Goal: Task Accomplishment & Management: Manage account settings

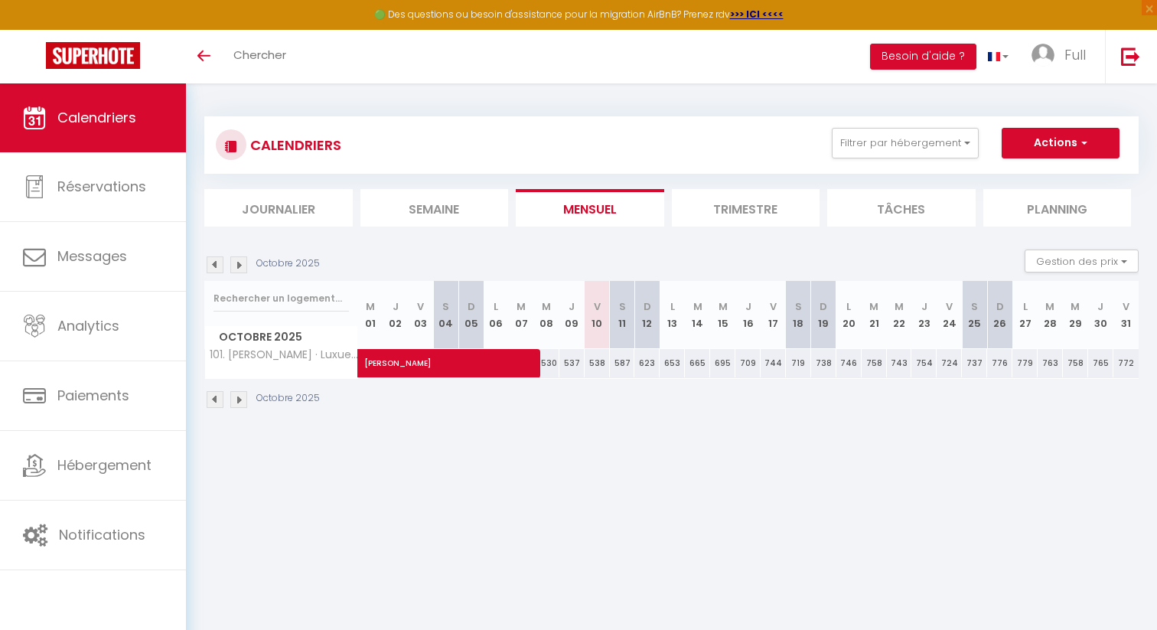
click at [218, 260] on img at bounding box center [215, 264] width 17 height 17
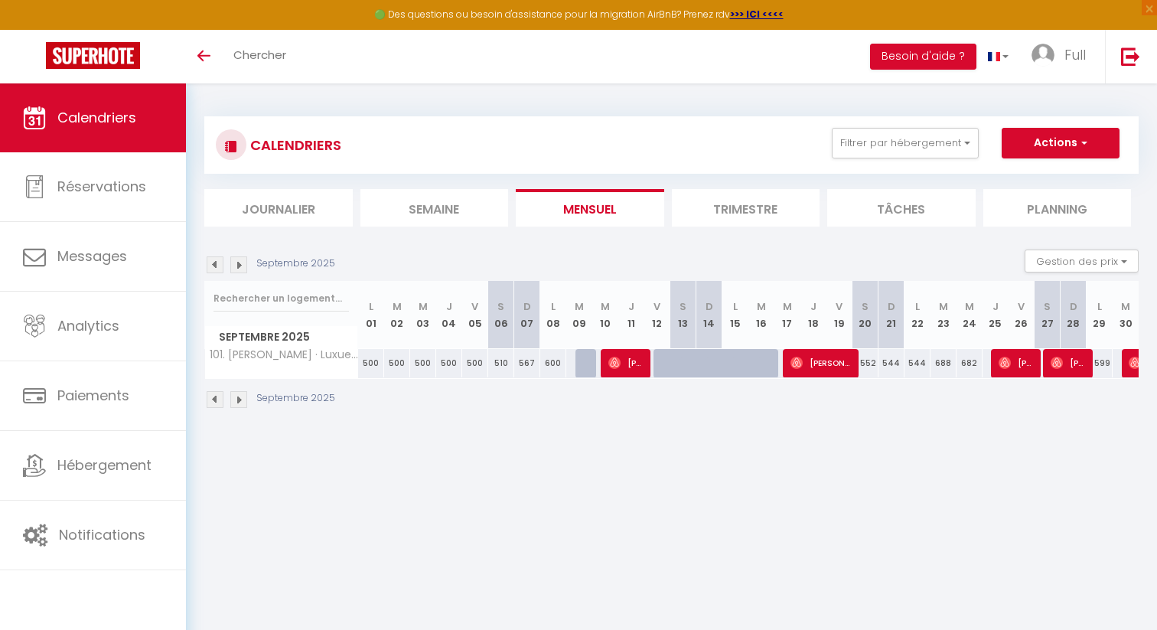
click at [242, 264] on img at bounding box center [238, 264] width 17 height 17
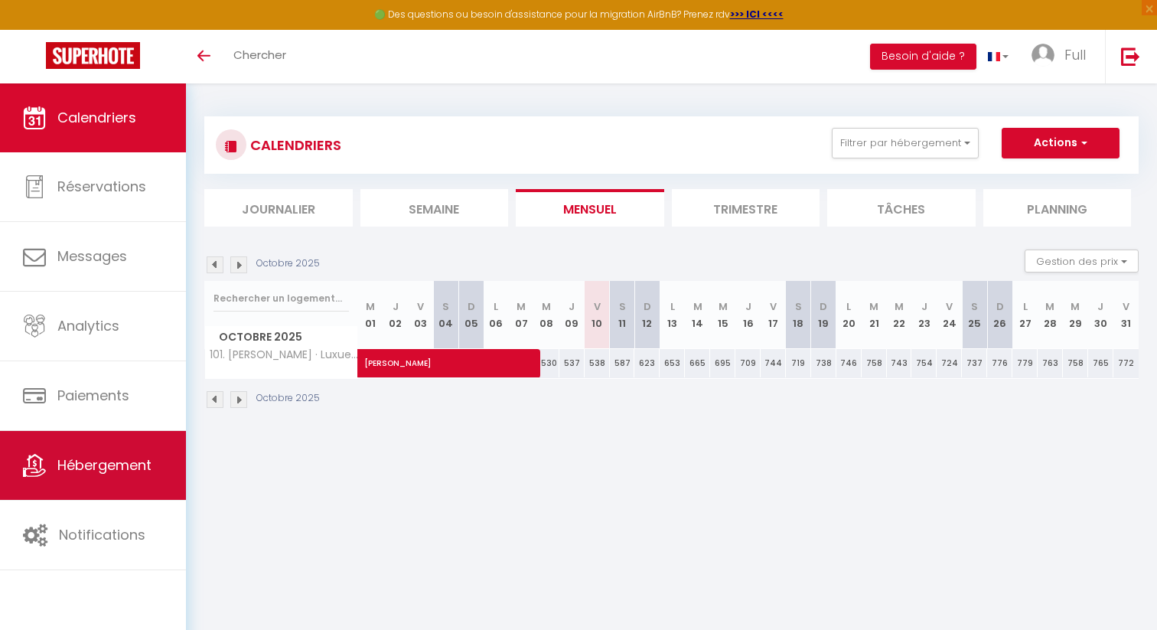
click at [92, 476] on link "Hébergement" at bounding box center [93, 465] width 186 height 69
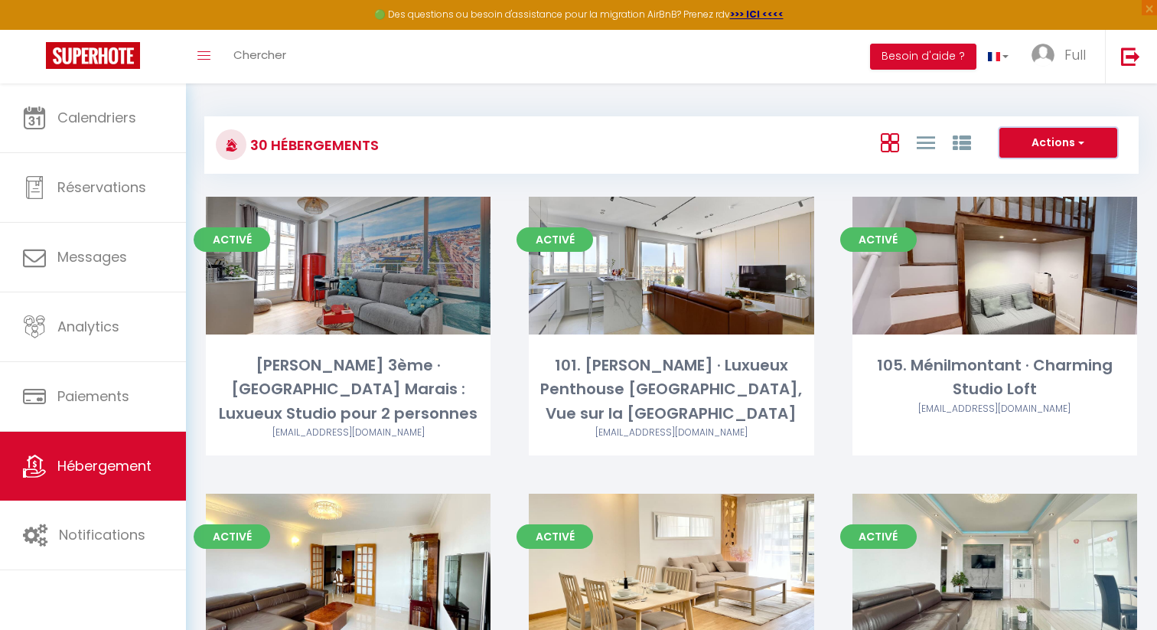
click at [1034, 153] on button "Actions" at bounding box center [1058, 143] width 118 height 31
click at [797, 165] on div "30 Hébergements Actions Créer un Hébergement Nouveau groupe" at bounding box center [671, 144] width 934 height 57
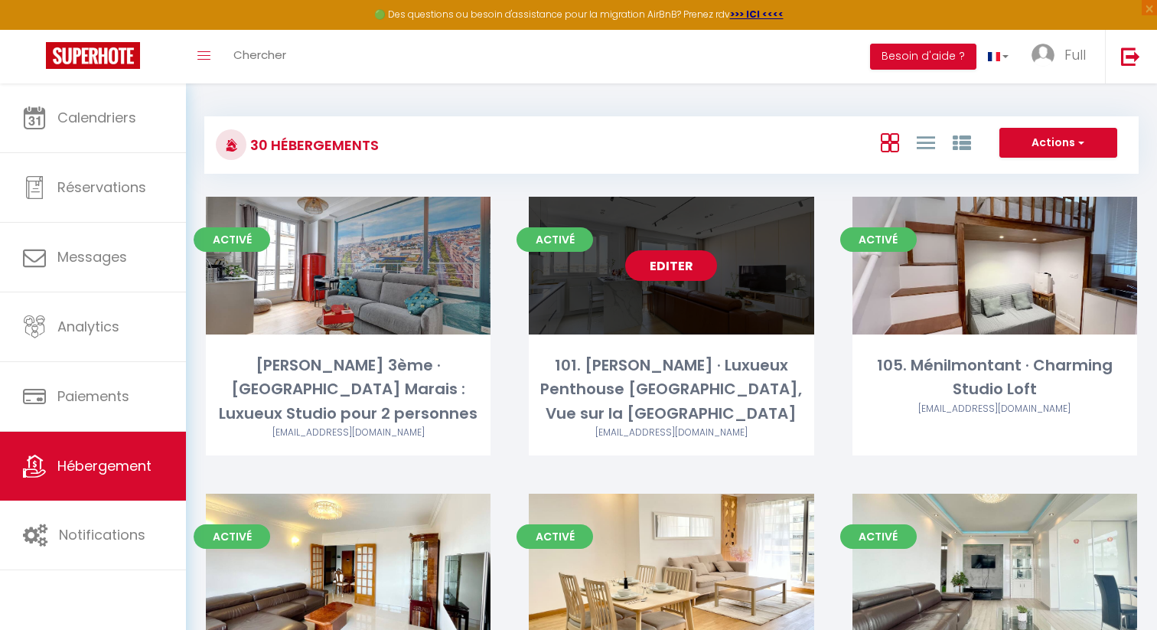
click at [679, 269] on link "Editer" at bounding box center [671, 265] width 92 height 31
select select "3"
select select "2"
select select "1"
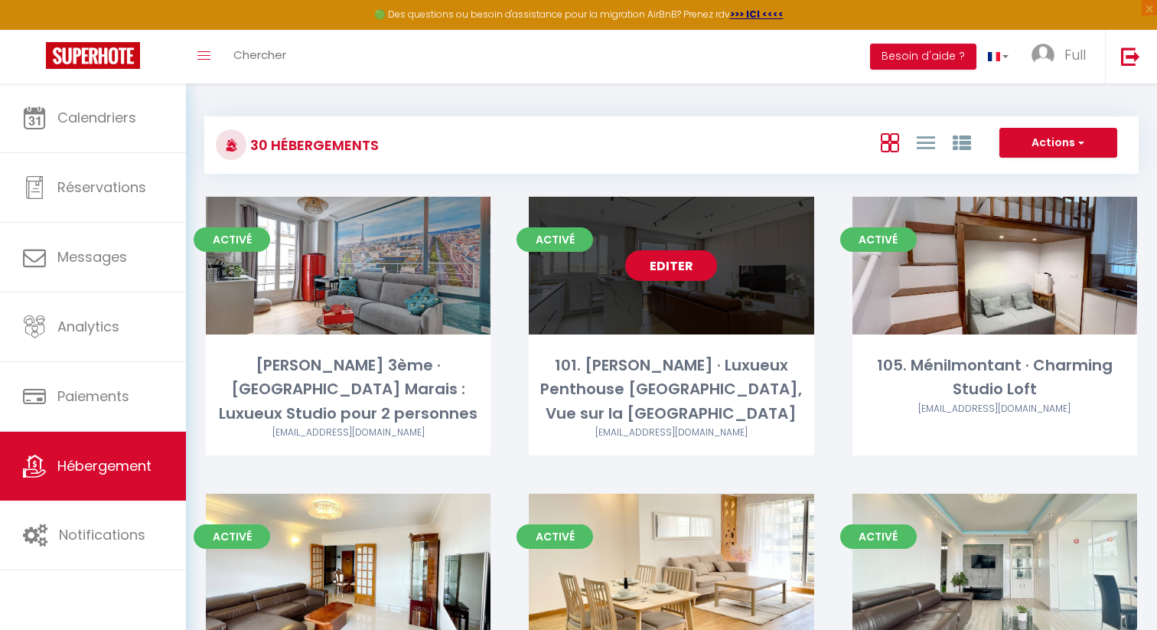
select select "1"
select select "28"
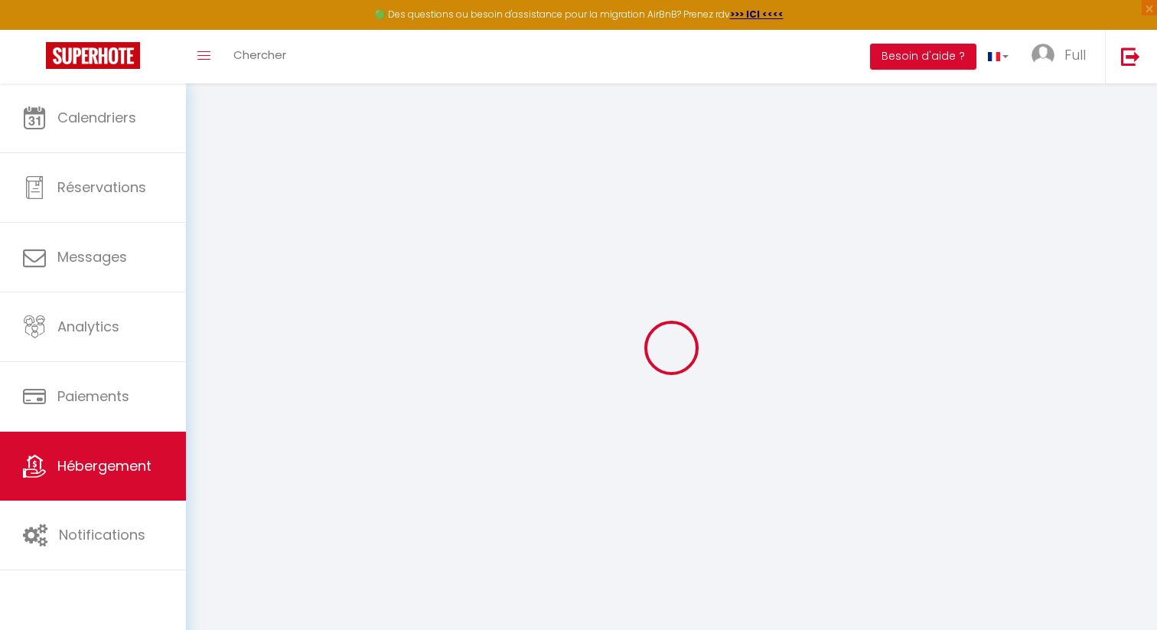
select select
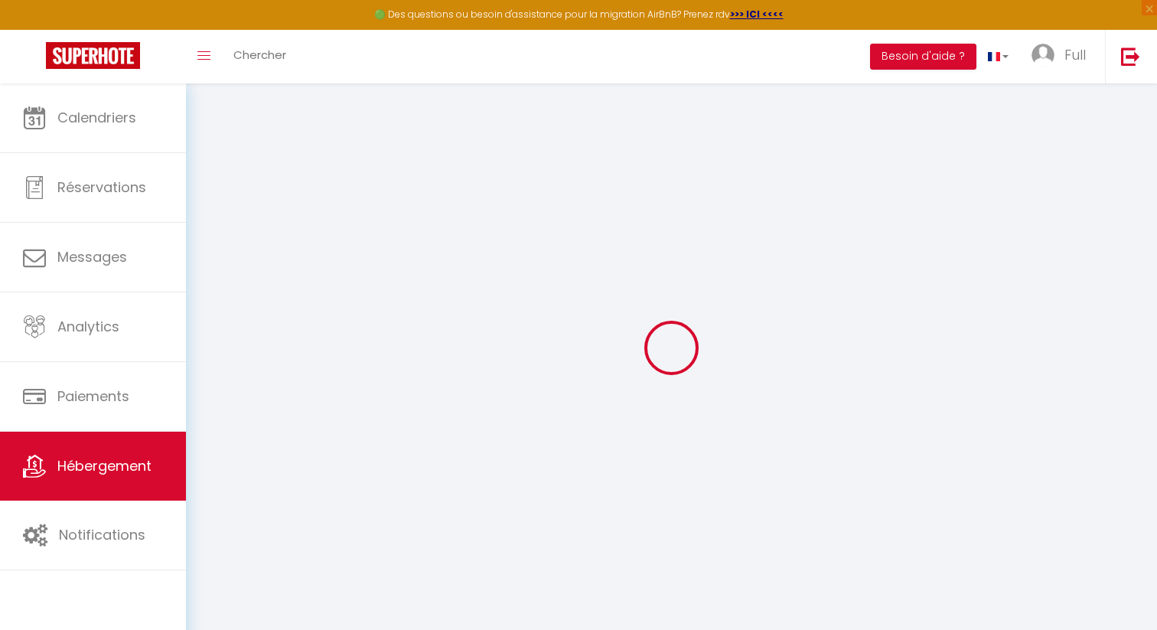
select select
checkbox input "false"
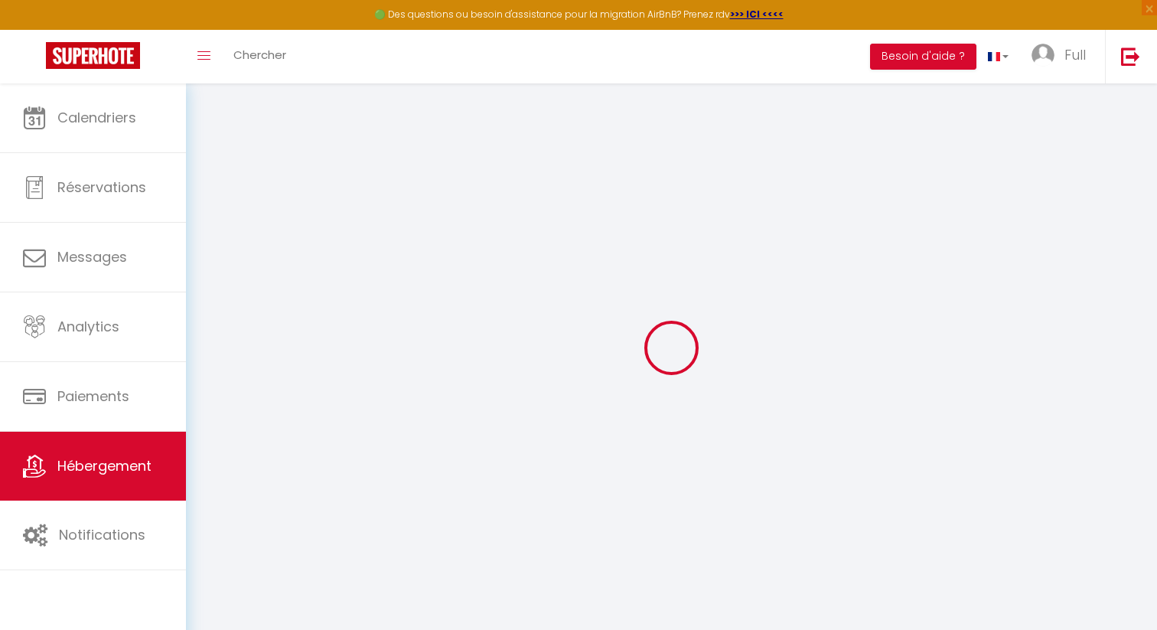
select select
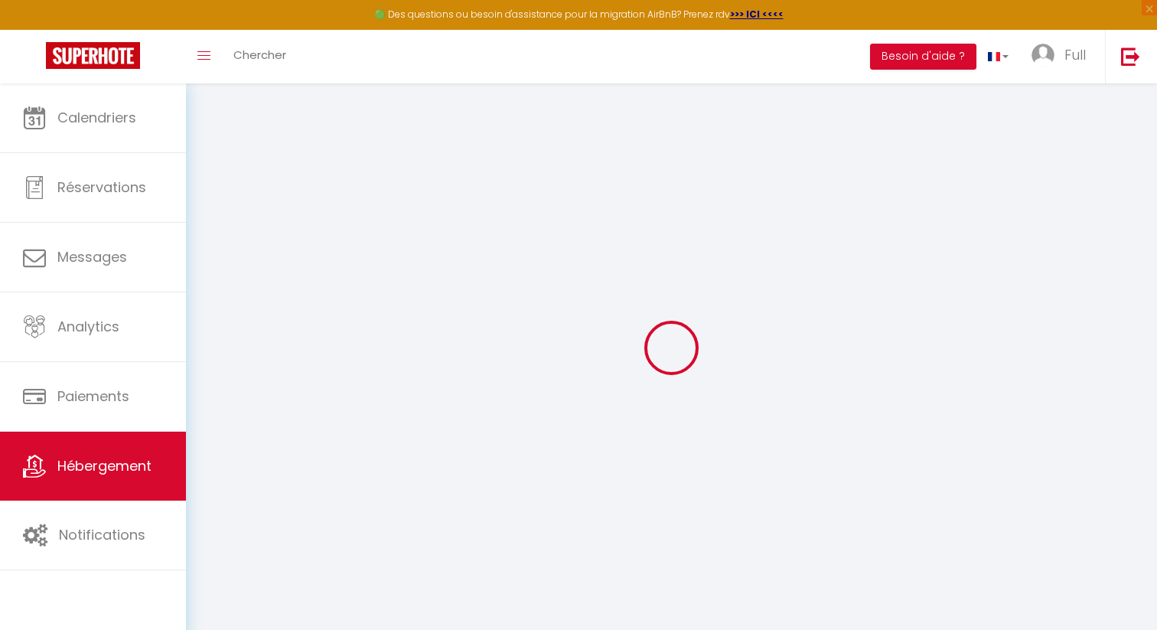
select select
checkbox input "false"
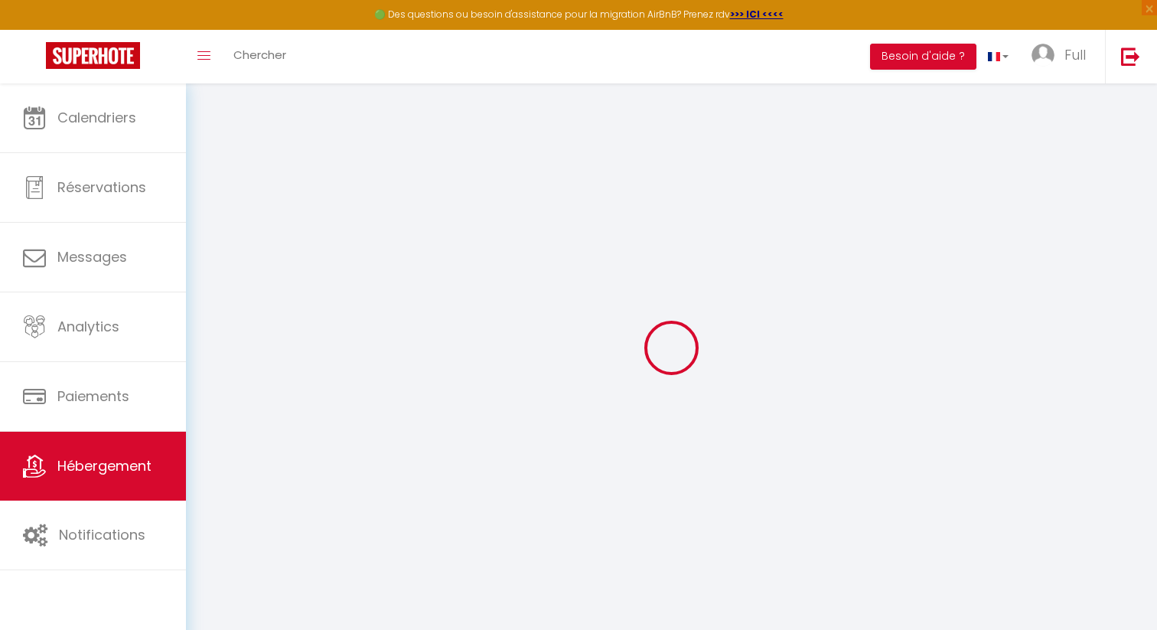
checkbox input "false"
select select
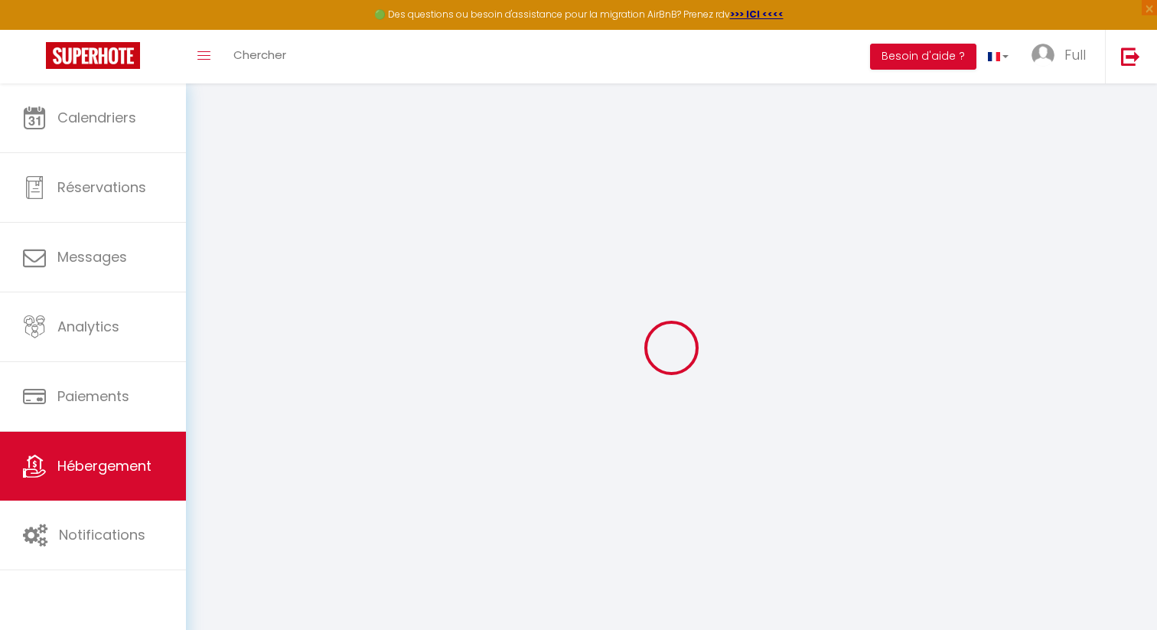
select select
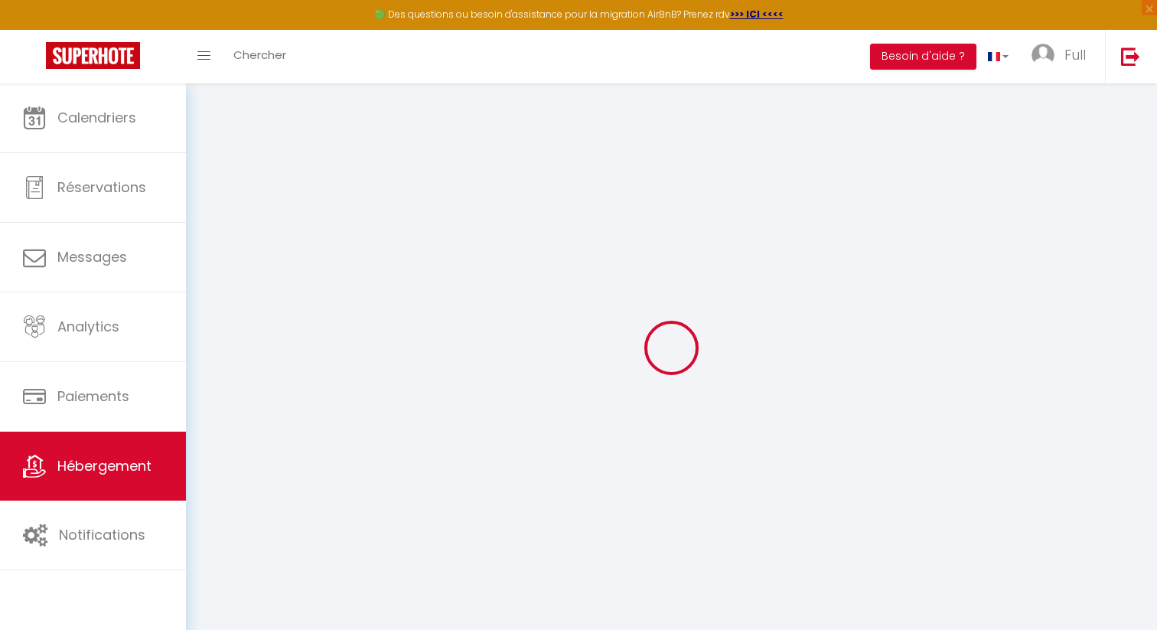
checkbox input "false"
select select
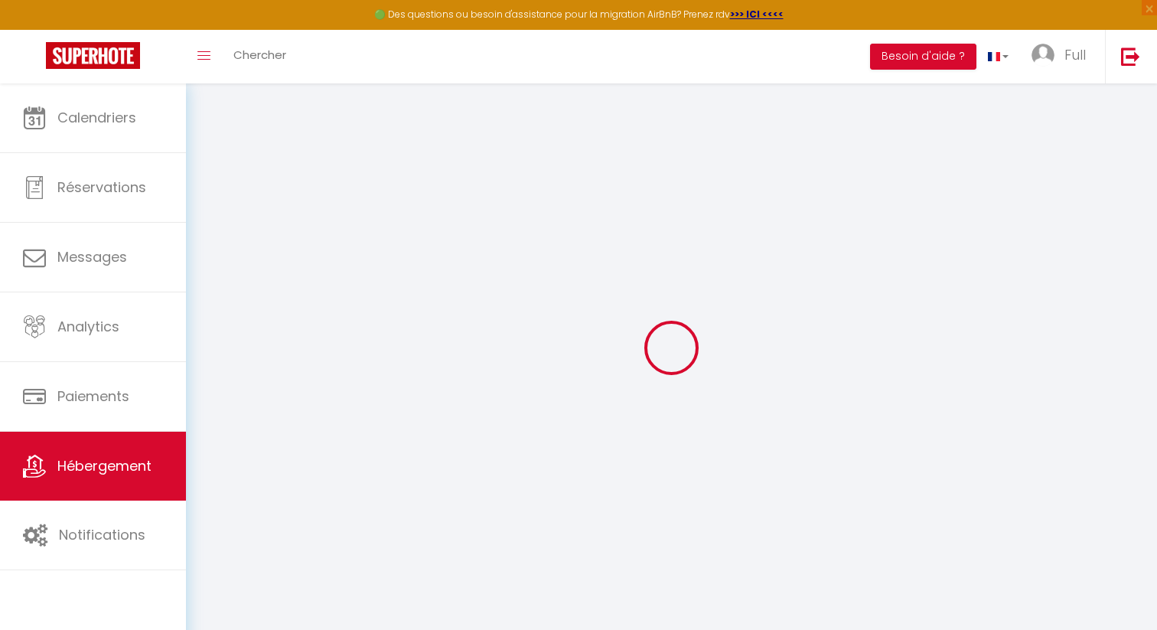
select select
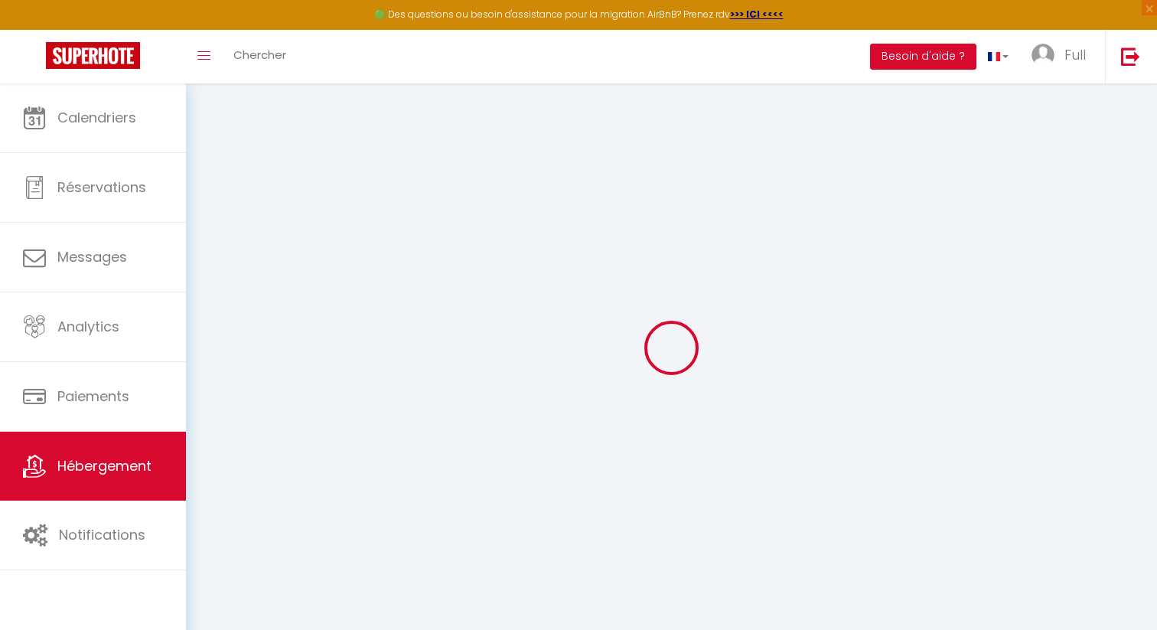
select select
checkbox input "false"
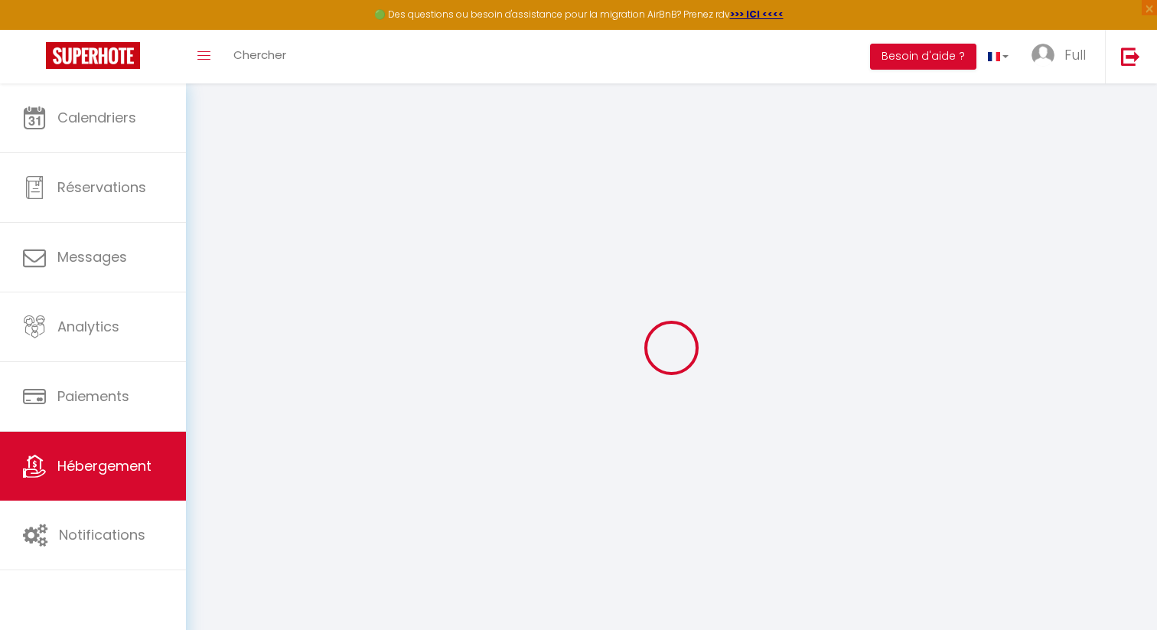
checkbox input "false"
select select
type input "101. Alex Jamin · Luxueux Penthouse Parisien, Vue sur la Tour Eiffel"
type input "Clement"
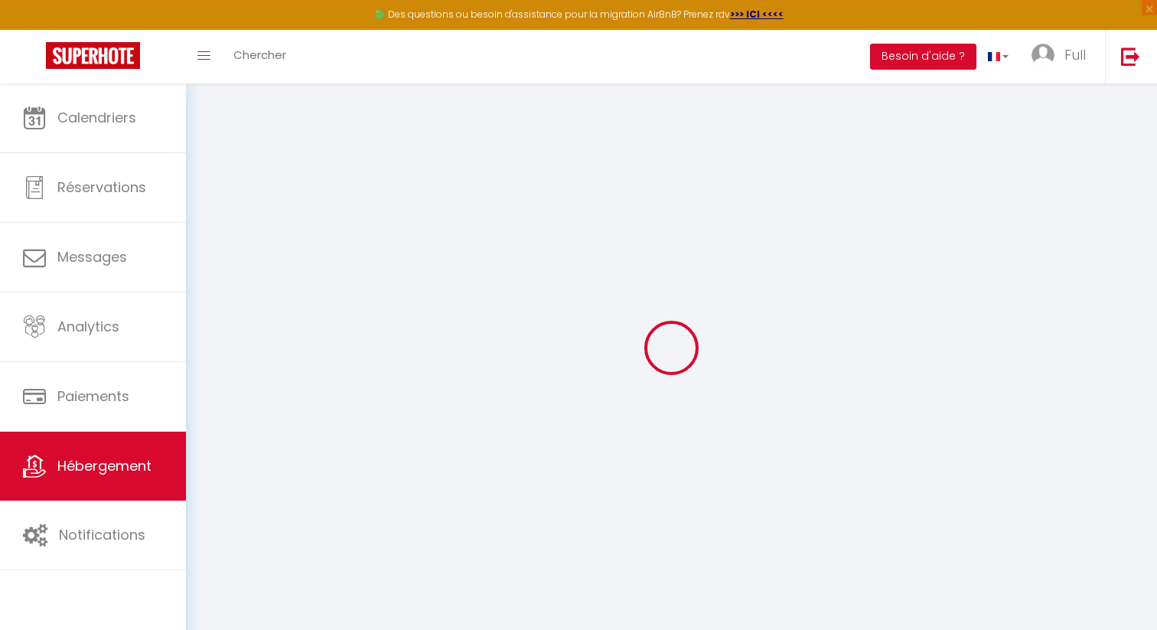
select select "8"
select select "5"
type input "1000"
type input "100"
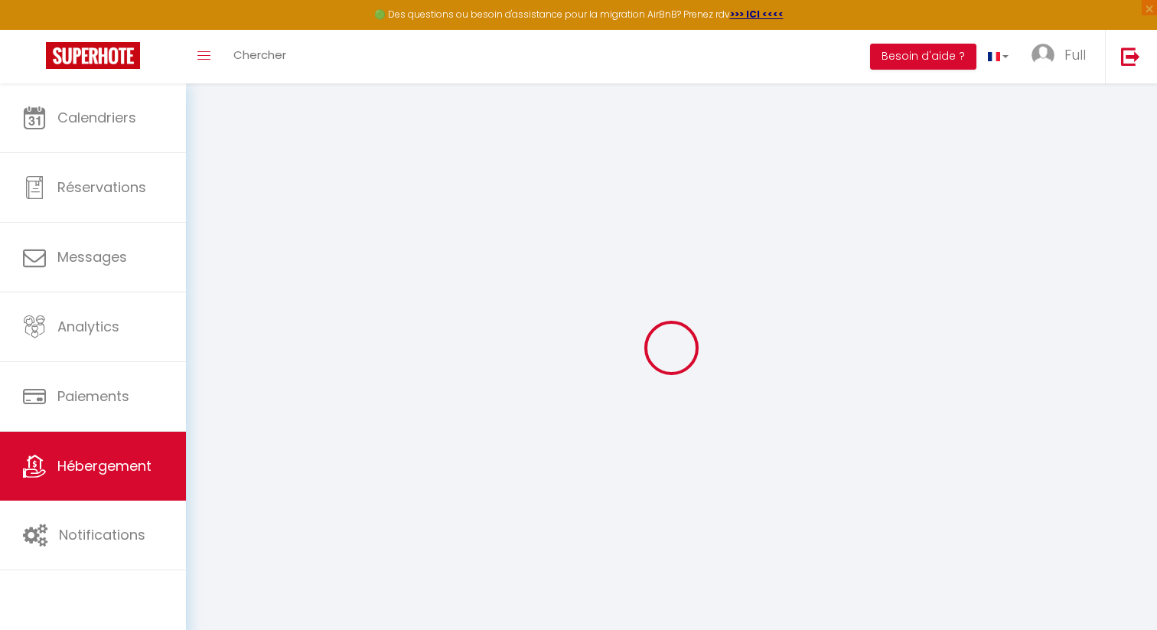
select select
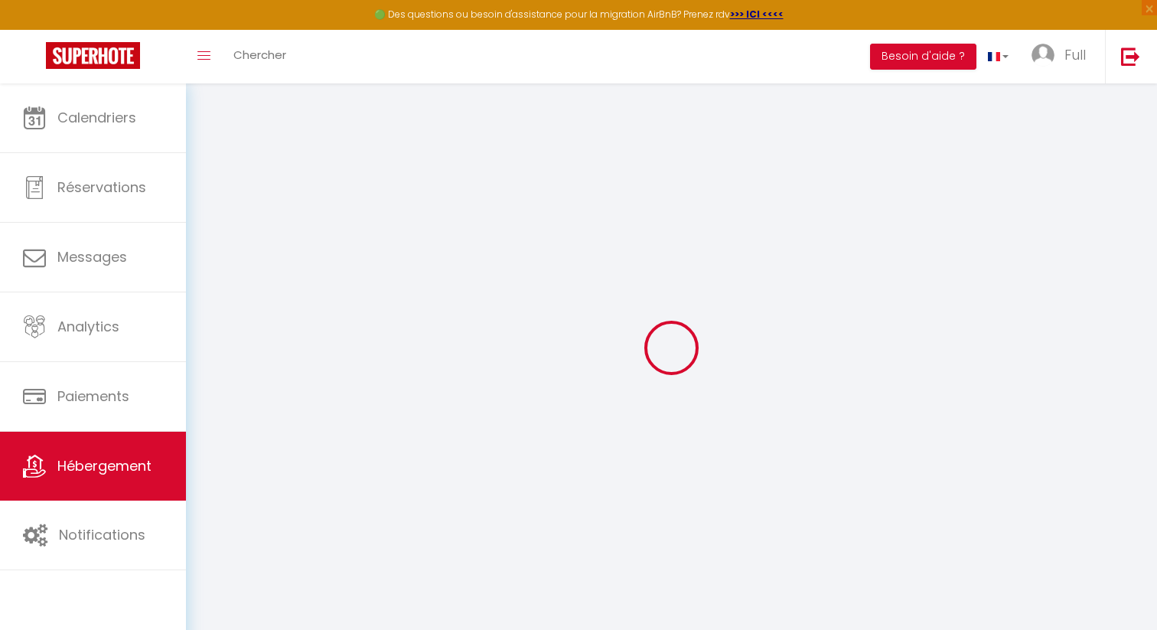
type input "26 Rue de l'Yvette"
type input "75016"
type input "[GEOGRAPHIC_DATA]"
type input "[EMAIL_ADDRESS][DOMAIN_NAME]"
select select
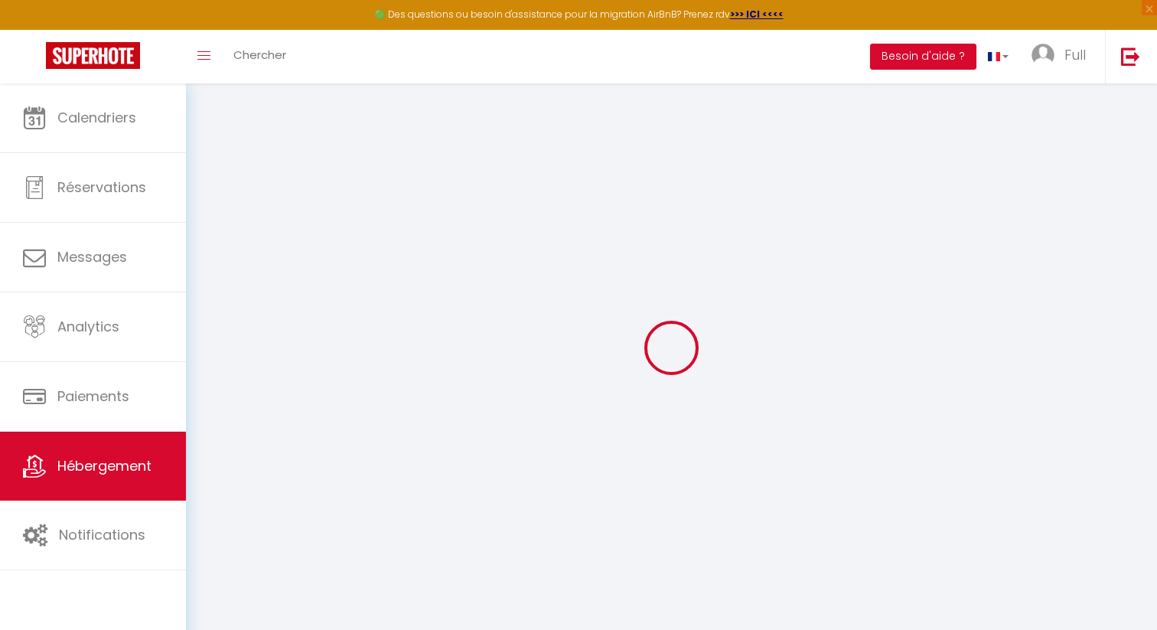
checkbox input "false"
type input "0"
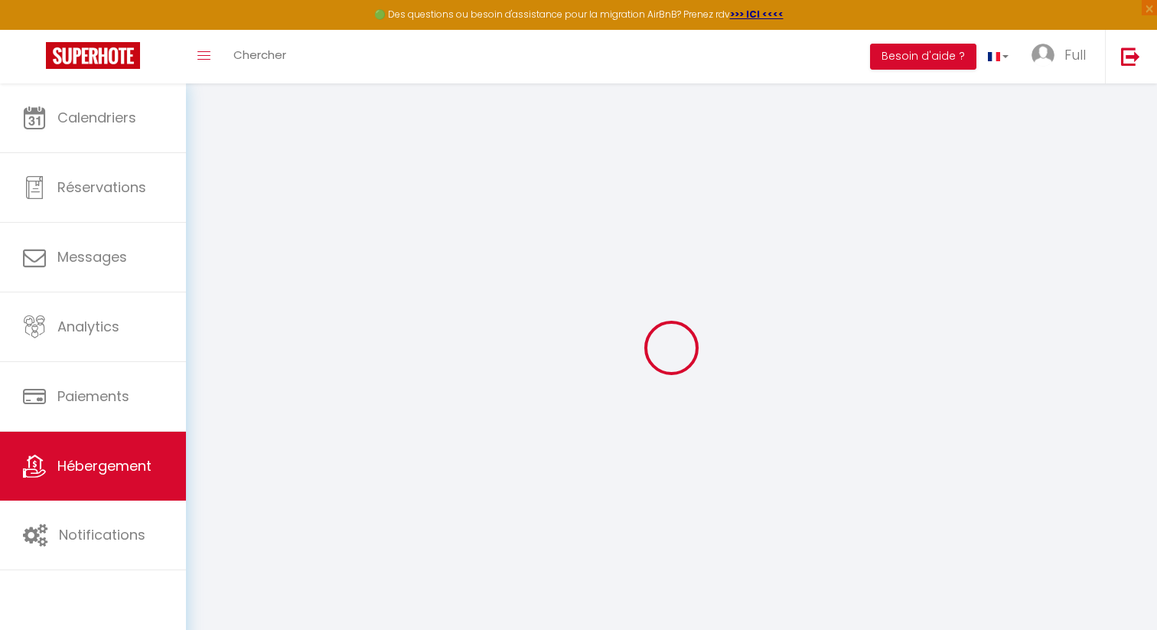
type input "0"
select select
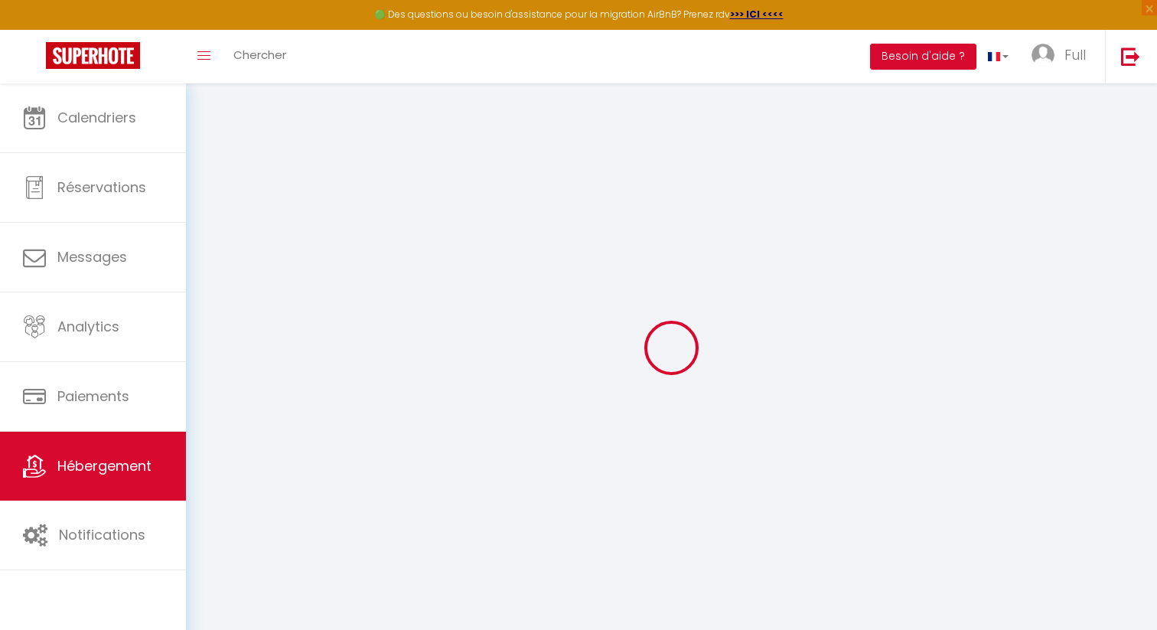
select select
checkbox input "false"
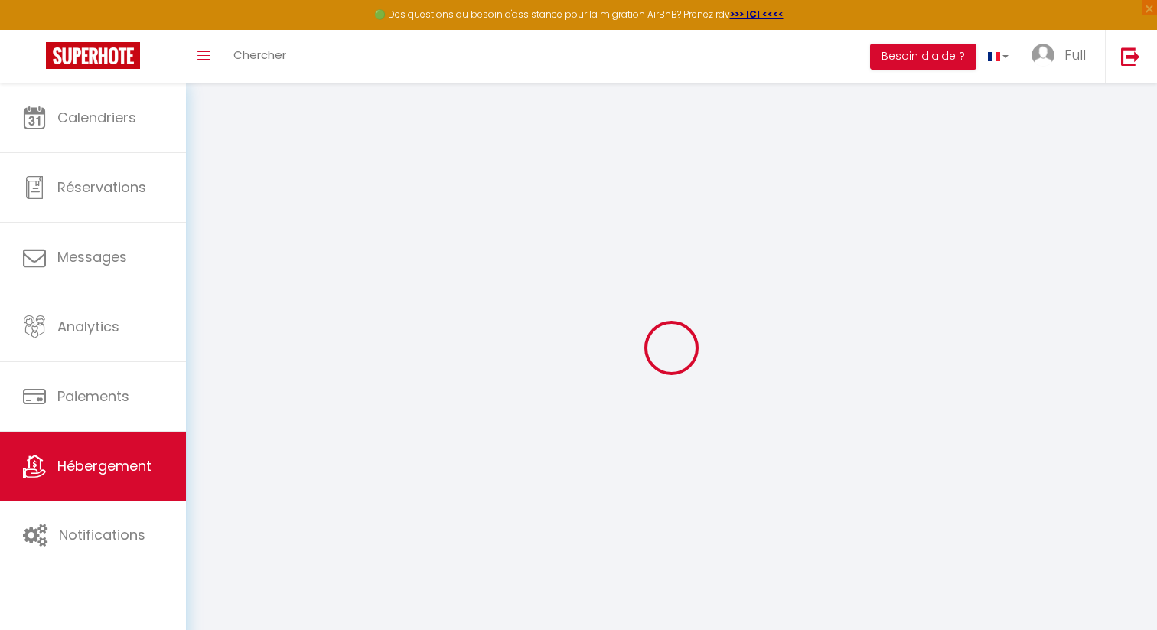
checkbox input "false"
select select
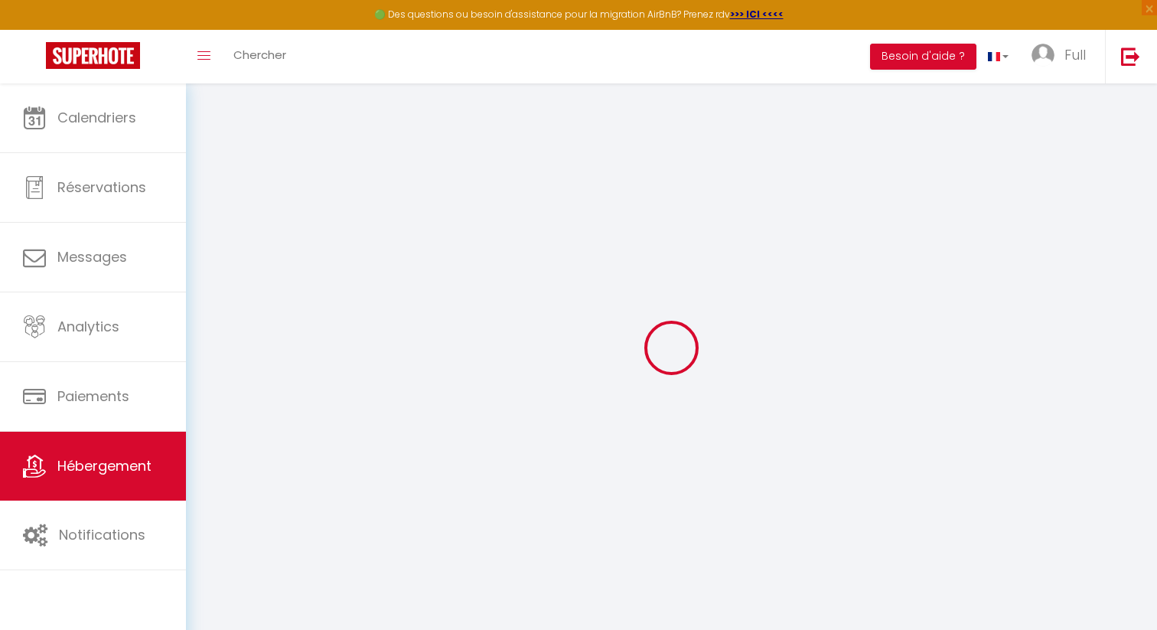
select select
checkbox input "false"
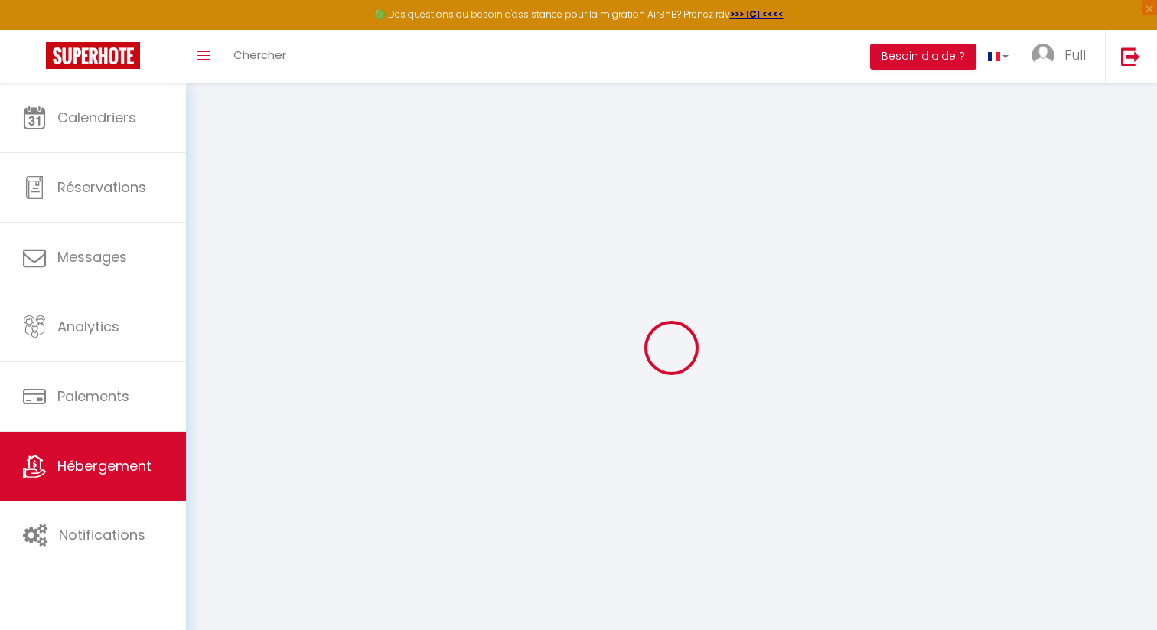
checkbox input "false"
select select
checkbox input "false"
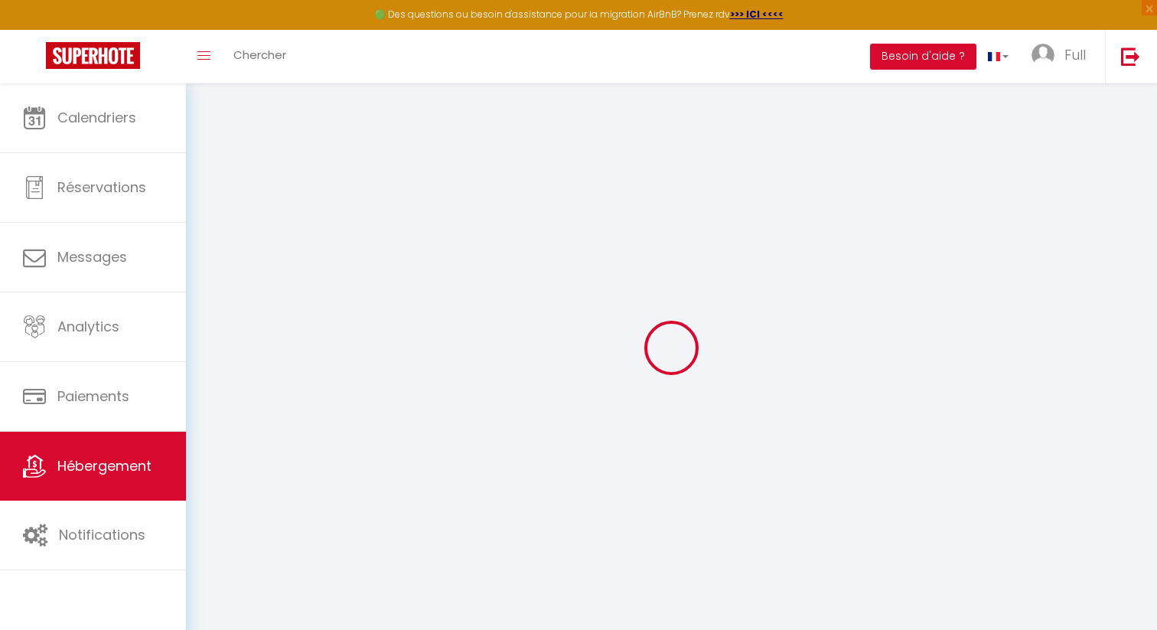
checkbox input "false"
select select
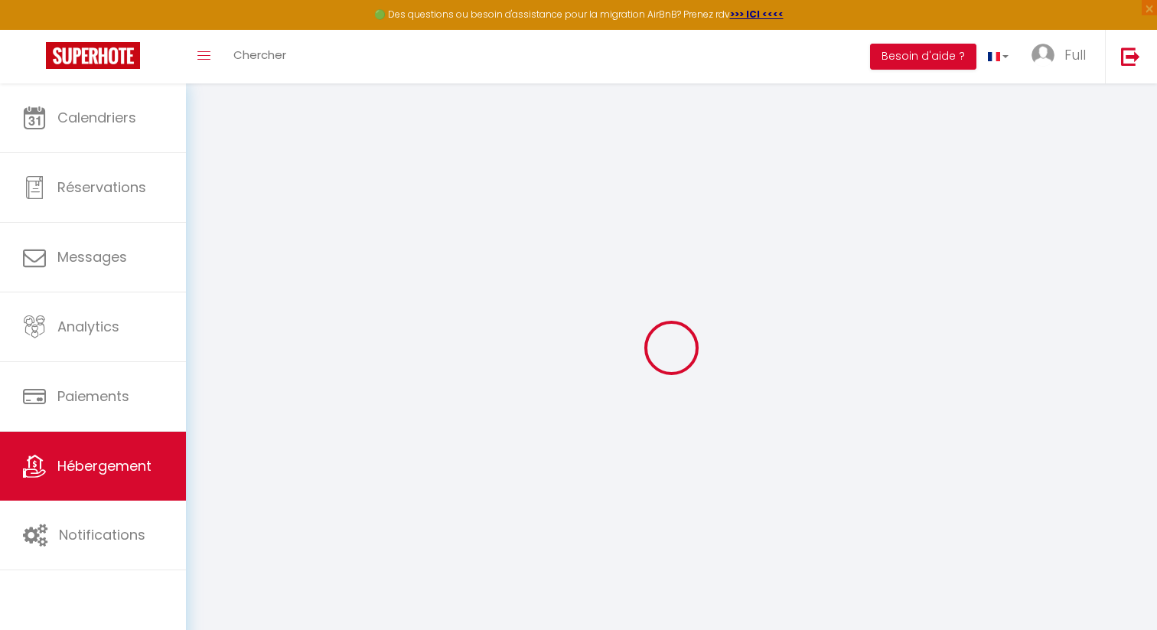
checkbox input "false"
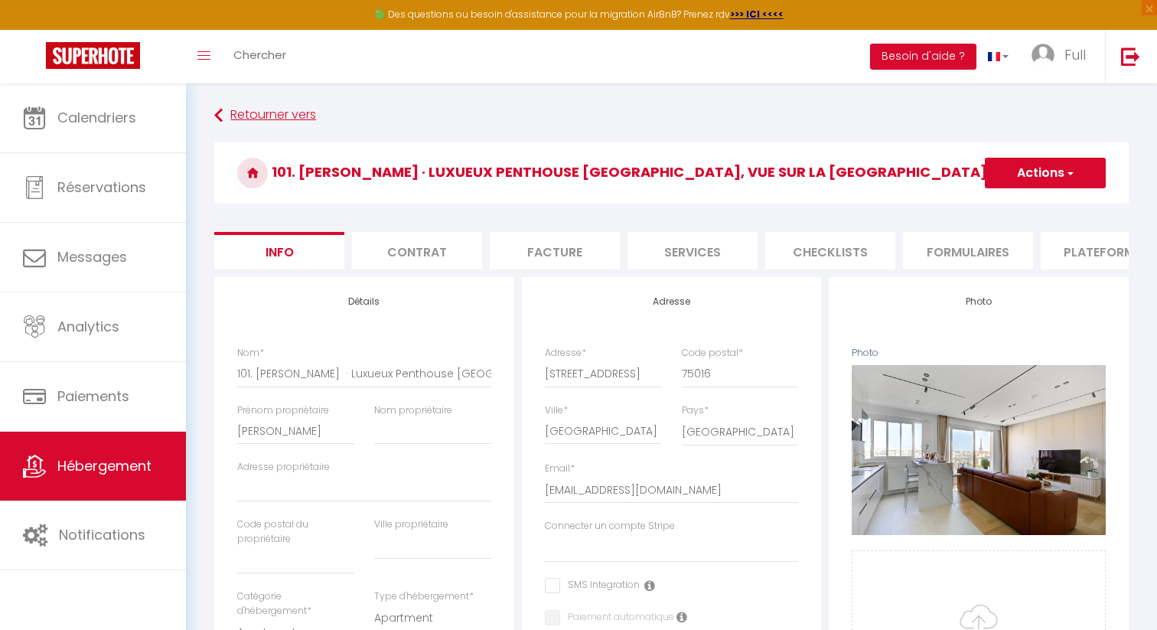
select select
checkbox input "false"
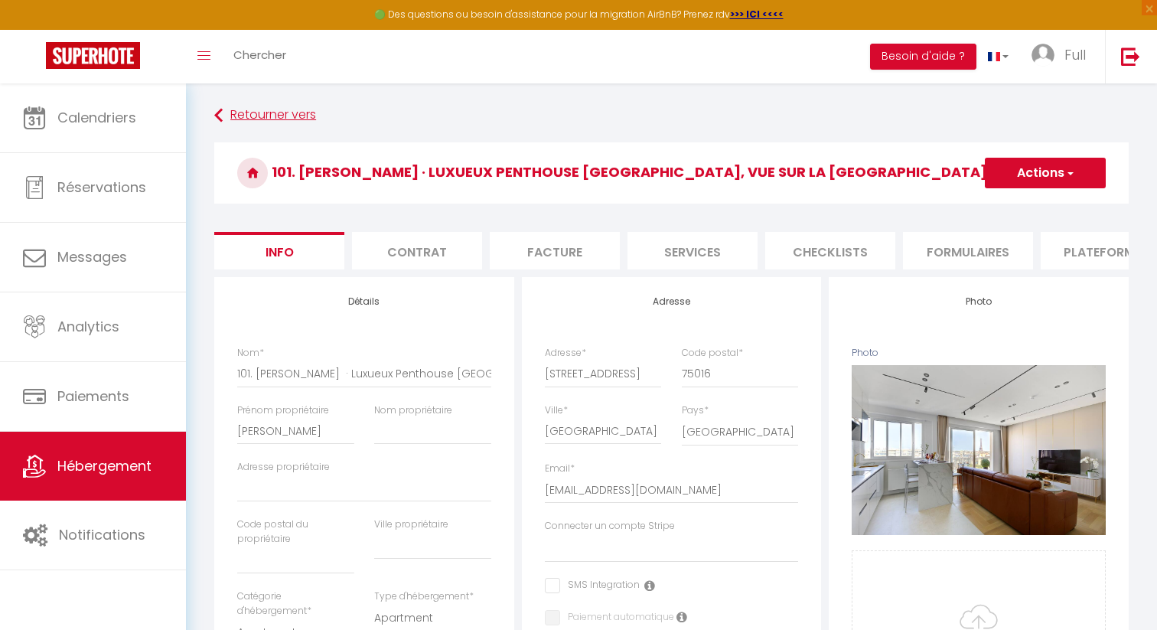
checkbox input "false"
click at [1061, 163] on button "Actions" at bounding box center [1045, 173] width 121 height 31
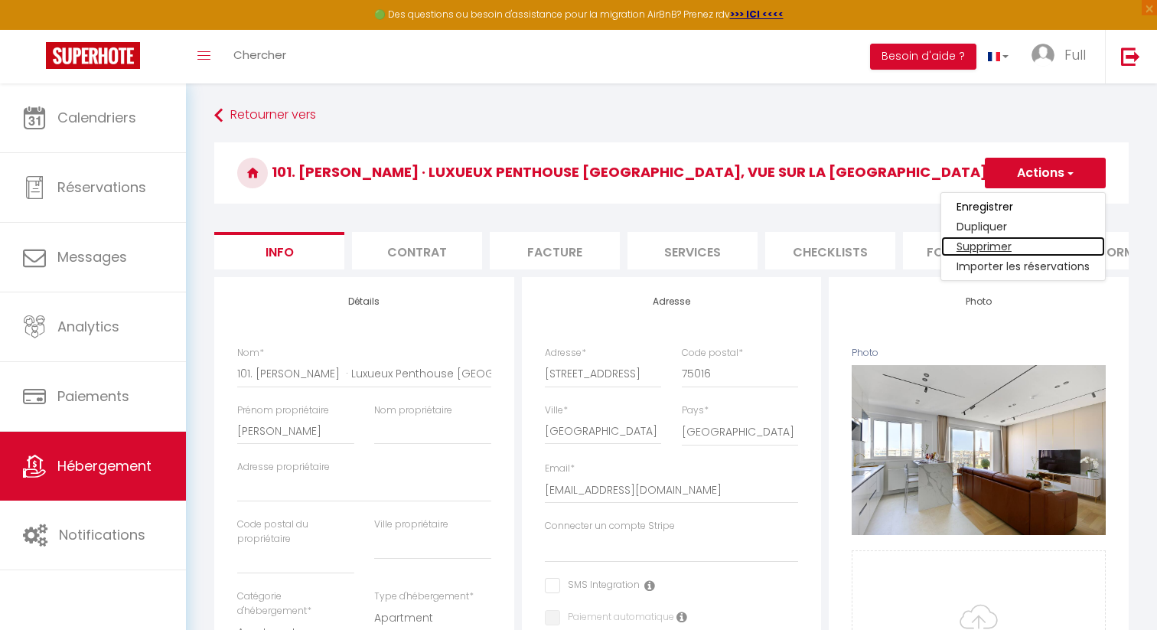
click at [984, 244] on link "Supprimer" at bounding box center [1023, 246] width 164 height 20
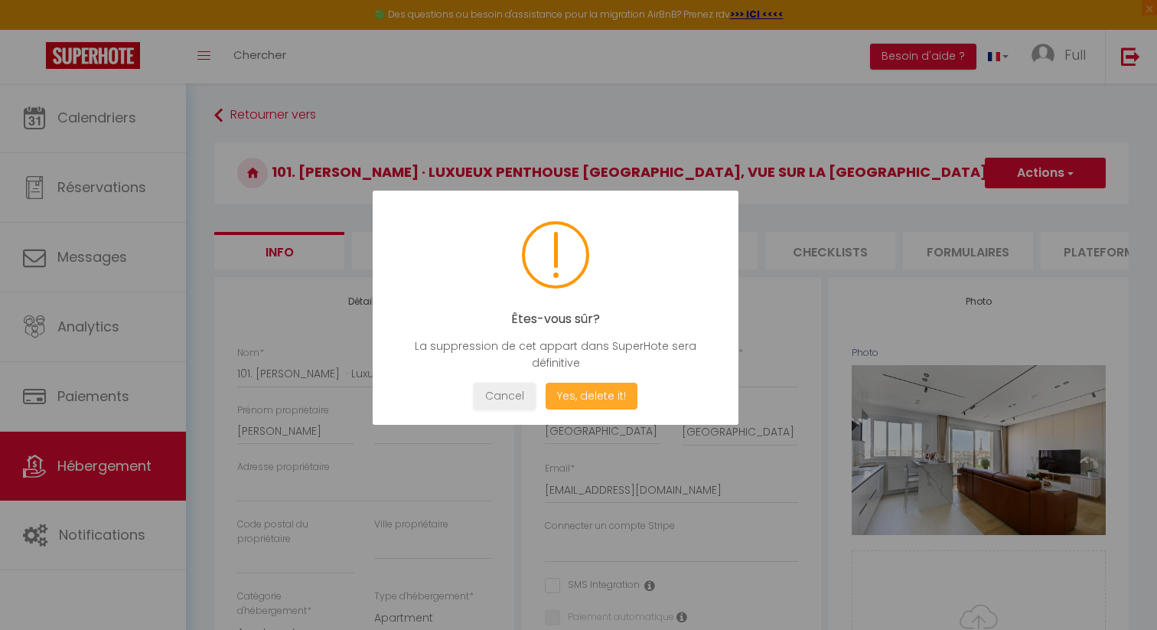
click at [613, 394] on button "Yes, delete it!" at bounding box center [592, 396] width 92 height 27
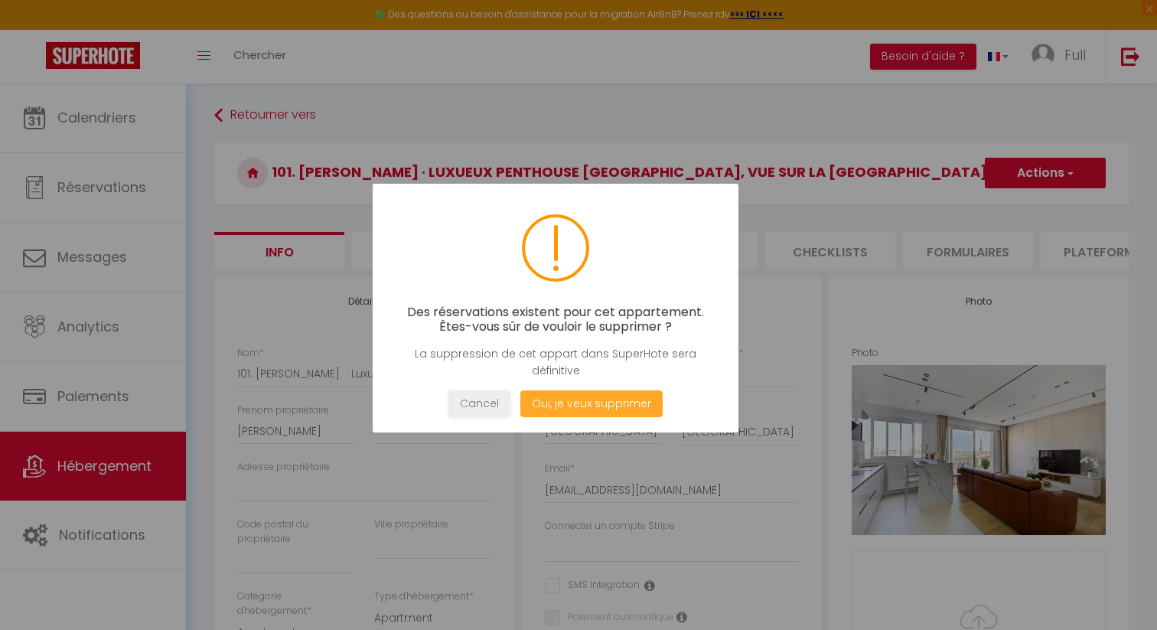
click at [627, 409] on button "Oui, je veux supprimer" at bounding box center [591, 403] width 142 height 27
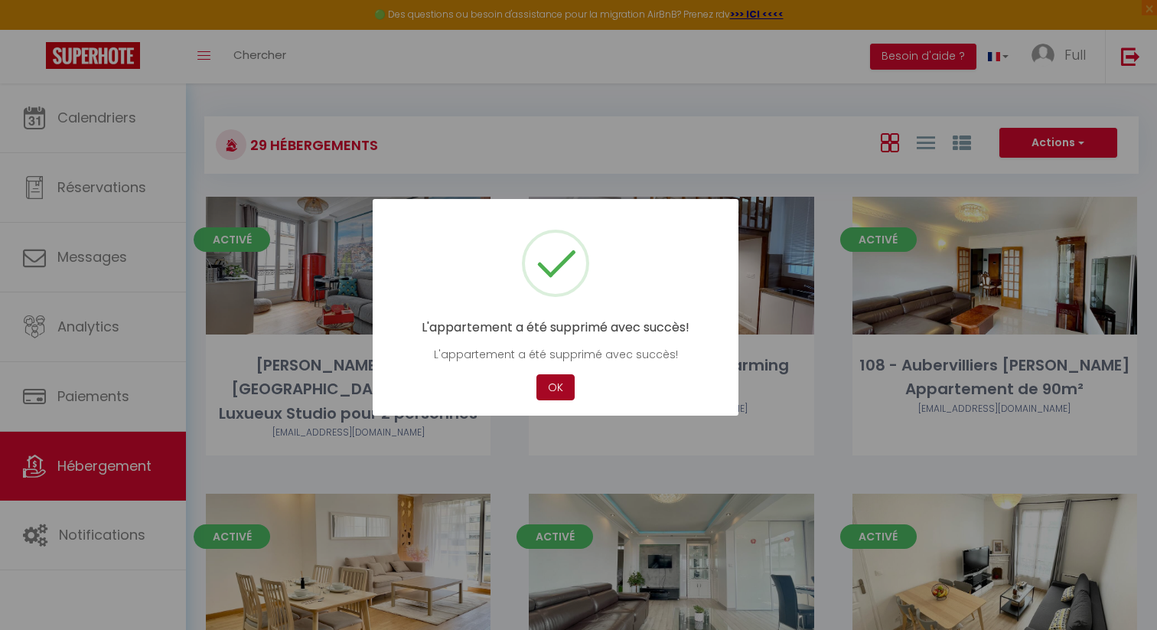
click at [552, 378] on button "OK" at bounding box center [555, 387] width 38 height 27
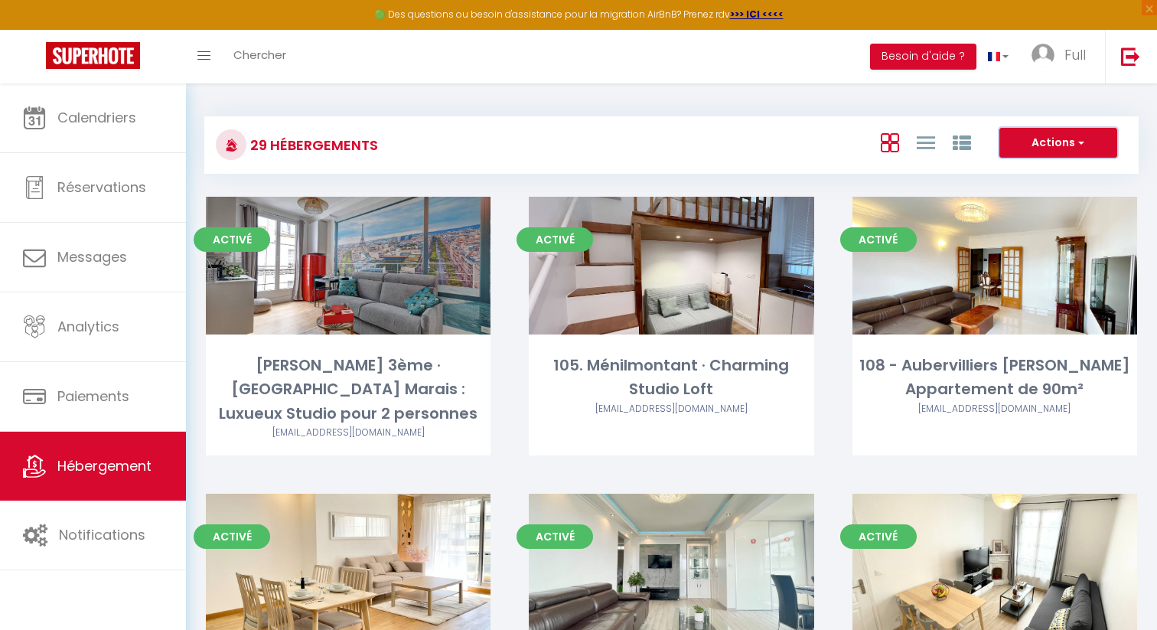
click at [1031, 142] on button "Actions" at bounding box center [1058, 143] width 118 height 31
click at [1076, 45] on span "Full" at bounding box center [1074, 54] width 21 height 19
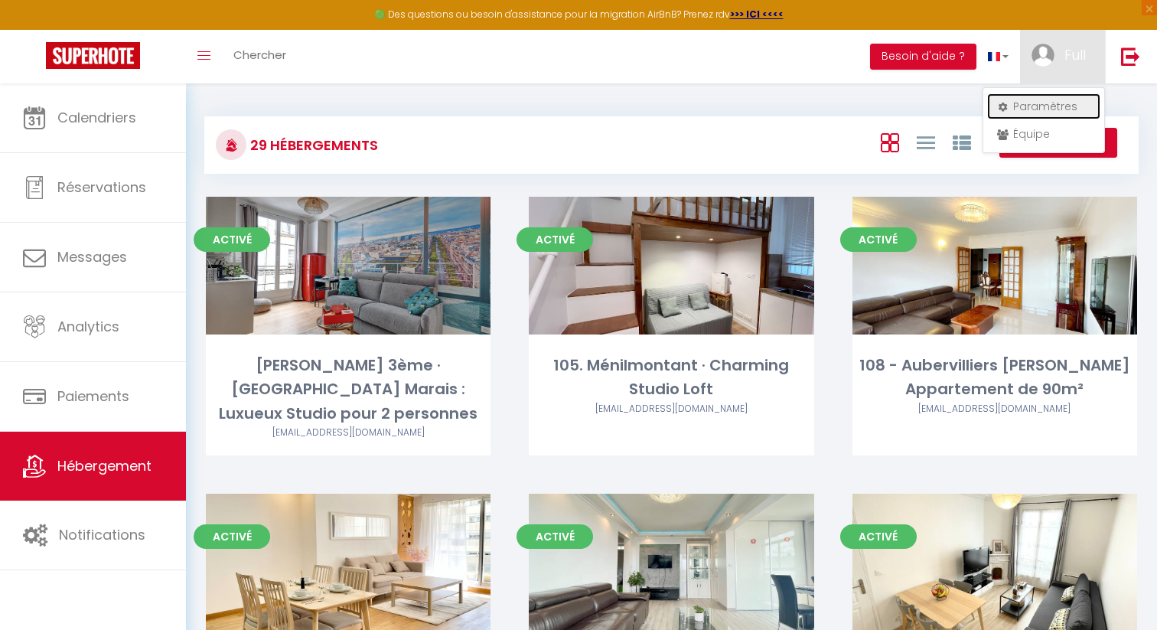
click at [1026, 109] on link "Paramètres" at bounding box center [1043, 106] width 113 height 26
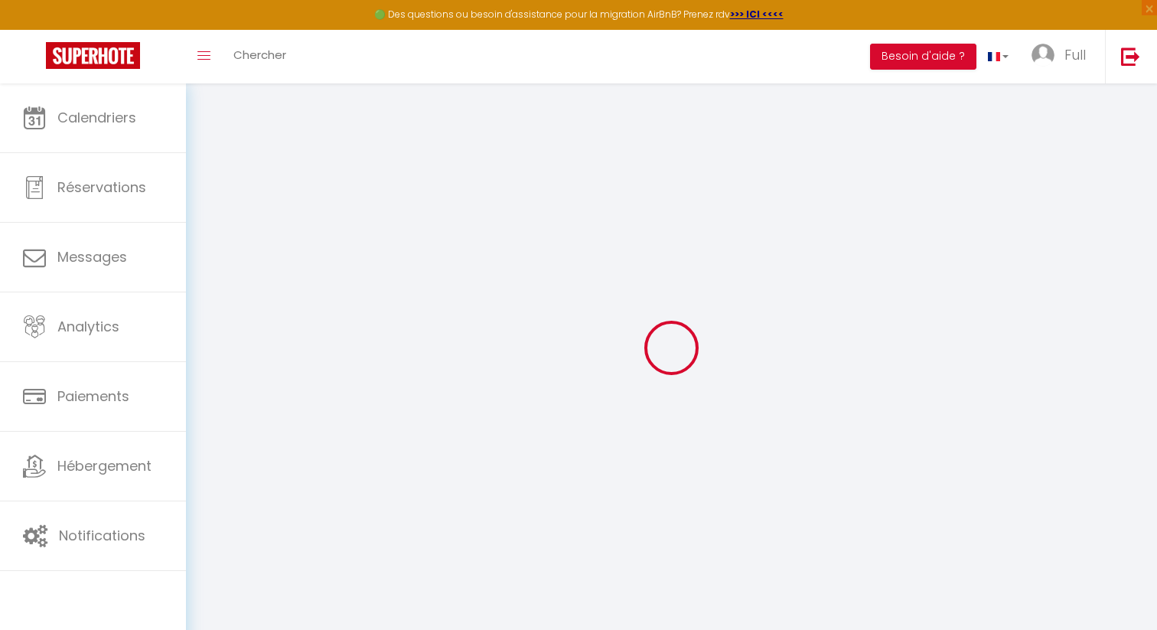
type input "DYSAvdWp6LhGFXjJuPN66McOi"
type input "1MwQPV27Xttxzggp6x8LST6I0"
type input "[URL][DOMAIN_NAME]"
select select "fr"
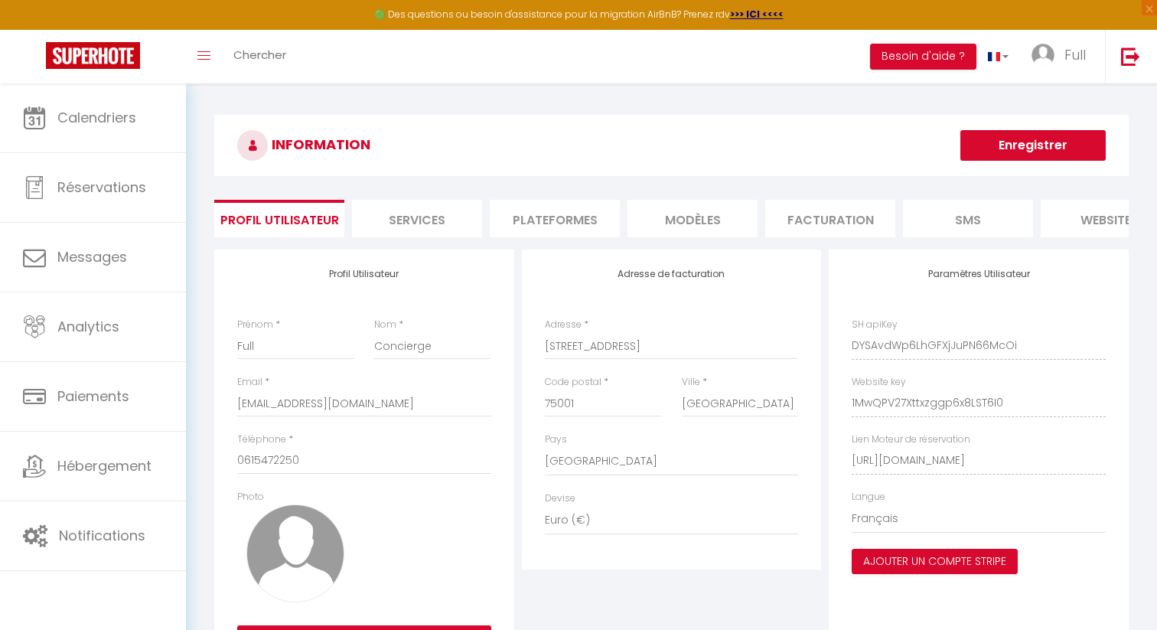
click at [585, 168] on h3 "INFORMATION" at bounding box center [671, 145] width 914 height 61
click at [558, 216] on li "Plateformes" at bounding box center [555, 218] width 130 height 37
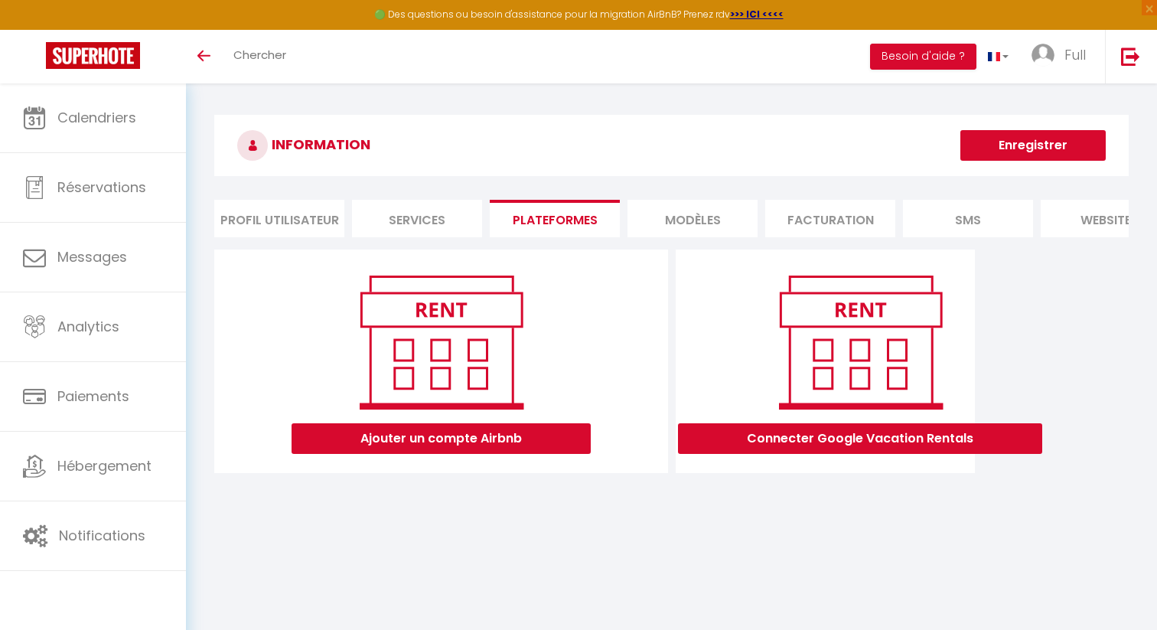
click at [400, 219] on li "Services" at bounding box center [417, 218] width 130 height 37
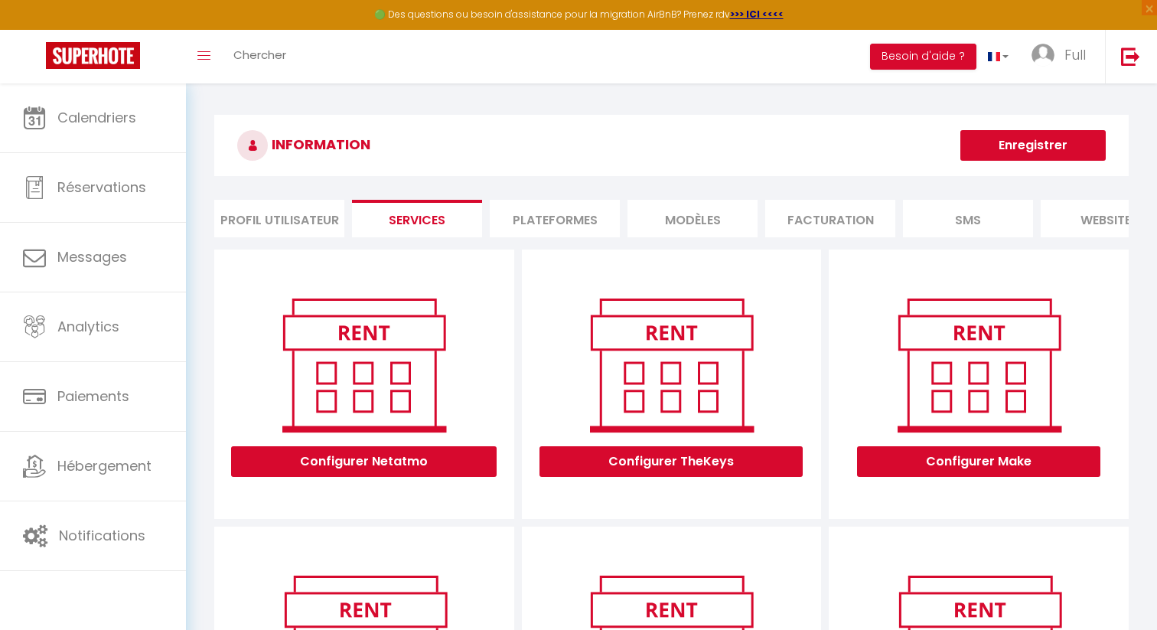
click at [319, 224] on li "Profil Utilisateur" at bounding box center [279, 218] width 130 height 37
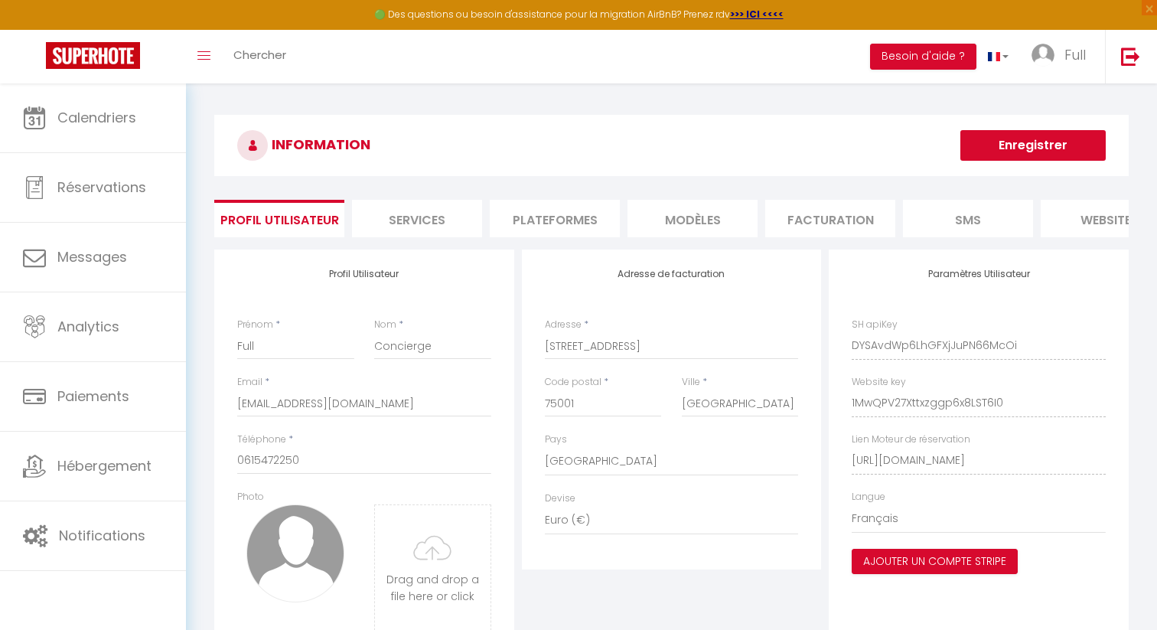
click at [554, 226] on li "Plateformes" at bounding box center [555, 218] width 130 height 37
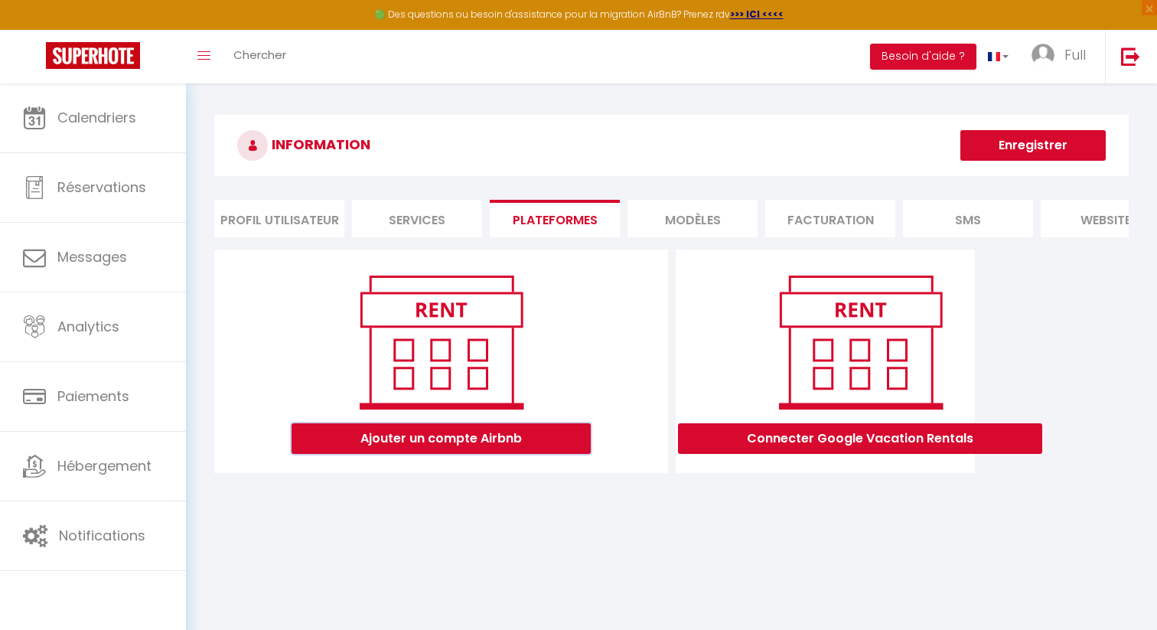
click at [476, 449] on button "Ajouter un compte Airbnb" at bounding box center [441, 438] width 299 height 31
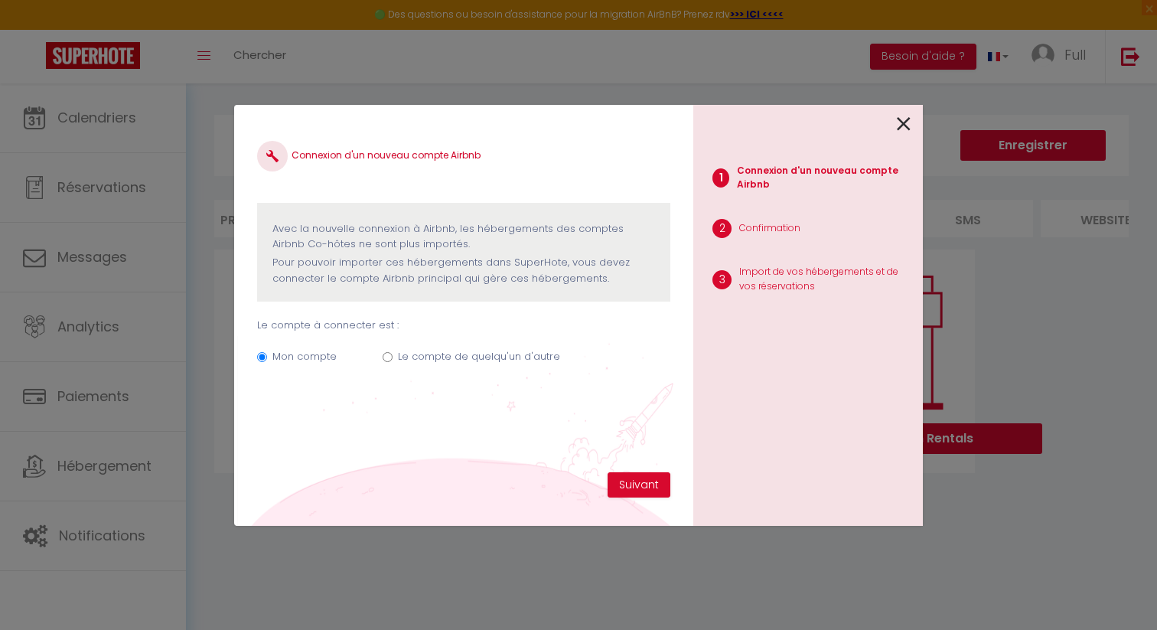
click at [898, 121] on icon at bounding box center [904, 123] width 14 height 23
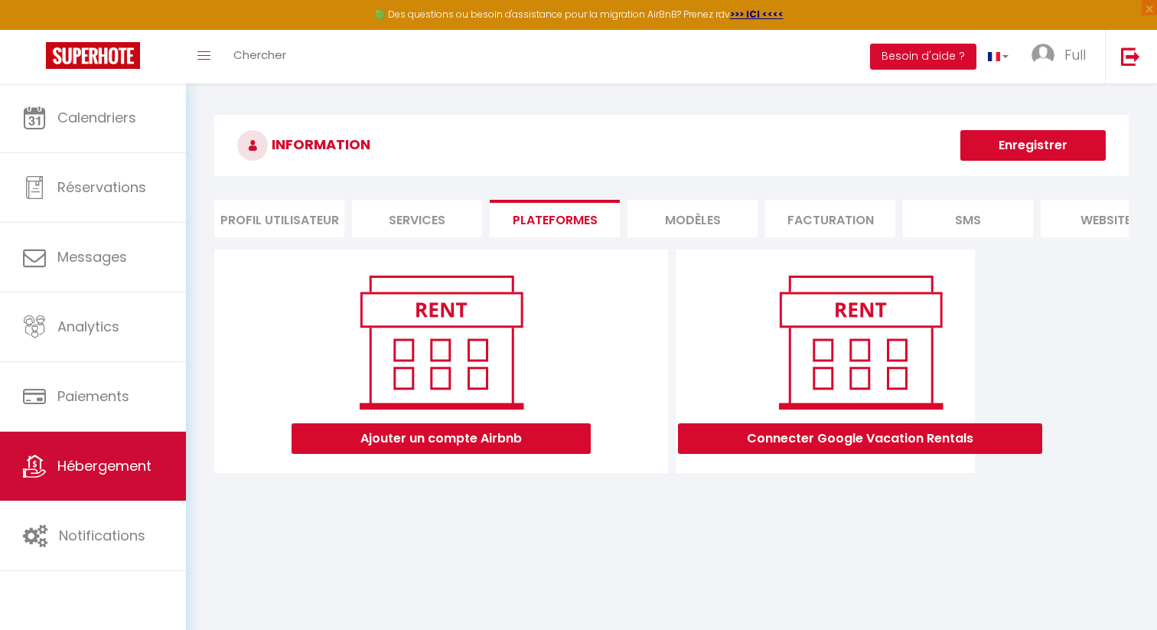
click at [118, 464] on span "Hébergement" at bounding box center [104, 465] width 94 height 19
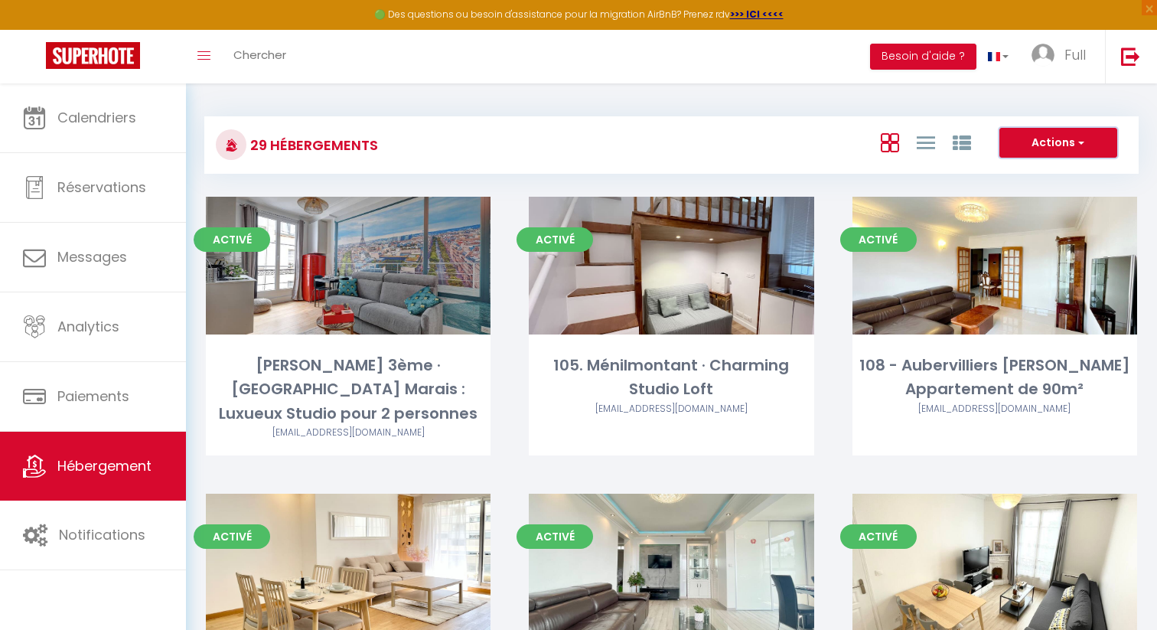
click at [1028, 146] on button "Actions" at bounding box center [1058, 143] width 118 height 31
click at [1025, 174] on li "Créer un Hébergement" at bounding box center [1046, 174] width 140 height 17
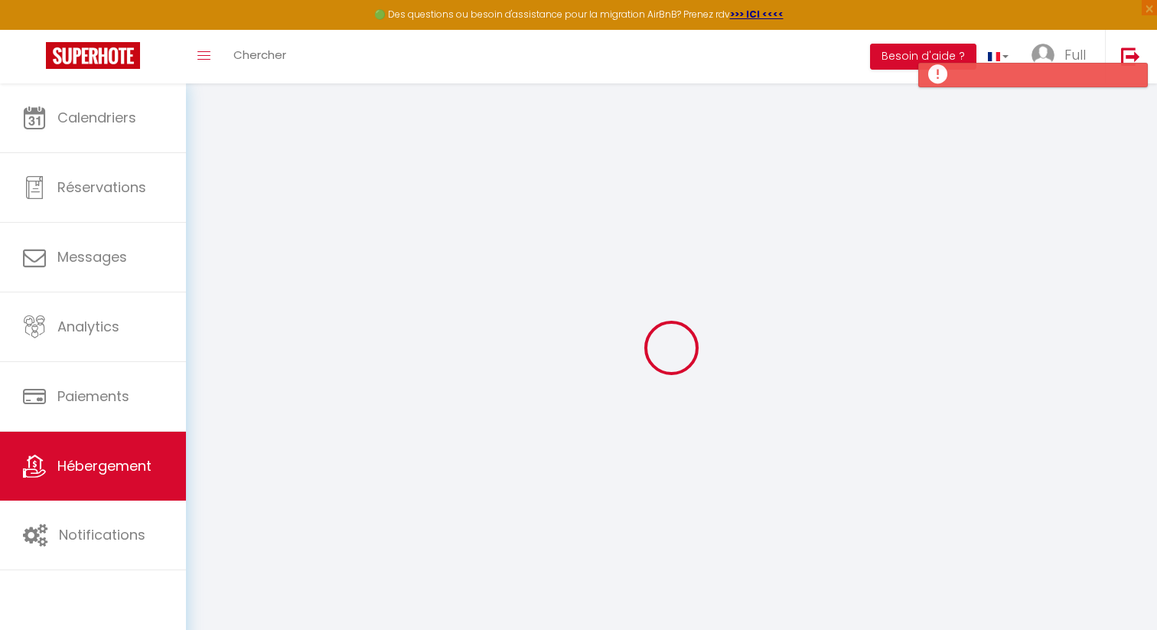
select select
checkbox input "false"
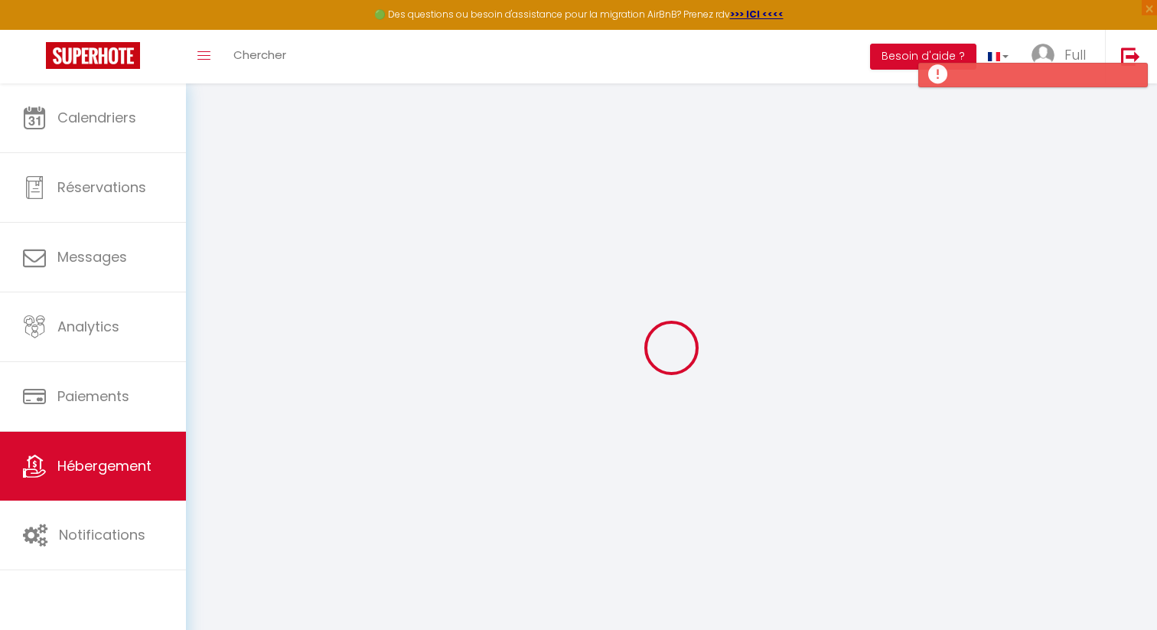
select select
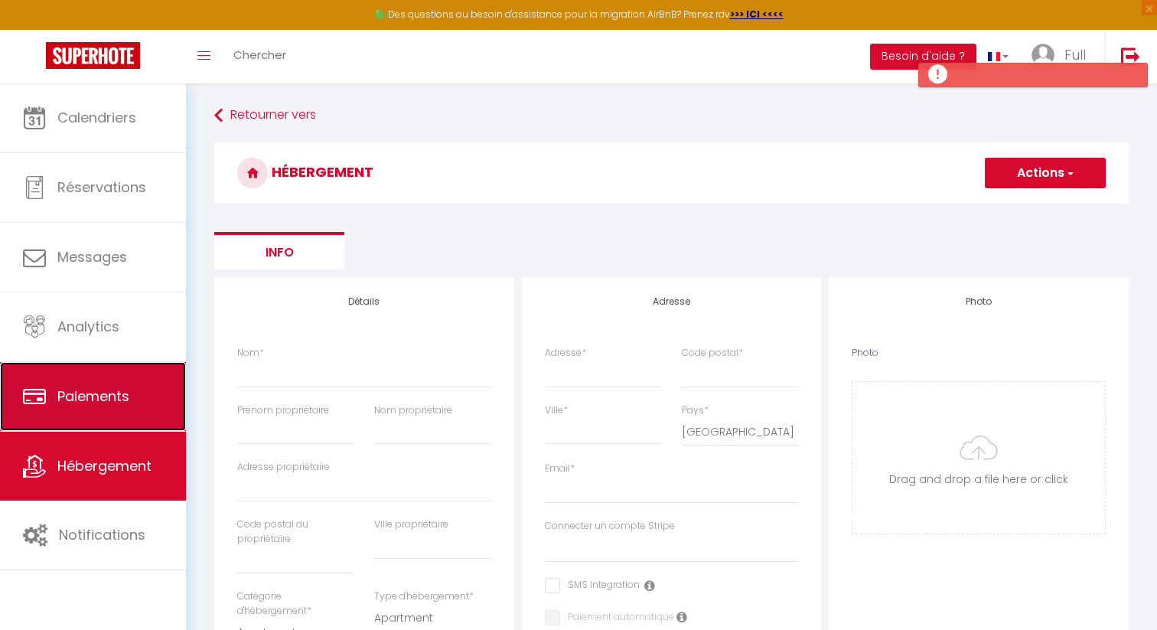
click at [162, 386] on link "Paiements" at bounding box center [93, 396] width 186 height 69
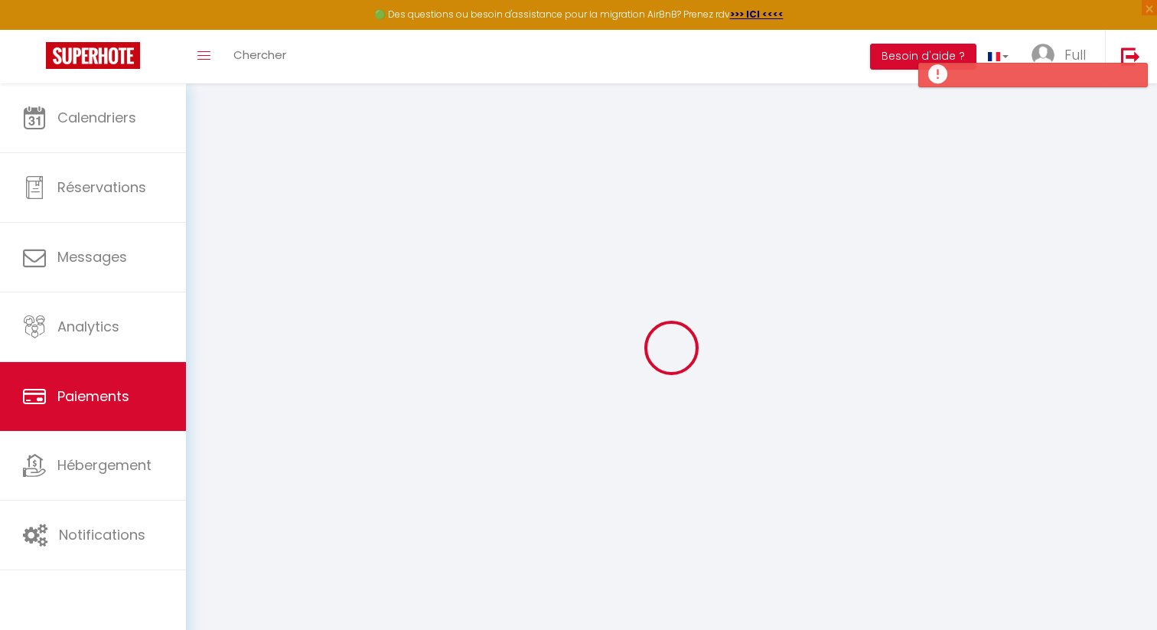
select select "2"
select select "0"
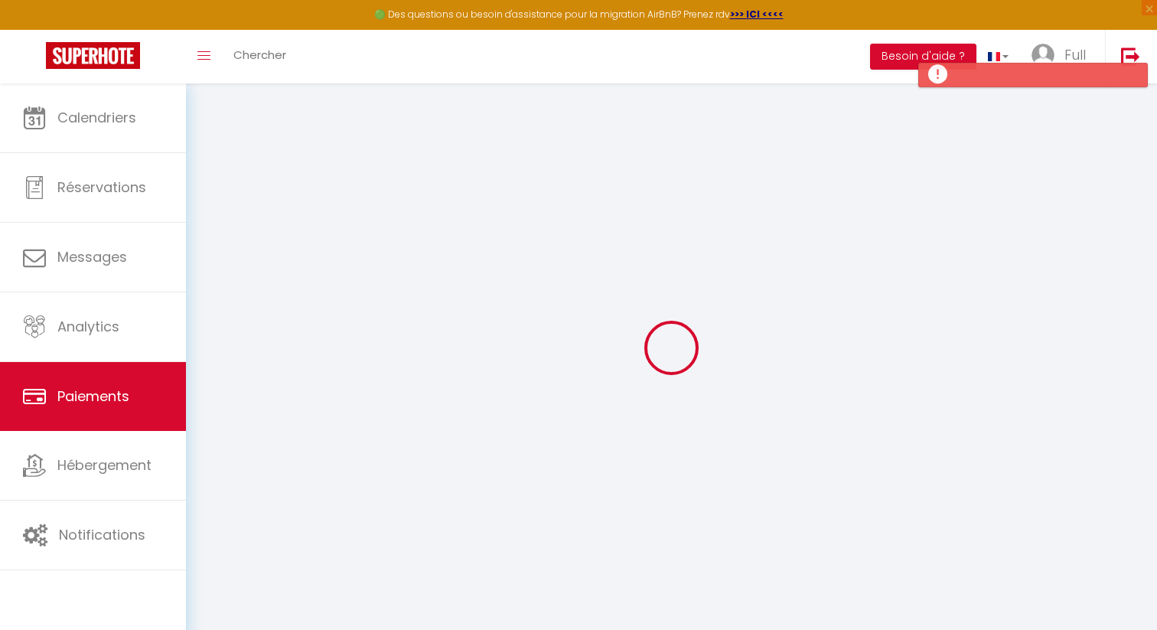
select select "0"
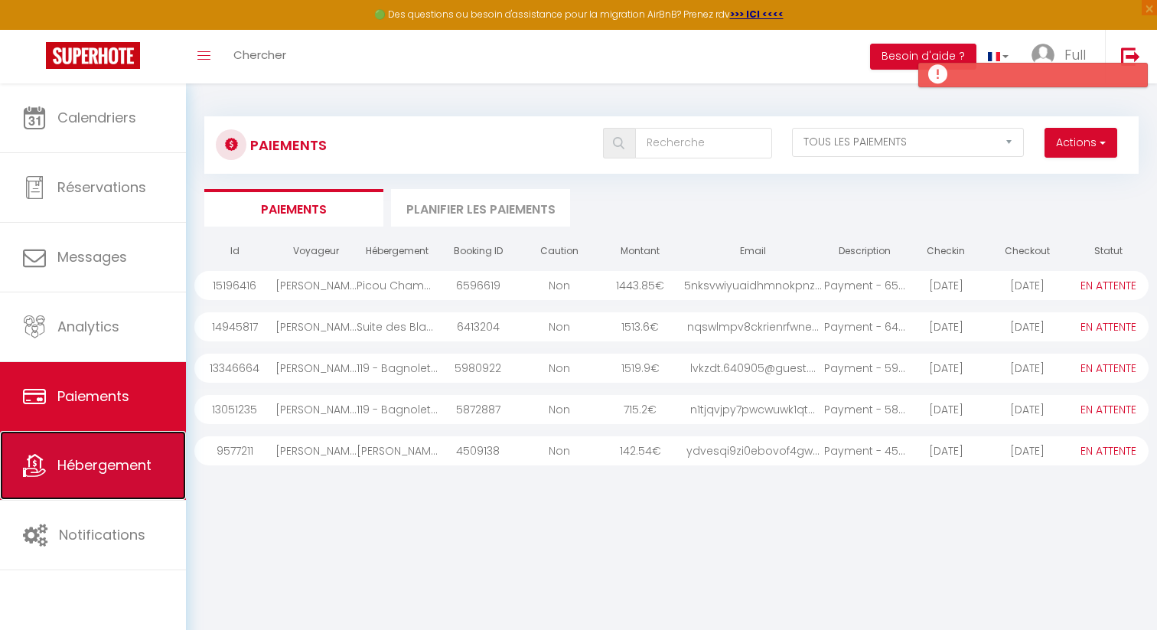
click at [98, 463] on span "Hébergement" at bounding box center [104, 464] width 94 height 19
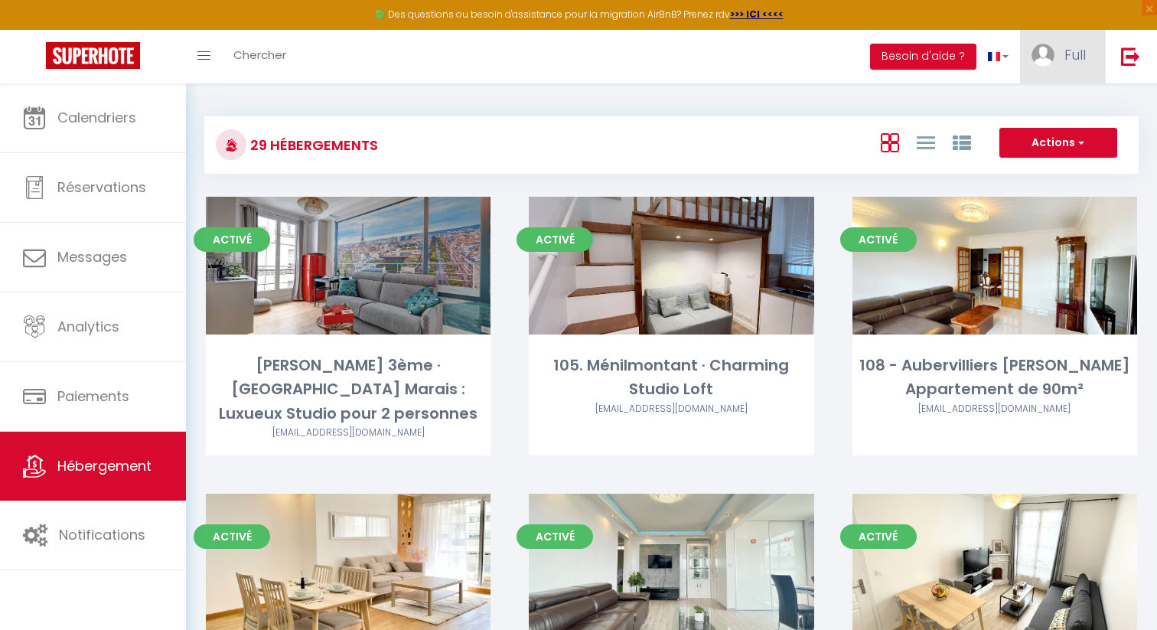
click at [1078, 57] on span "Full" at bounding box center [1074, 54] width 21 height 19
click at [1057, 111] on link "Paramètres" at bounding box center [1043, 106] width 113 height 26
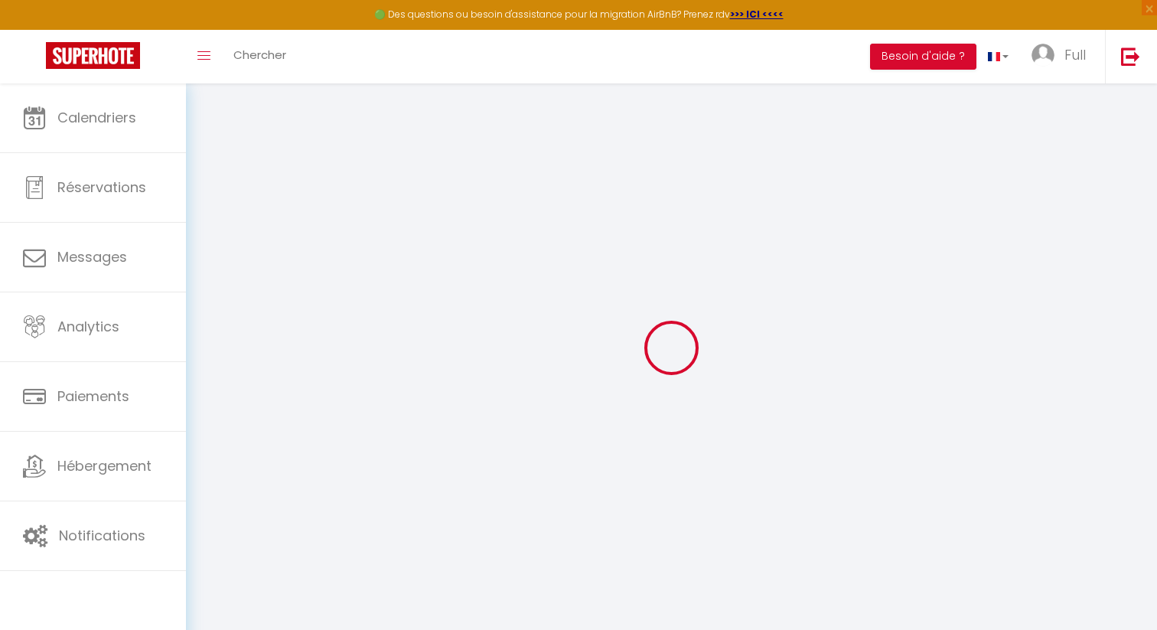
type input "DYSAvdWp6LhGFXjJuPN66McOi"
type input "1MwQPV27Xttxzggp6x8LST6I0"
type input "[URL][DOMAIN_NAME]"
select select "fr"
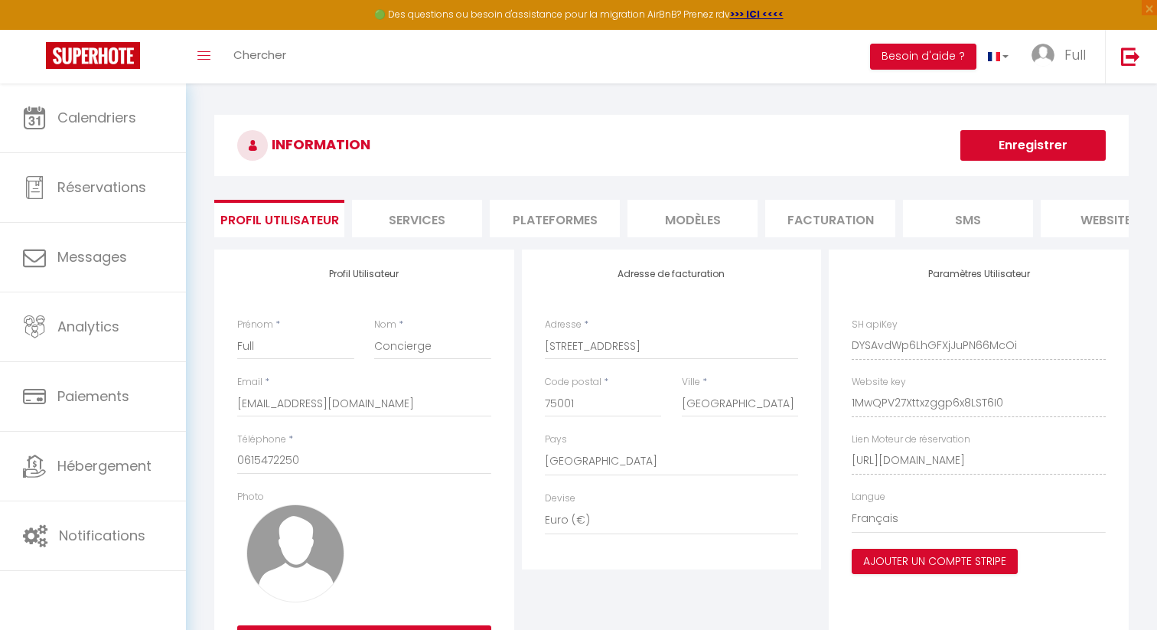
click at [443, 249] on div "Profil Utilisateur Prénom * Full Nom * Concierge Email * fullconcierge@outlook.…" at bounding box center [671, 462] width 914 height 435
click at [446, 229] on li "Services" at bounding box center [417, 218] width 130 height 37
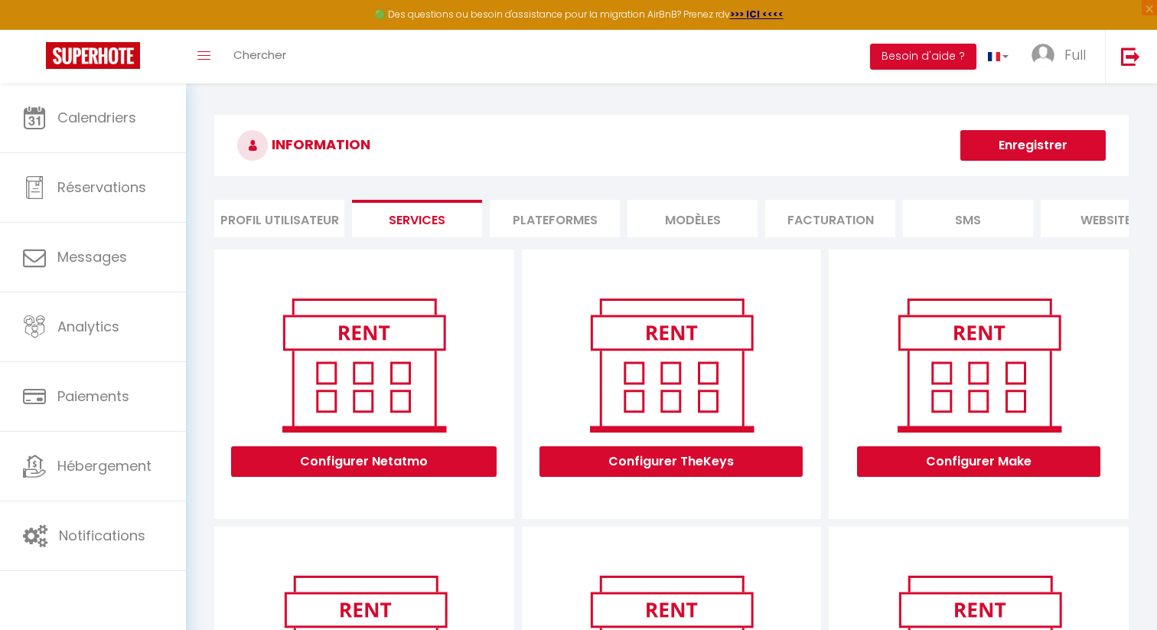
click at [605, 229] on li "Plateformes" at bounding box center [555, 218] width 130 height 37
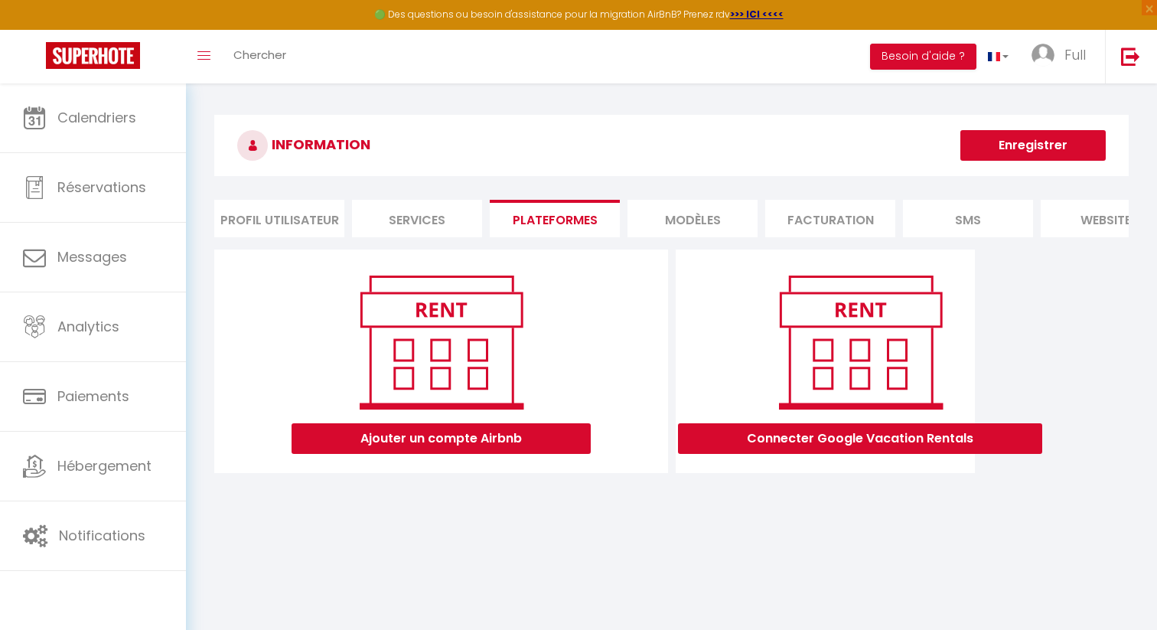
click at [451, 226] on li "Services" at bounding box center [417, 218] width 130 height 37
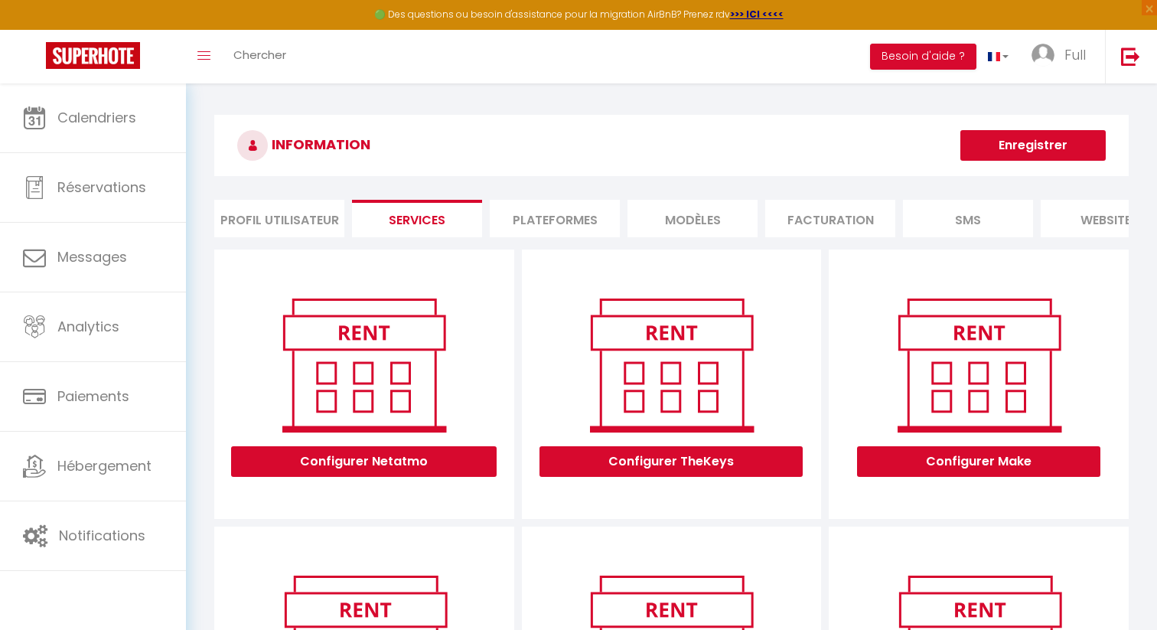
click at [587, 217] on li "Plateformes" at bounding box center [555, 218] width 130 height 37
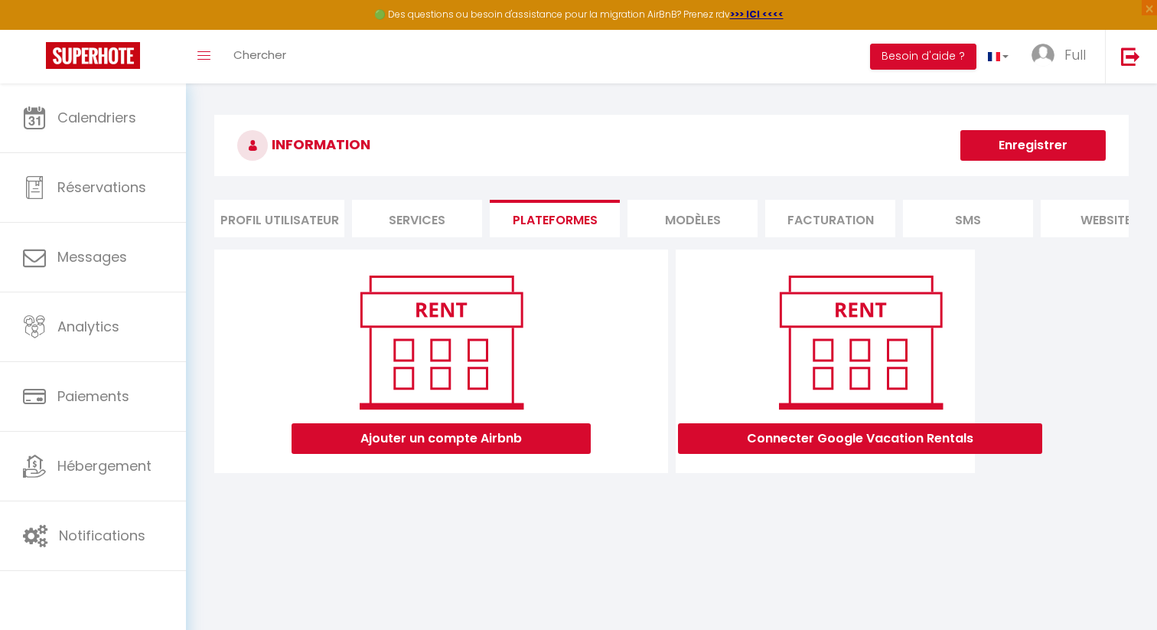
click at [677, 207] on li "MODÈLES" at bounding box center [692, 218] width 130 height 37
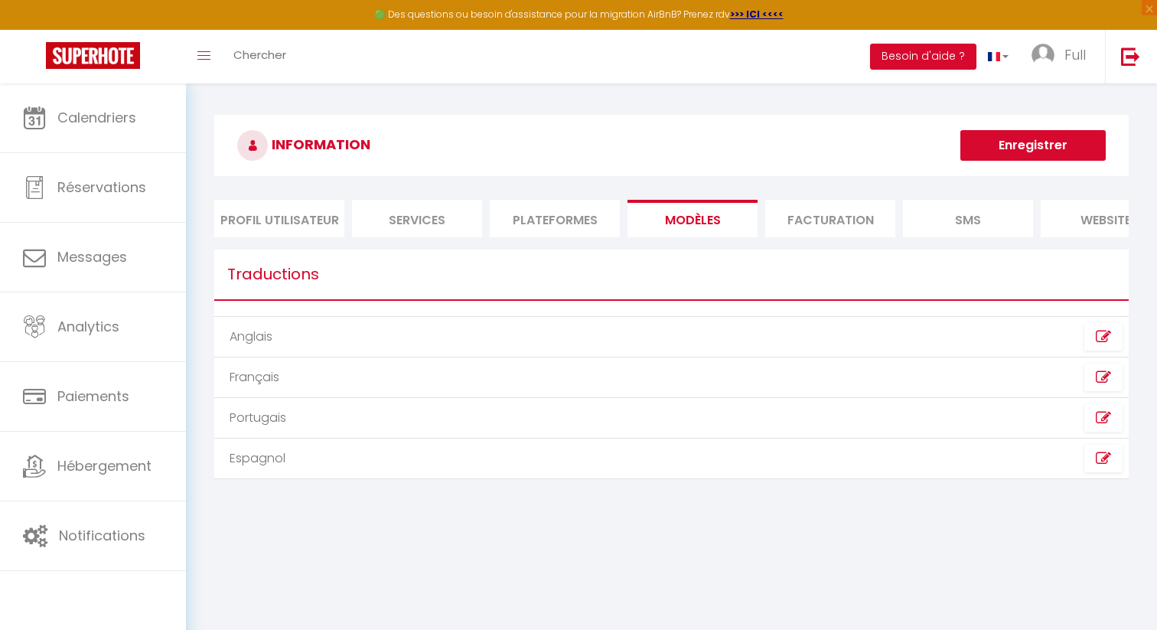
click at [824, 219] on li "Facturation" at bounding box center [830, 218] width 130 height 37
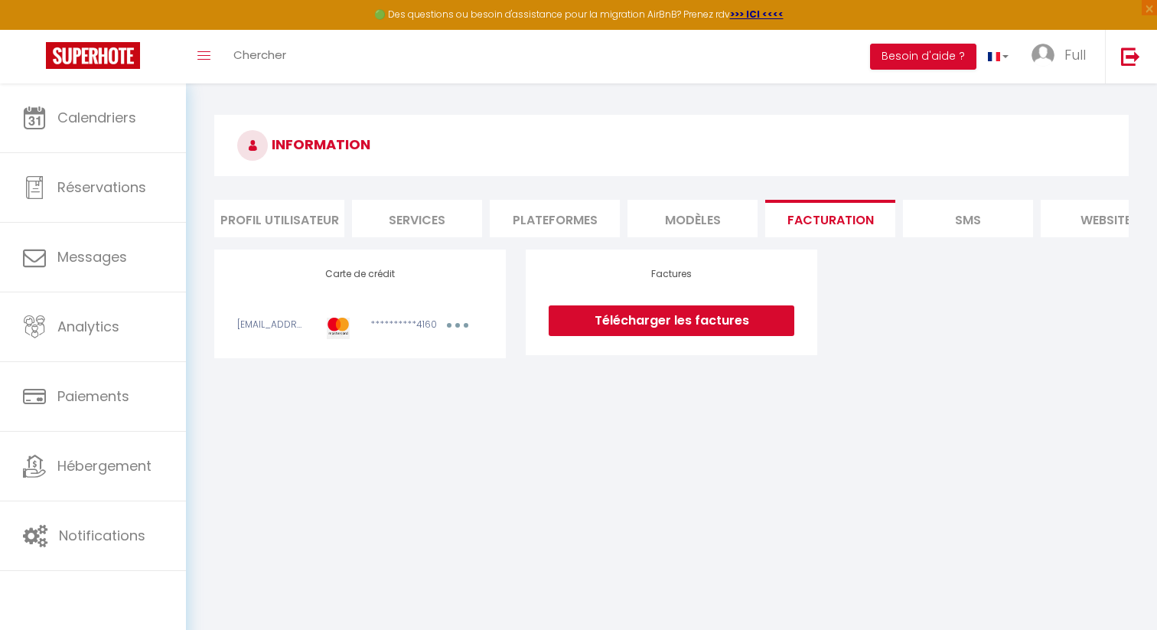
click at [964, 211] on li "SMS" at bounding box center [968, 218] width 130 height 37
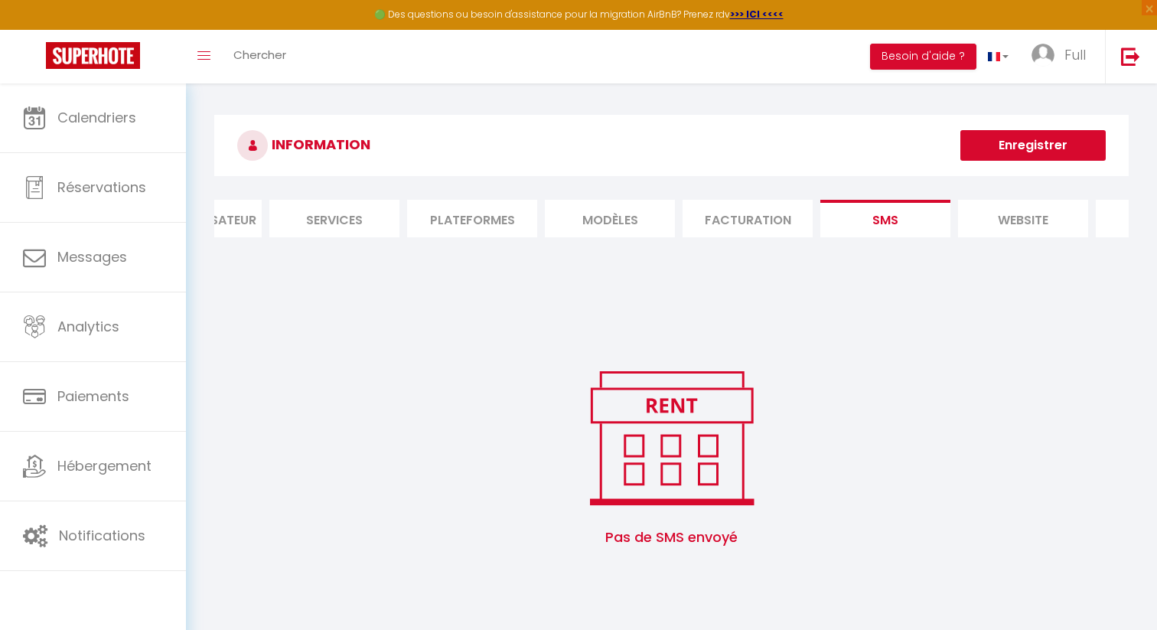
scroll to position [0, 187]
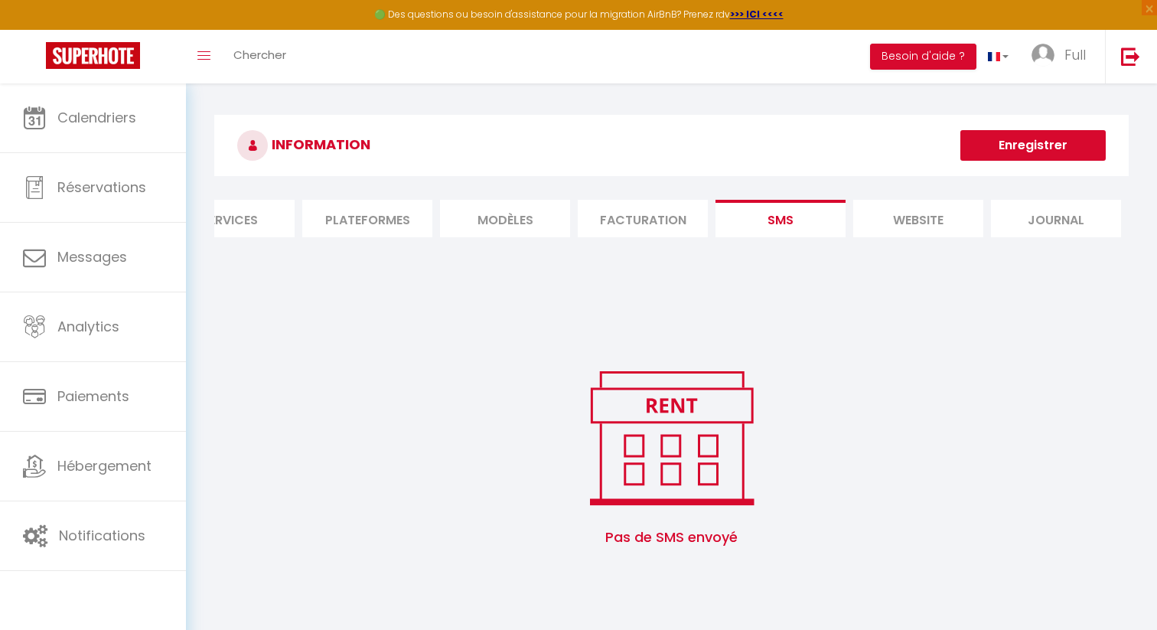
click at [393, 217] on li "Plateformes" at bounding box center [367, 218] width 130 height 37
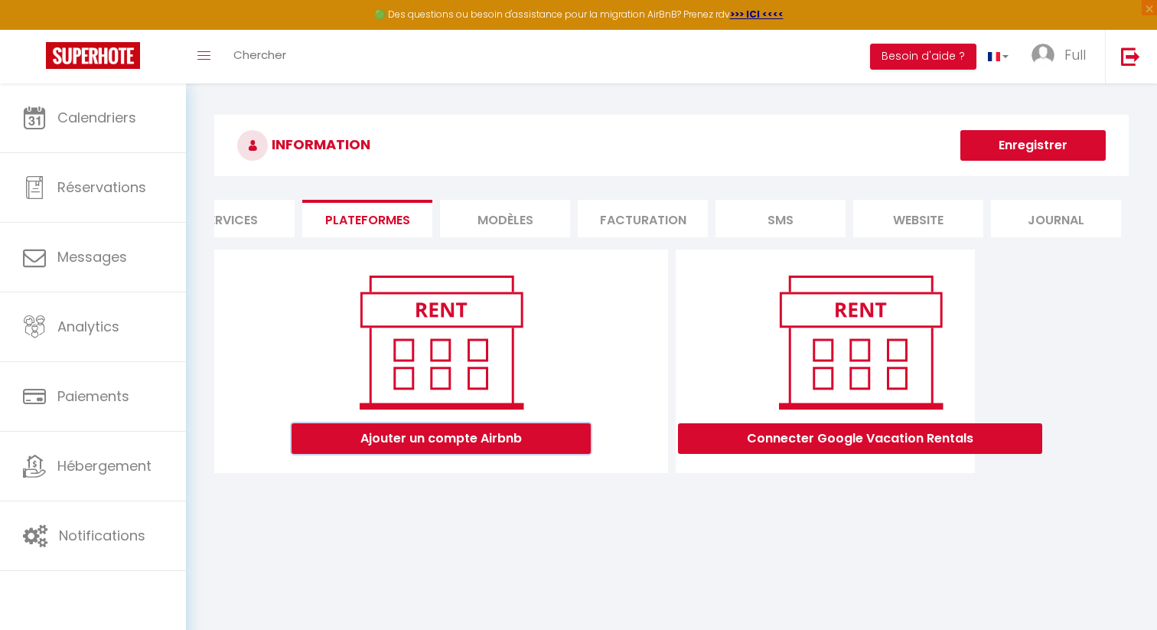
click at [533, 451] on button "Ajouter un compte Airbnb" at bounding box center [441, 438] width 299 height 31
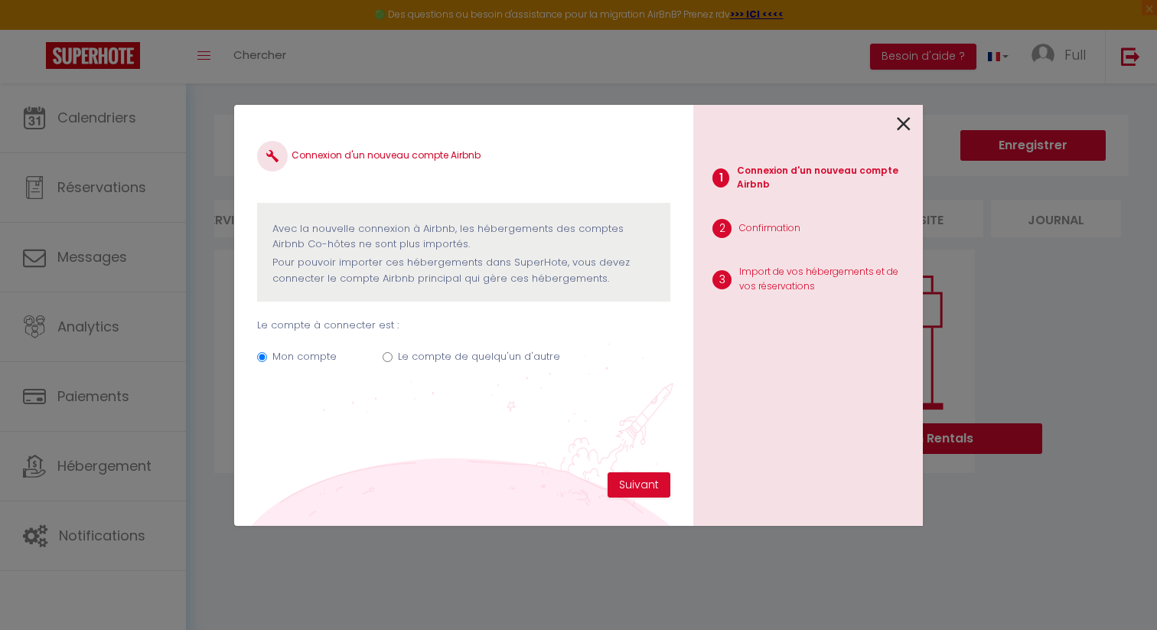
click at [902, 129] on icon at bounding box center [904, 123] width 14 height 23
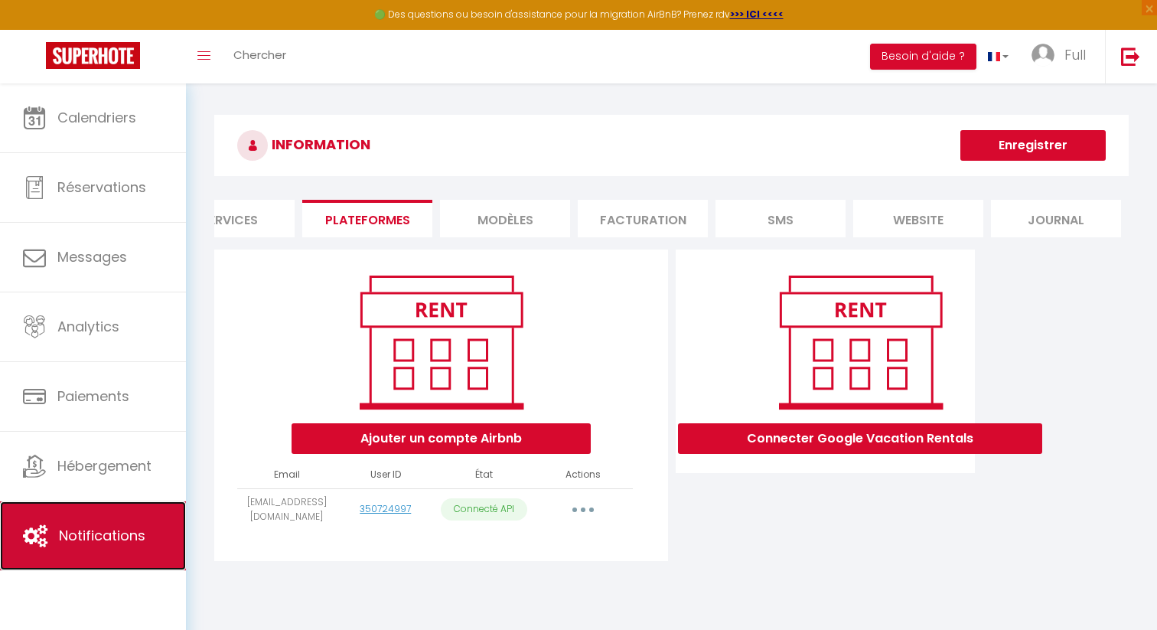
click at [77, 529] on span "Notifications" at bounding box center [102, 535] width 86 height 19
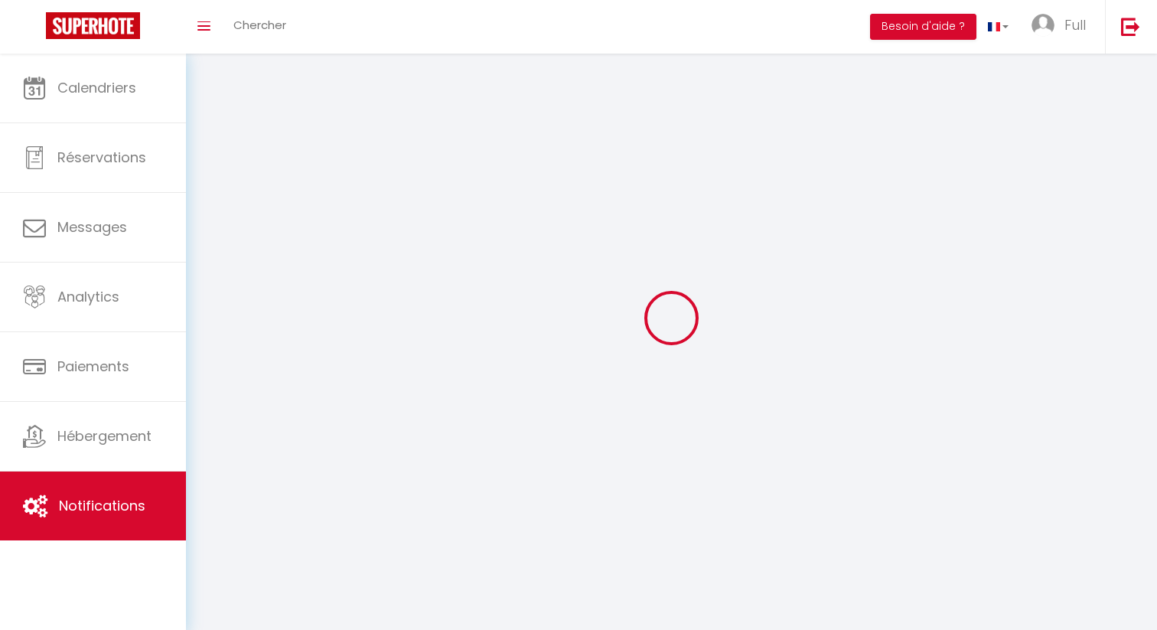
click at [77, 529] on link "Notifications" at bounding box center [93, 505] width 186 height 69
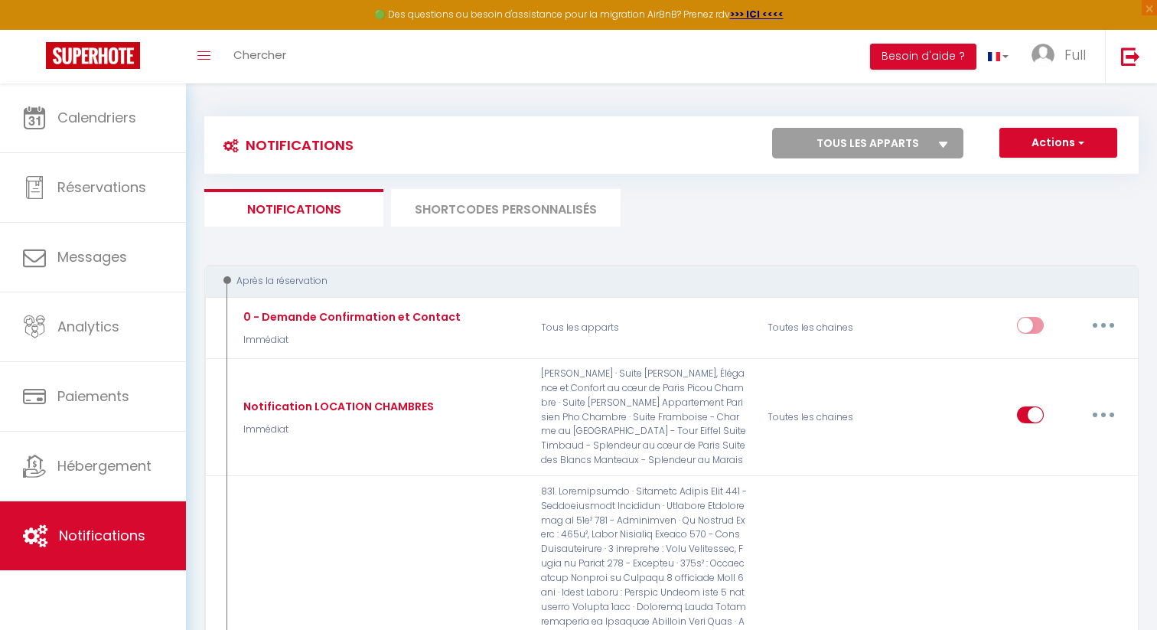
click at [540, 205] on li "SHORTCODES PERSONNALISÉS" at bounding box center [506, 207] width 230 height 37
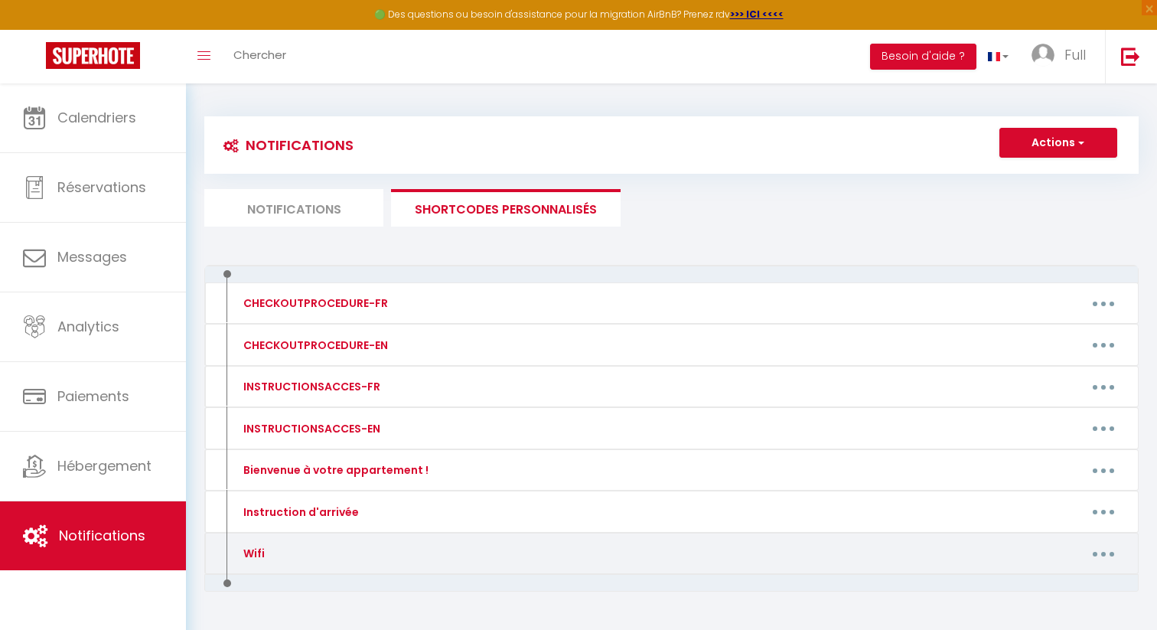
click at [1110, 552] on button "button" at bounding box center [1103, 553] width 43 height 24
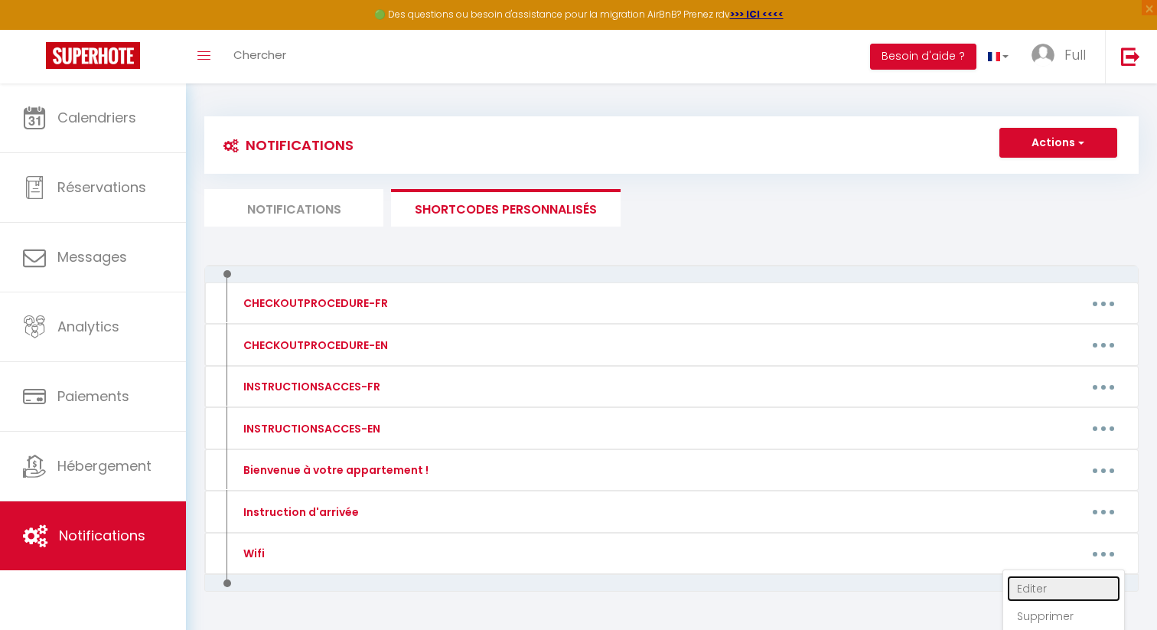
click at [1038, 588] on link "Editer" at bounding box center [1063, 588] width 113 height 26
type input "Wifi"
type textarea "Bienvenue chez nous ! Nous sommes ravis de vous accueillir dans notre espace. P…"
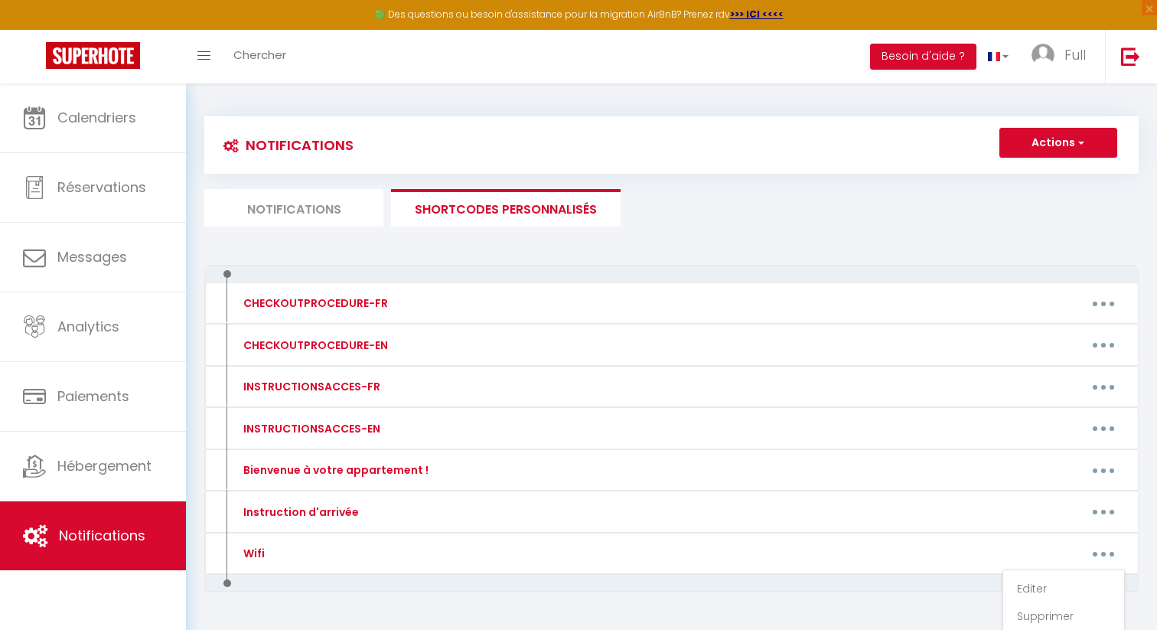
type textarea "Bienvenue chez nous ! Nous sommes ravis de vous accueillir dans notre espace. P…"
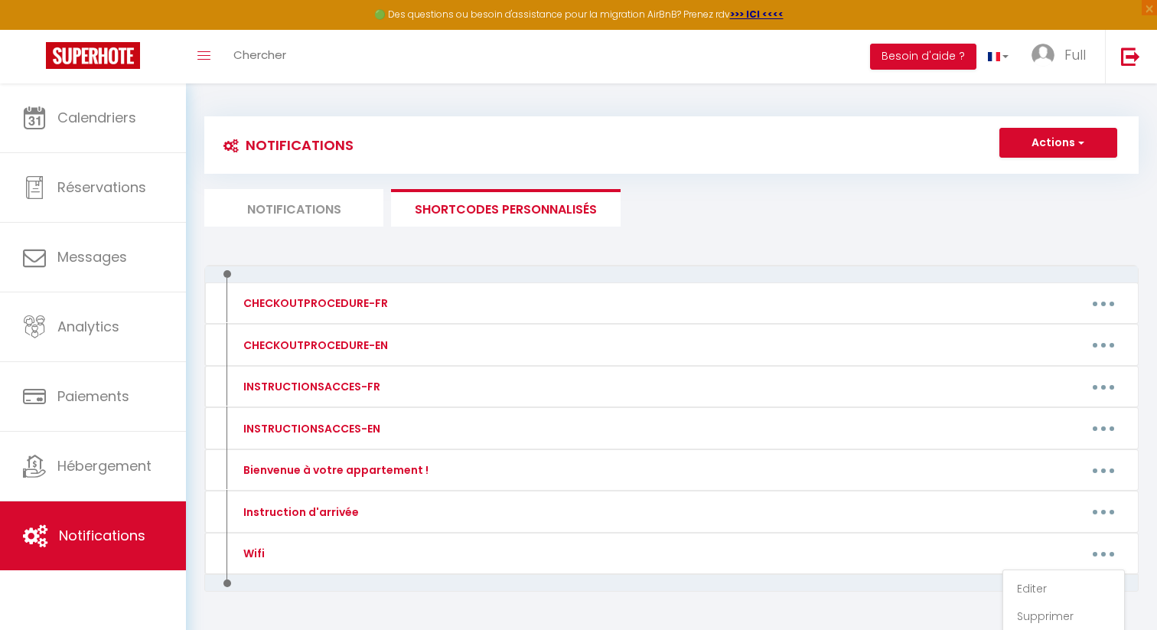
type textarea "Bienvenue chez nous ! Nous sommes ravis de vous accueillir dans notre espace. P…"
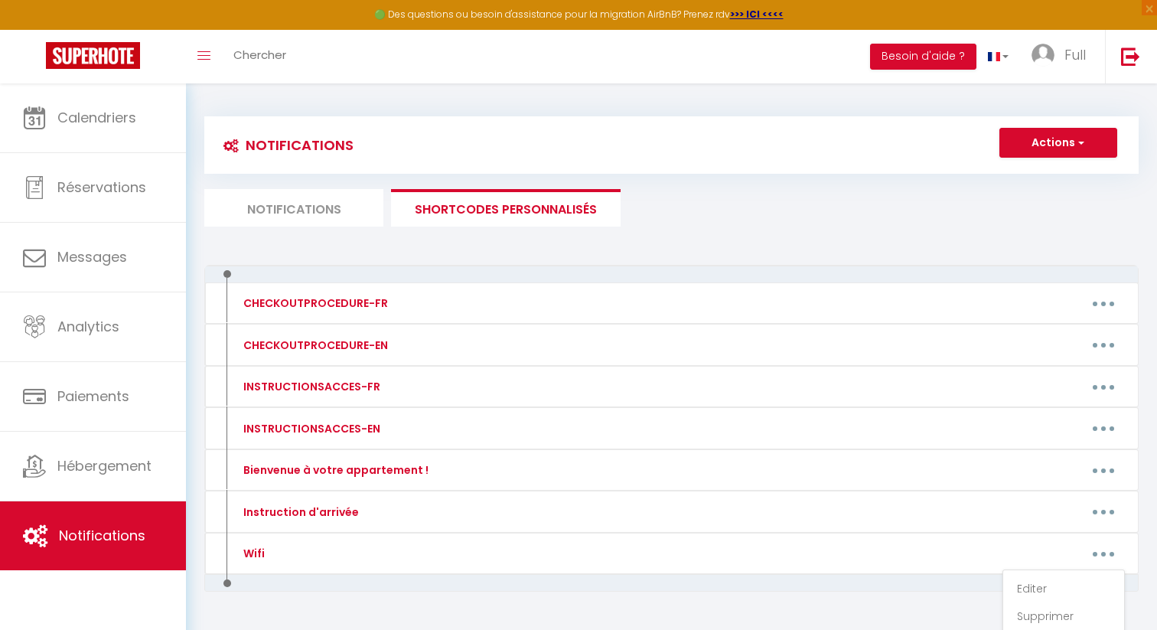
type textarea "Bienvenue chez nous ! Nous sommes ravis de vous accueillir dans notre espace. P…"
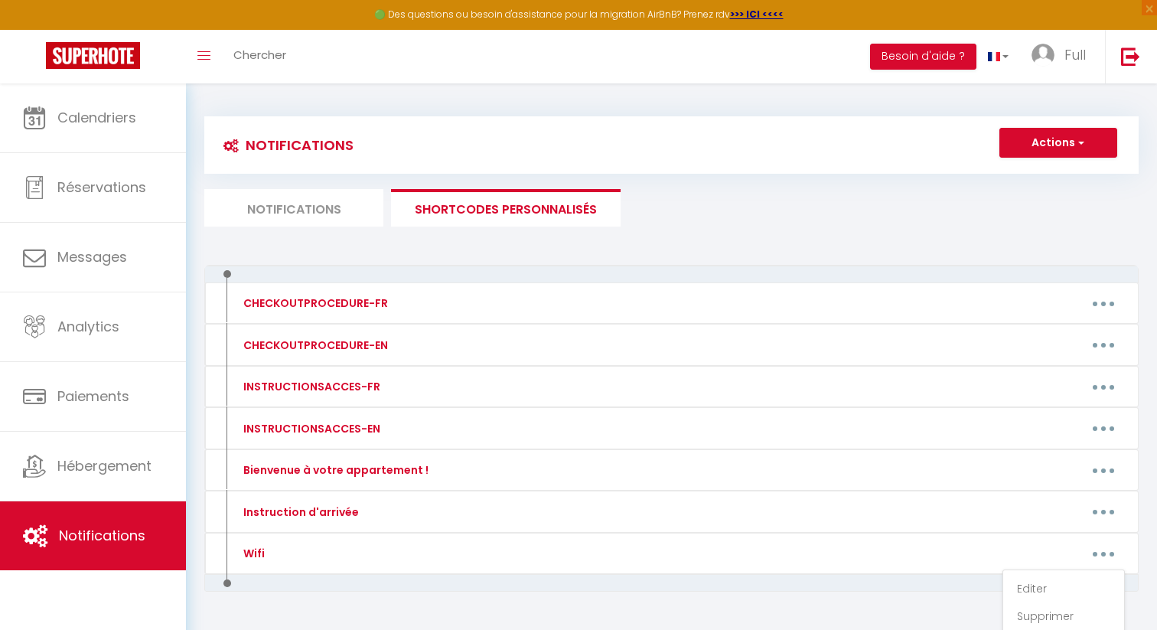
type textarea "Bienvenue chez nous ! Nous sommes ravis de vous accueillir dans notre espace. P…"
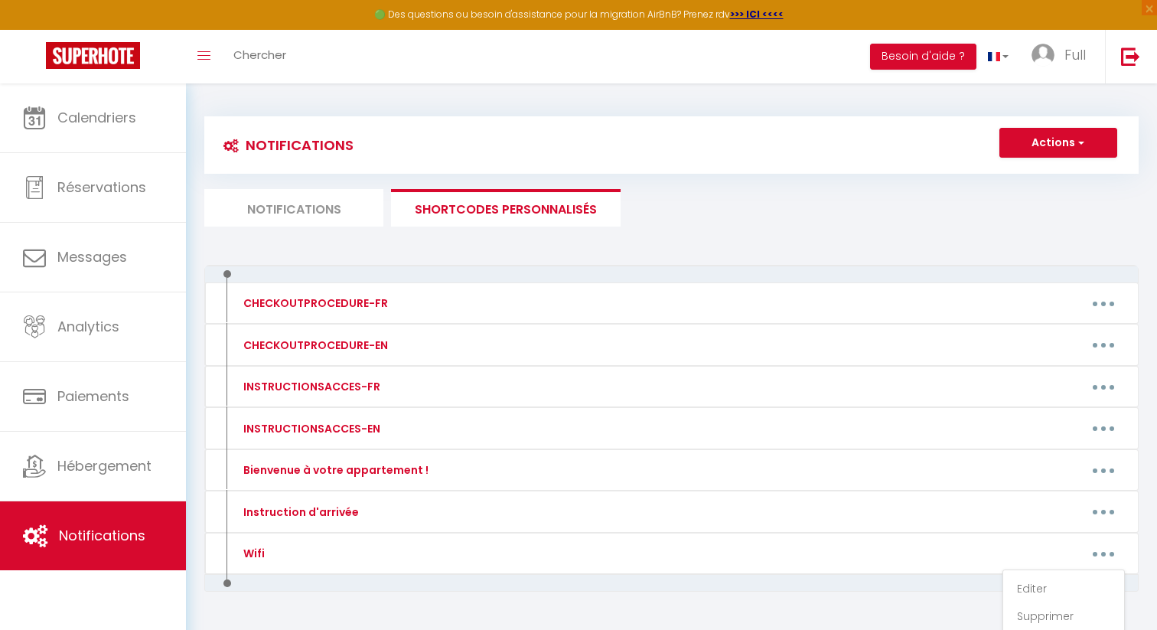
type textarea "Bienvenue chez nous ! Nous sommes ravis de vous accueillir dans notre espace. P…"
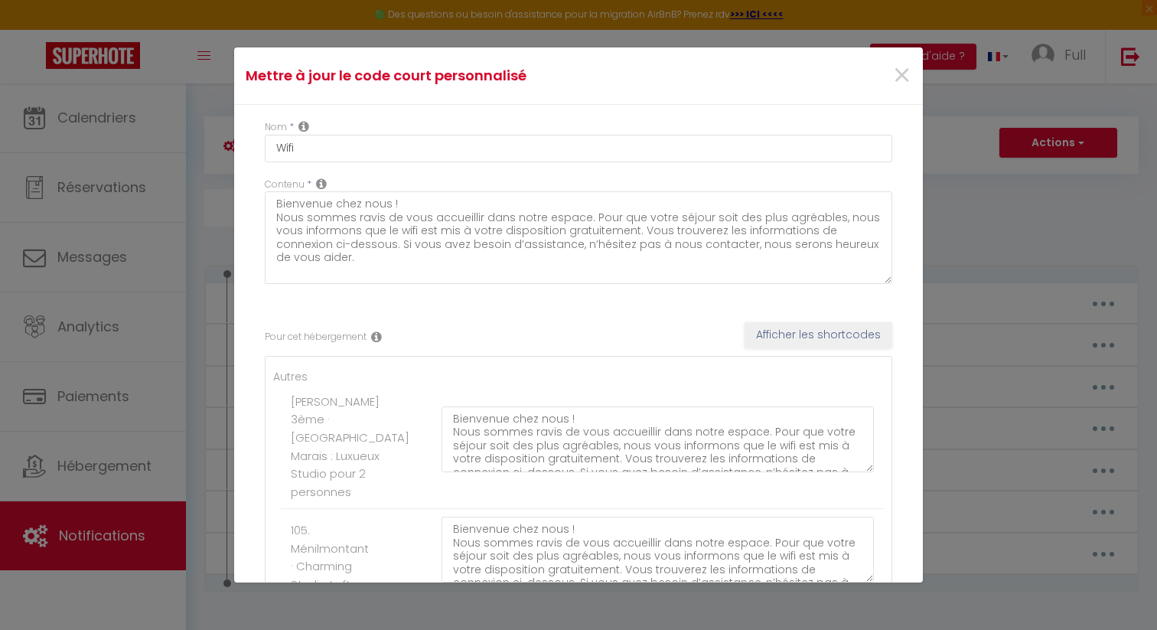
scroll to position [2019, 0]
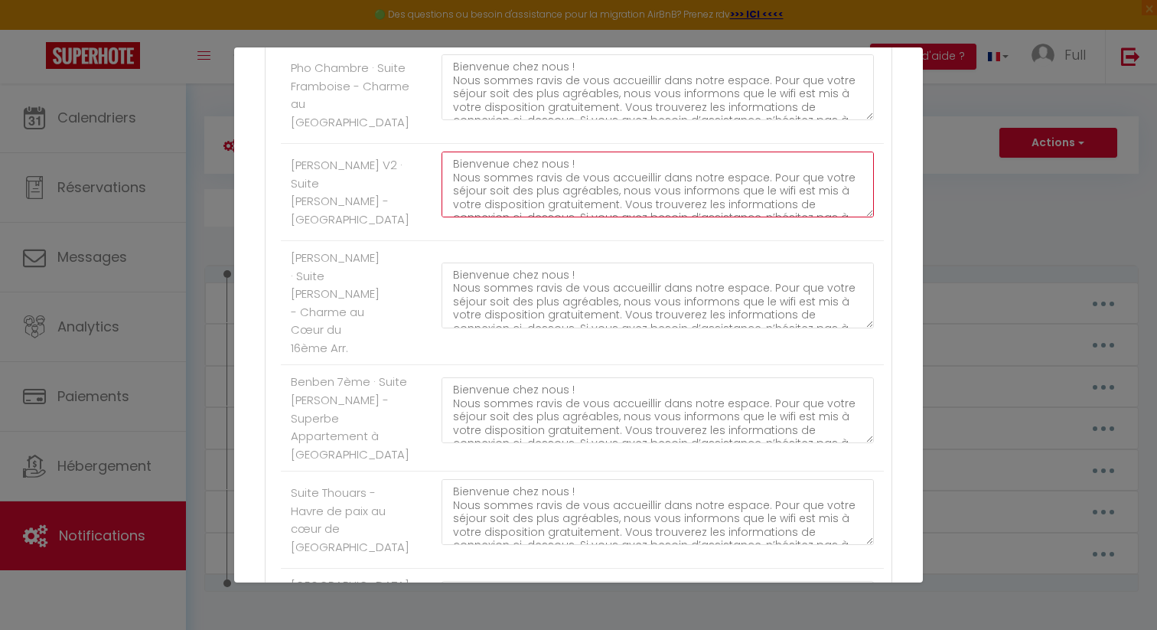
click at [498, 217] on textarea "Bienvenue chez nous ! Nous sommes ravis de vous accueillir dans notre espace. P…" at bounding box center [658, 185] width 432 height 66
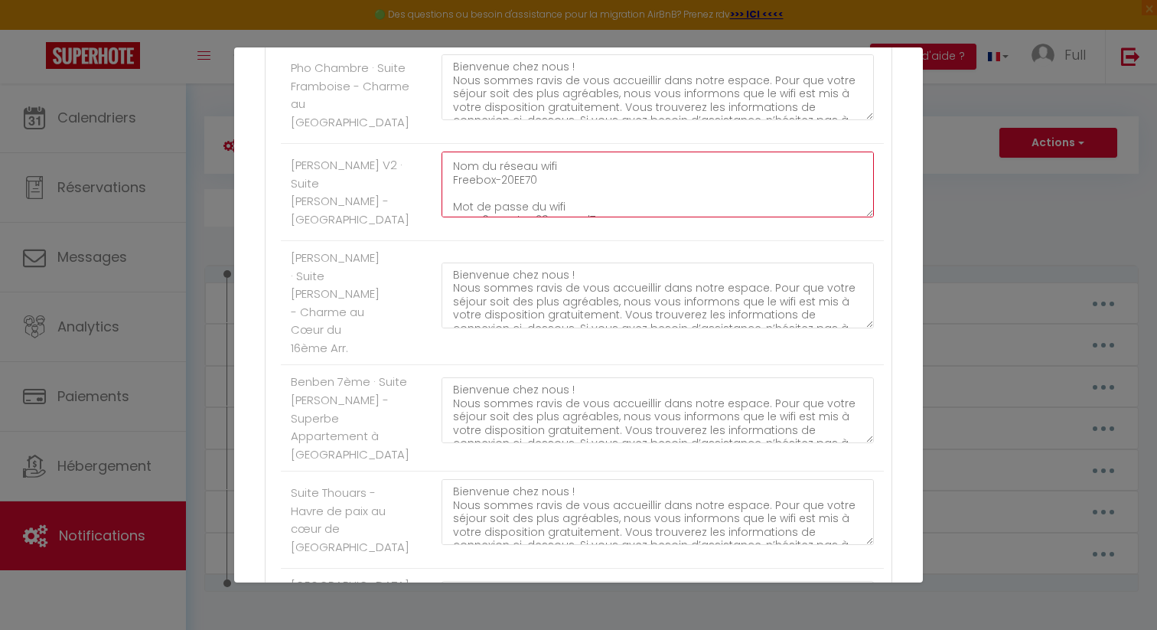
scroll to position [120, 0]
drag, startPoint x: 595, startPoint y: 364, endPoint x: 420, endPoint y: 364, distance: 174.5
click at [420, 241] on li "Maxime Chauchat V2 · Suite Maxime Chauchat - Paris Opéra Bienvenue chez nous ! …" at bounding box center [582, 192] width 603 height 97
paste textarea "eSL6Aq7D5smo"
drag, startPoint x: 537, startPoint y: 323, endPoint x: 448, endPoint y: 323, distance: 89.5
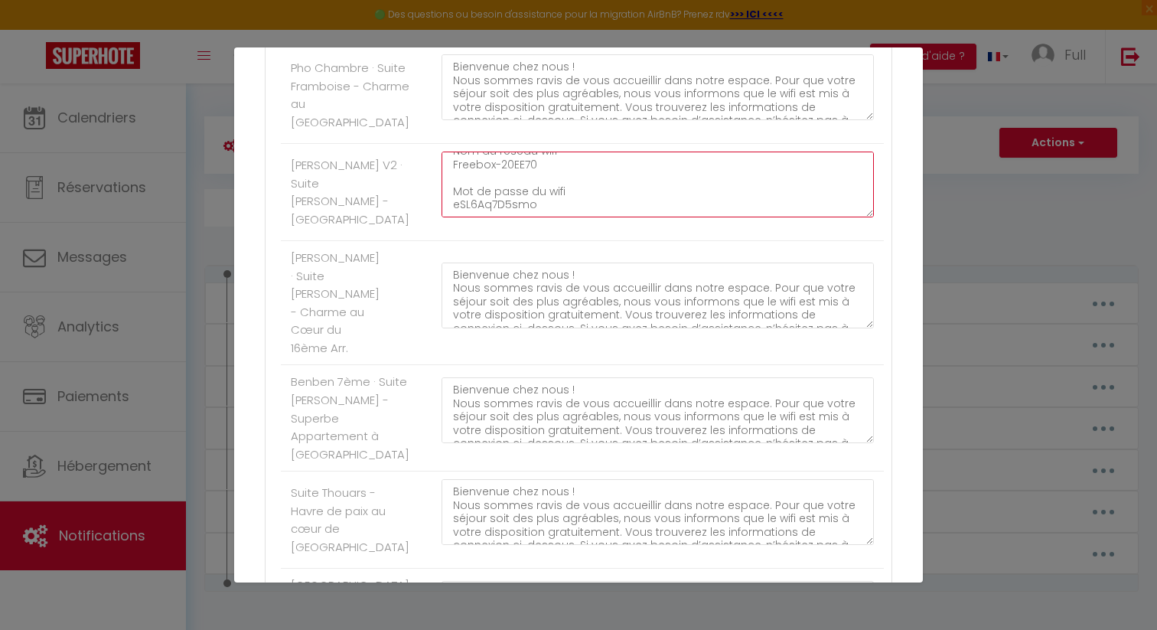
click at [448, 217] on textarea "Bienvenue chez nous ! Nous sommes ravis de vous accueillir dans notre espace. P…" at bounding box center [658, 185] width 432 height 66
paste textarea "Airbox-34F6"
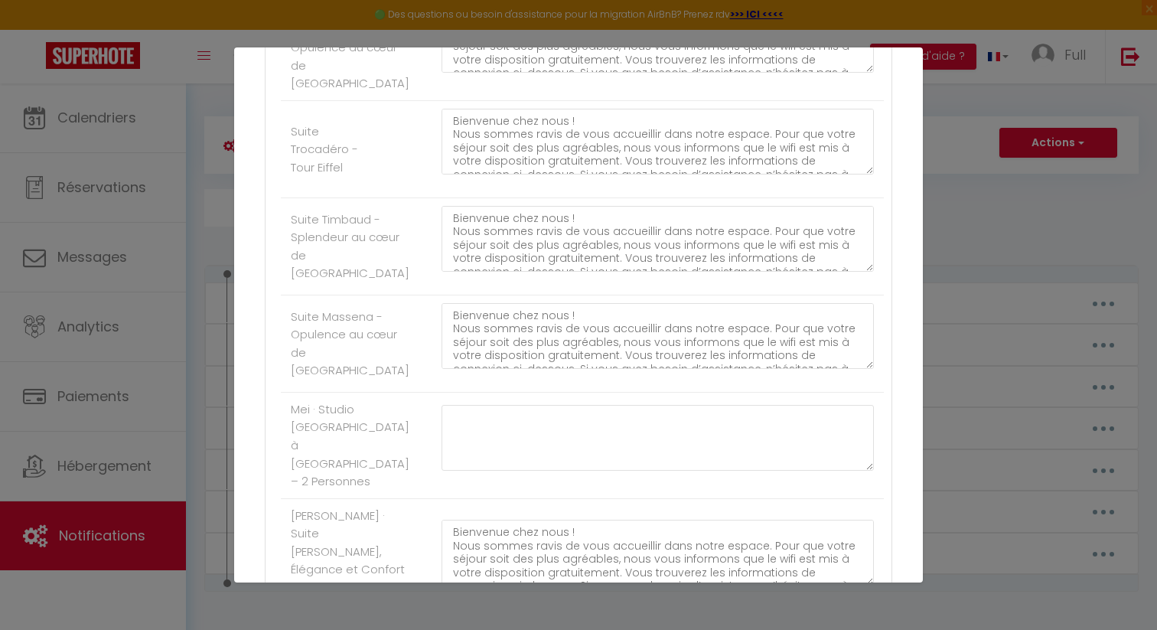
scroll to position [3154, 0]
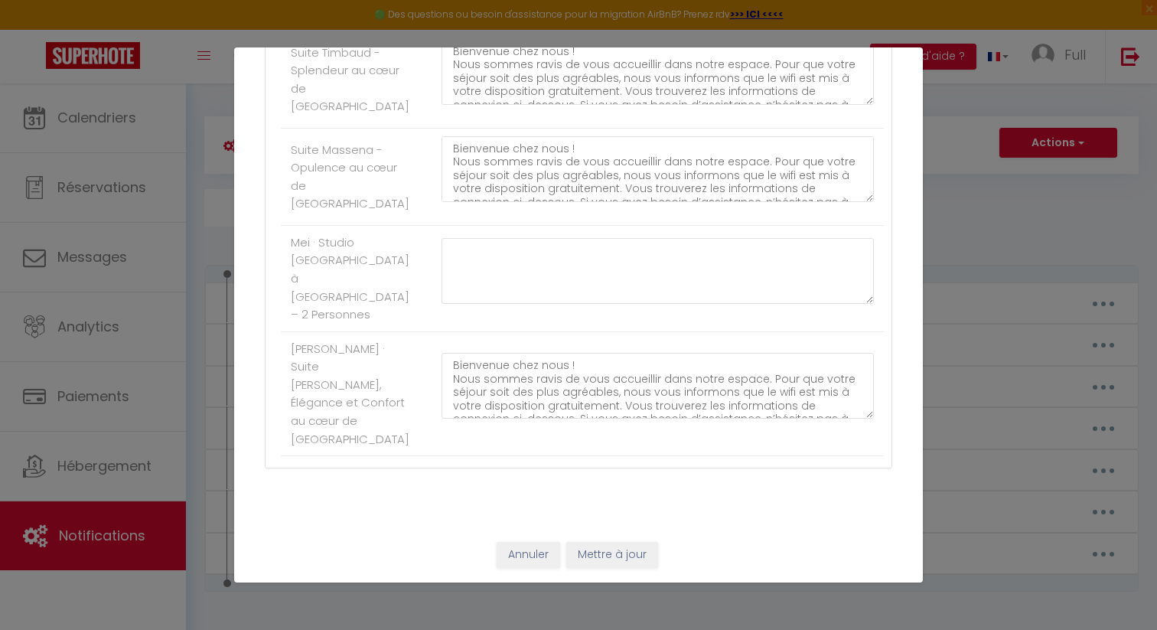
type textarea "Bienvenue chez nous ! Nous sommes ravis de vous accueillir dans notre espace. P…"
click at [612, 552] on button "Mettre à jour" at bounding box center [612, 555] width 92 height 26
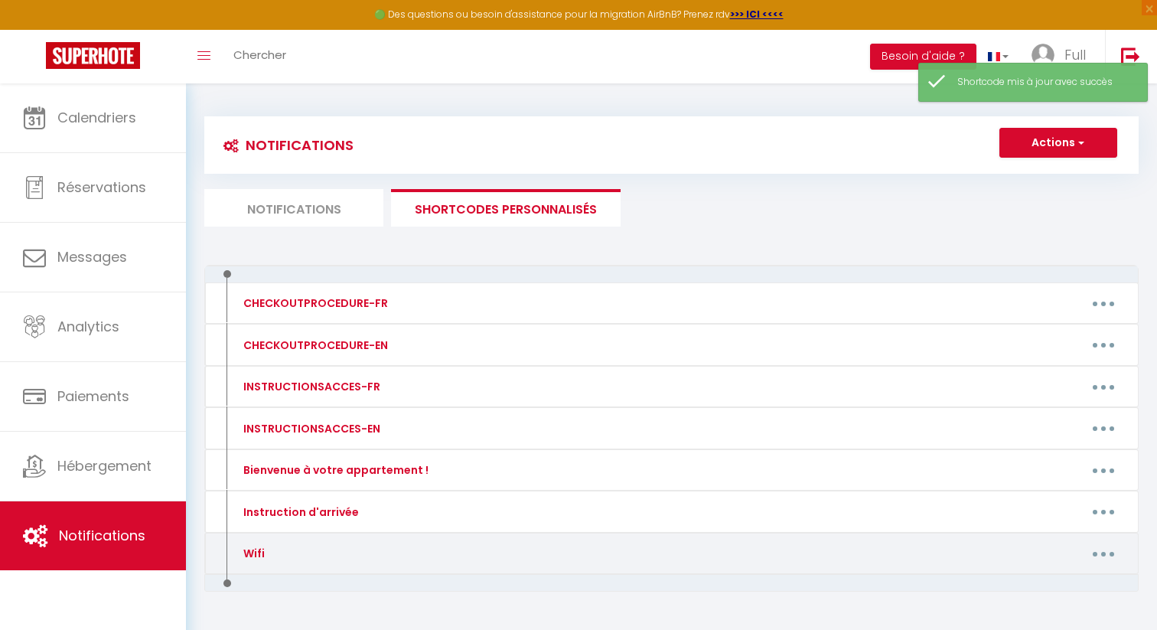
click at [1117, 559] on button "button" at bounding box center [1103, 553] width 43 height 24
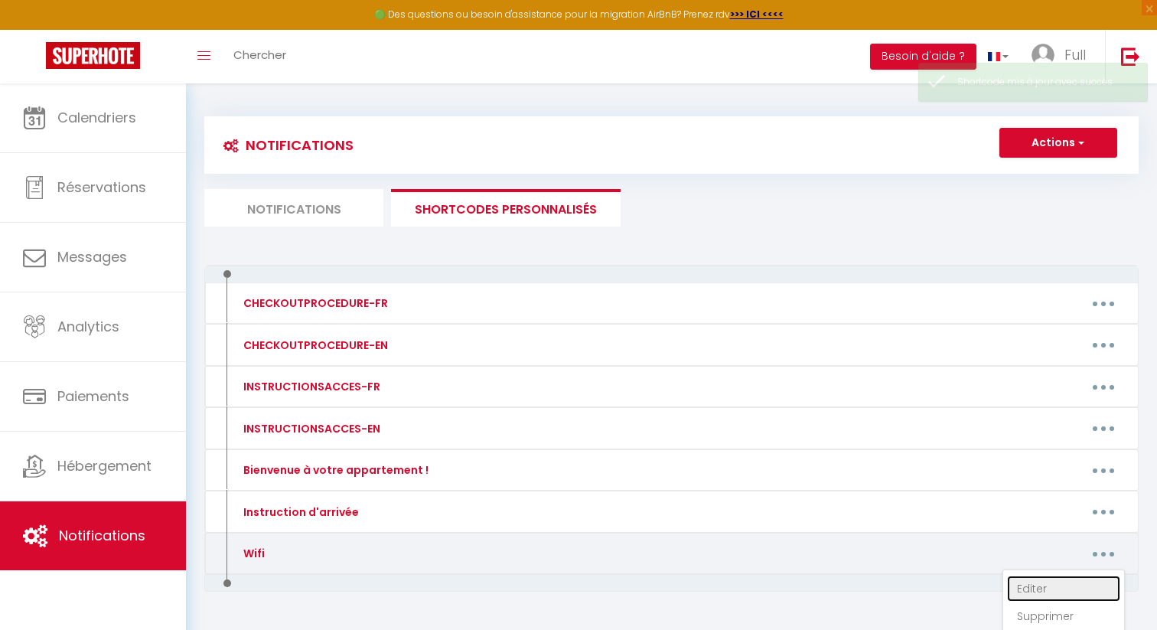
click at [1084, 578] on link "Editer" at bounding box center [1063, 588] width 113 height 26
type input "Wifi"
type textarea "Bienvenue chez nous ! Nous sommes ravis de vous accueillir dans notre espace. P…"
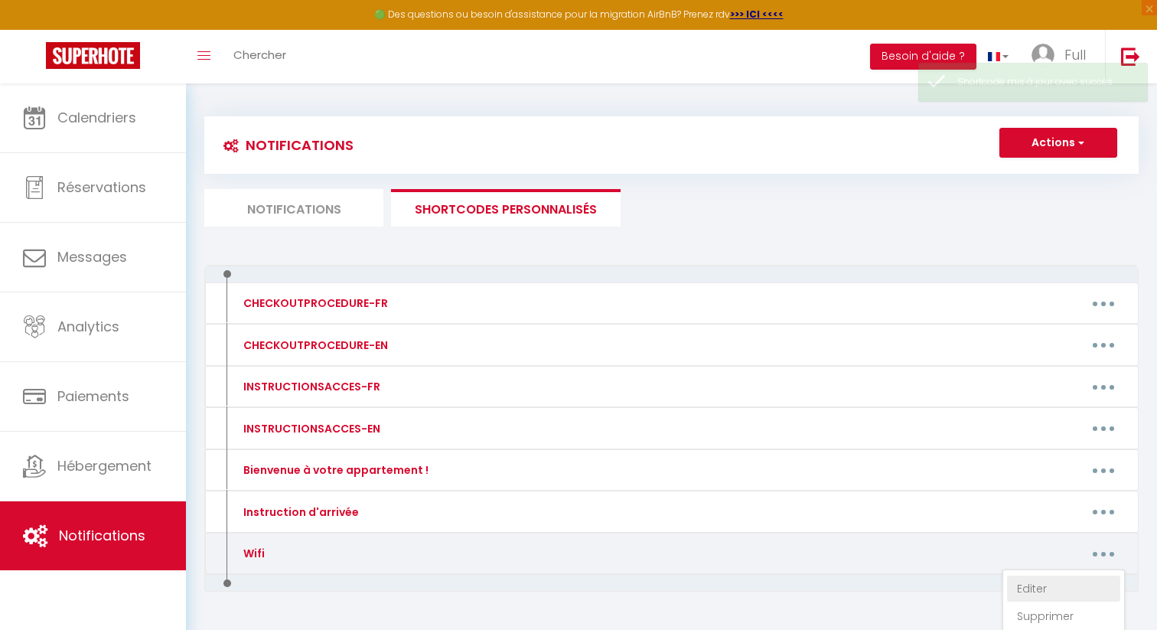
type textarea "Bienvenue chez nous ! Nous sommes ravis de vous accueillir dans notre espace. P…"
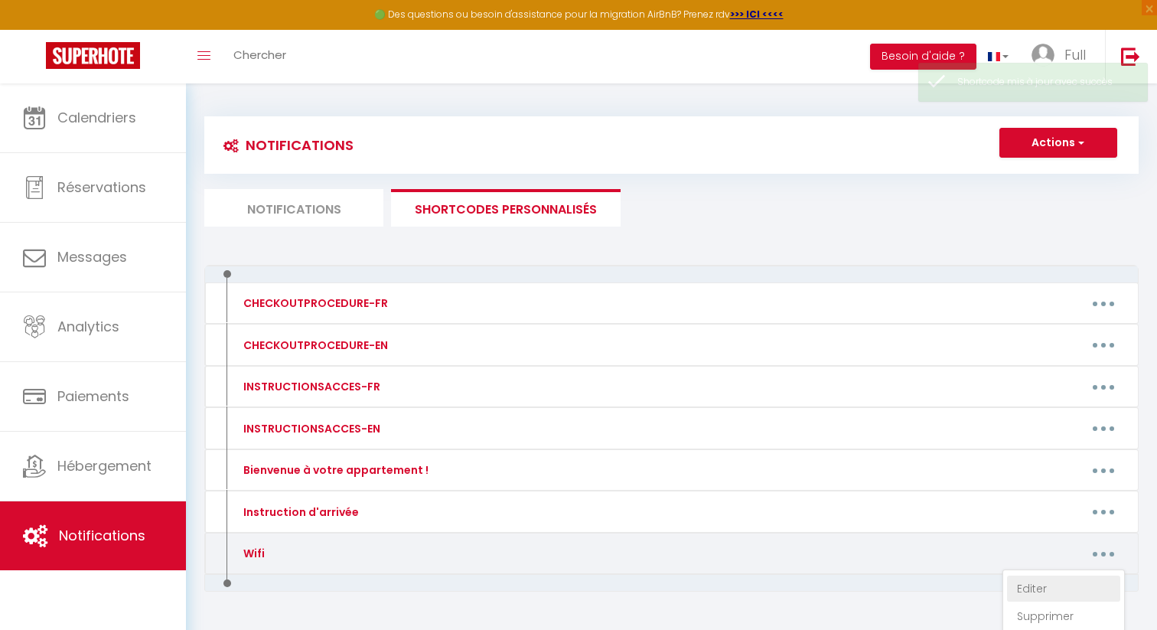
type textarea "Bienvenue chez nous ! Nous sommes ravis de vous accueillir dans notre espace. P…"
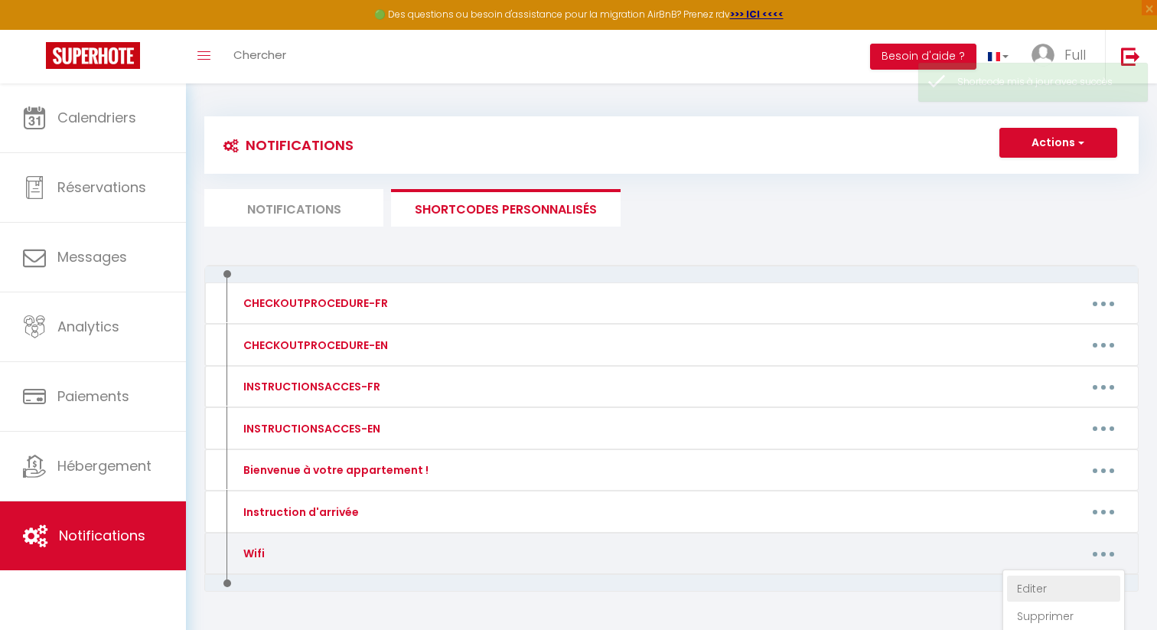
type textarea "Bienvenue chez nous ! Nous sommes ravis de vous accueillir dans notre espace. P…"
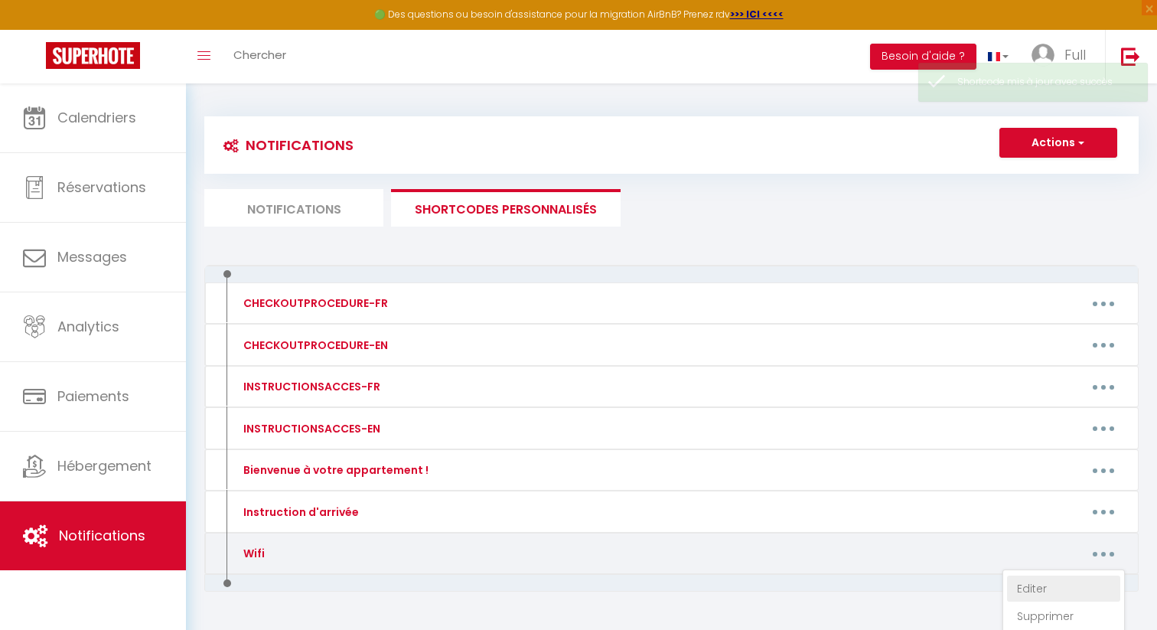
type textarea "Bienvenue chez nous ! Nous sommes ravis de vous accueillir dans notre espace. P…"
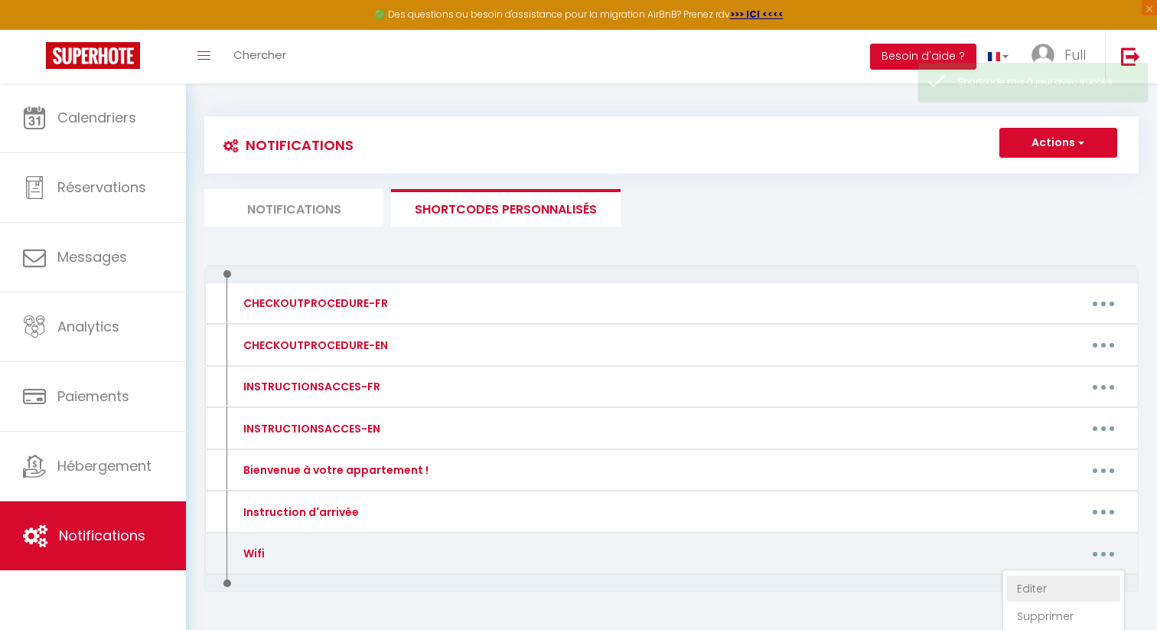
type textarea "Bienvenue chez nous ! Nous sommes ravis de vous accueillir dans notre espace. P…"
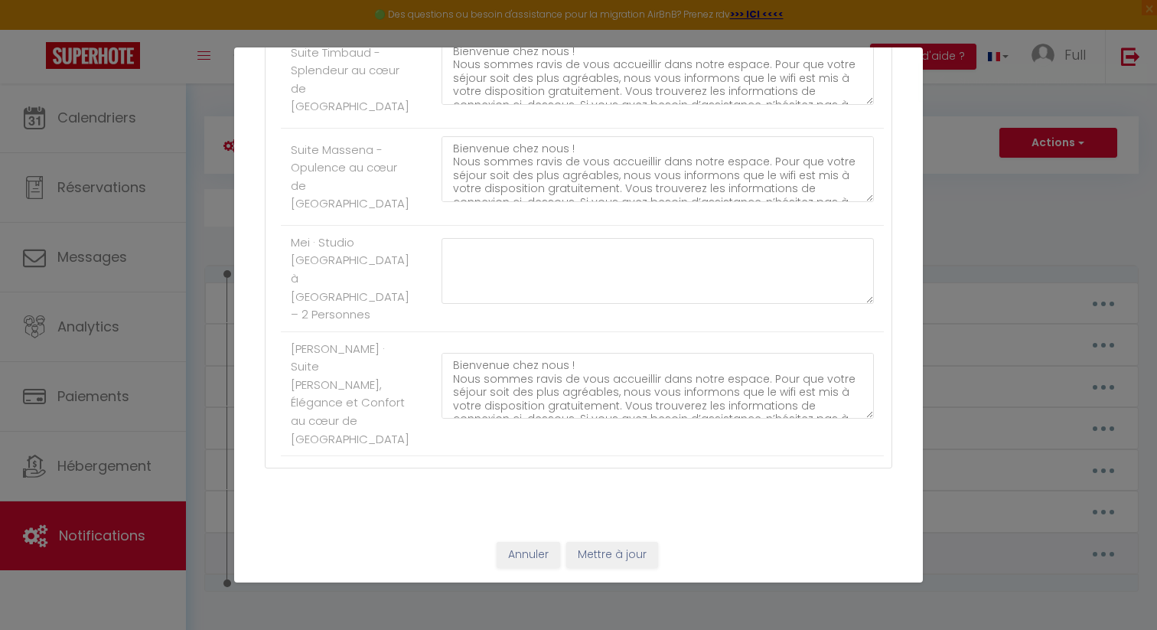
scroll to position [0, 0]
click at [510, 386] on textarea "Bienvenue chez nous ! Nous sommes ravis de vous accueillir dans notre espace. P…" at bounding box center [658, 386] width 432 height 66
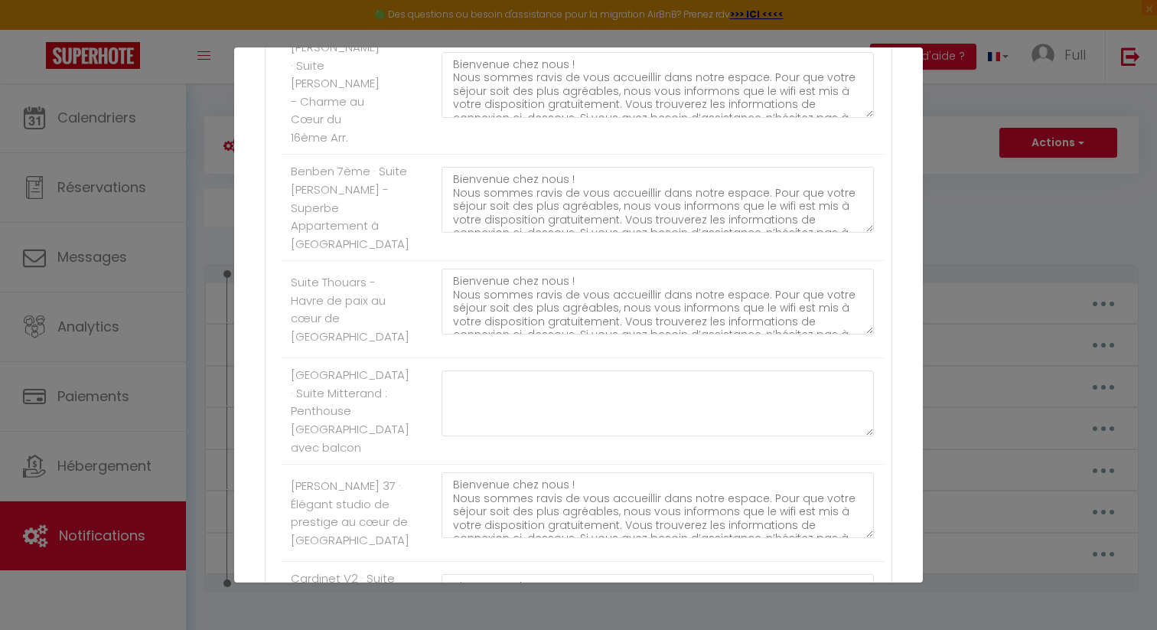
scroll to position [2508, 0]
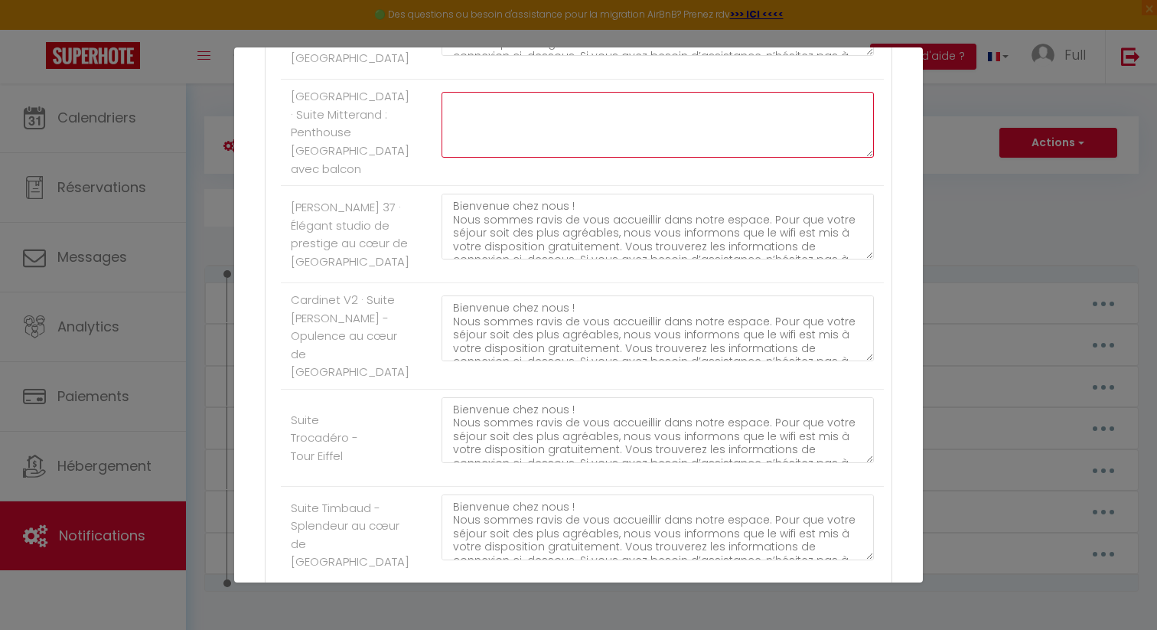
click at [476, 158] on textarea at bounding box center [658, 125] width 432 height 66
paste textarea "Bienvenue chez nous ! Nous sommes ravis de vous accueillir dans notre espace. P…"
type textarea "Bienvenue chez nous ! Nous sommes ravis de vous accueillir dans notre espace. P…"
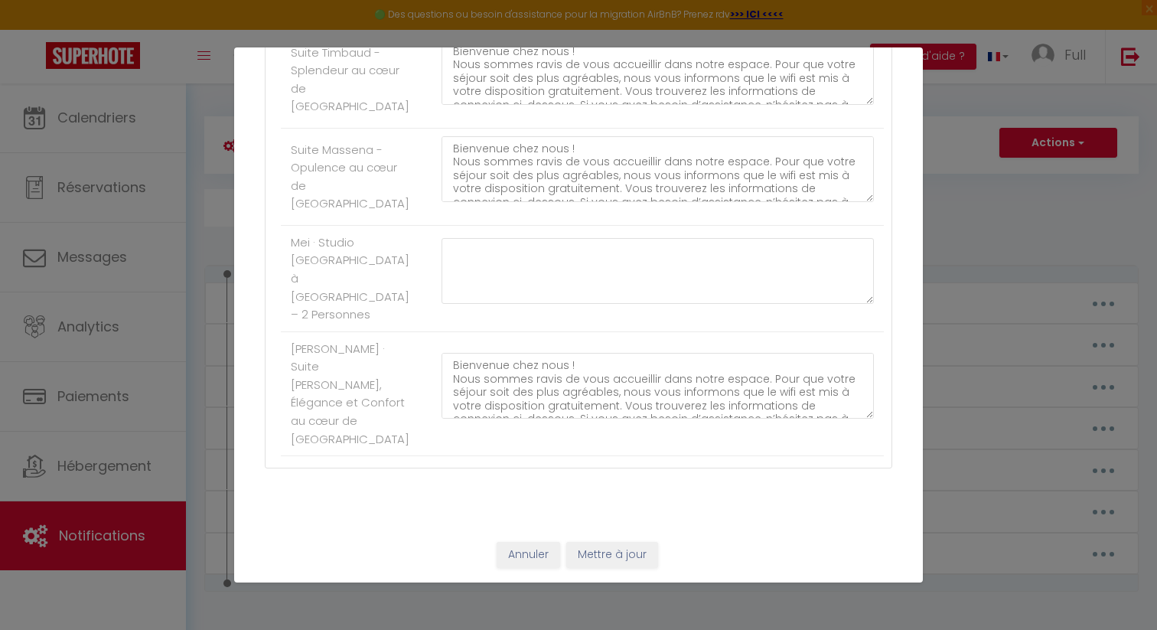
scroll to position [3154, 0]
click at [539, 305] on div at bounding box center [658, 278] width 452 height 81
click at [542, 257] on textarea at bounding box center [658, 271] width 432 height 66
paste textarea "Bienvenue chez nous ! Nous sommes ravis de vous accueillir dans notre espace. P…"
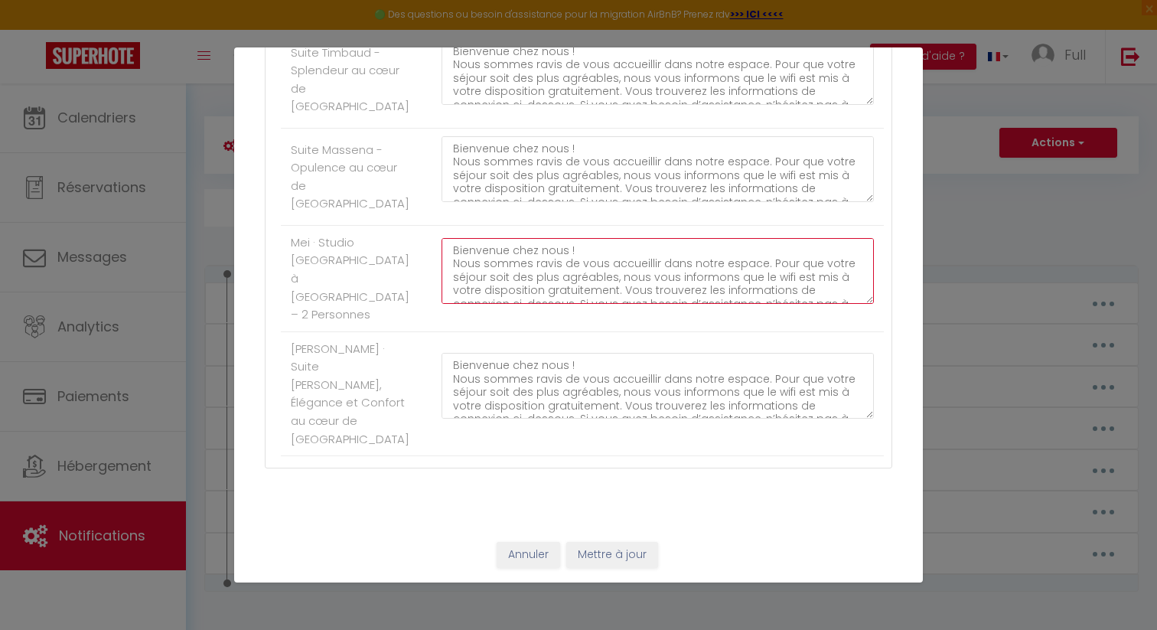
scroll to position [62, 0]
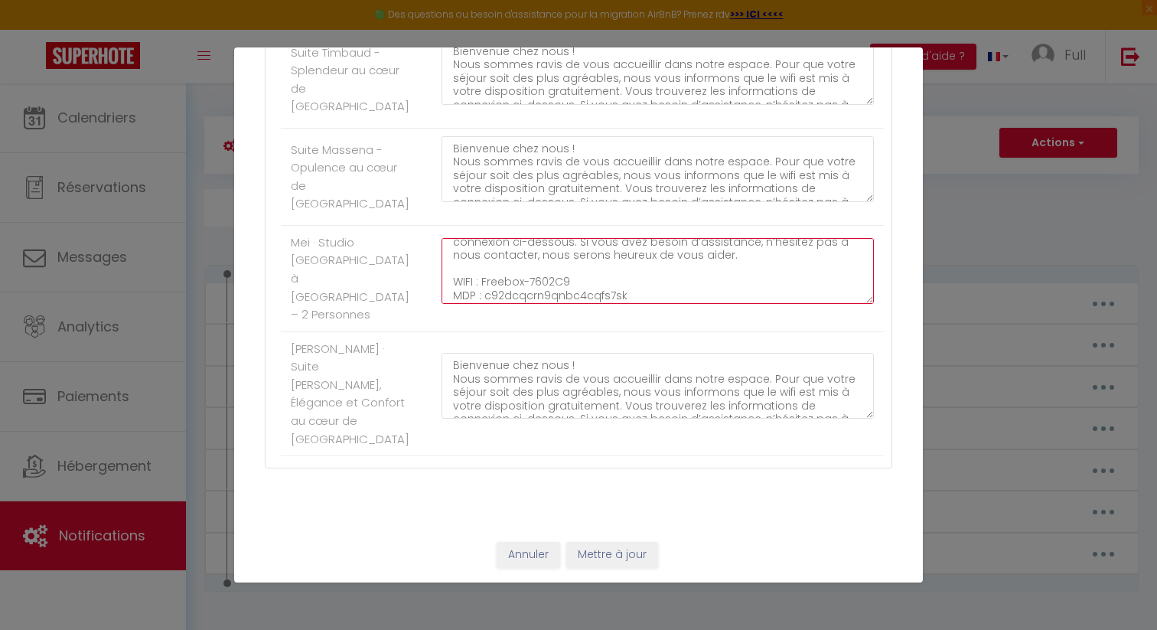
drag, startPoint x: 569, startPoint y: 279, endPoint x: 482, endPoint y: 279, distance: 87.2
click at [482, 279] on textarea "Bienvenue chez nous ! Nous sommes ravis de vous accueillir dans notre espace. P…" at bounding box center [658, 271] width 432 height 66
paste textarea "XXXX-7080"
drag, startPoint x: 622, startPoint y: 294, endPoint x: 483, endPoint y: 289, distance: 139.3
click at [483, 289] on textarea "Bienvenue chez nous ! Nous sommes ravis de vous accueillir dans notre espace. P…" at bounding box center [658, 271] width 432 height 66
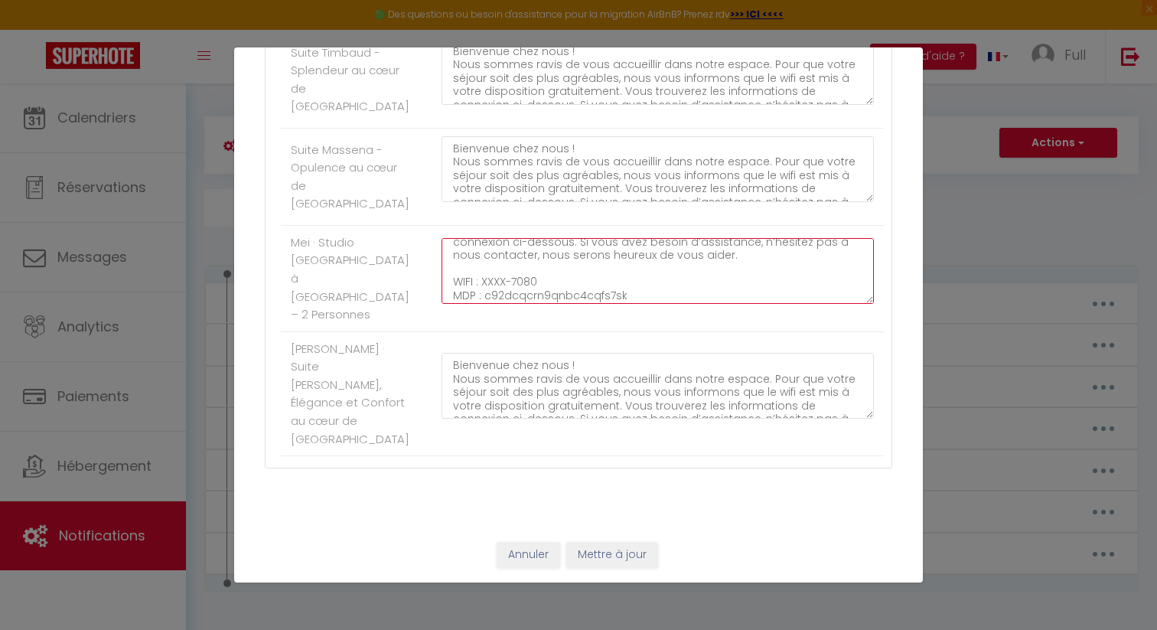
paste textarea "QGSW6TPSSU4A"
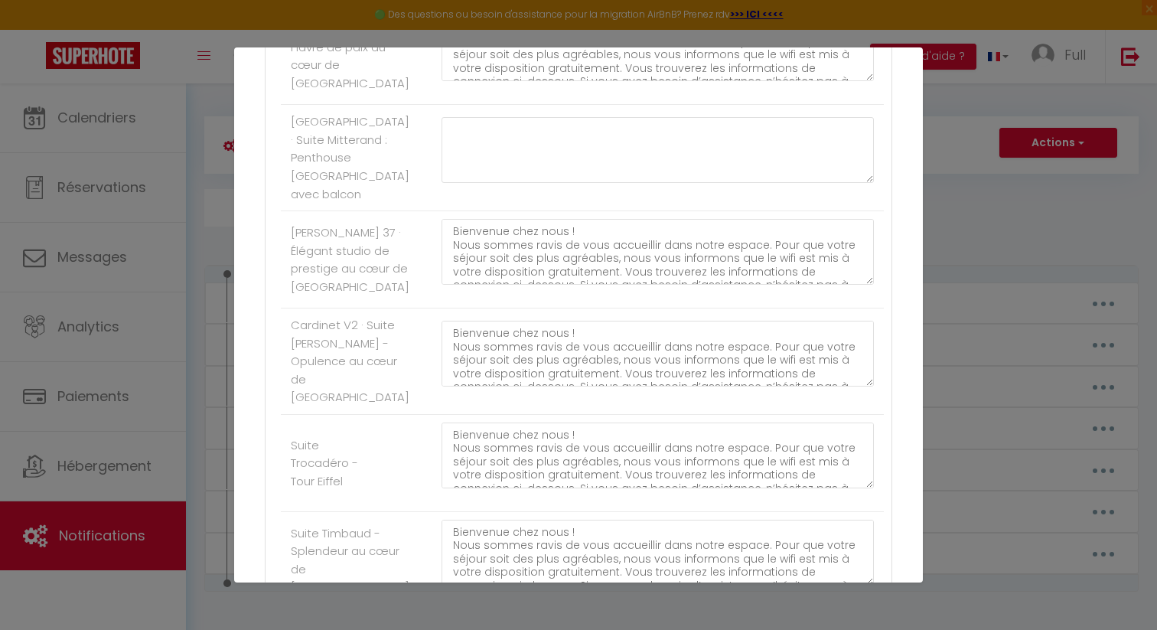
scroll to position [2444, 0]
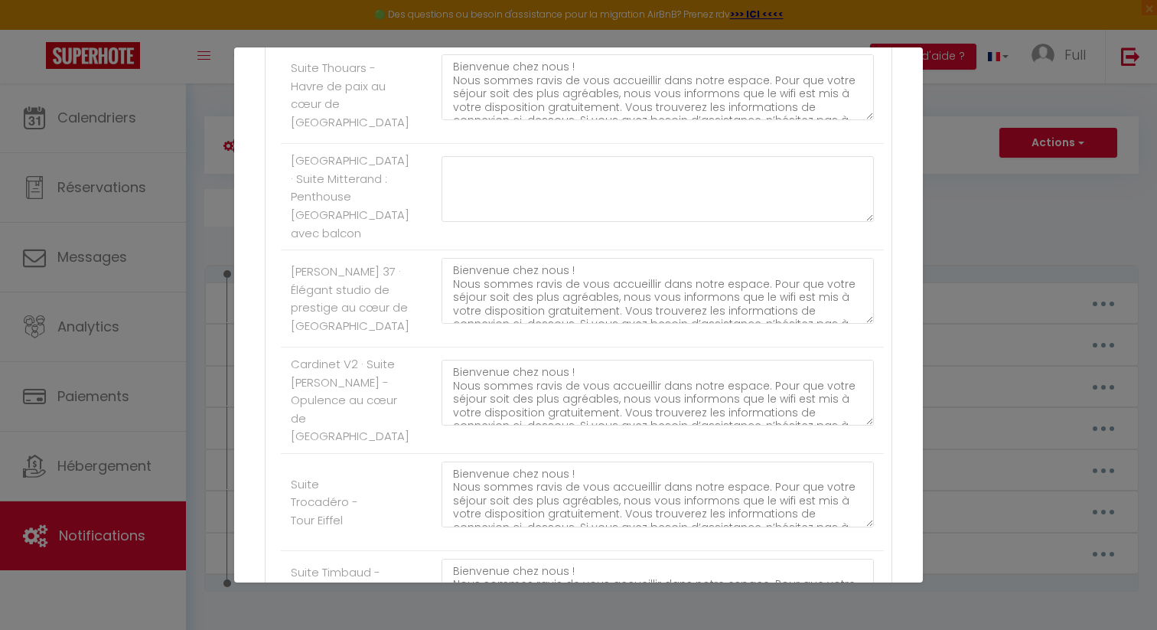
type textarea "Bienvenue chez nous ! Nous sommes ravis de vous accueillir dans notre espace. P…"
click at [517, 120] on textarea "Bienvenue chez nous ! Nous sommes ravis de vous accueillir dans notre espace. P…" at bounding box center [658, 87] width 432 height 66
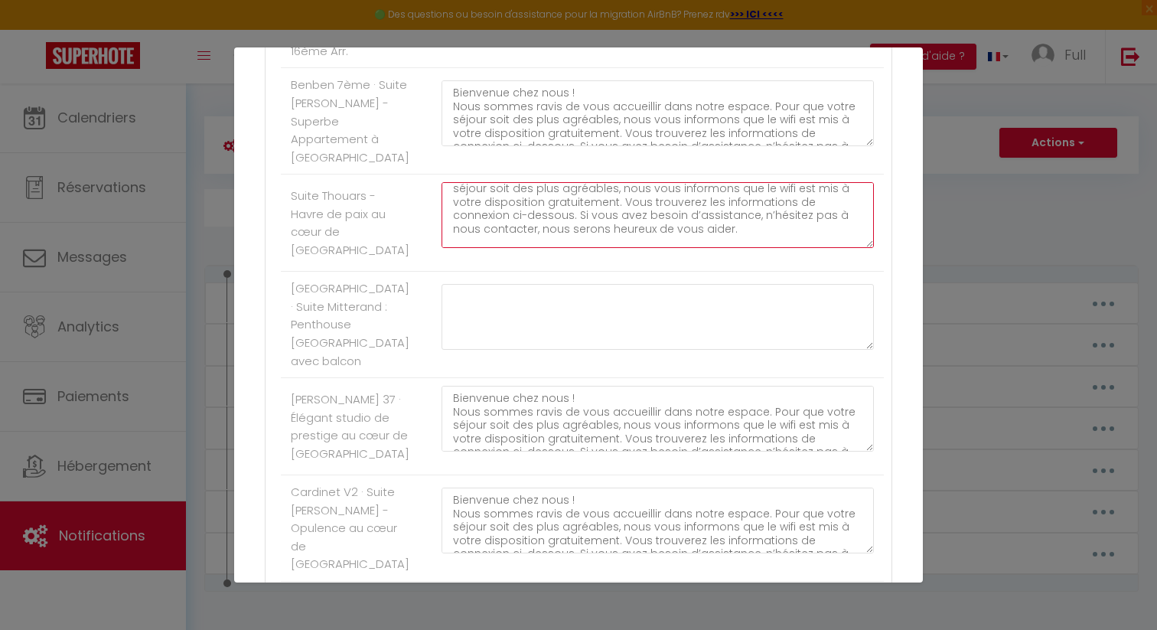
scroll to position [34, 0]
click at [497, 248] on textarea "Bienvenue chez nous ! Nous sommes ravis de vous accueillir dans notre espace. P…" at bounding box center [658, 215] width 432 height 66
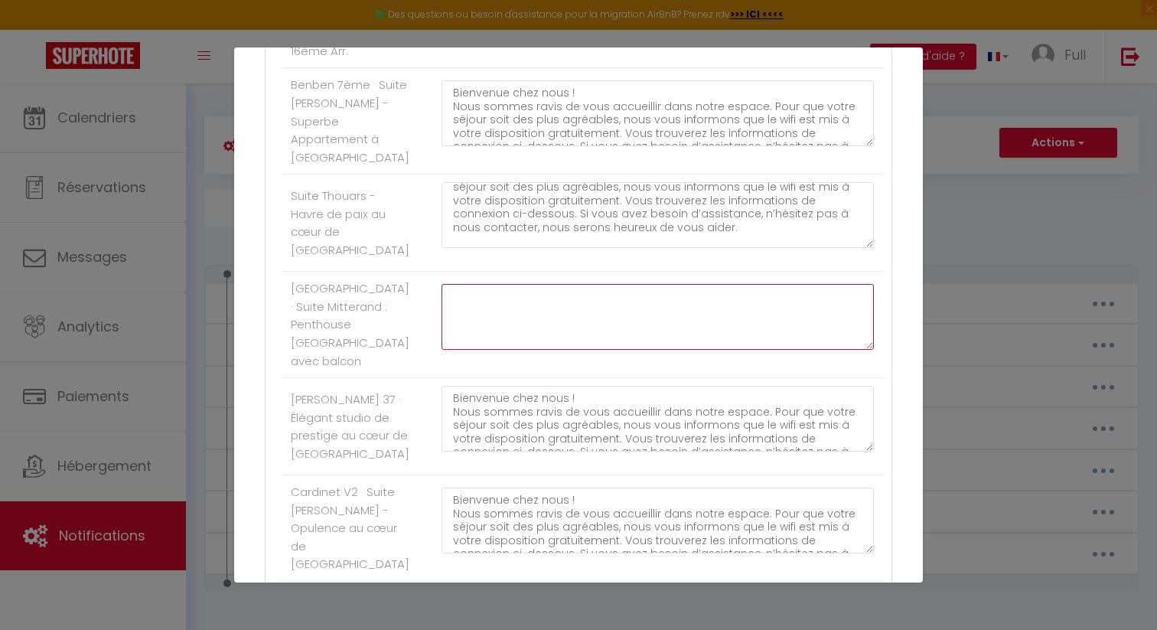
click at [501, 350] on textarea at bounding box center [658, 317] width 432 height 66
paste textarea "Bienvenue chez nous ! Nous sommes ravis de vous accueillir dans notre espace. P…"
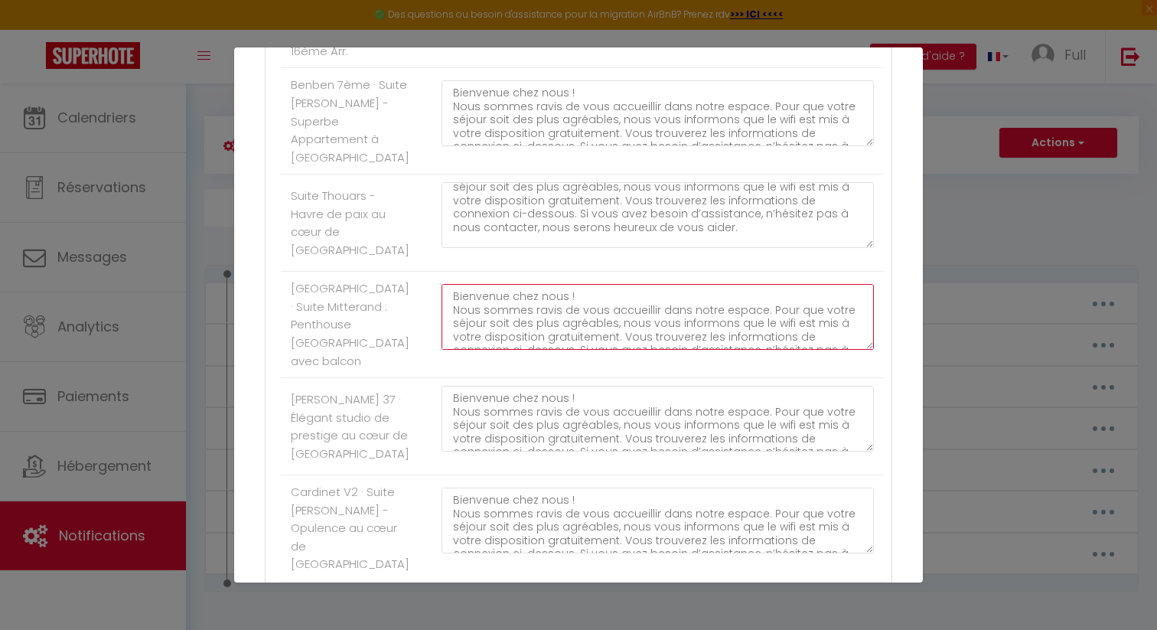
scroll to position [63, 0]
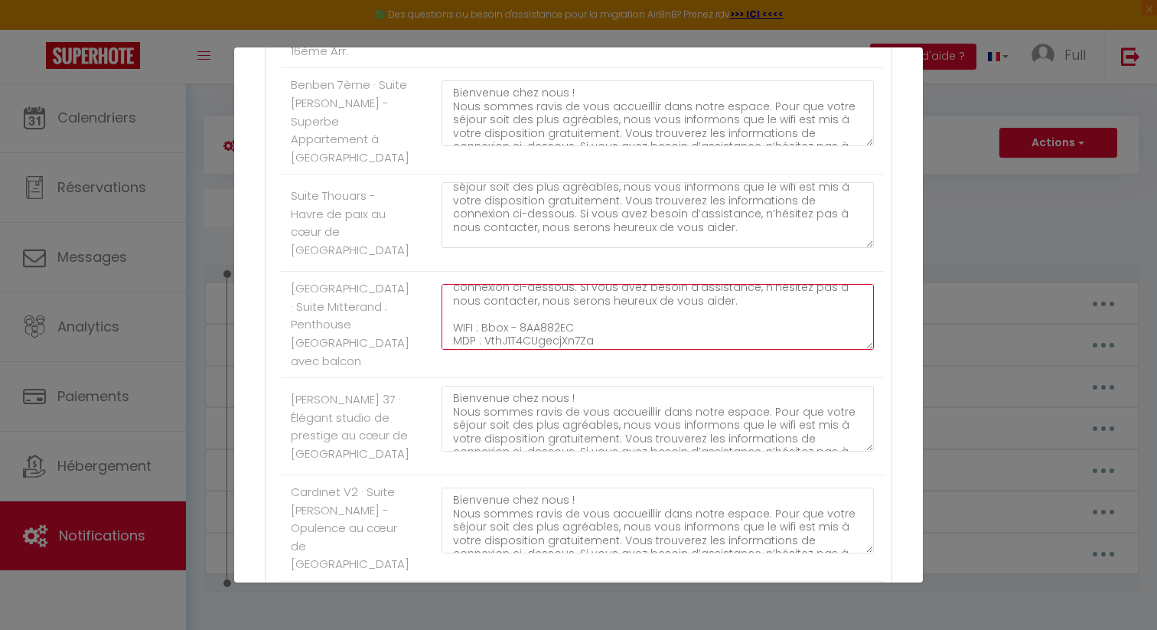
click at [550, 350] on textarea "Bienvenue chez nous ! Nous sommes ravis de vous accueillir dans notre espace. P…" at bounding box center [658, 317] width 432 height 66
click at [579, 350] on textarea "Bienvenue chez nous ! Nous sommes ravis de vous accueillir dans notre espace. P…" at bounding box center [658, 317] width 432 height 66
drag, startPoint x: 565, startPoint y: 499, endPoint x: 493, endPoint y: 502, distance: 72.0
click at [493, 350] on textarea "Bienvenue chez nous ! Nous sommes ravis de vous accueillir dans notre espace. P…" at bounding box center [658, 317] width 432 height 66
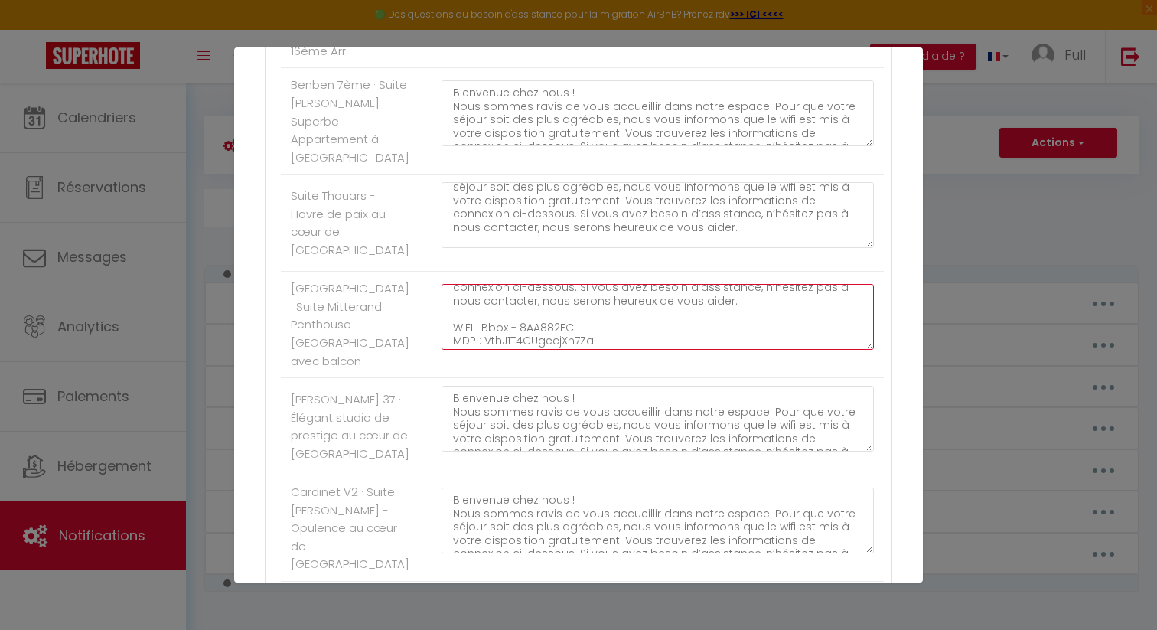
paste textarea "Freebox-A043F1"
drag, startPoint x: 592, startPoint y: 513, endPoint x: 486, endPoint y: 512, distance: 106.4
click at [486, 350] on textarea "Bienvenue chez nous ! Nous sommes ravis de vous accueillir dans notre espace. P…" at bounding box center [658, 317] width 432 height 66
paste textarea "x6mc3qm2hkq6kbm3qc22tw"
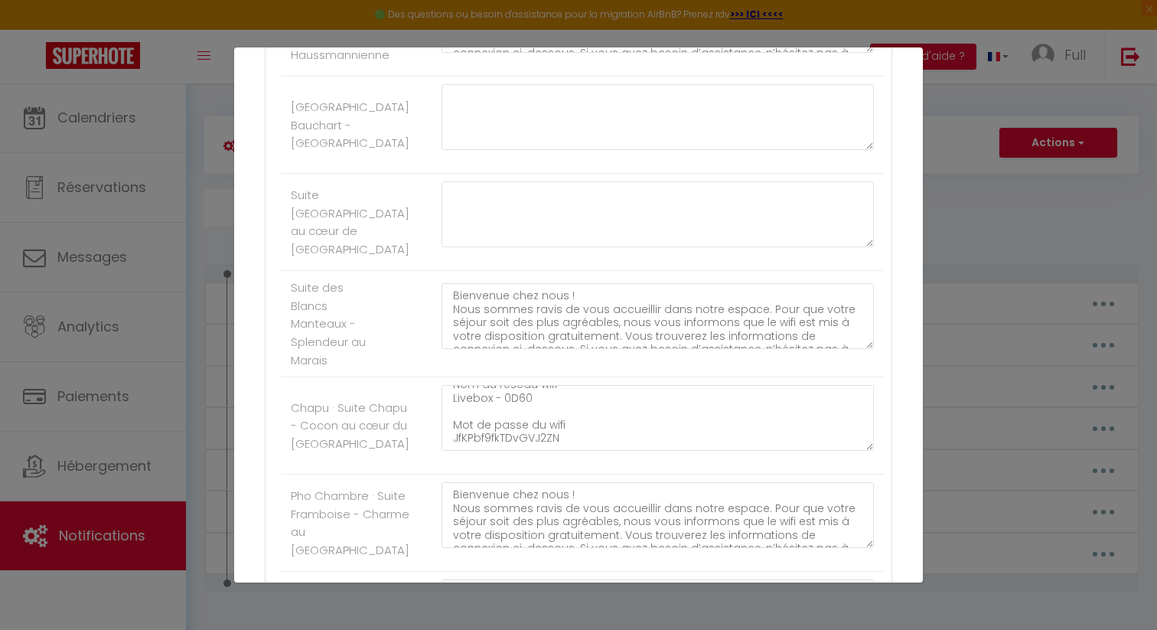
scroll to position [1517, 0]
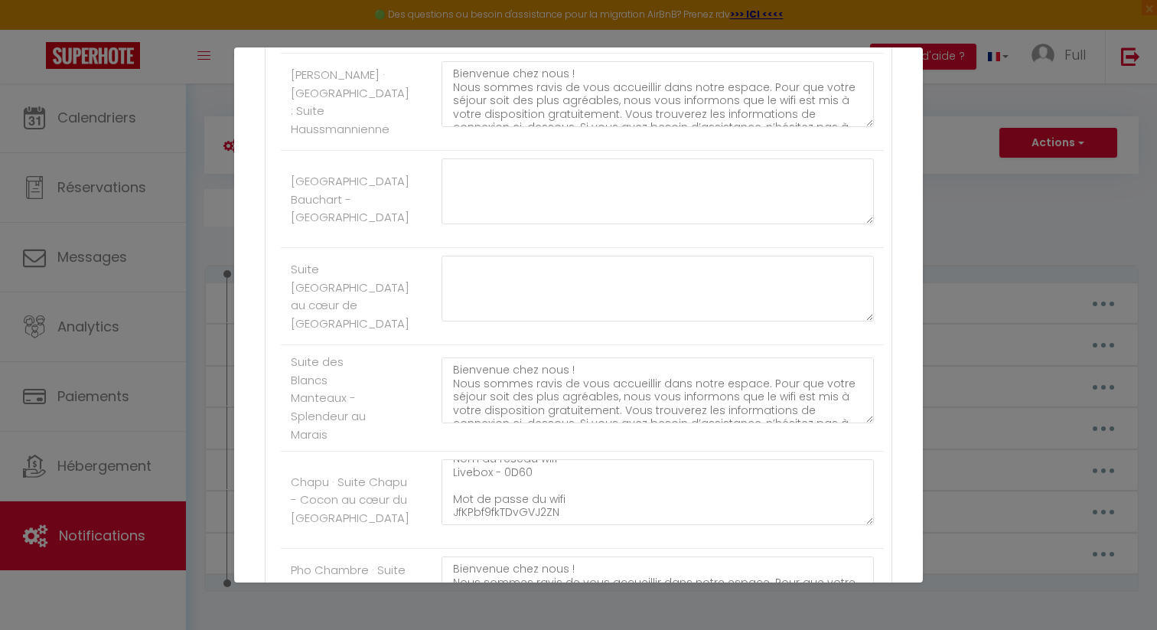
type textarea "Bienvenue chez nous ! Nous sommes ravis de vous accueillir dans notre espace. P…"
click at [552, 127] on textarea "Bienvenue chez nous ! Nous sommes ravis de vous accueillir dans notre espace. P…" at bounding box center [658, 94] width 432 height 66
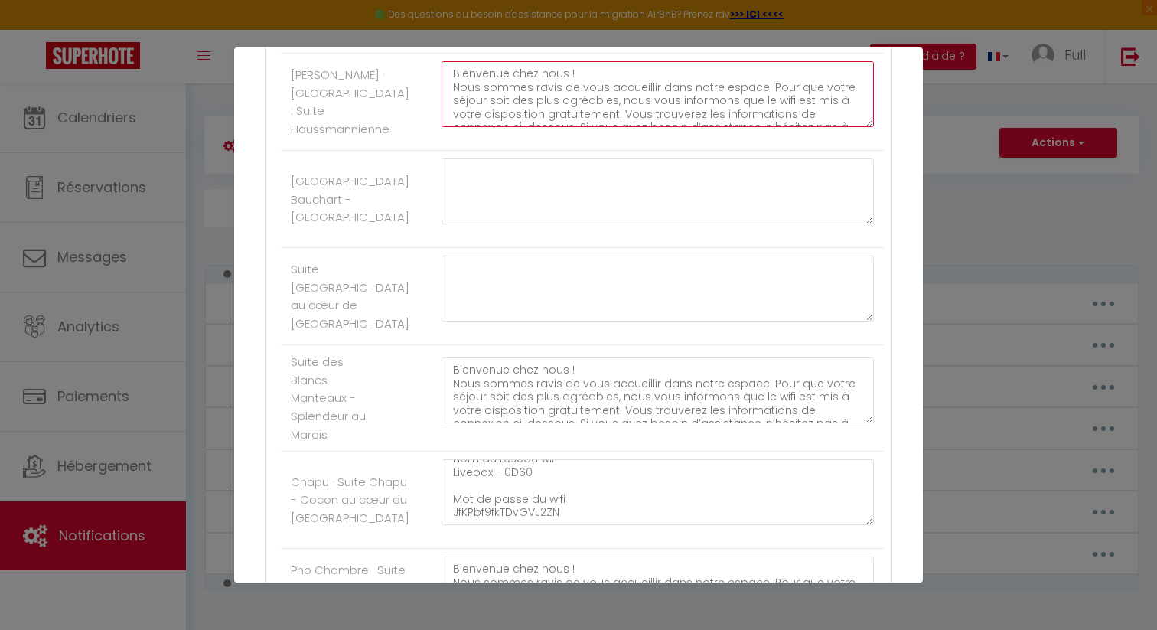
click at [552, 127] on textarea "Bienvenue chez nous ! Nous sommes ravis de vous accueillir dans notre espace. P…" at bounding box center [658, 94] width 432 height 66
click at [484, 127] on textarea "Bienvenue chez nous ! Nous sommes ravis de vous accueillir dans notre espace. P…" at bounding box center [658, 94] width 432 height 66
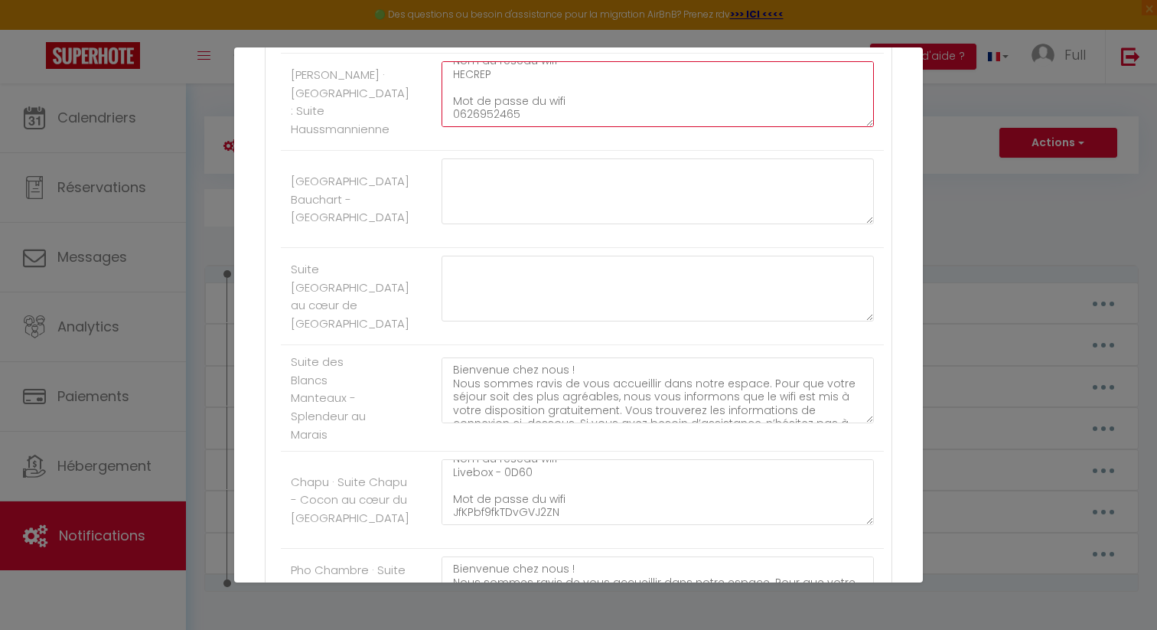
drag, startPoint x: 454, startPoint y: 173, endPoint x: 779, endPoint y: 373, distance: 381.6
click at [779, 373] on ul "Autres Tony 3ème · Paris Marais : Luxueux Studio pour 2 personnes Bienvenue che…" at bounding box center [578, 377] width 611 height 3052
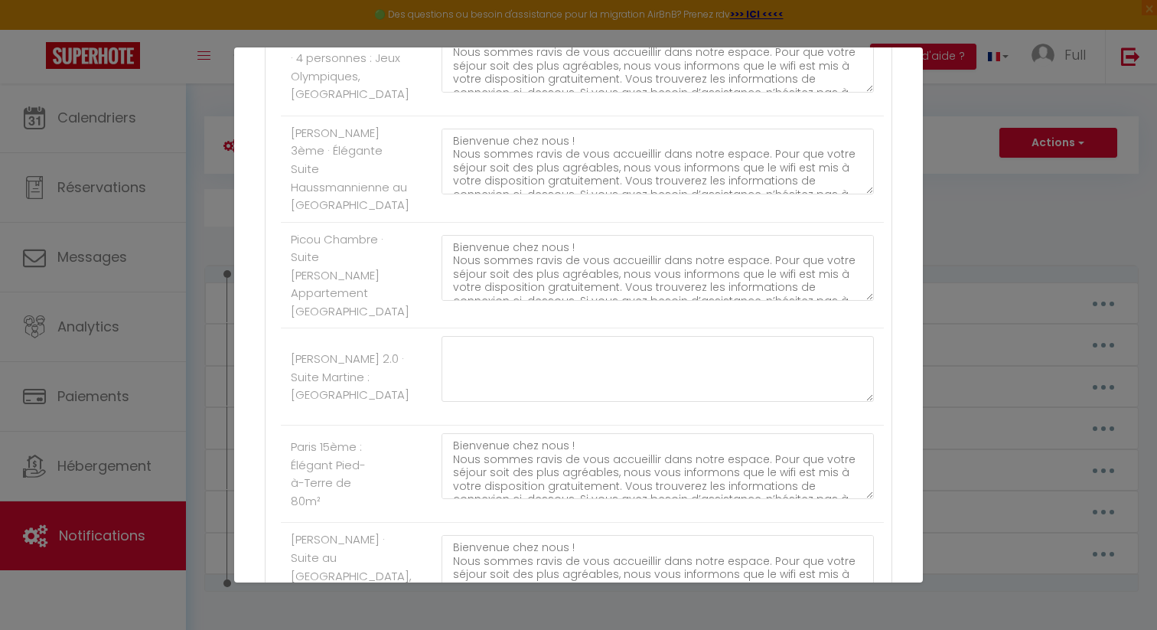
scroll to position [967, 0]
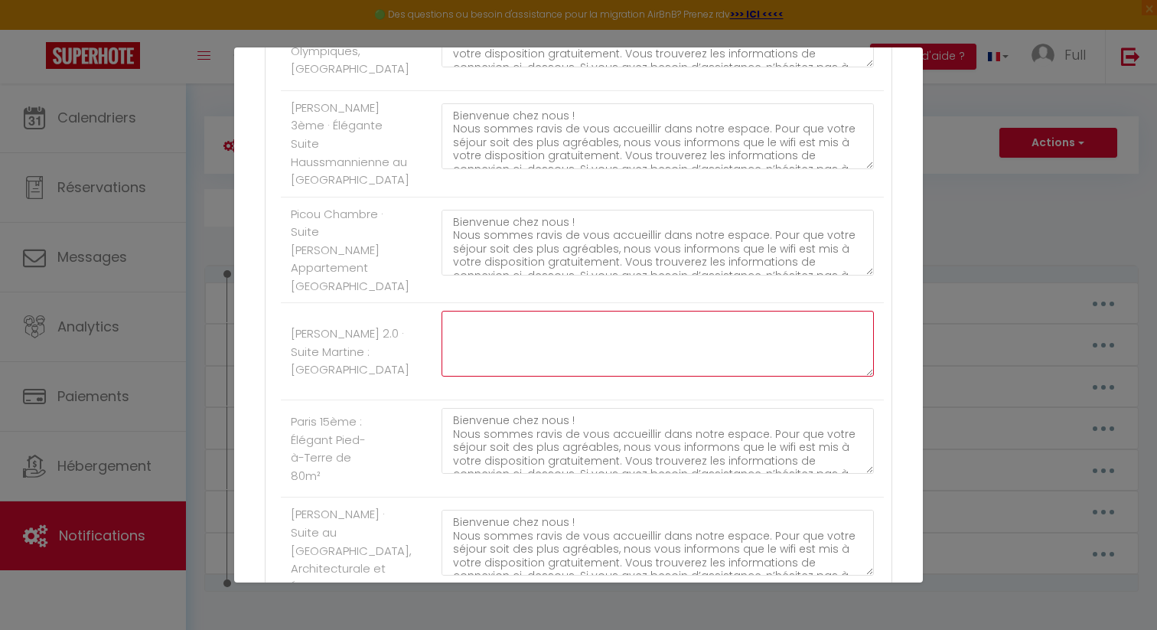
click at [528, 376] on textarea at bounding box center [658, 344] width 432 height 66
paste textarea "Bienvenue chez nous ! Nous sommes ravis de vous accueillir dans notre espace. P…"
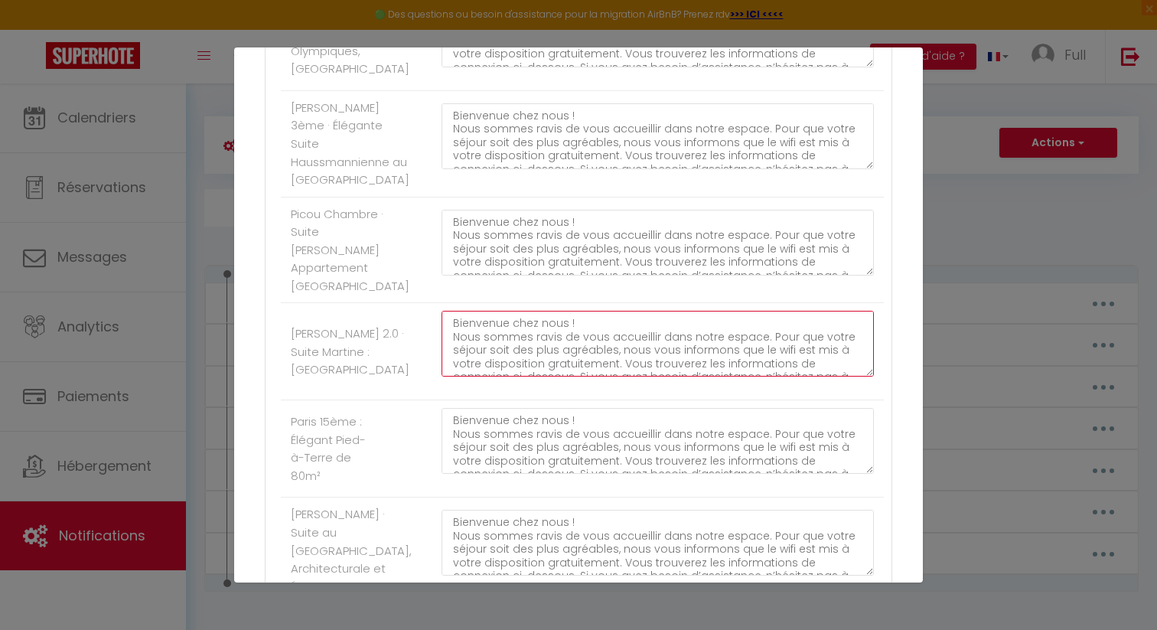
scroll to position [116, 0]
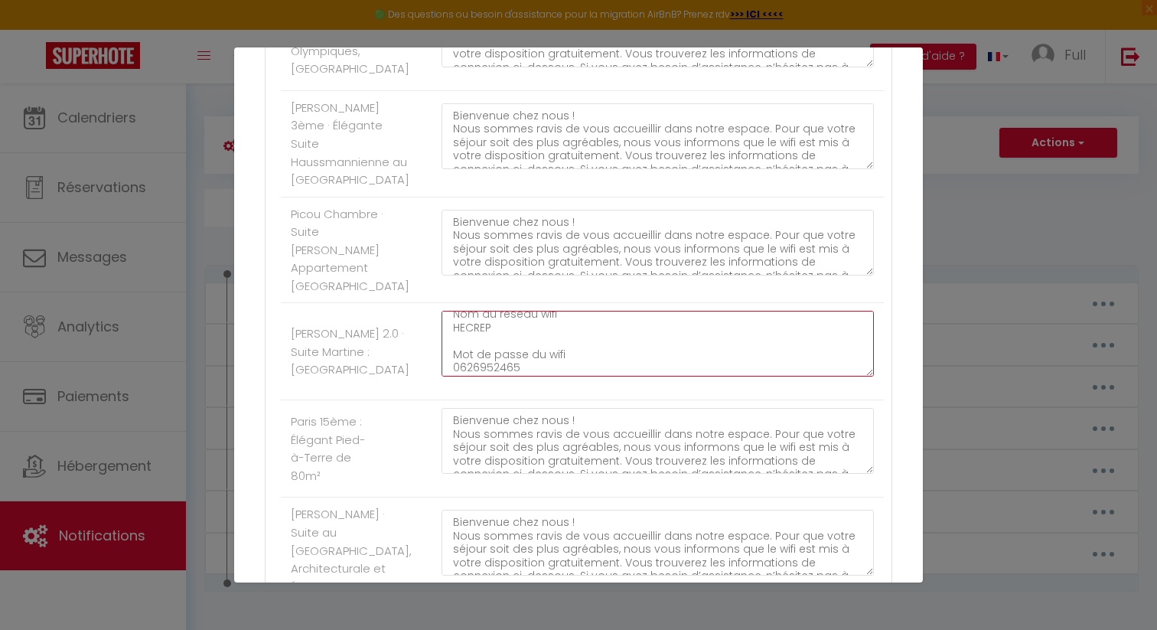
drag, startPoint x: 490, startPoint y: 409, endPoint x: 438, endPoint y: 409, distance: 52.0
click at [438, 392] on div "Bienvenue chez nous ! Nous sommes ravis de vous accueillir dans notre espace. P…" at bounding box center [658, 351] width 452 height 81
paste textarea "Freebox-39DDDO"
drag, startPoint x: 498, startPoint y: 450, endPoint x: 432, endPoint y: 450, distance: 65.8
click at [432, 392] on div "Bienvenue chez nous ! Nous sommes ravis de vous accueillir dans notre espace. P…" at bounding box center [658, 351] width 452 height 81
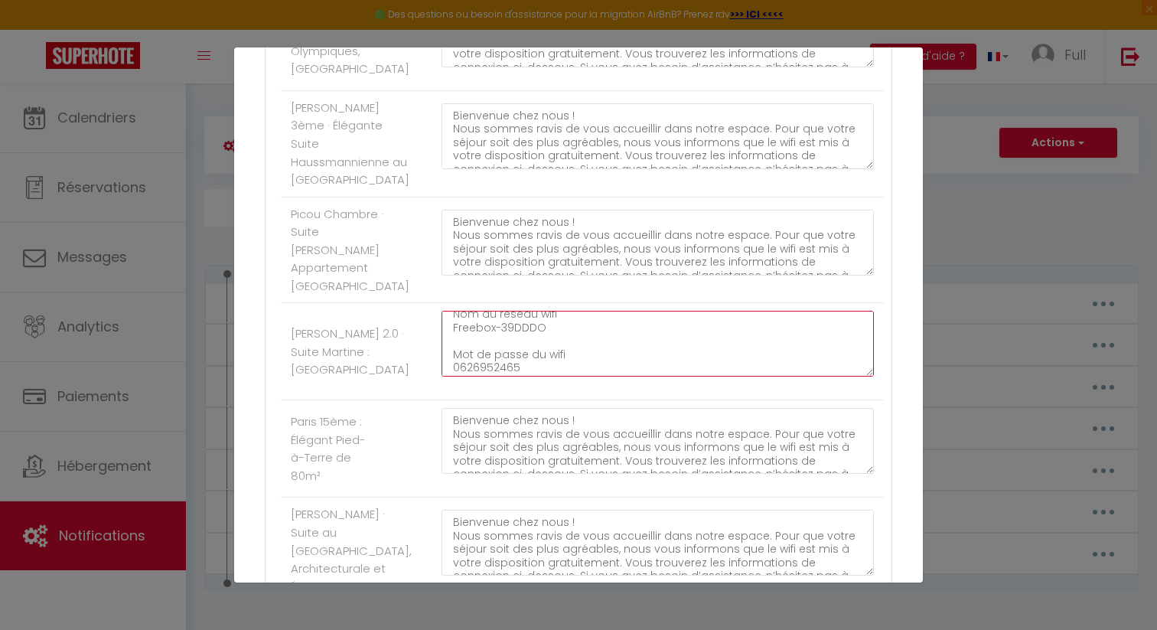
paste textarea "5486628"
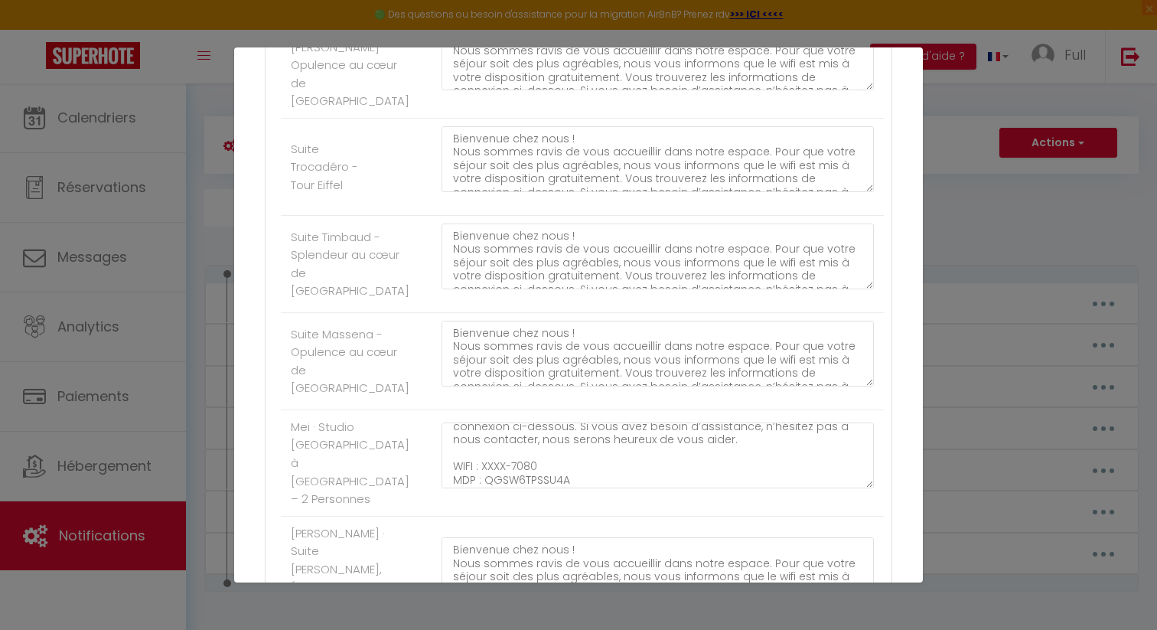
scroll to position [3154, 0]
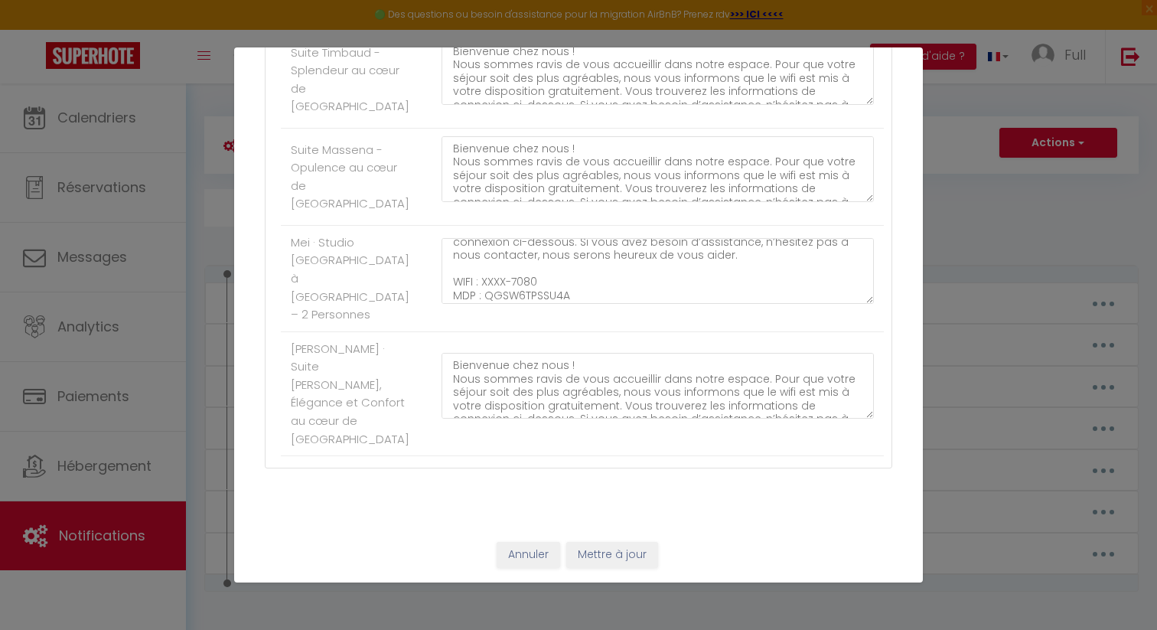
type textarea "Bienvenue chez nous ! Nous sommes ravis de vous accueillir dans notre espace. P…"
click at [601, 556] on button "Mettre à jour" at bounding box center [612, 555] width 92 height 26
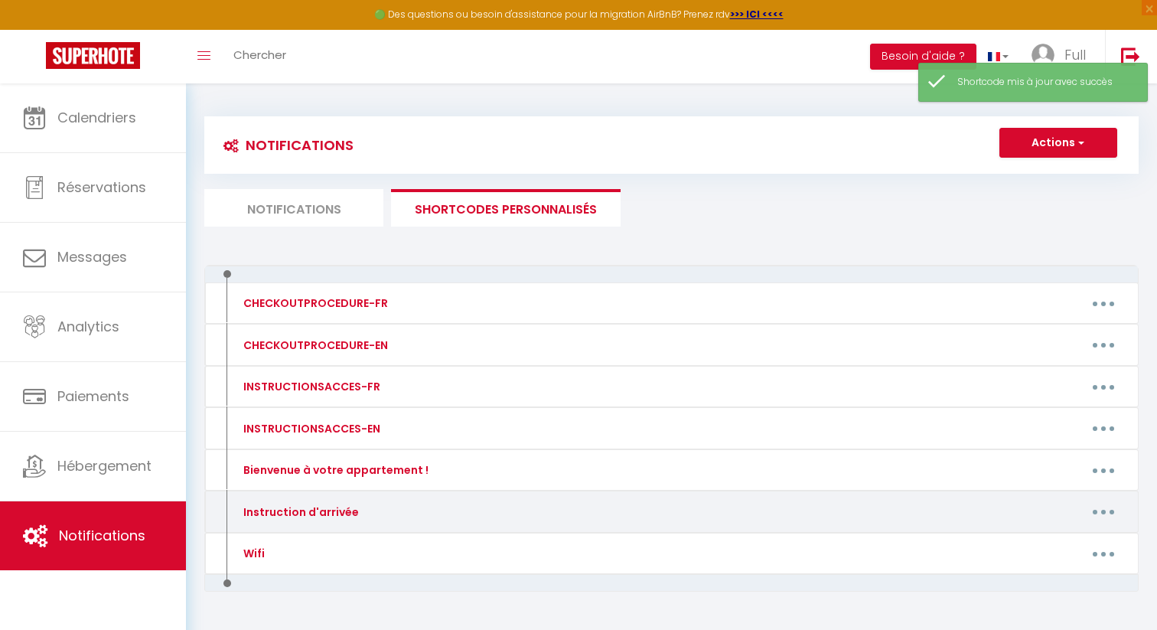
click at [1101, 510] on button "button" at bounding box center [1103, 512] width 43 height 24
click at [1057, 542] on link "Editer" at bounding box center [1063, 546] width 113 height 26
type input "Instruction d'arrivée"
type textarea "[WELCOME_FORM_URL]"
type textarea "Bonjour et bienvenue ! 🌟 Afin d'assurer un séjour agréable pour tous, veuillez …"
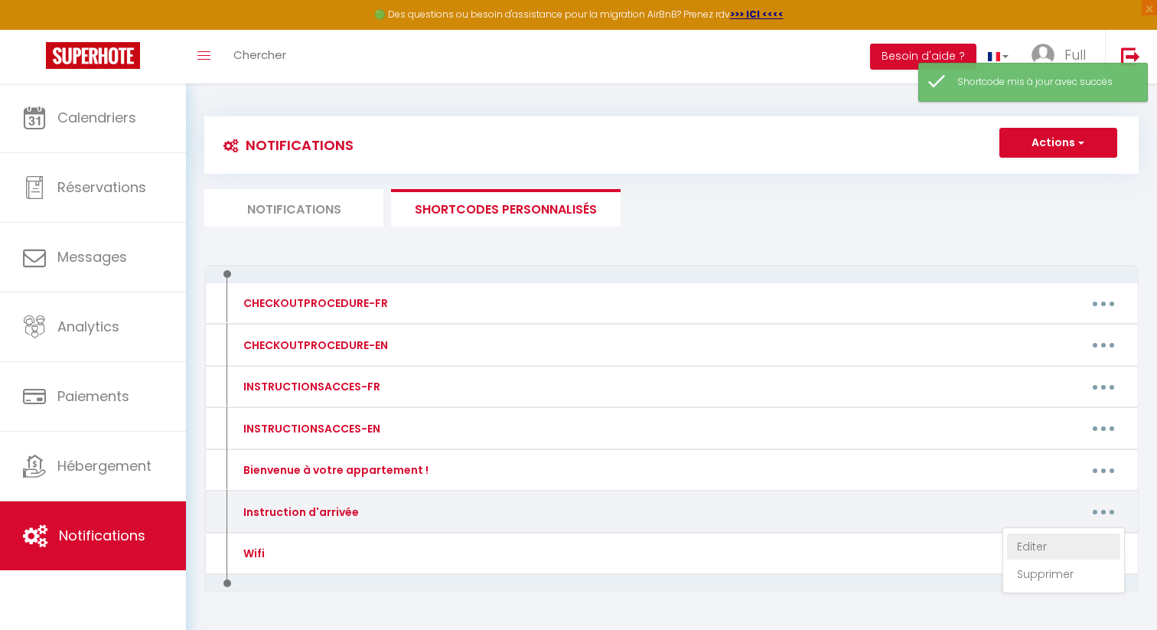
type textarea "Bonjour et bienvenue ! 🌟 Avant toute chose, veuillez noter que le code de la po…"
type textarea "Bonjour et bienvenue ! 🌟 Afin d'assurer un séjour agréable pour tous, veuillez …"
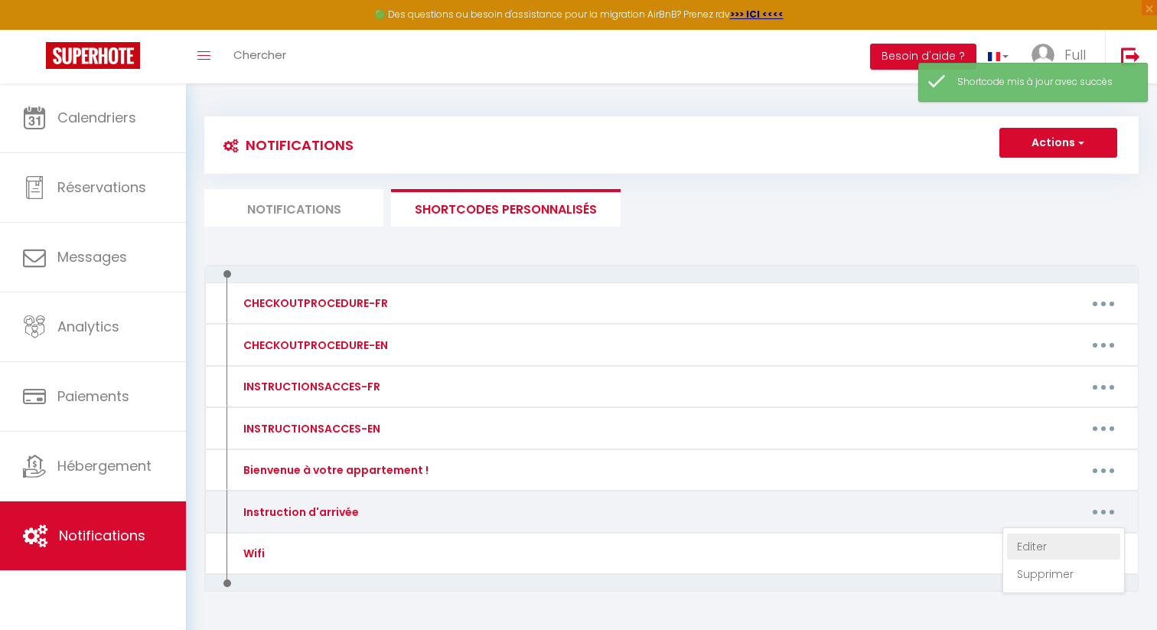
type textarea "Bonjour et bienvenue ! 🌟 Afin d'assurer un séjour agréable pour tous, veuillez …"
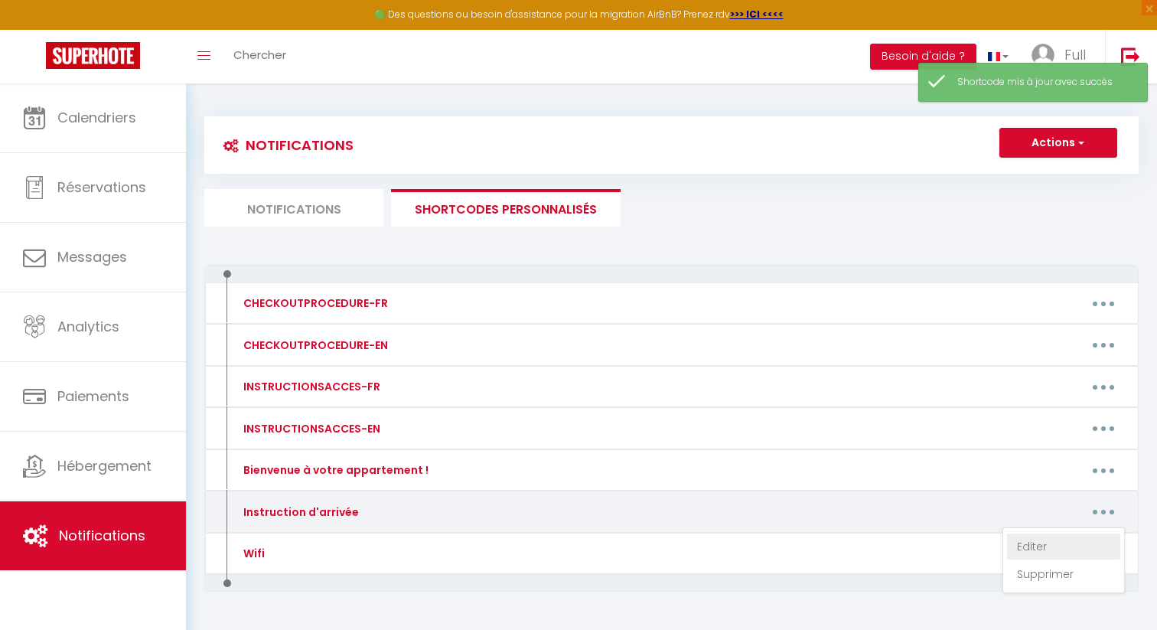
type textarea "Bonjour et bienvenue ! 🌟 Afin d'assurer un séjour agréable pour tous, veuillez …"
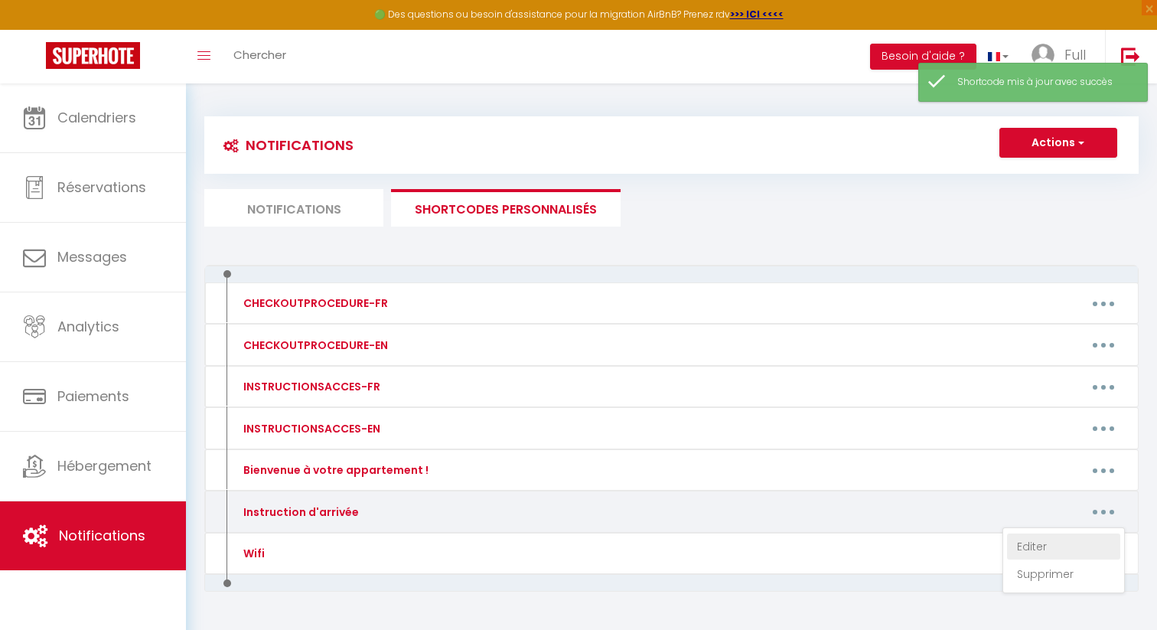
type textarea "Bonjour et bienvenue ! 🌟 Afin d'assurer un séjour agréable pour tous, veuillez …"
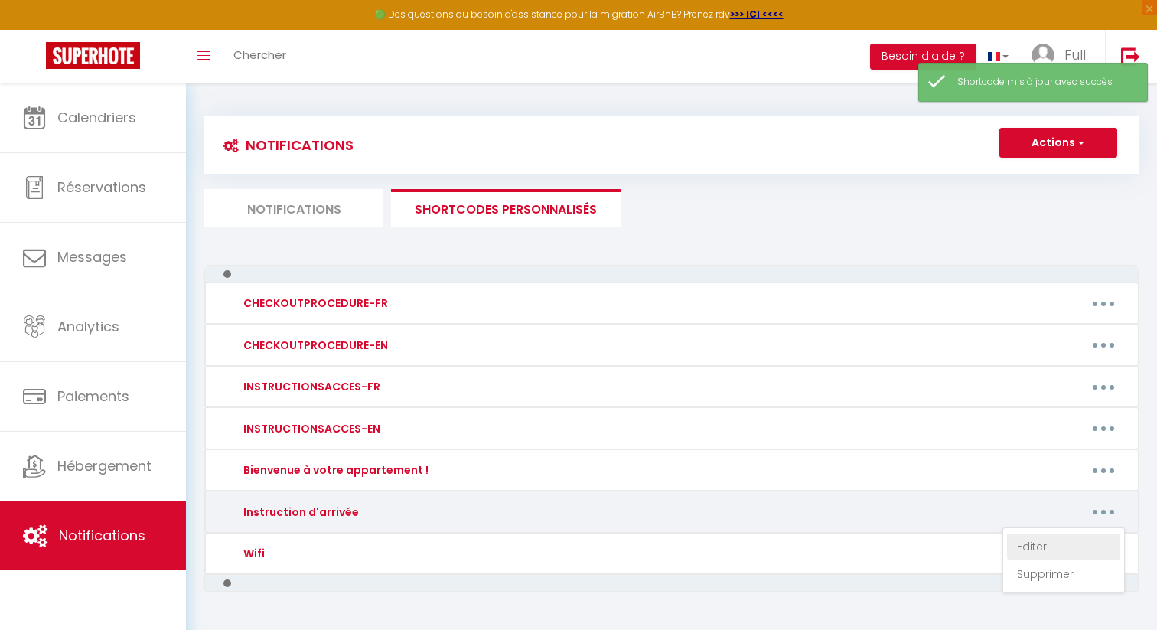
type textarea "Bonjour et bienvenue ! 🌟 Afin d'assurer un séjour agréable pour tous, veuillez …"
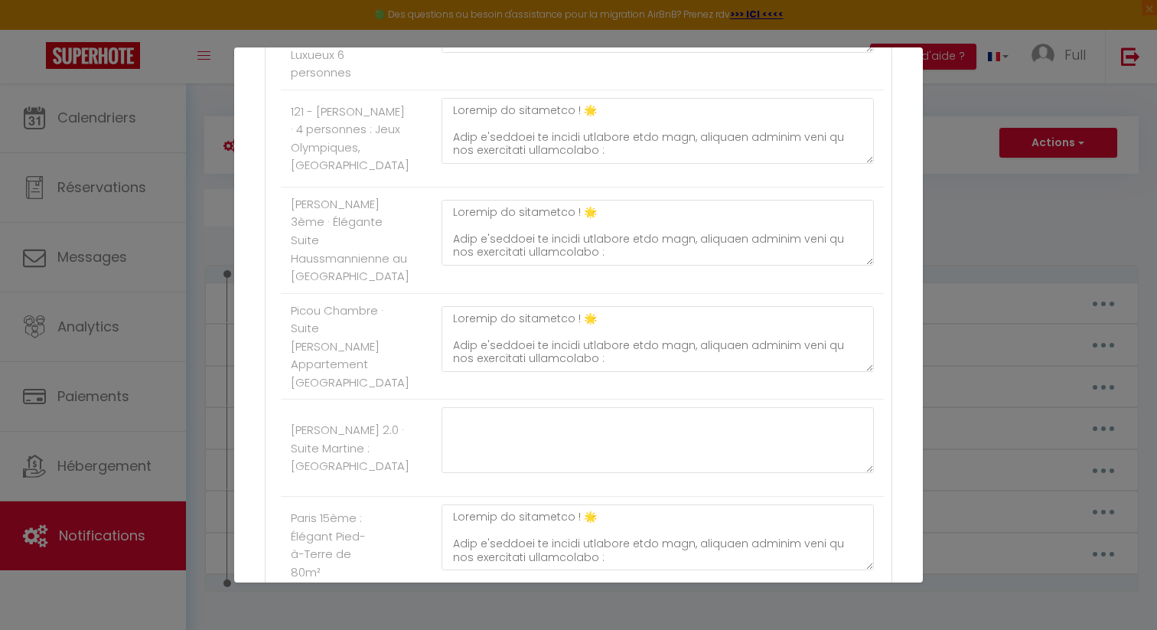
scroll to position [875, 0]
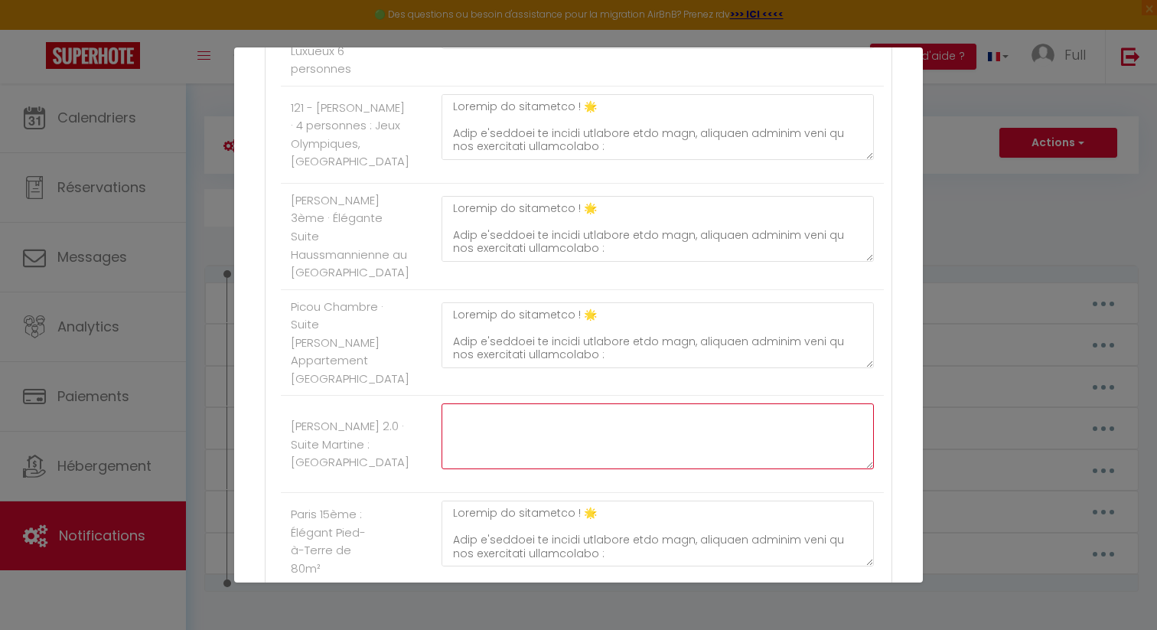
click at [485, 469] on textarea at bounding box center [658, 436] width 432 height 66
paste textarea "Bonjour et bienvenue ! 🌟 Afin d'assurer un séjour agréable pour tous, veuillez …"
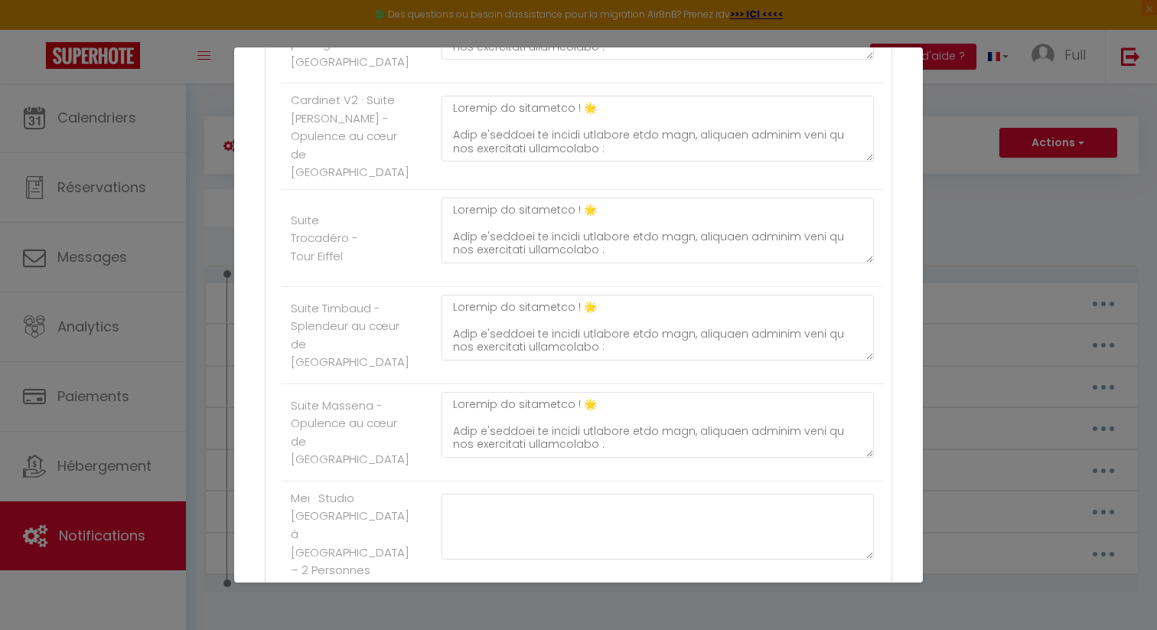
scroll to position [3154, 0]
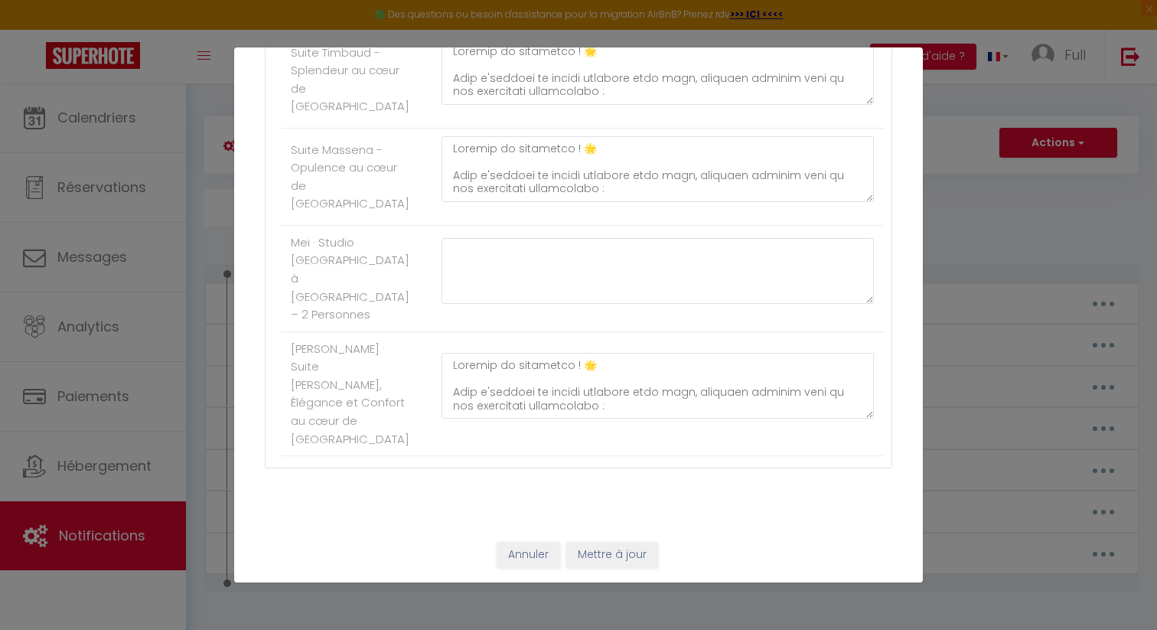
type textarea "Bonjour et bienvenue ! 🌟 Afin d'assurer un séjour agréable pour tous, veuillez …"
click at [559, 276] on textarea at bounding box center [658, 271] width 432 height 66
paste textarea "Bonjour et bienvenue ! 🌟 Afin d'assurer un séjour agréable pour tous, veuillez …"
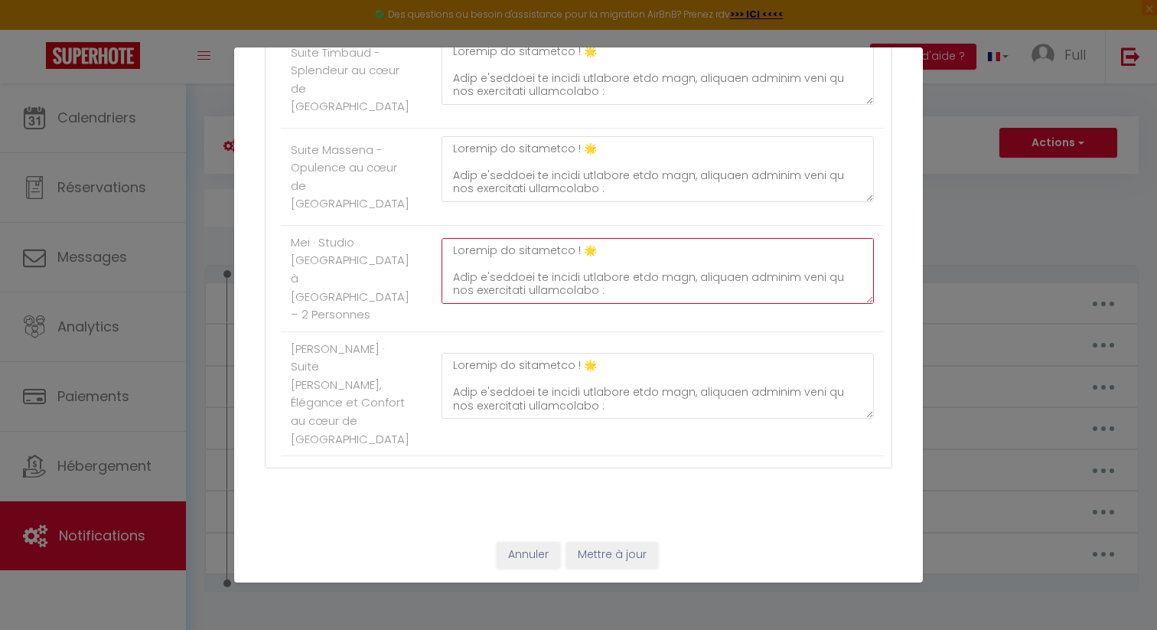
scroll to position [397, 0]
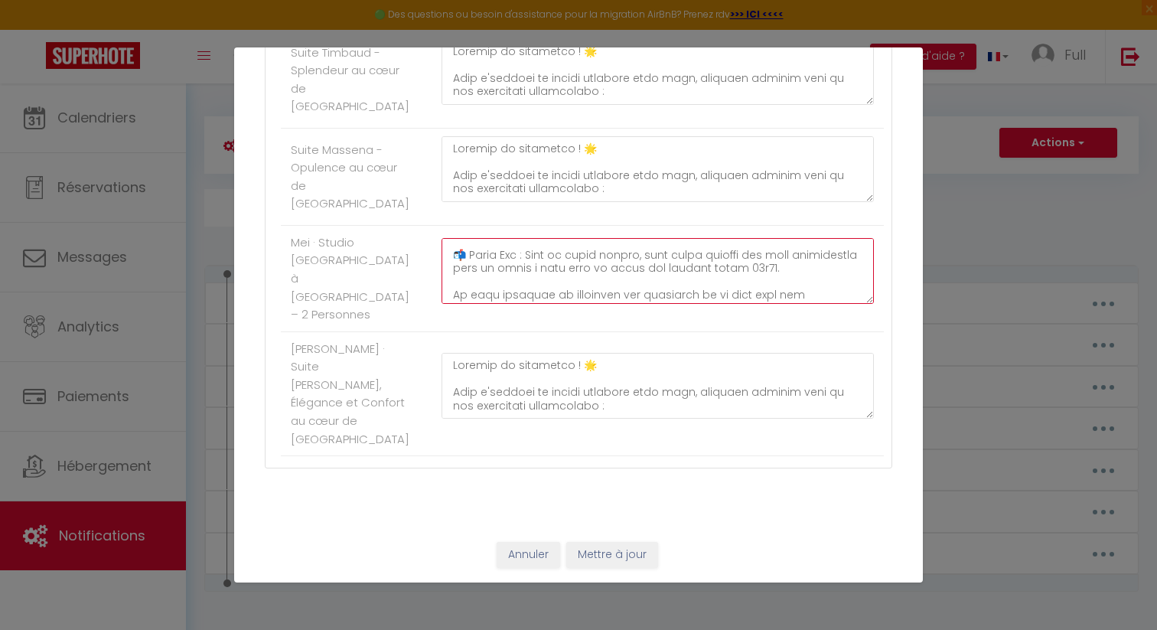
type textarea "Bonjour et bienvenue ! 🌟 Afin d'assurer un séjour agréable pour tous, veuillez …"
click at [618, 552] on button "Mettre à jour" at bounding box center [612, 555] width 92 height 26
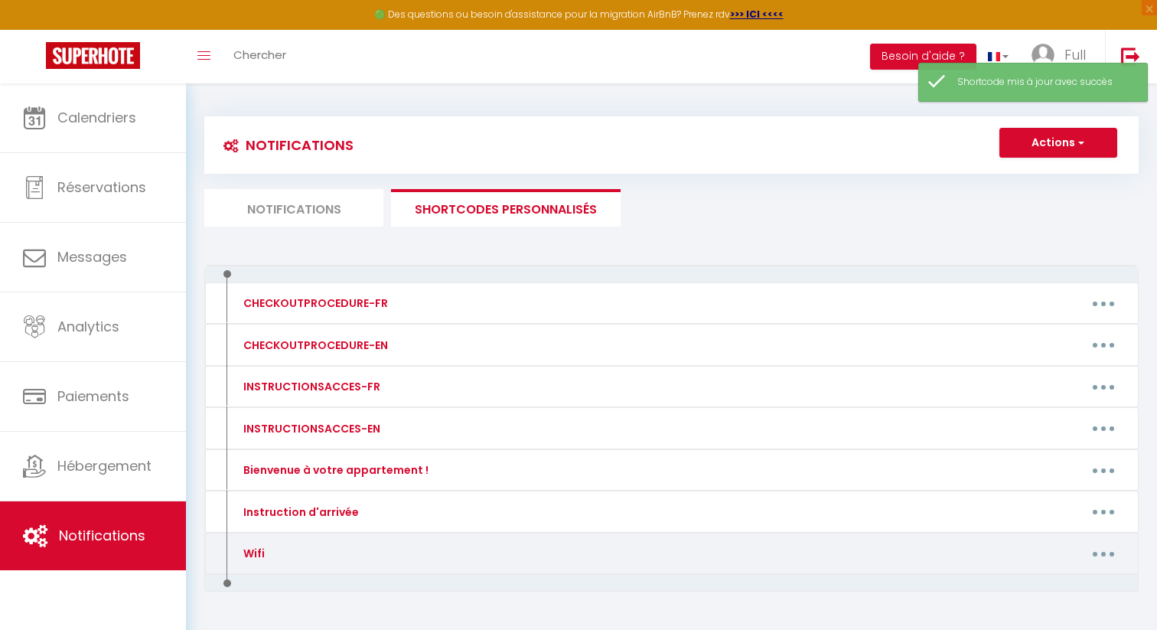
click at [1106, 553] on button "button" at bounding box center [1103, 553] width 43 height 24
click at [1064, 582] on link "Editer" at bounding box center [1063, 588] width 113 height 26
type input "Wifi"
type textarea "Bienvenue chez nous ! Nous sommes ravis de vous accueillir dans notre espace. P…"
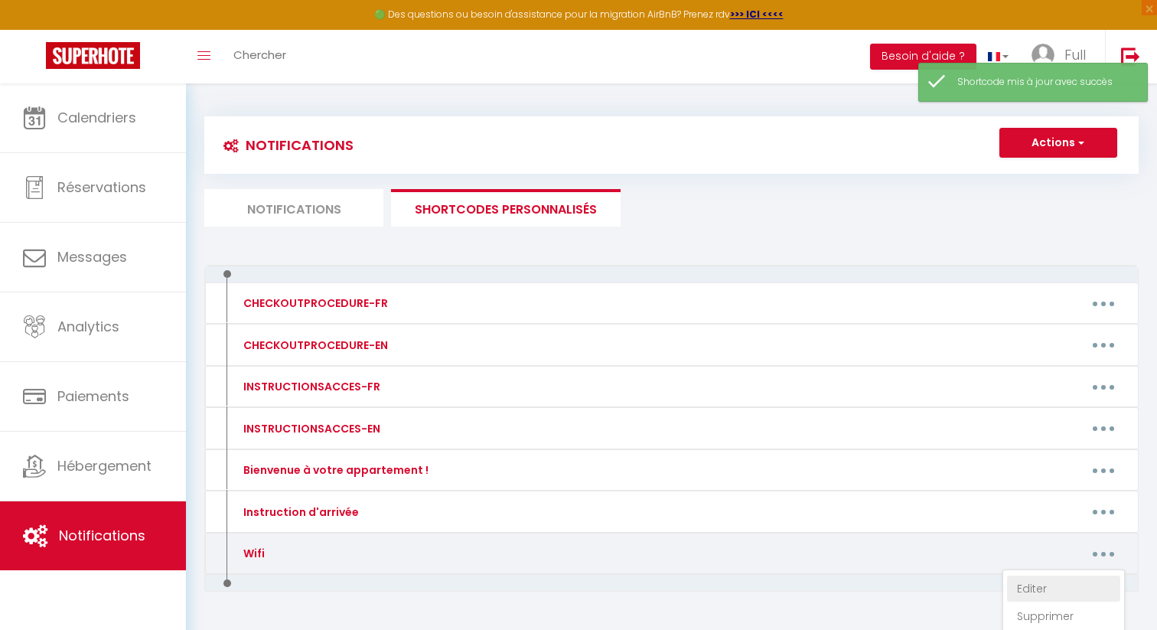
type textarea "Bienvenue chez nous ! Nous sommes ravis de vous accueillir dans notre espace. P…"
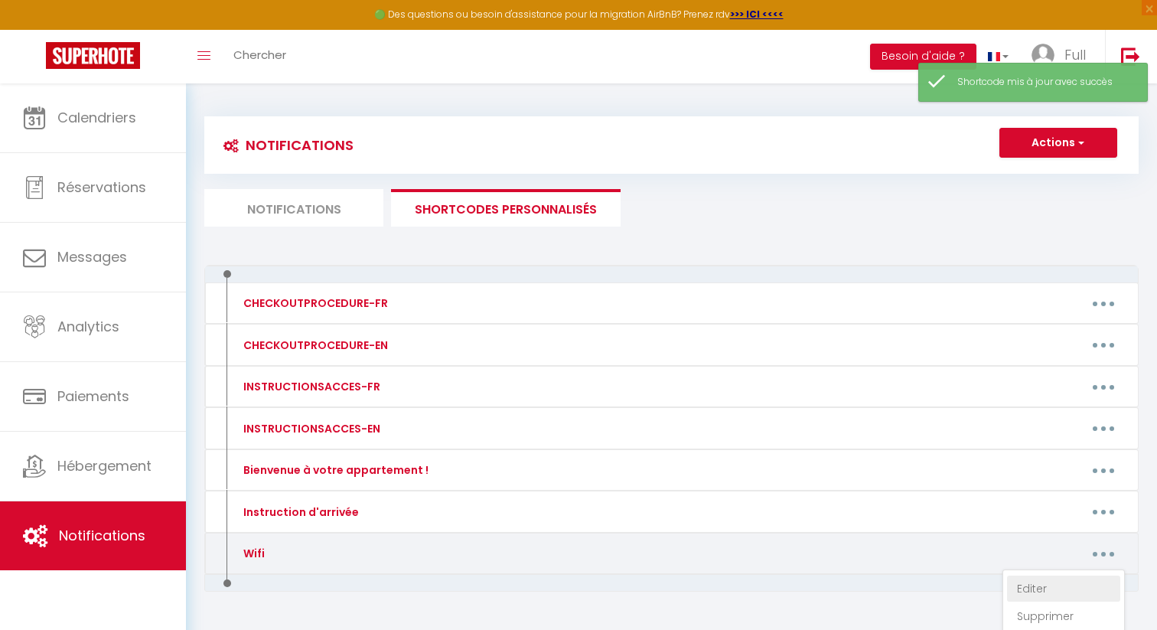
type textarea "Bienvenue chez nous ! Nous sommes ravis de vous accueillir dans notre espace. P…"
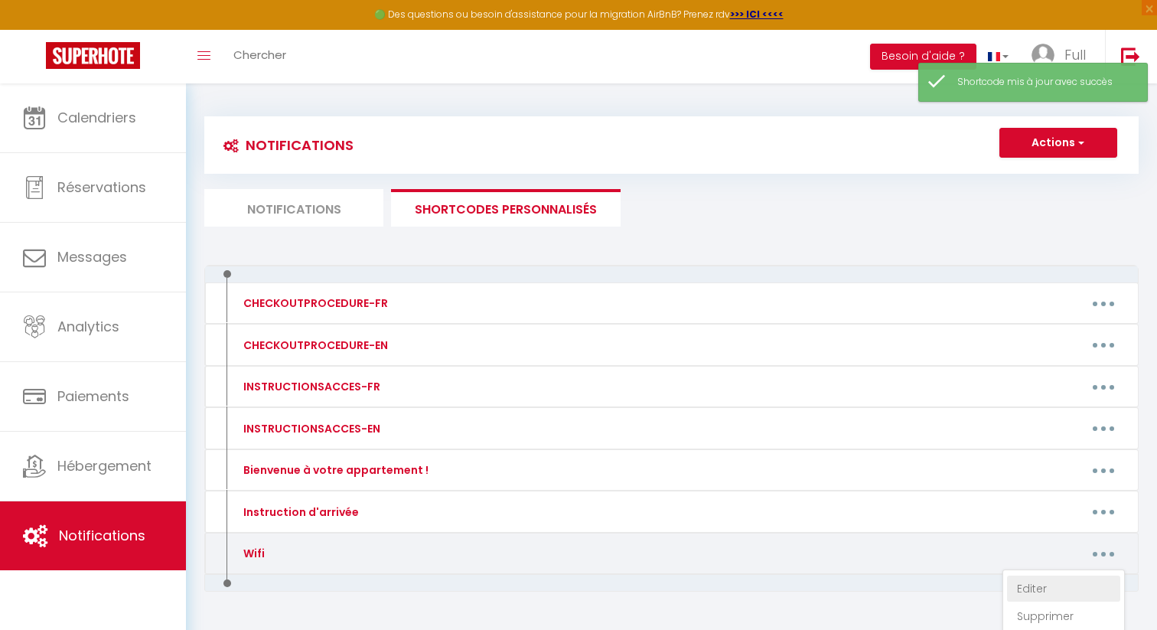
type textarea "Bienvenue chez nous ! Nous sommes ravis de vous accueillir dans notre espace. P…"
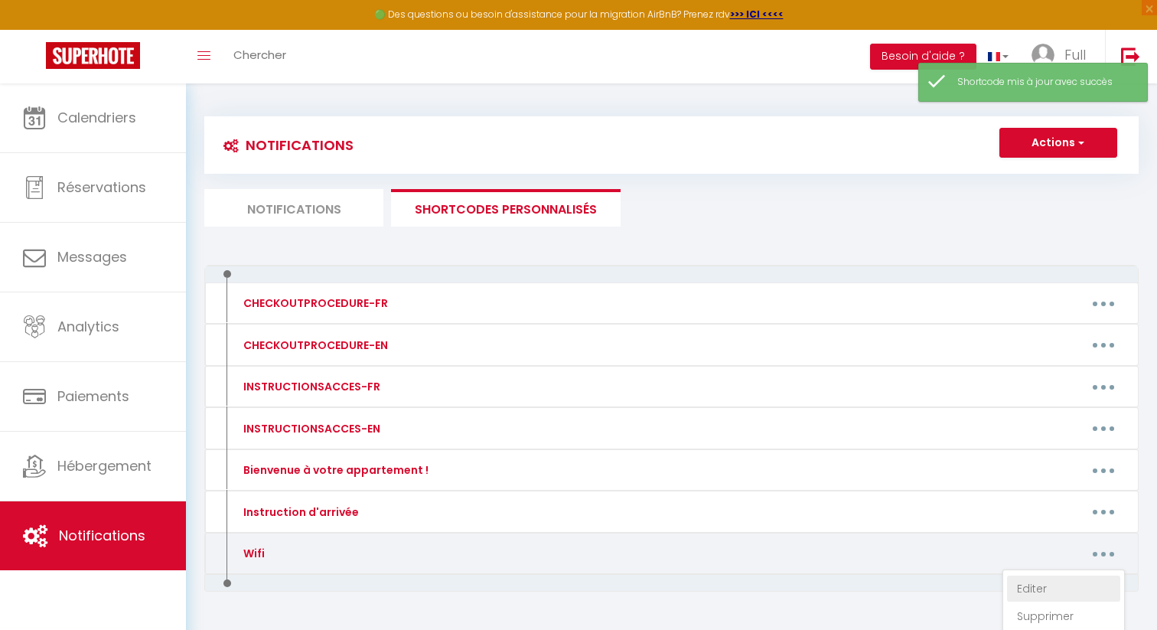
type textarea "Bienvenue chez nous ! Nous sommes ravis de vous accueillir dans notre espace. P…"
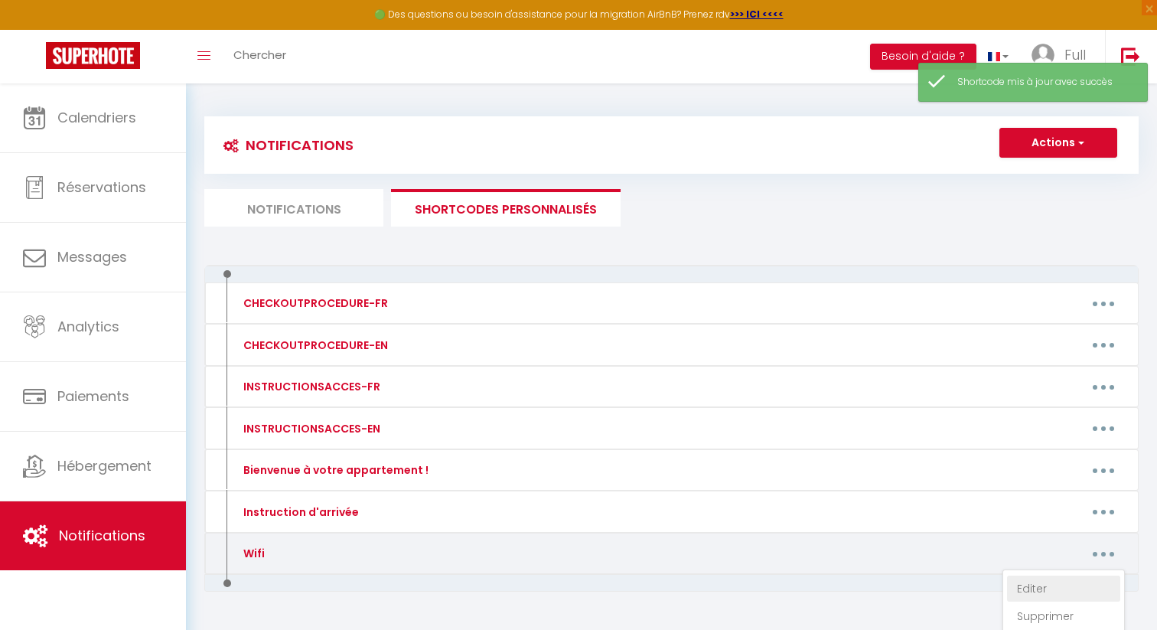
type textarea "Bienvenue chez nous ! Nous sommes ravis de vous accueillir dans notre espace. P…"
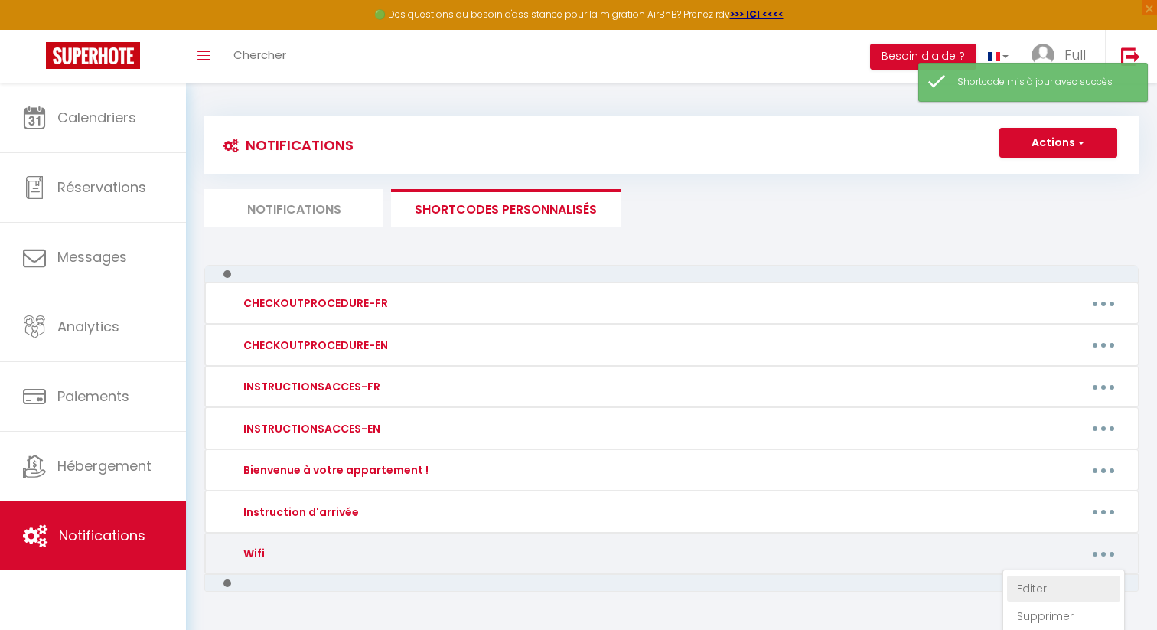
type textarea "Bienvenue chez nous ! Nous sommes ravis de vous accueillir dans notre espace. P…"
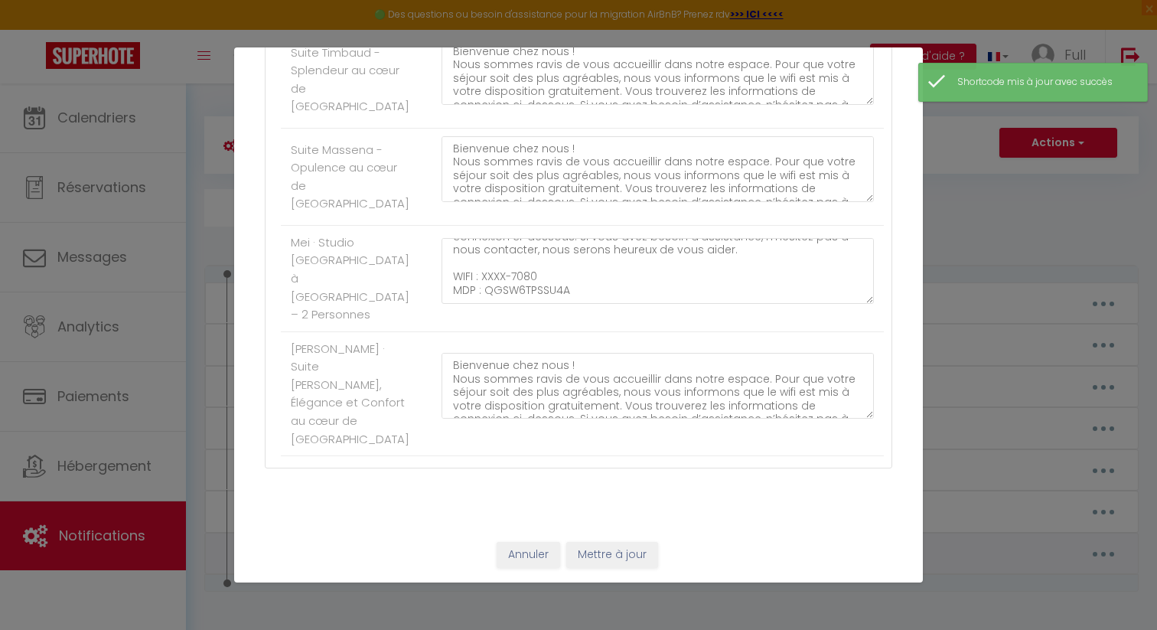
scroll to position [0, 0]
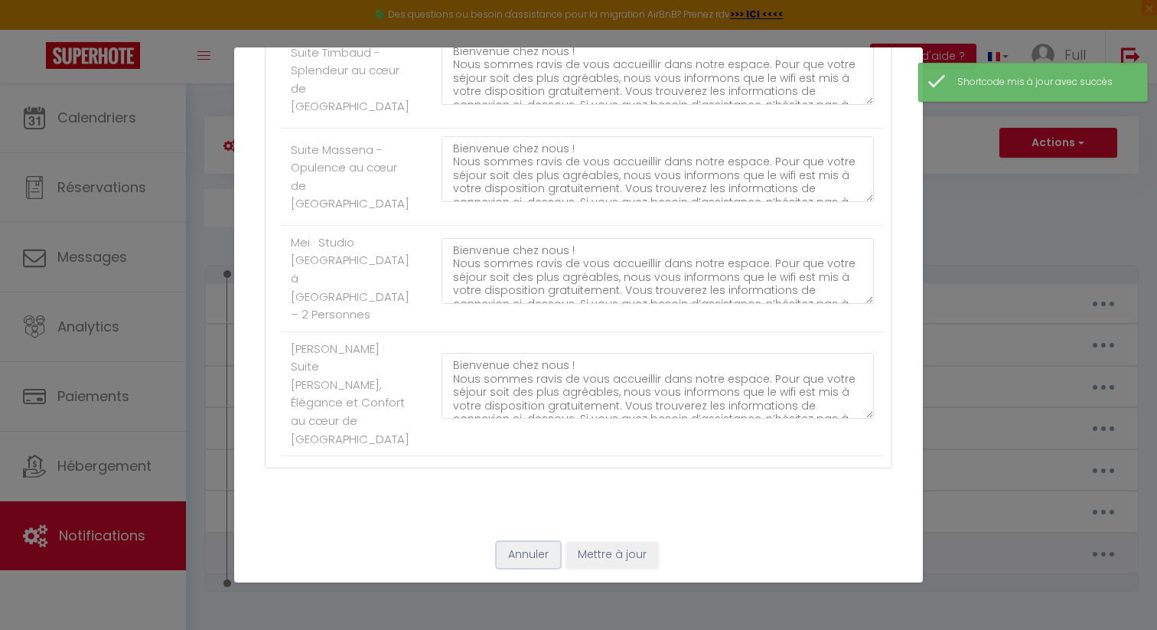
click at [542, 552] on button "Annuler" at bounding box center [529, 555] width 64 height 26
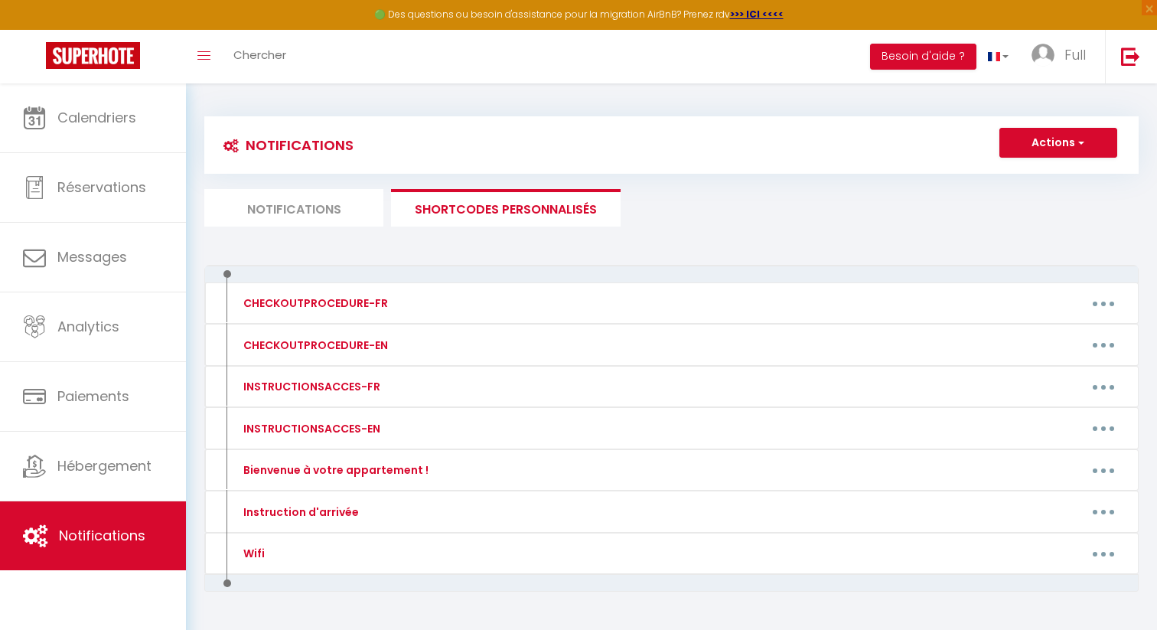
click at [301, 205] on li "Notifications" at bounding box center [293, 207] width 179 height 37
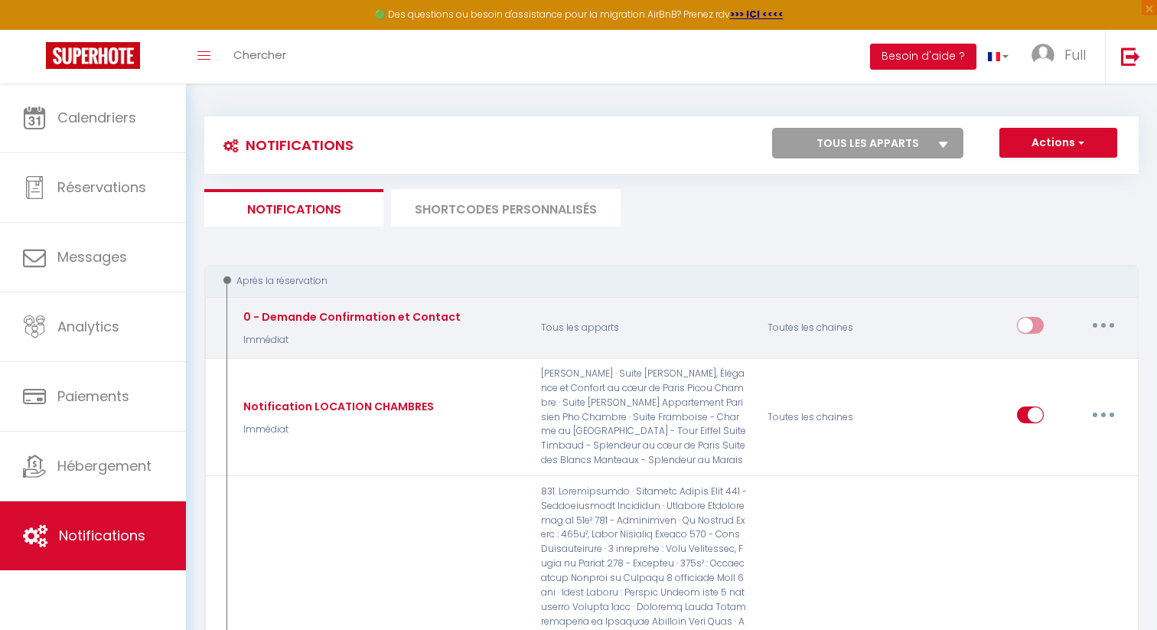
scroll to position [1, 0]
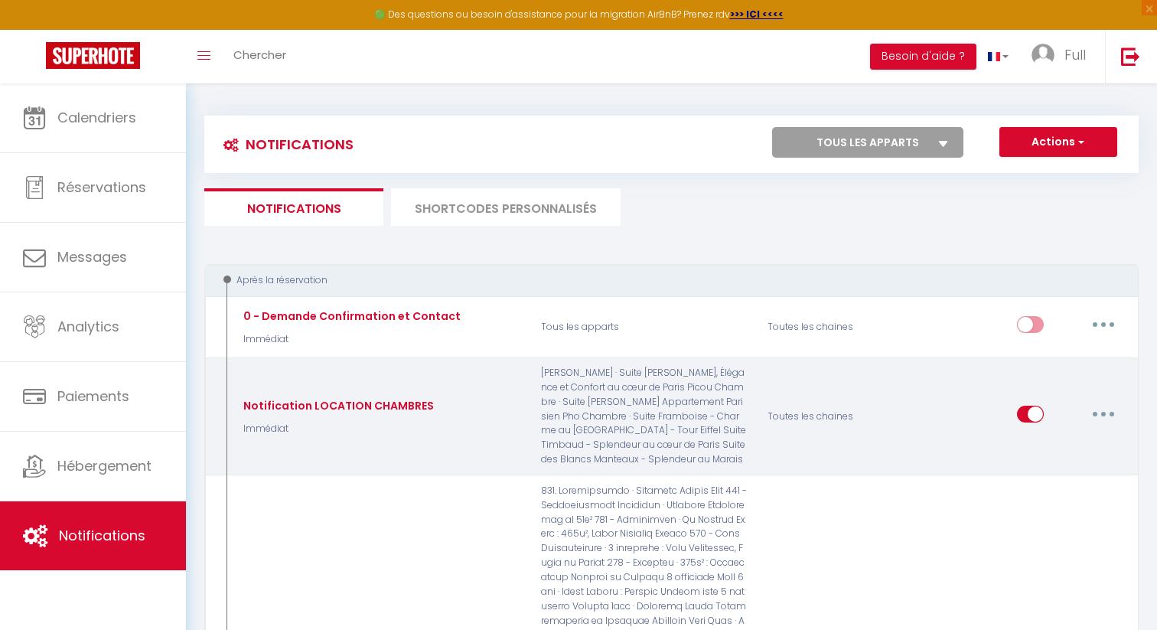
click at [1097, 417] on button "button" at bounding box center [1103, 414] width 43 height 24
click at [1053, 453] on link "Editer" at bounding box center [1063, 449] width 113 height 26
type input "Notification LOCATION CHAMBRES"
checkbox input "false"
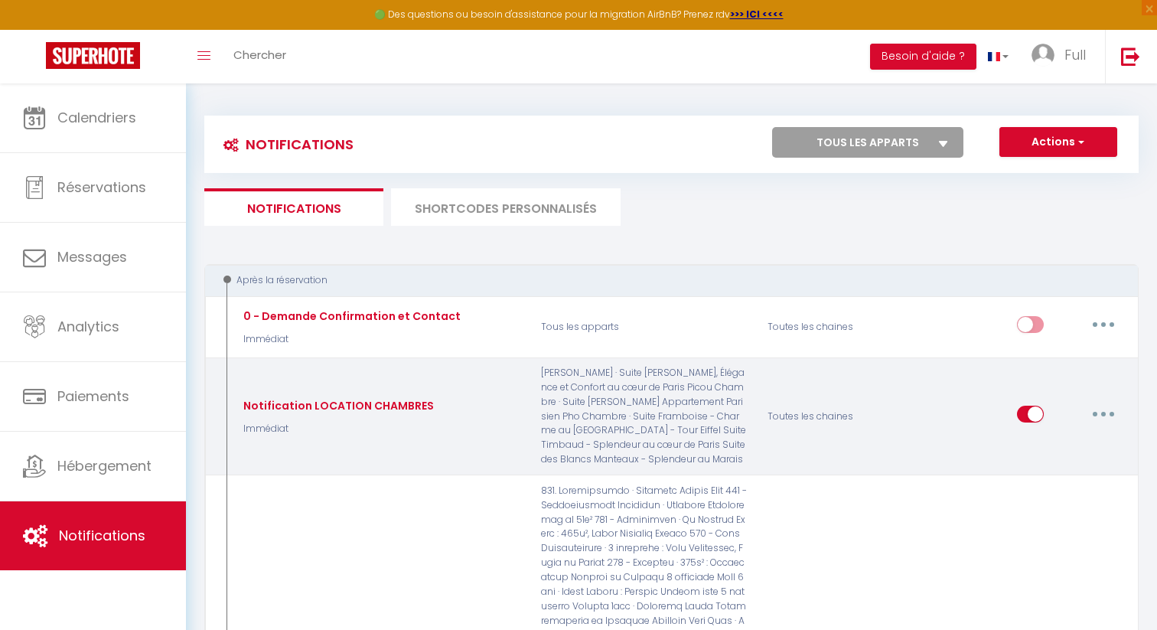
checkbox input "false"
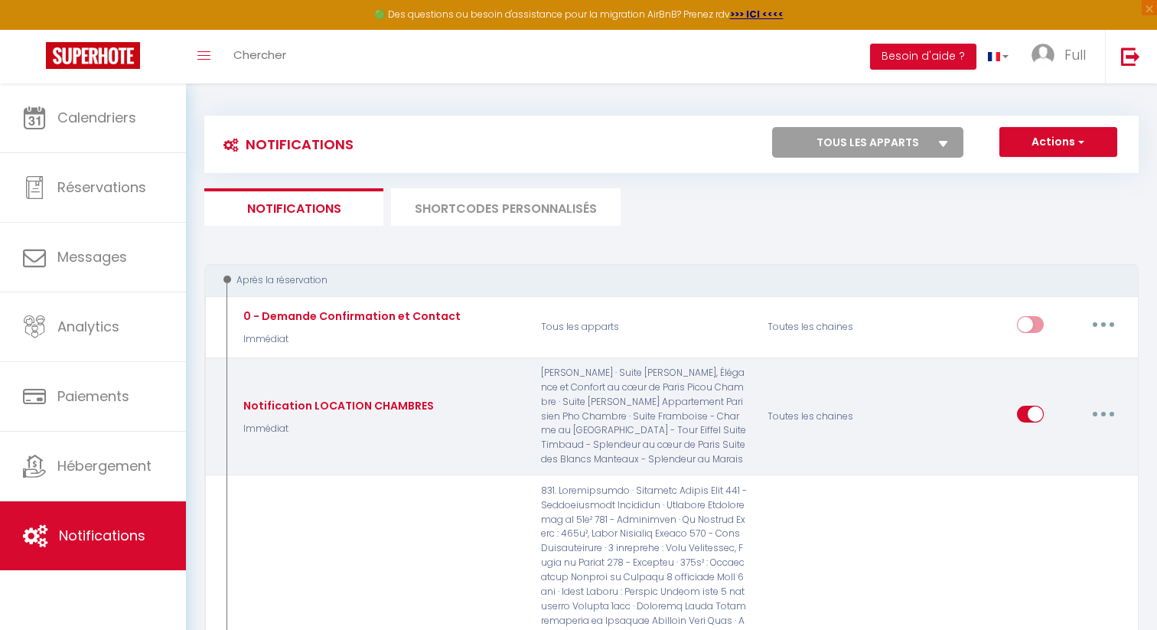
checkbox input "true"
checkbox input "false"
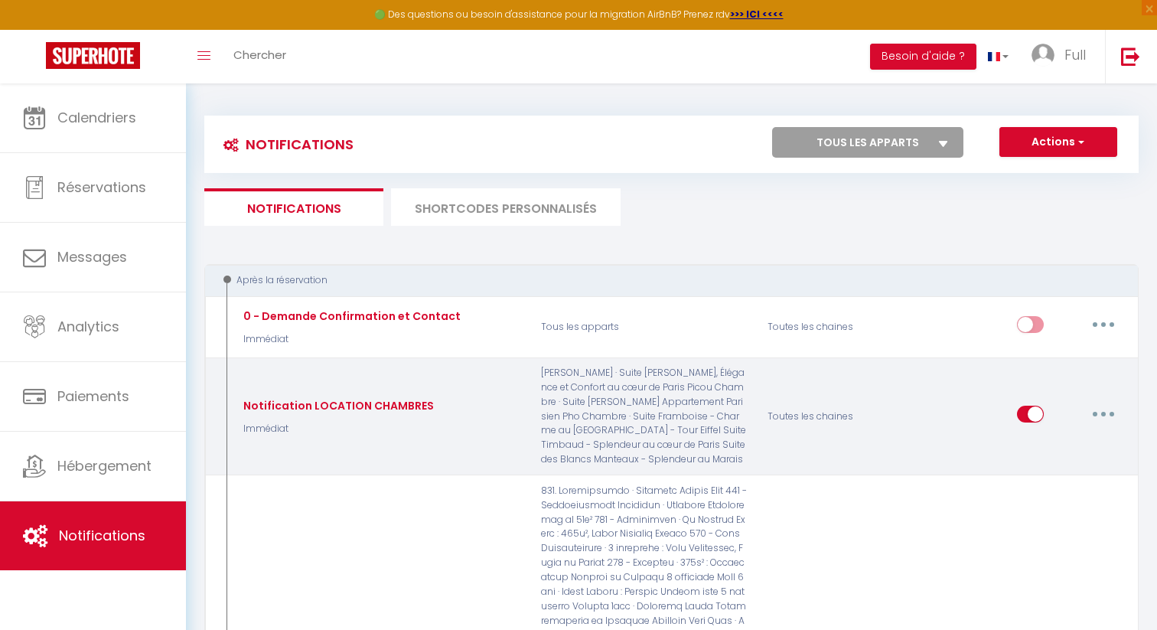
checkbox input "false"
checkbox input "true"
checkbox input "false"
checkbox input "true"
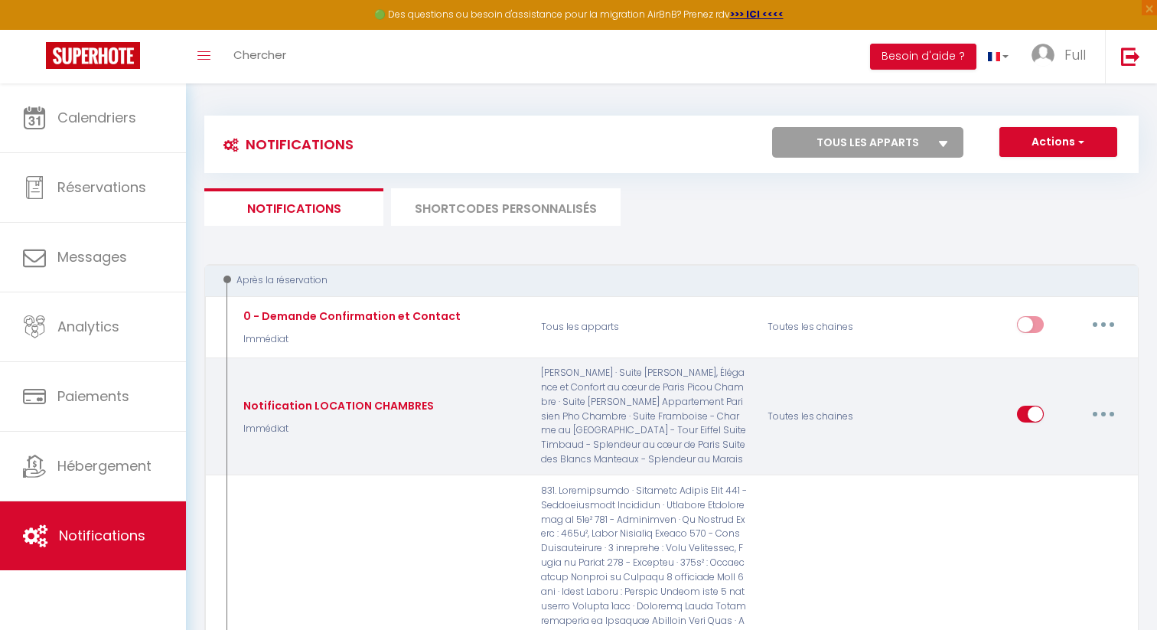
checkbox input "false"
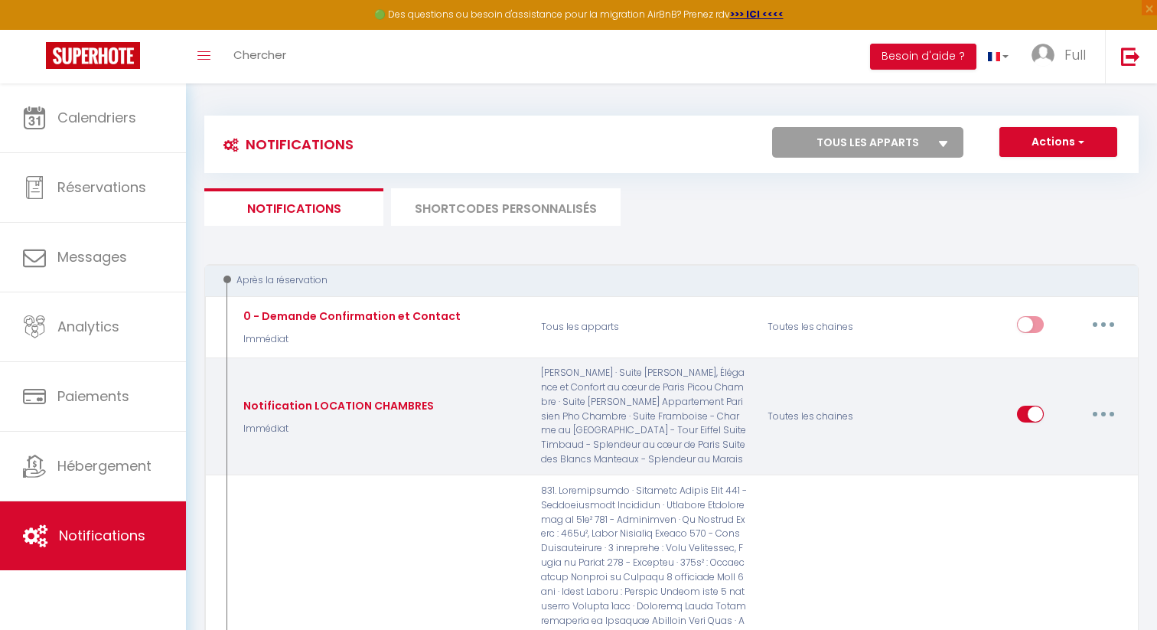
checkbox input "false"
checkbox input "true"
checkbox input "false"
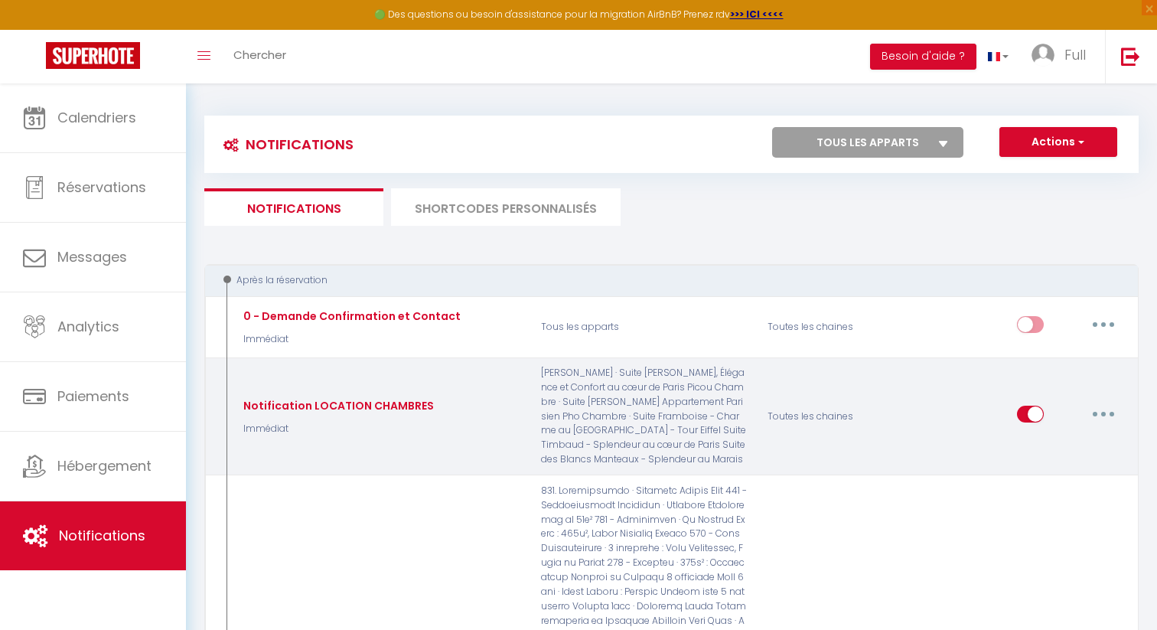
checkbox input "false"
checkbox input "true"
select select "Immédiat"
select select
checkbox input "true"
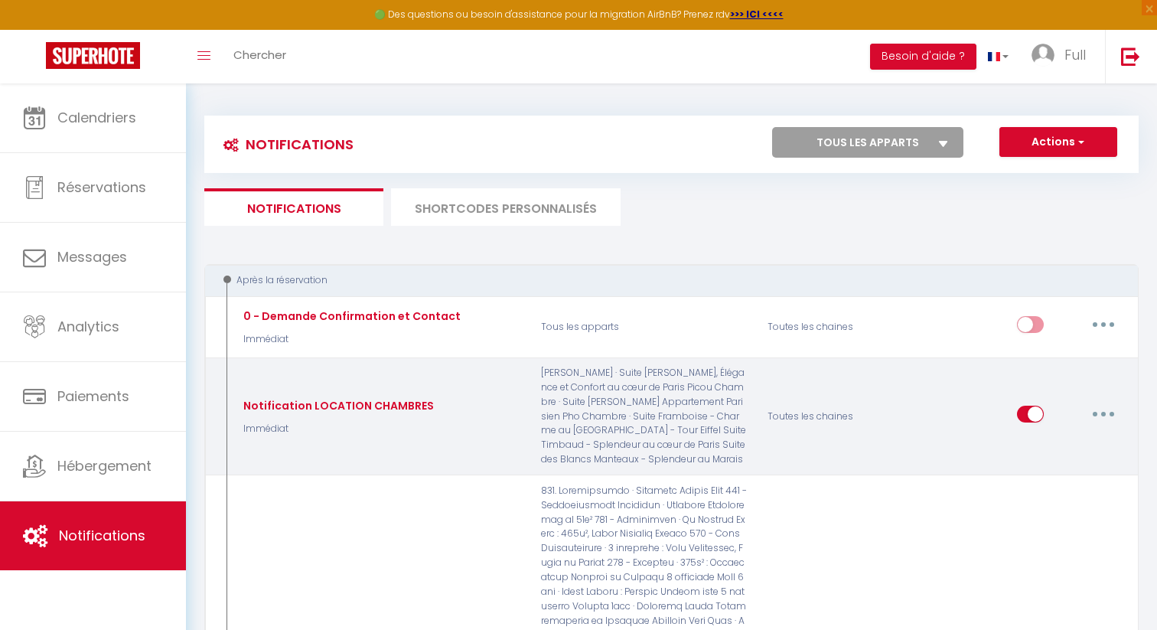
checkbox input "true"
checkbox input "false"
radio input "true"
type input "Nouvelle réservation - [RENTAL:NAME] - [GUEST:NAME] - [CHECKING:DD-MM-YYYY] au …"
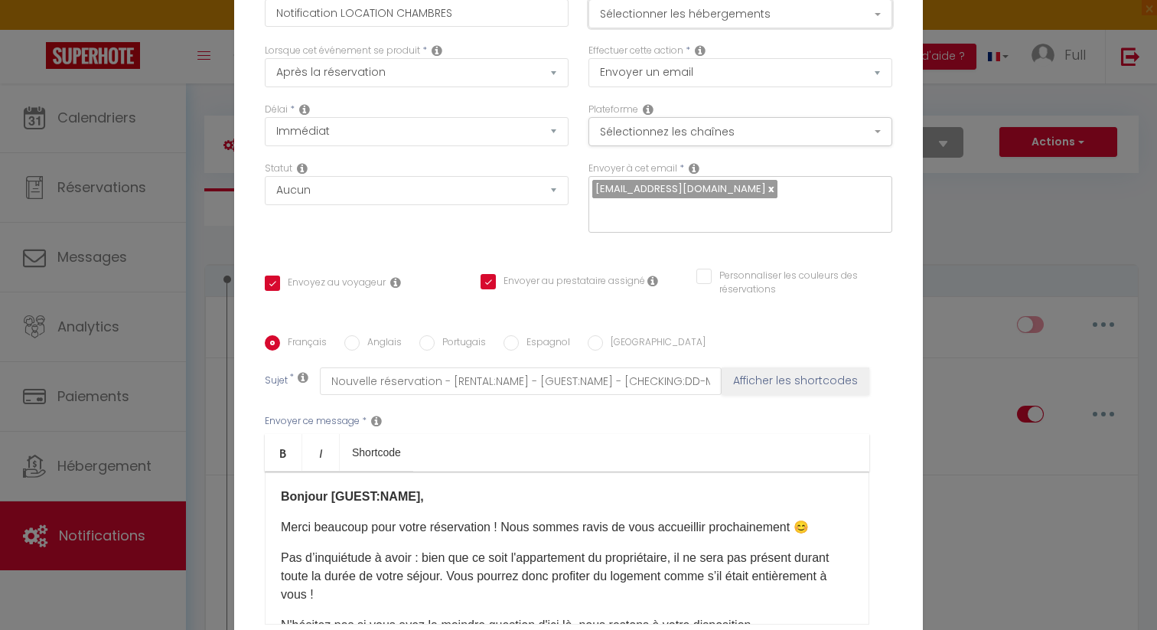
click at [771, 27] on button "Sélectionner les hébergements" at bounding box center [740, 13] width 304 height 29
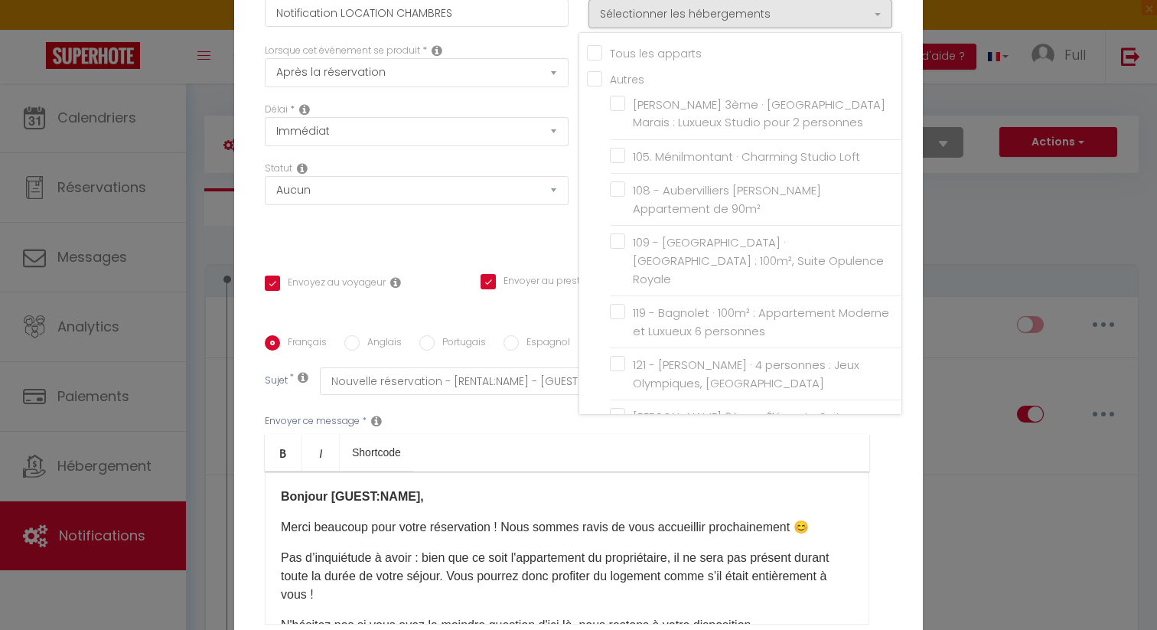
click at [452, 225] on div "Statut Aucun Si la réservation est payée Si réservation non payée Si la caution…" at bounding box center [417, 204] width 324 height 86
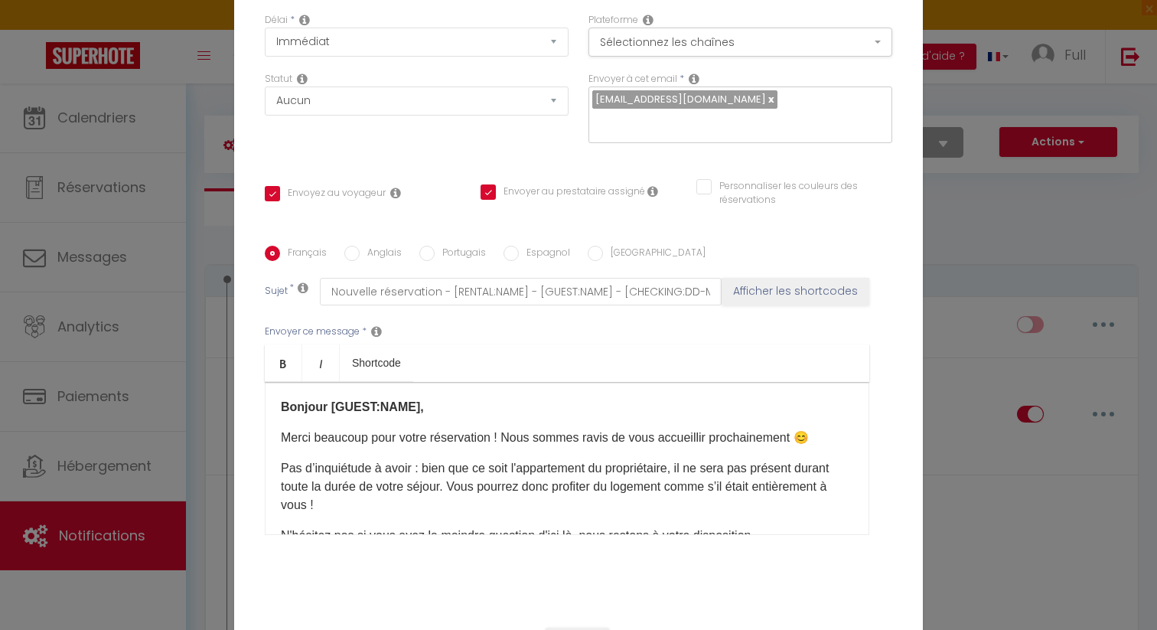
scroll to position [147, 0]
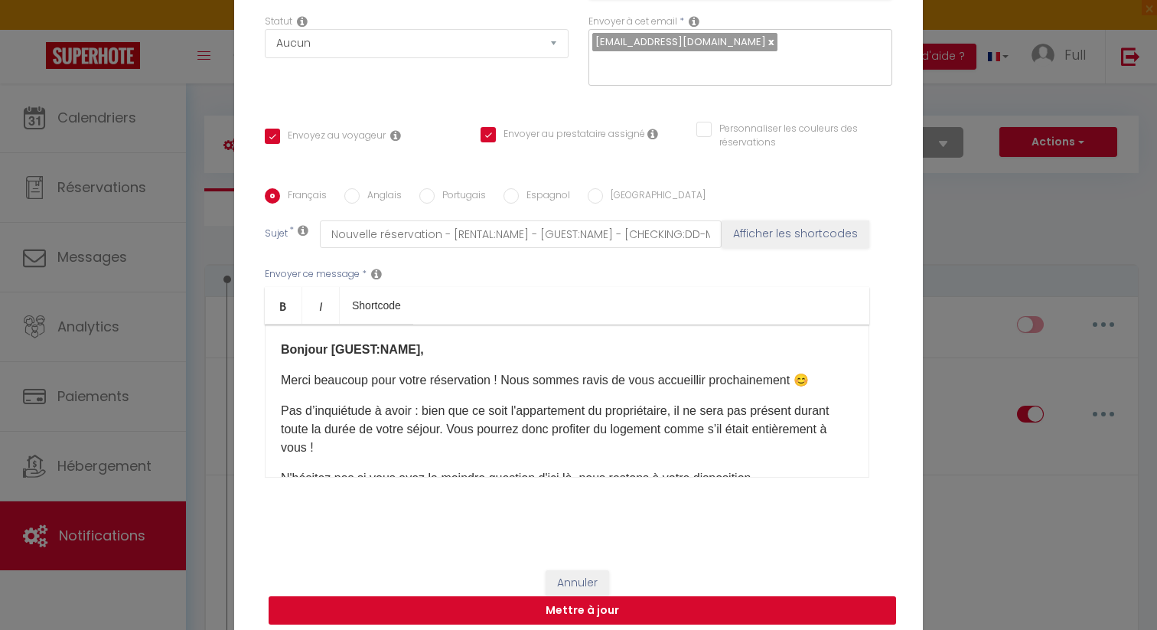
click at [659, 608] on button "Mettre à jour" at bounding box center [582, 610] width 627 height 29
checkbox input "true"
checkbox input "false"
select select
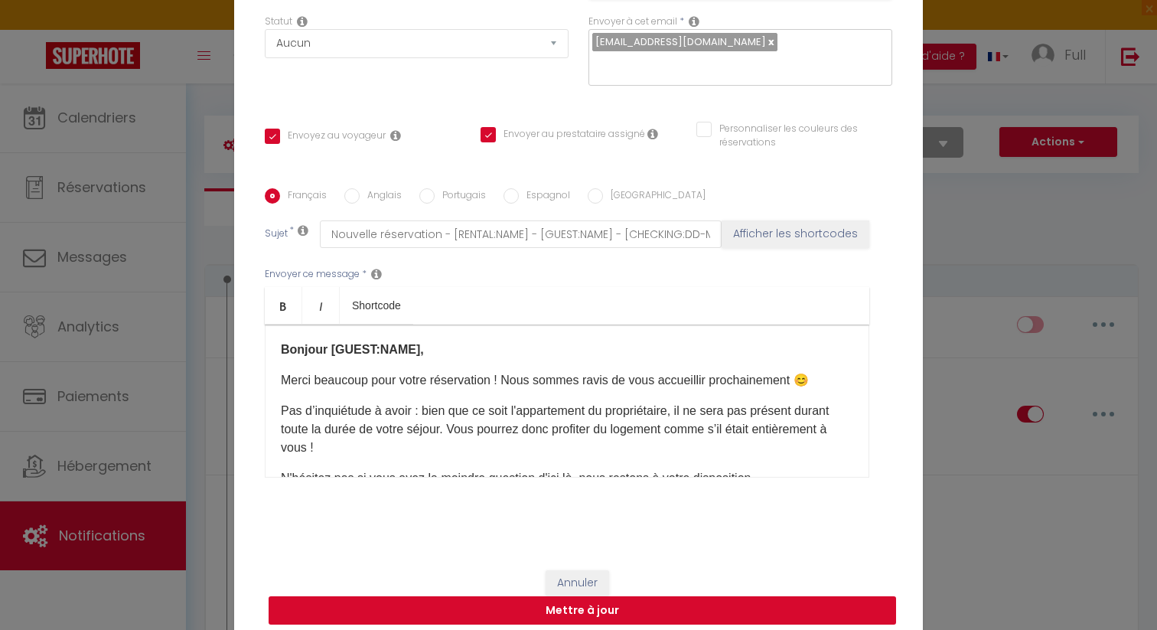
select select
checkbox input "false"
radio input "false"
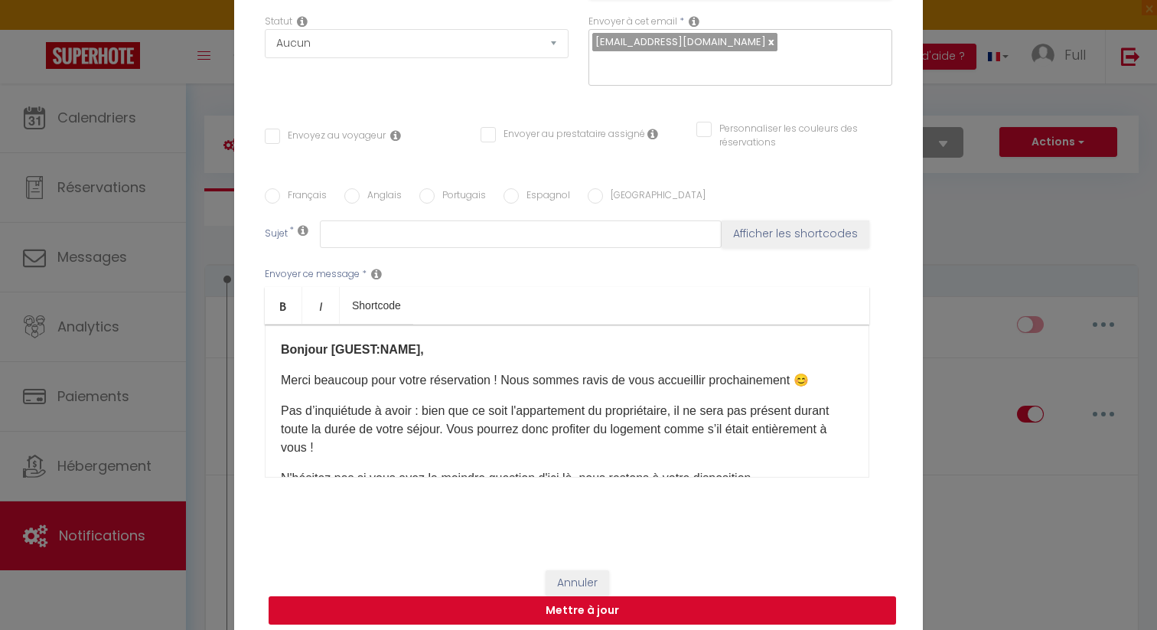
scroll to position [0, 0]
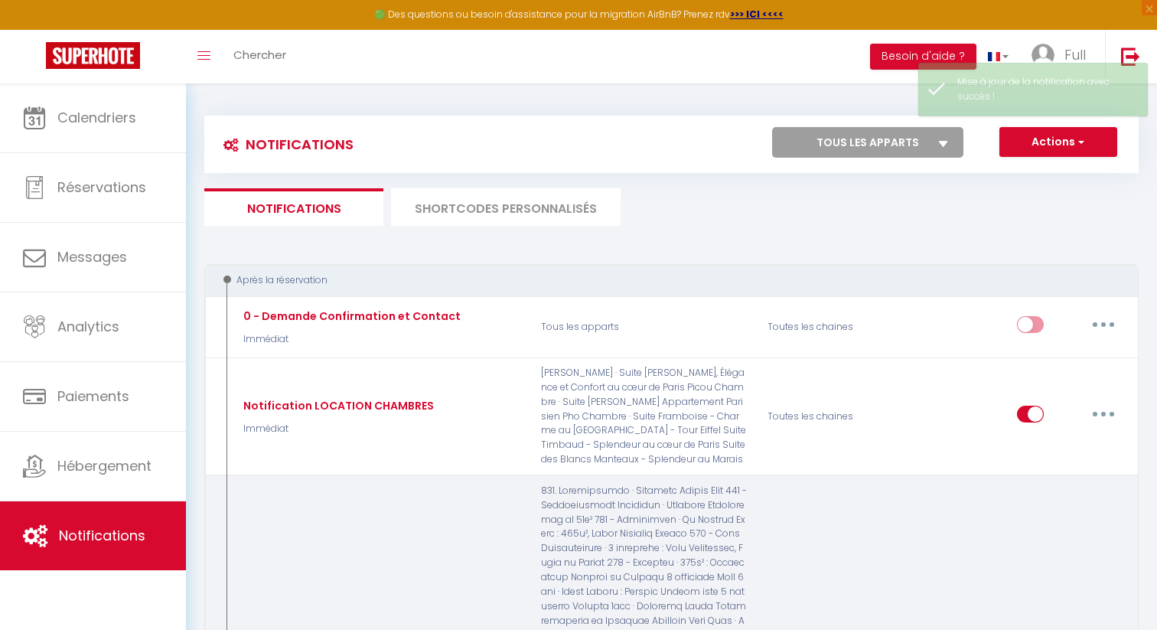
select select
checkbox input "false"
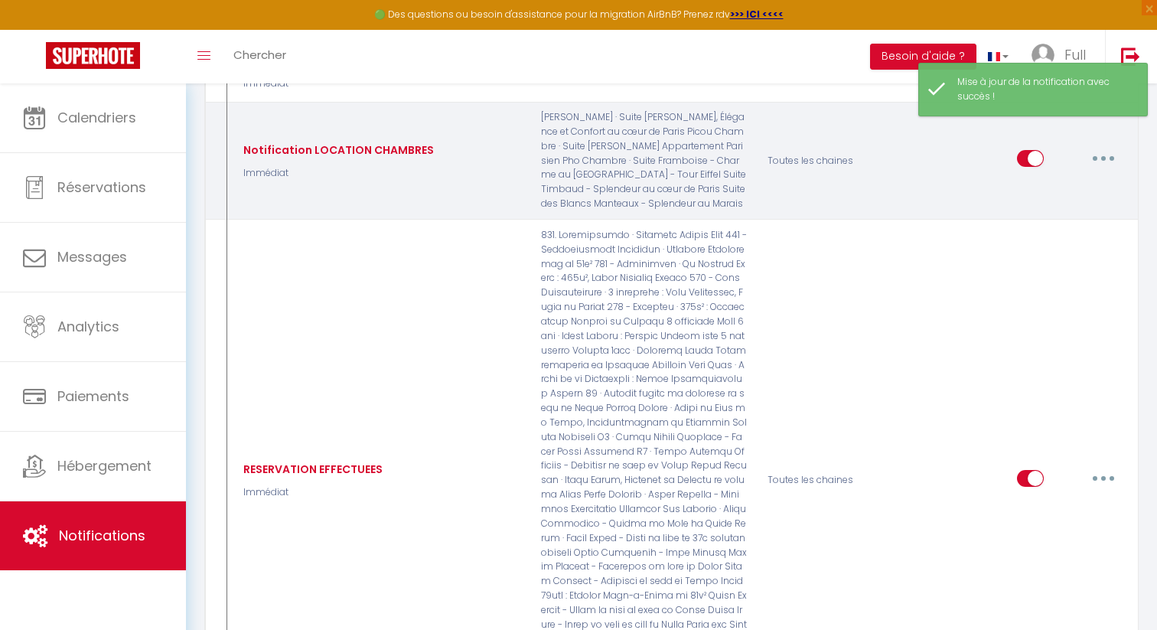
scroll to position [307, 0]
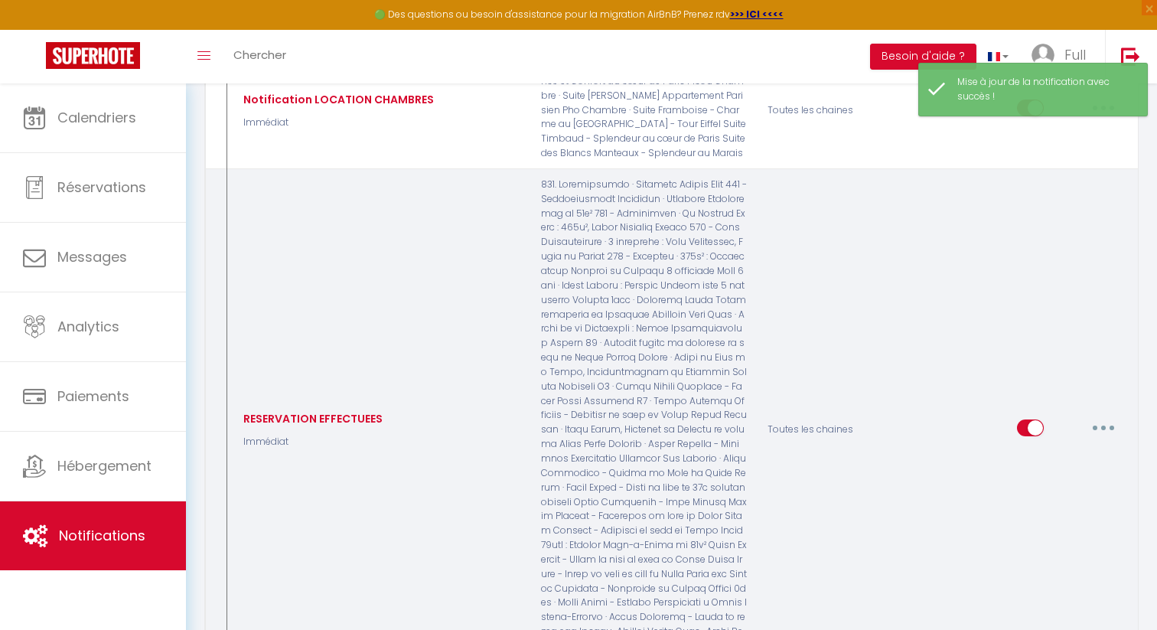
click at [1106, 438] on button "button" at bounding box center [1103, 428] width 43 height 24
click at [1057, 468] on link "Editer" at bounding box center [1063, 462] width 113 height 26
type input "RESERVATION EFFECTUEES"
select select "Immédiat"
select select "if_booking_is_paid"
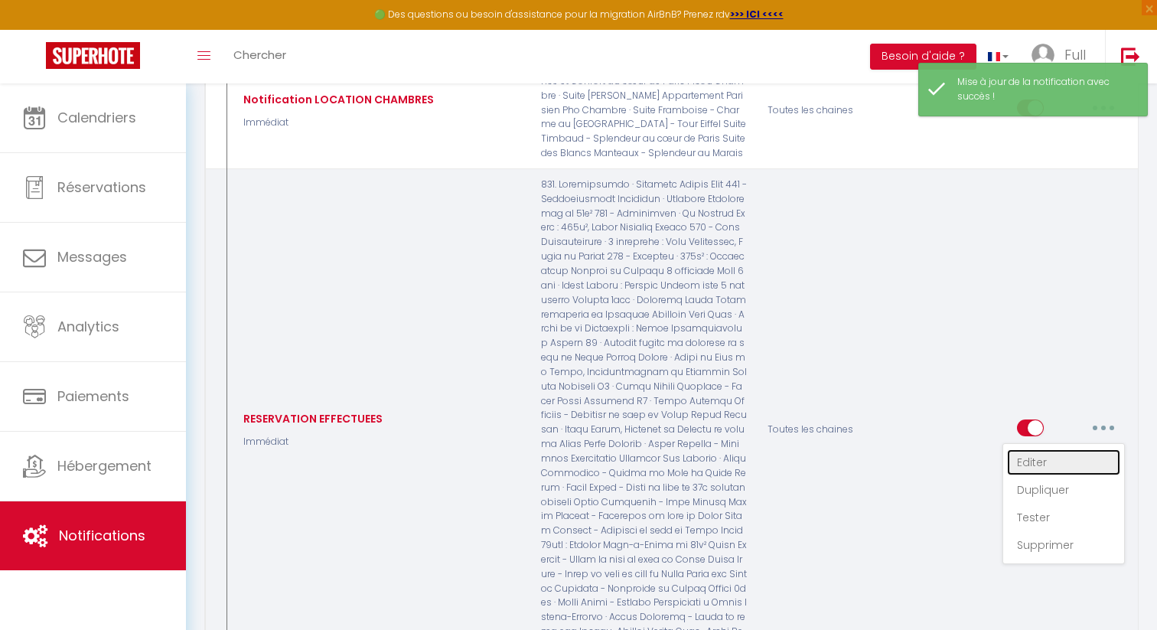
checkbox input "true"
checkbox input "false"
radio input "true"
type input "Bienvenue chez nous [GUEST:NAME]"
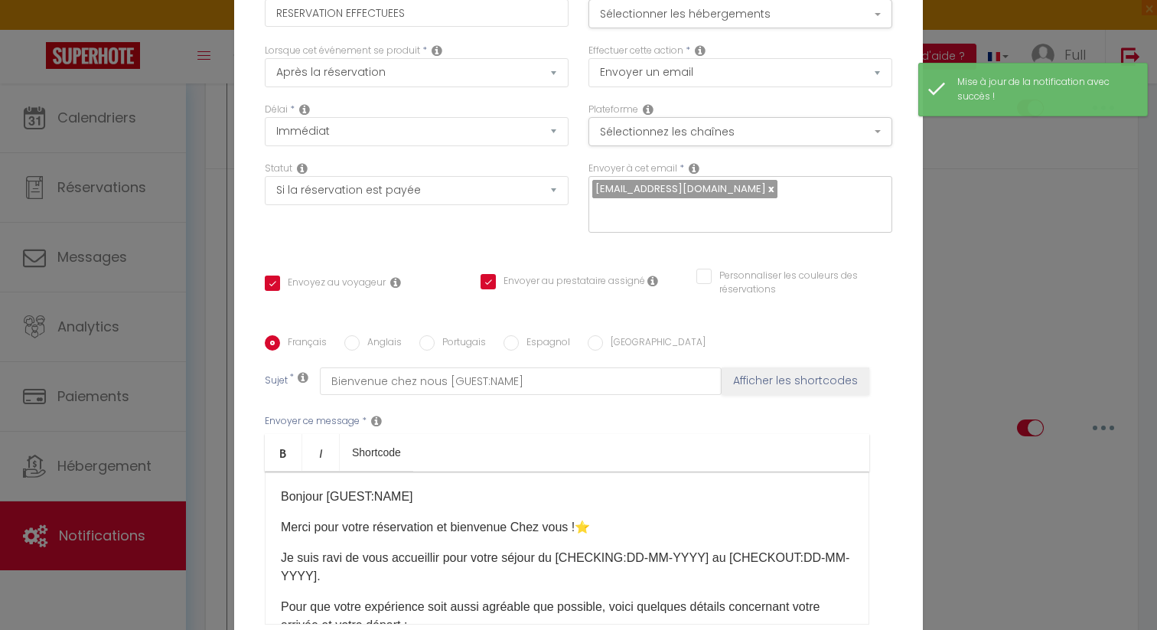
scroll to position [0, 0]
click at [767, 28] on button "Sélectionner les hébergements" at bounding box center [740, 13] width 304 height 29
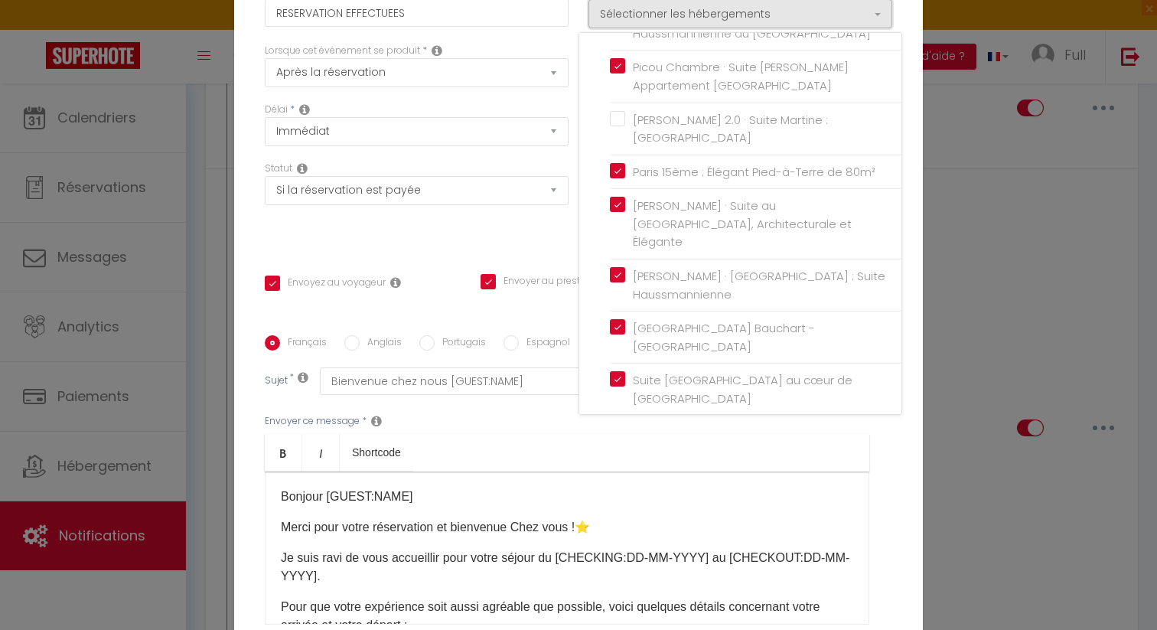
scroll to position [399, 0]
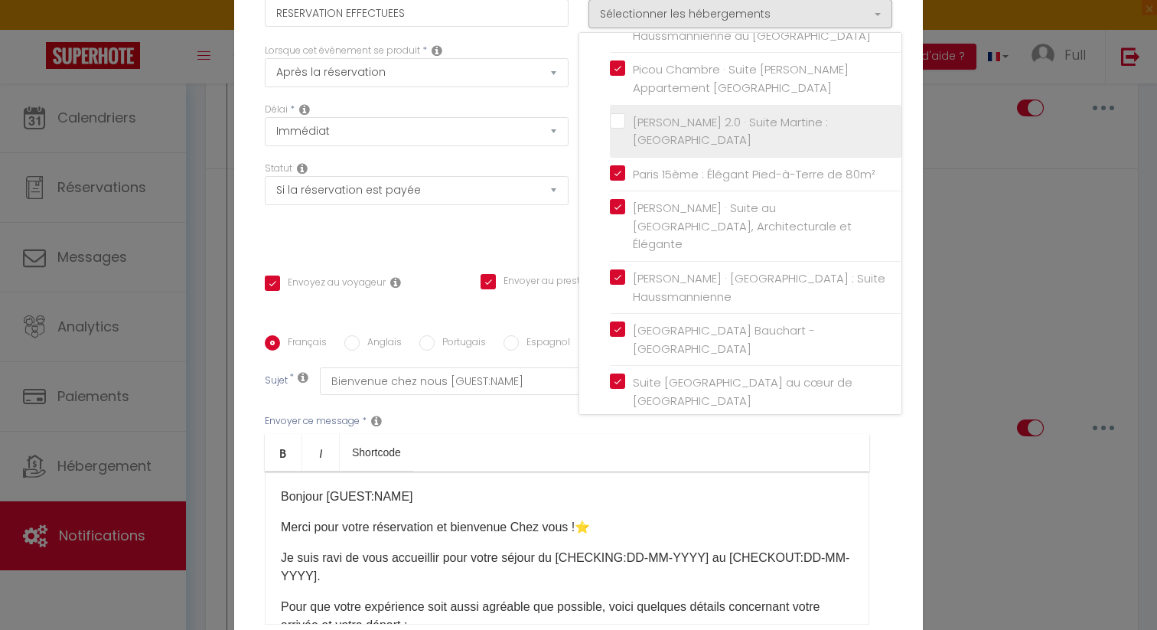
click at [625, 113] on label "Martine 2.0 · Suite Martine : Place de la République" at bounding box center [758, 131] width 266 height 36
click at [619, 123] on input "Martine 2.0 · Suite Martine : Place de la République" at bounding box center [756, 130] width 292 height 15
checkbox input "true"
checkbox input "false"
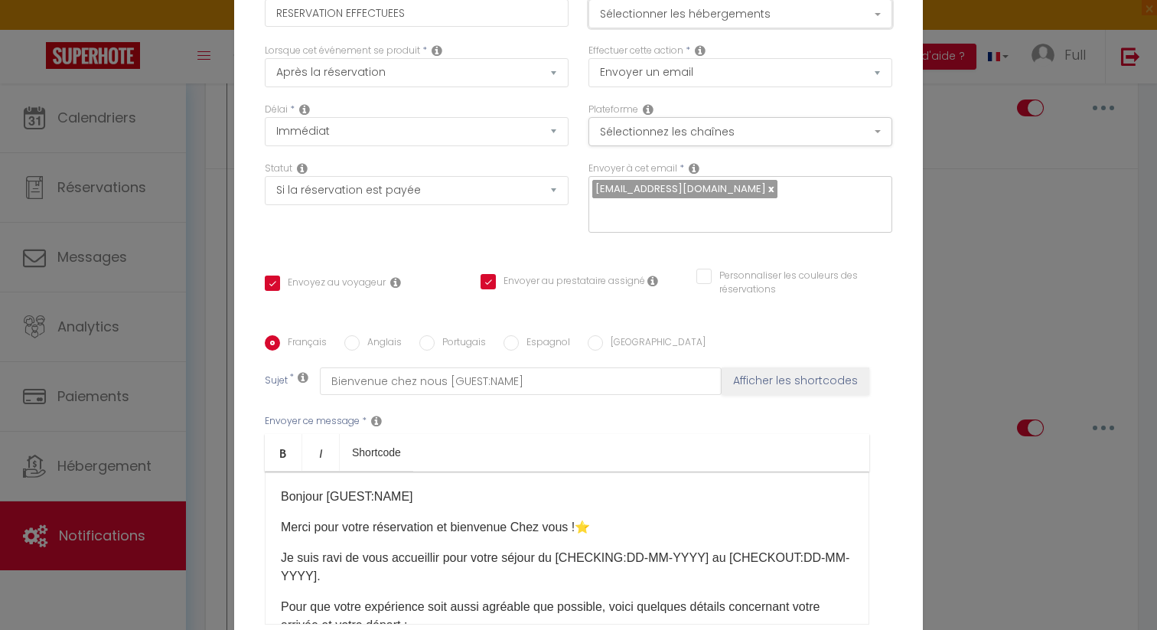
click at [741, 28] on button "Sélectionner les hébergements" at bounding box center [740, 13] width 304 height 29
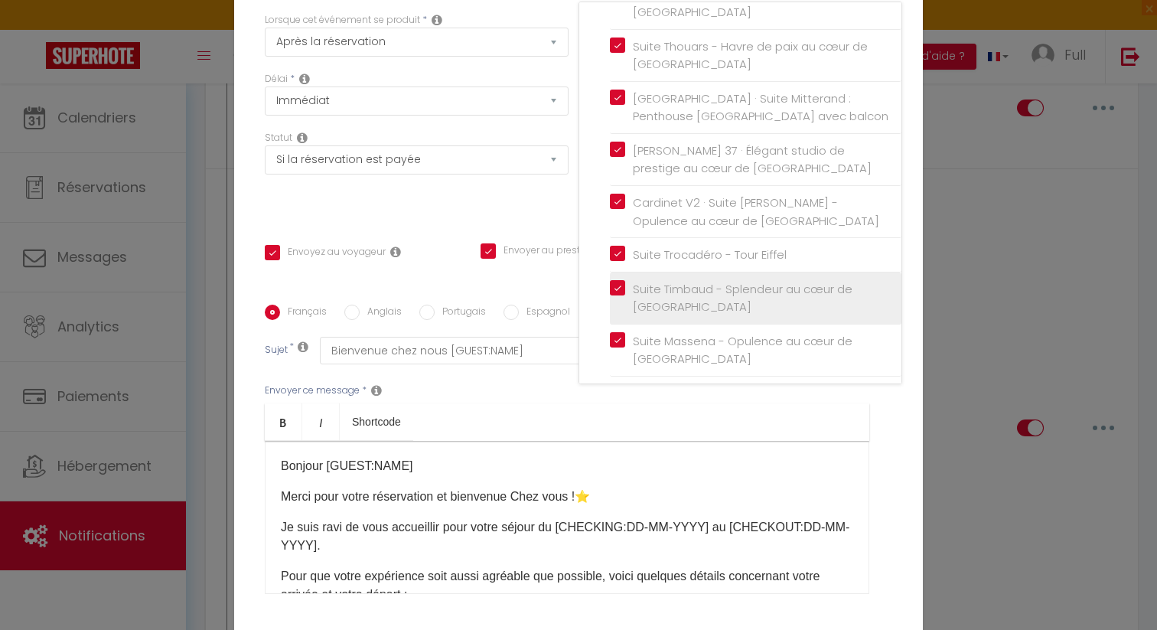
scroll to position [38, 0]
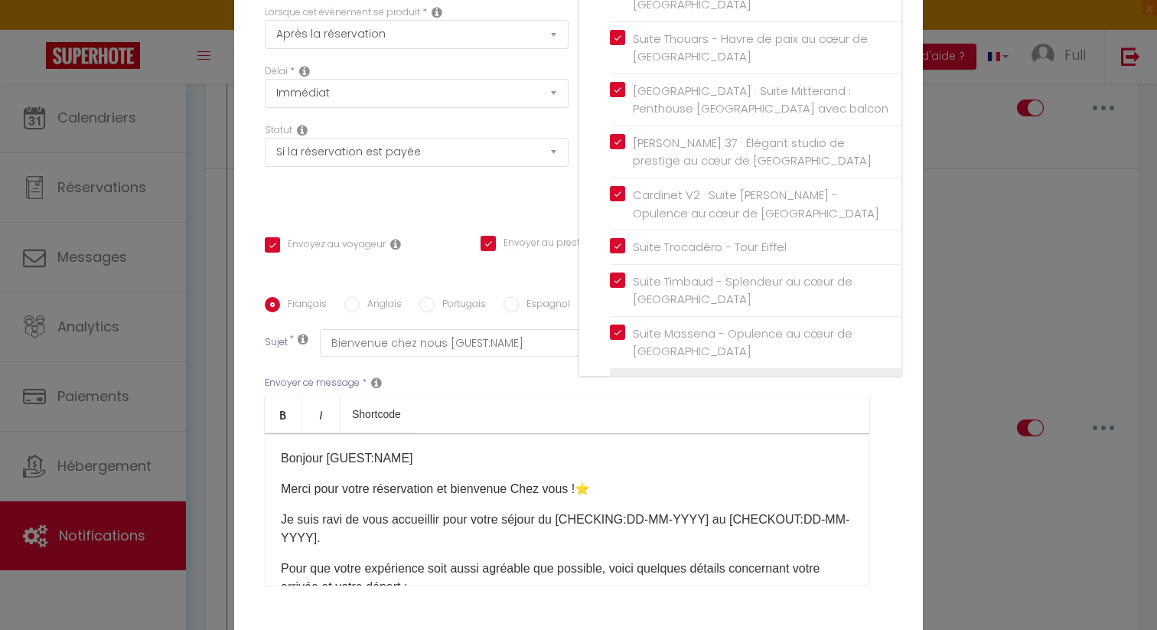
click at [618, 387] on input "Mei · Studio Cocooning Central à Paris – 2 Personnes" at bounding box center [756, 394] width 292 height 15
checkbox input "true"
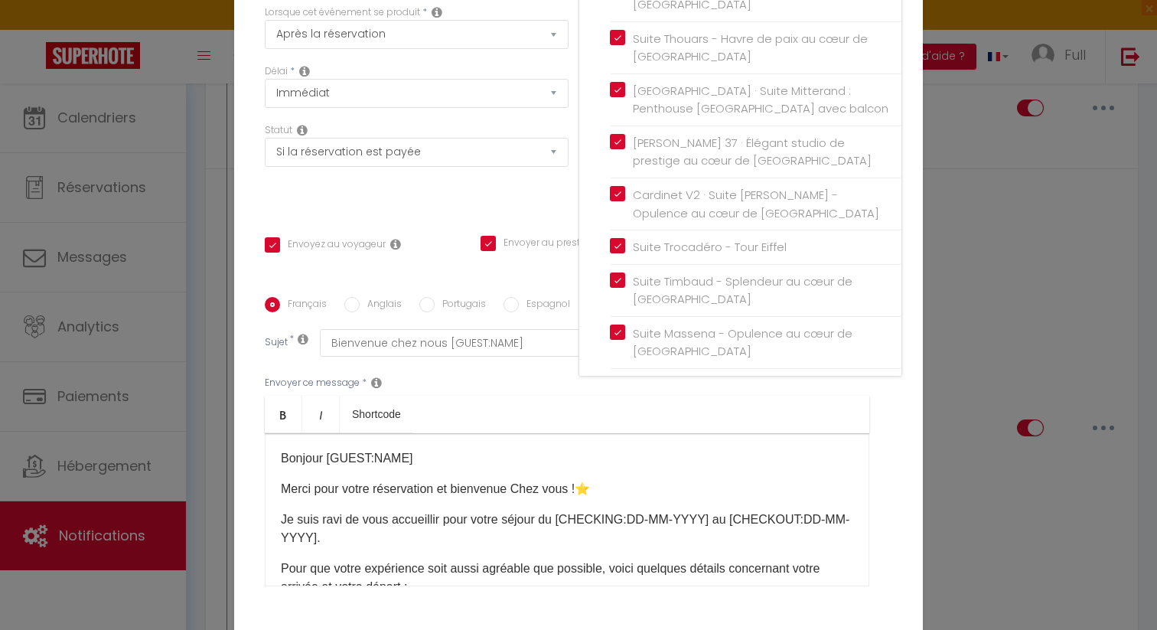
scroll to position [147, 0]
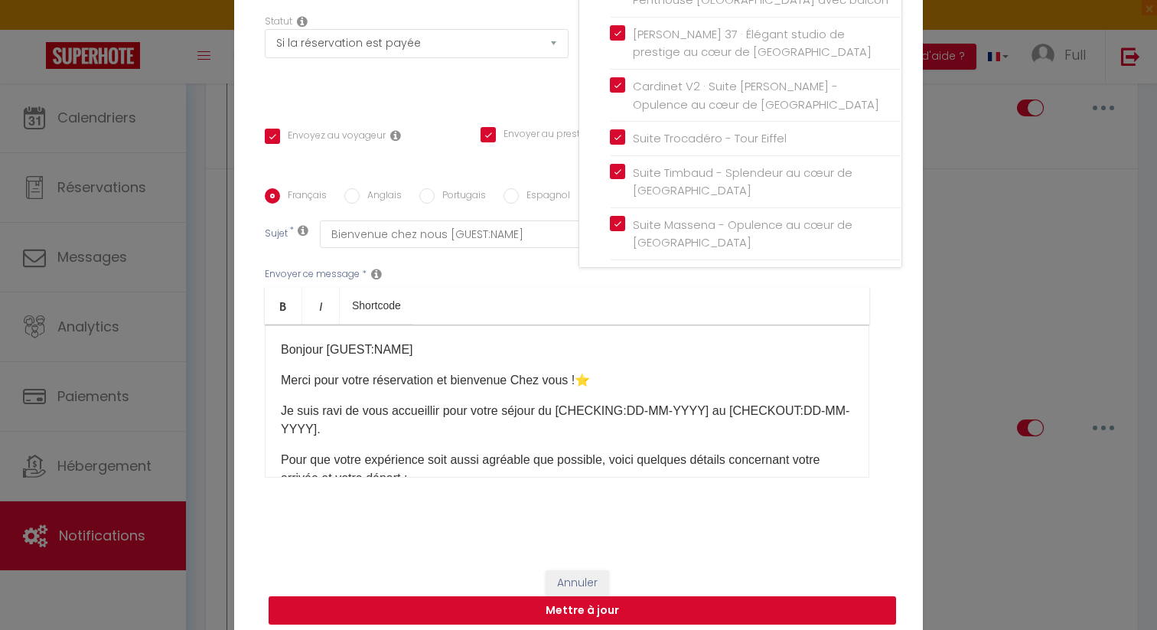
click at [663, 605] on button "Mettre à jour" at bounding box center [582, 610] width 627 height 29
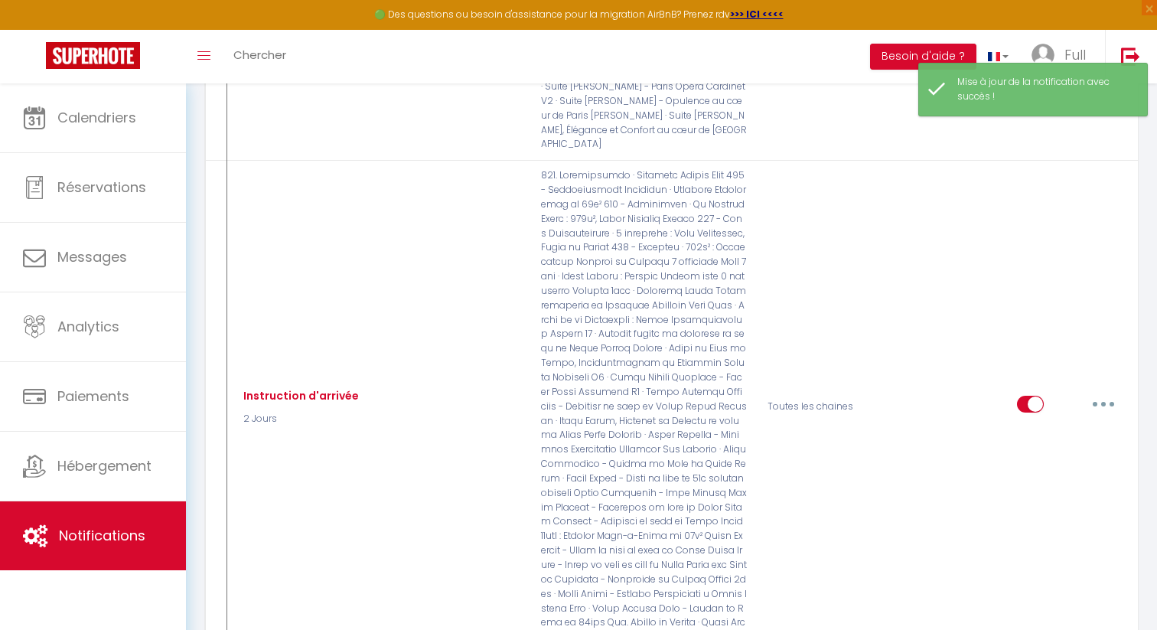
scroll to position [837, 0]
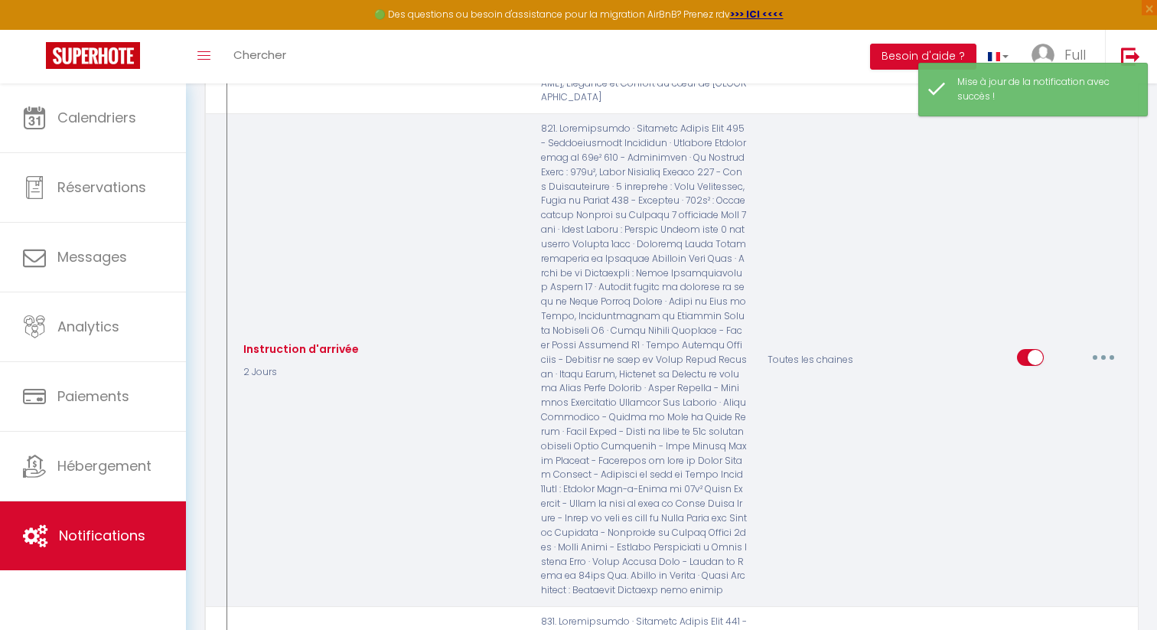
click at [1112, 346] on button "button" at bounding box center [1103, 357] width 43 height 24
click at [1066, 383] on link "Editer" at bounding box center [1063, 393] width 113 height 26
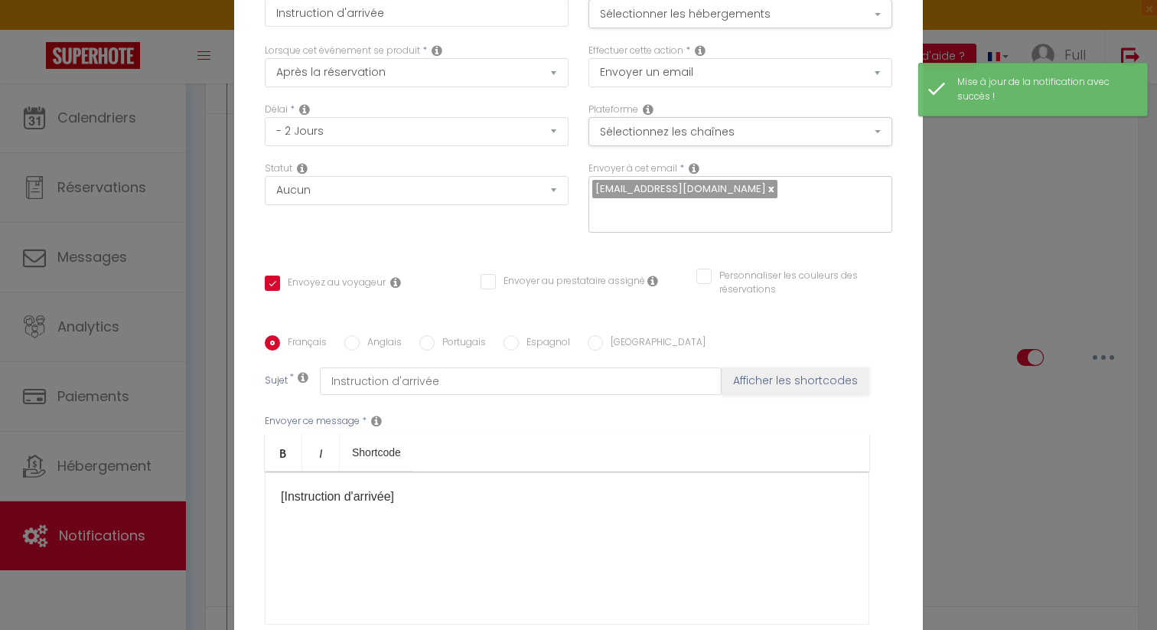
scroll to position [0, 0]
click at [804, 28] on button "Sélectionner les hébergements" at bounding box center [740, 13] width 304 height 29
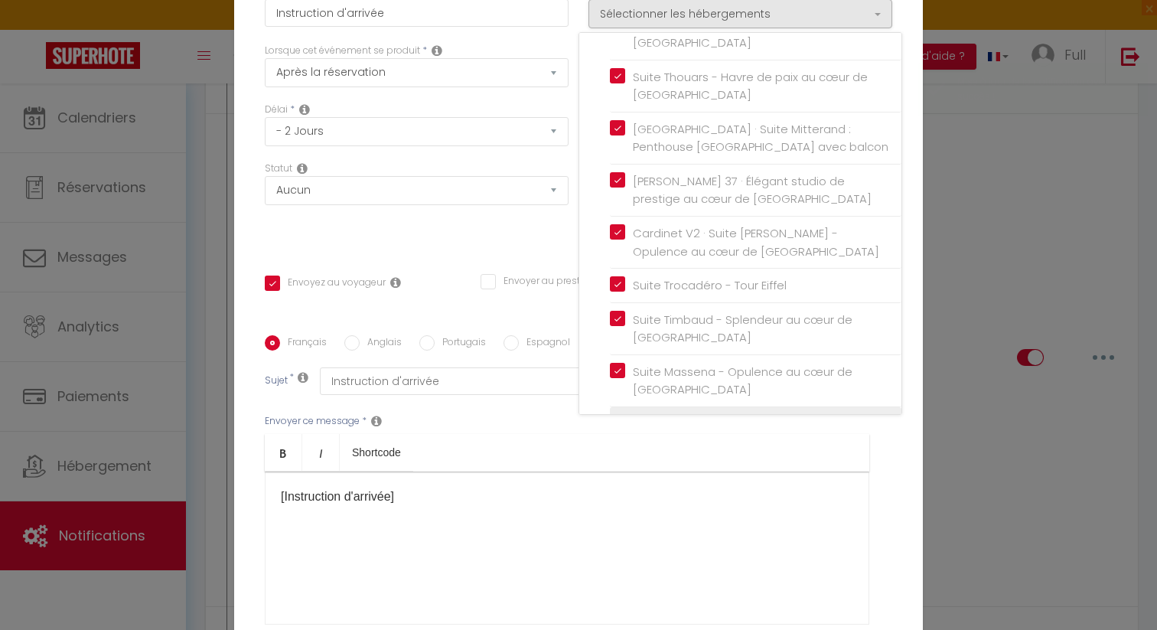
click at [625, 415] on label "Mei · Studio Cocooning Central à Paris – 2 Personnes" at bounding box center [758, 433] width 266 height 36
click at [621, 425] on input "Mei · Studio Cocooning Central à Paris – 2 Personnes" at bounding box center [756, 432] width 292 height 15
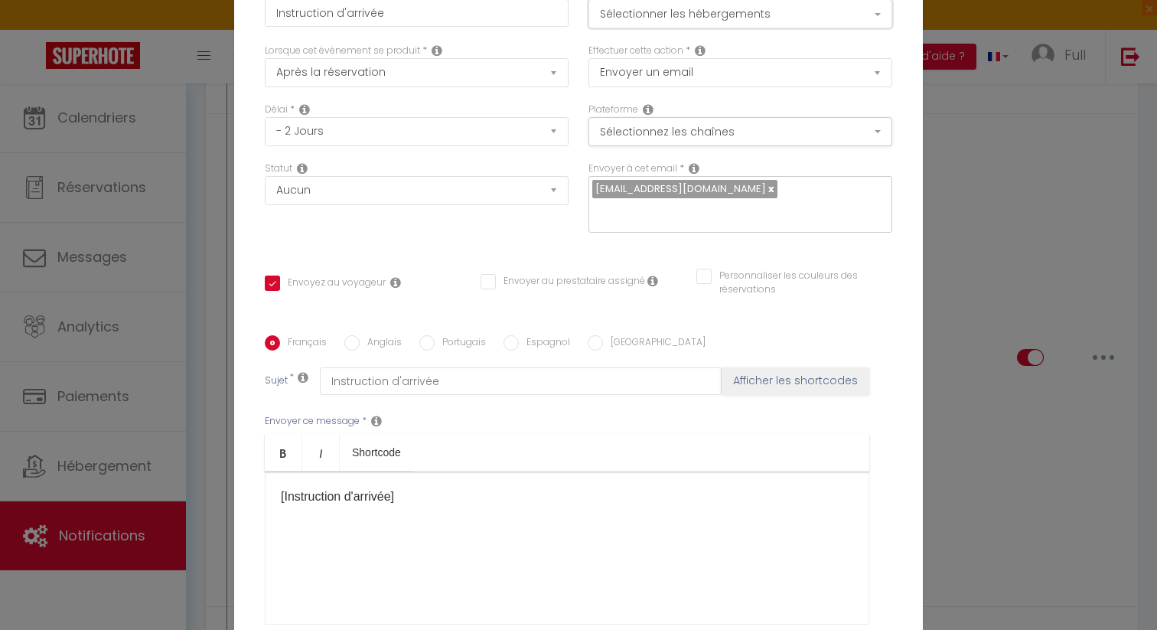
click at [699, 28] on button "Sélectionner les hébergements" at bounding box center [740, 13] width 304 height 29
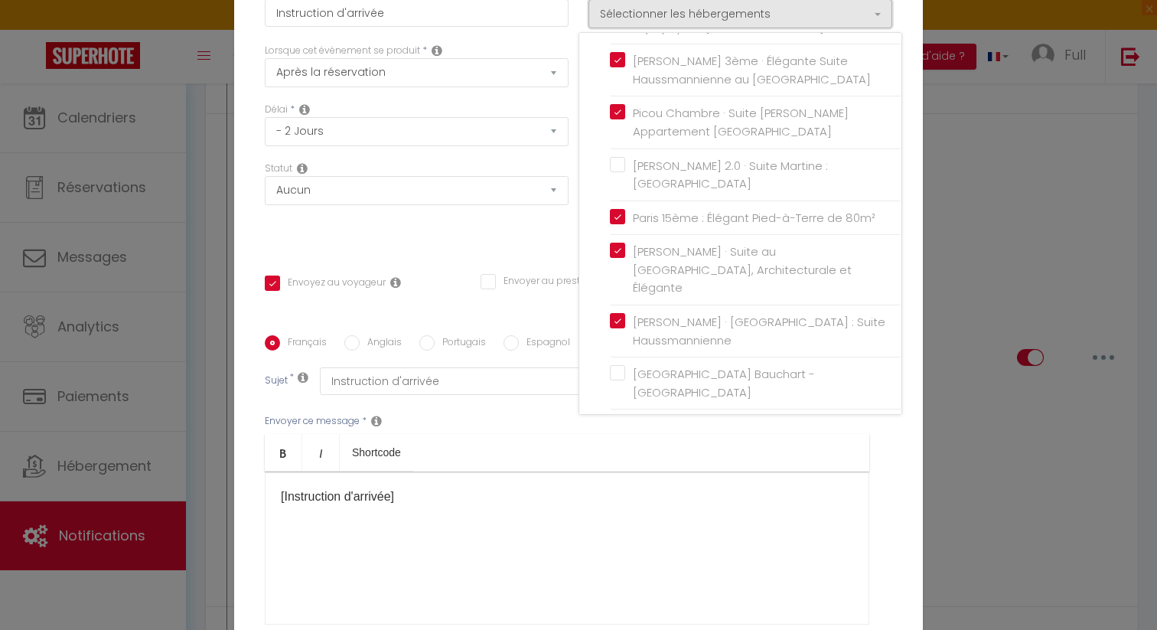
scroll to position [378, 0]
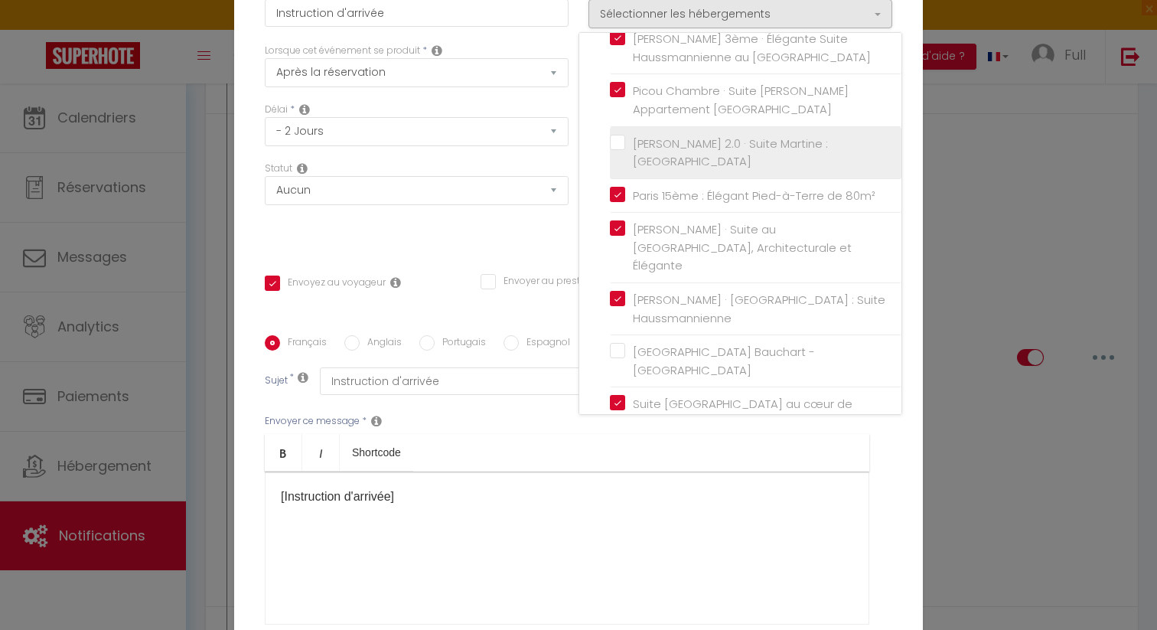
click at [618, 145] on input "Martine 2.0 · Suite Martine : Place de la République" at bounding box center [756, 152] width 292 height 15
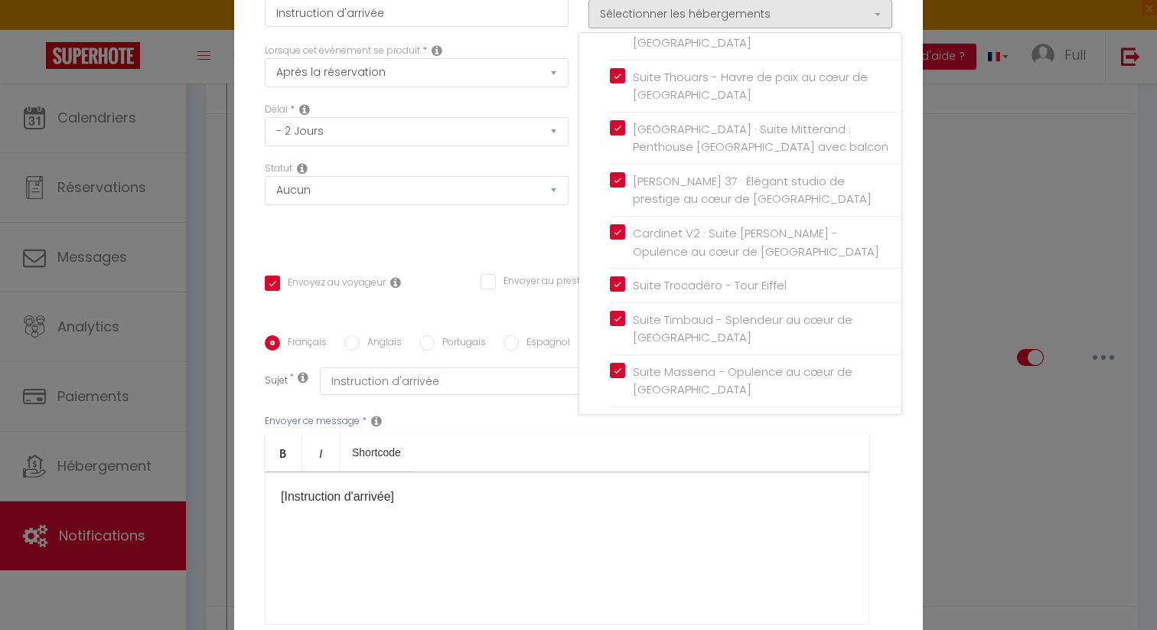
scroll to position [147, 0]
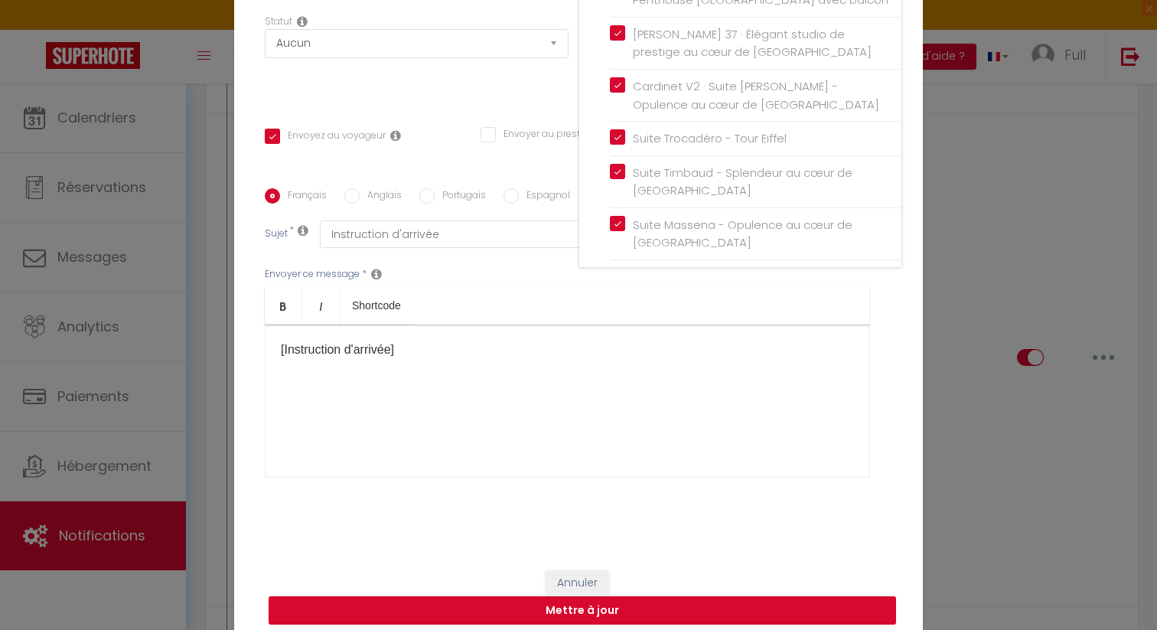
click at [681, 605] on button "Mettre à jour" at bounding box center [582, 610] width 627 height 29
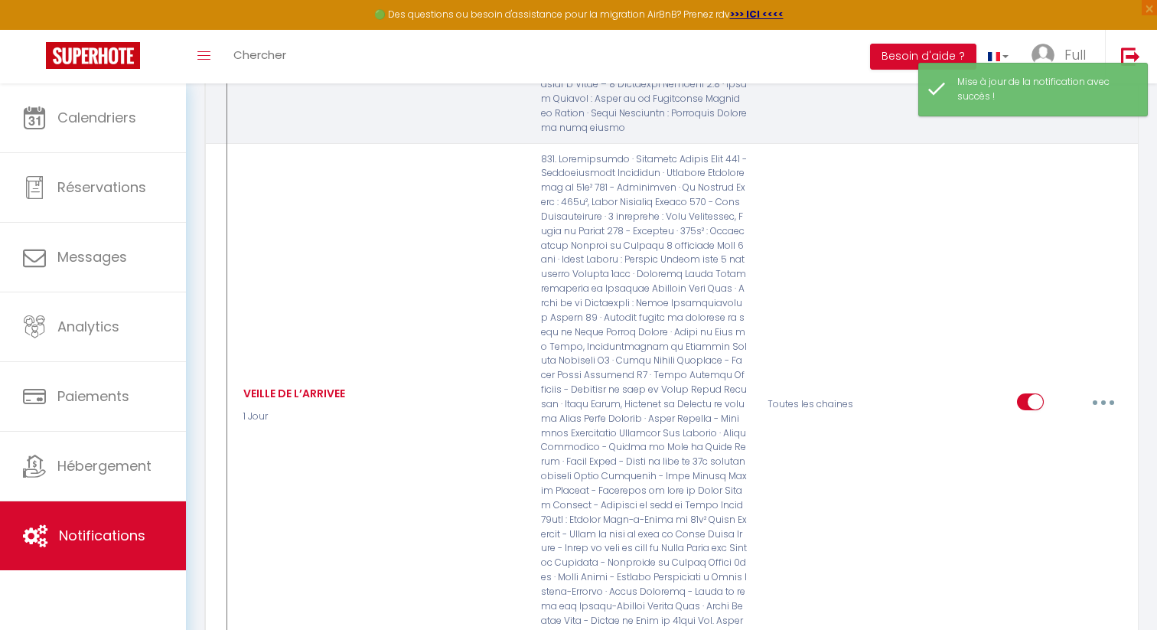
scroll to position [1346, 0]
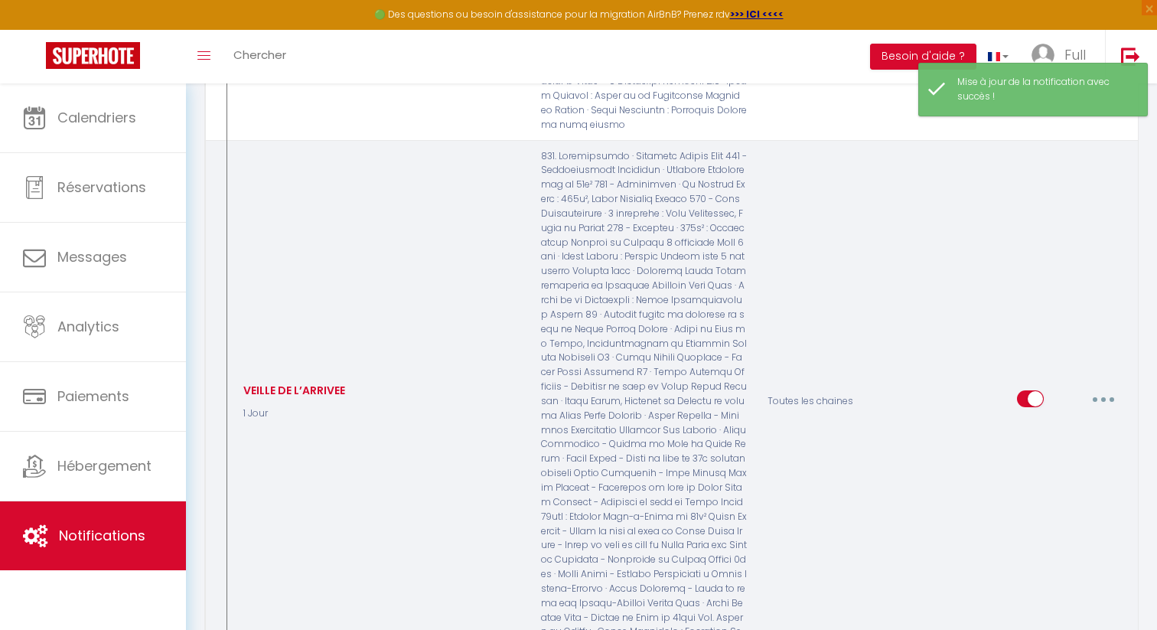
click at [1100, 387] on button "button" at bounding box center [1103, 398] width 43 height 24
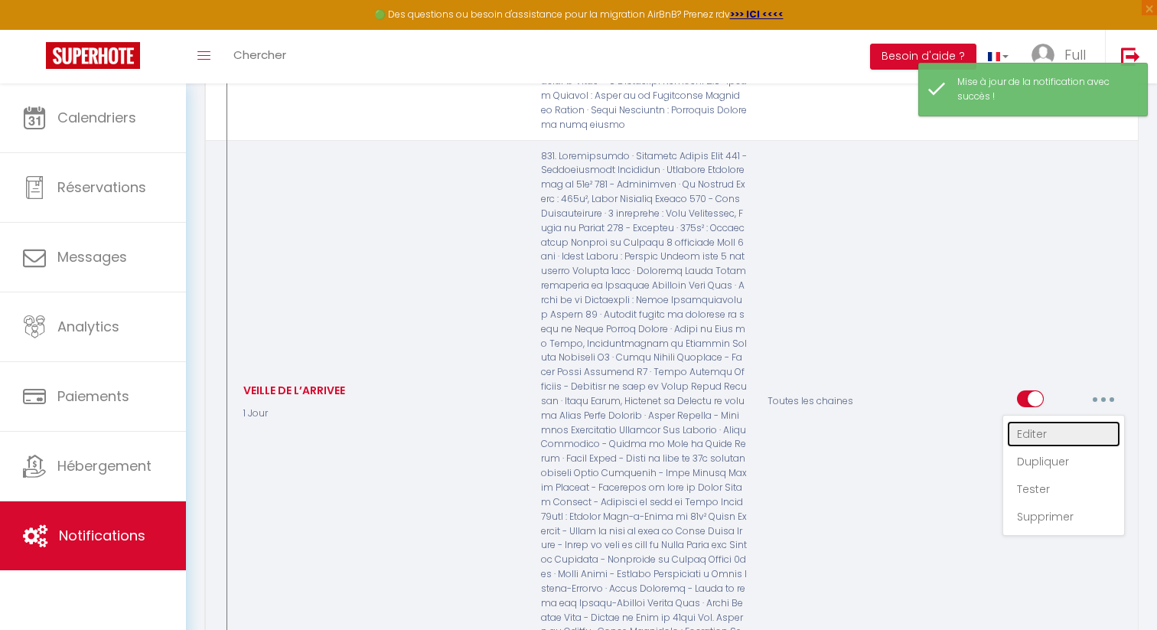
click at [1042, 421] on link "Editer" at bounding box center [1063, 434] width 113 height 26
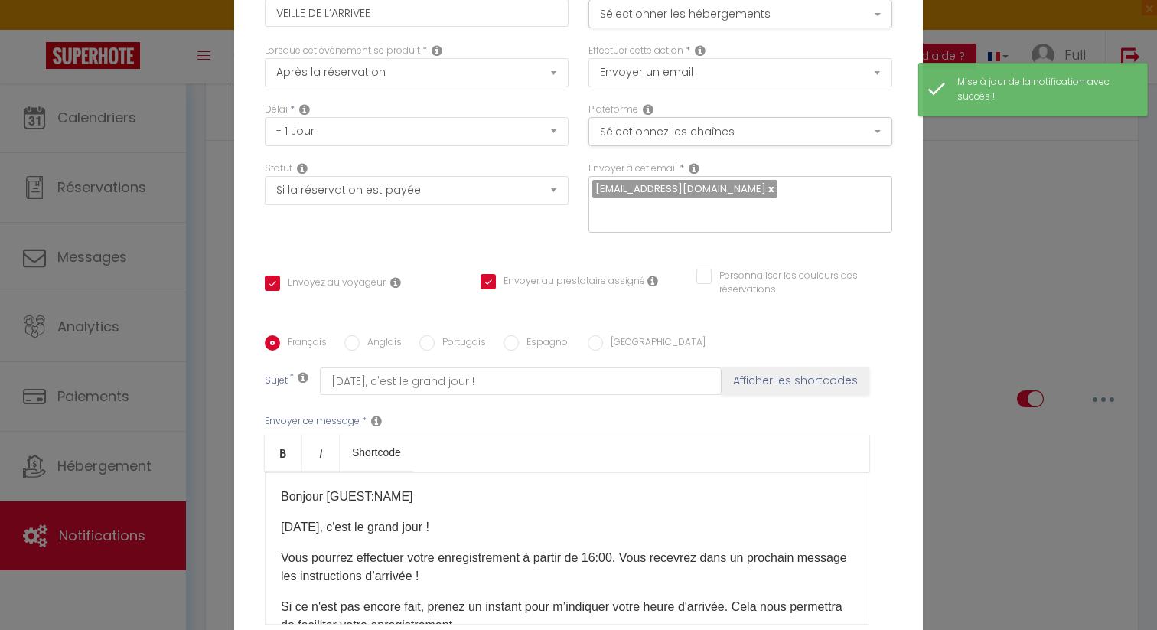
scroll to position [0, 0]
click at [719, 28] on button "Sélectionner les hébergements" at bounding box center [740, 13] width 304 height 29
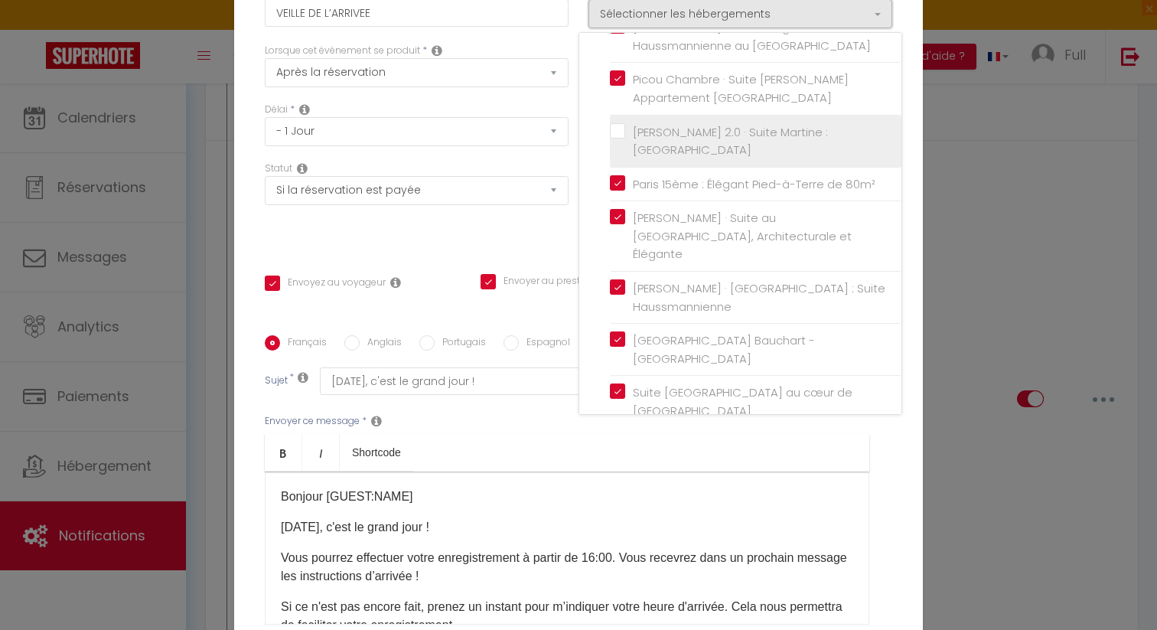
scroll to position [332, 0]
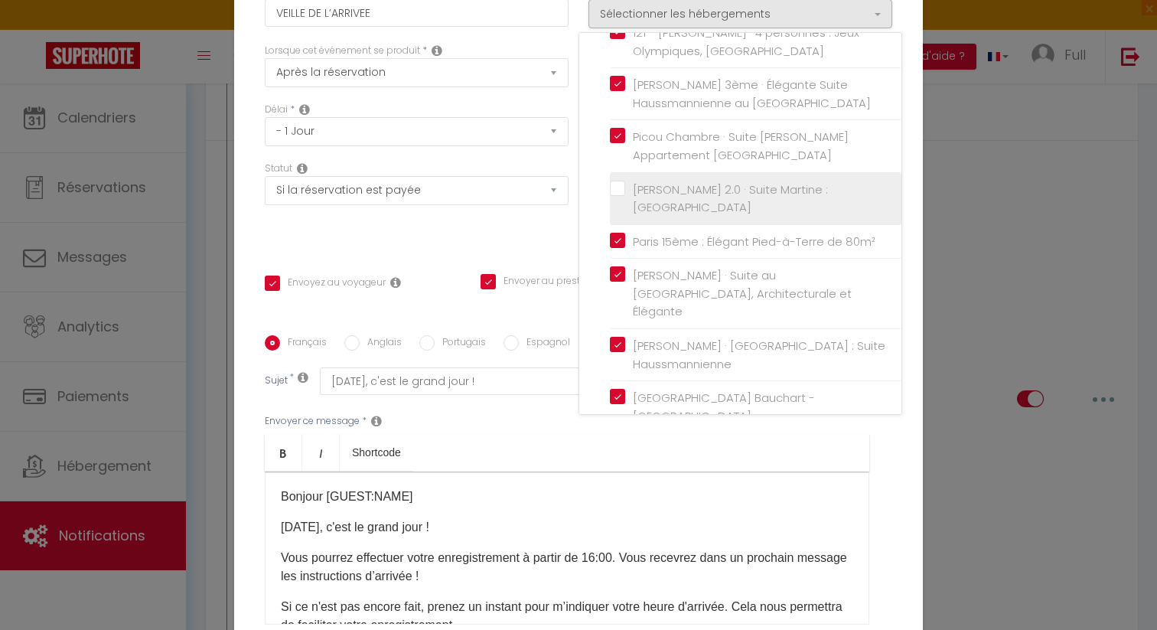
click at [625, 181] on label "Martine 2.0 · Suite Martine : Place de la République" at bounding box center [758, 199] width 266 height 36
click at [618, 191] on input "Martine 2.0 · Suite Martine : Place de la République" at bounding box center [756, 198] width 292 height 15
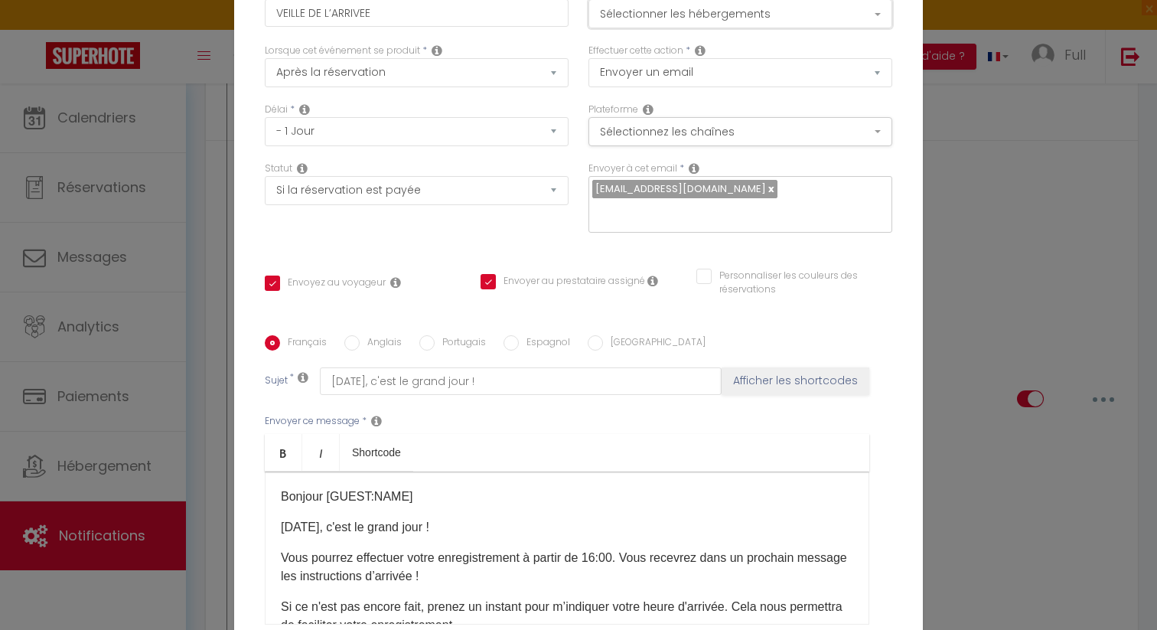
click at [764, 28] on button "Sélectionner les hébergements" at bounding box center [740, 13] width 304 height 29
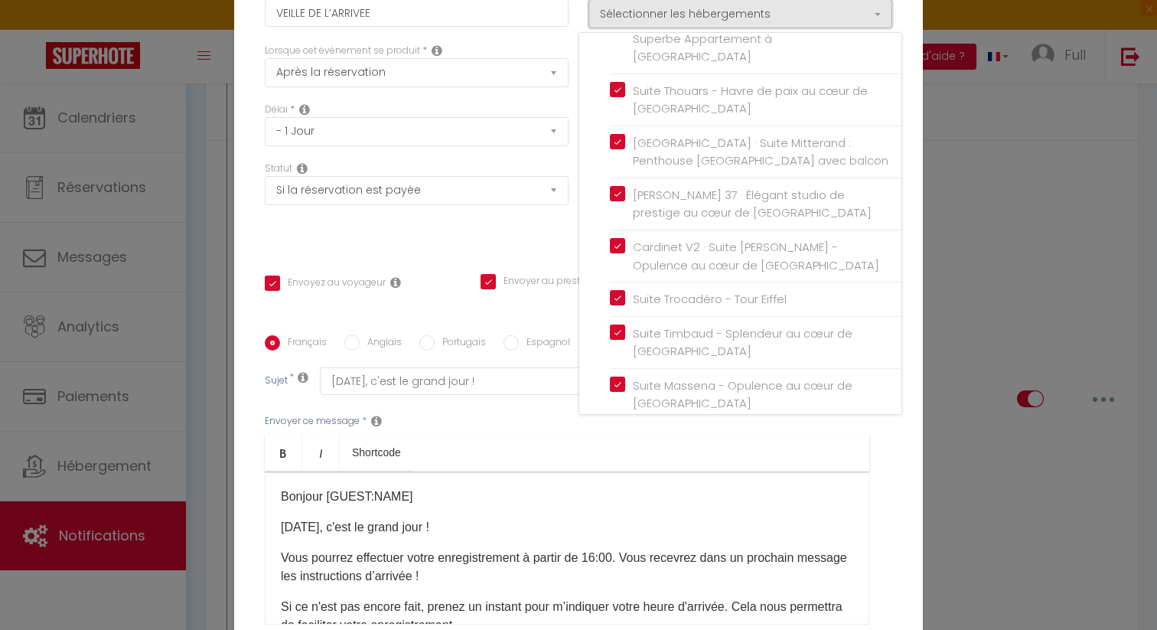
scroll to position [1088, 0]
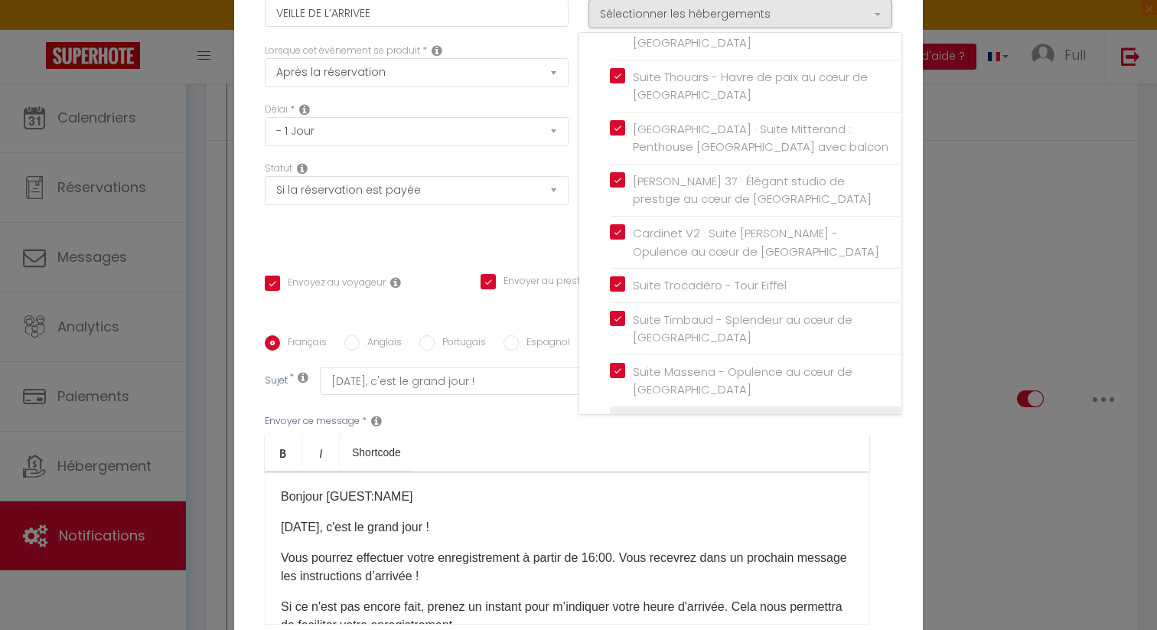
click at [625, 415] on label "Mei · Studio Cocooning Central à Paris – 2 Personnes" at bounding box center [758, 433] width 266 height 36
click at [616, 425] on input "Mei · Studio Cocooning Central à Paris – 2 Personnes" at bounding box center [756, 432] width 292 height 15
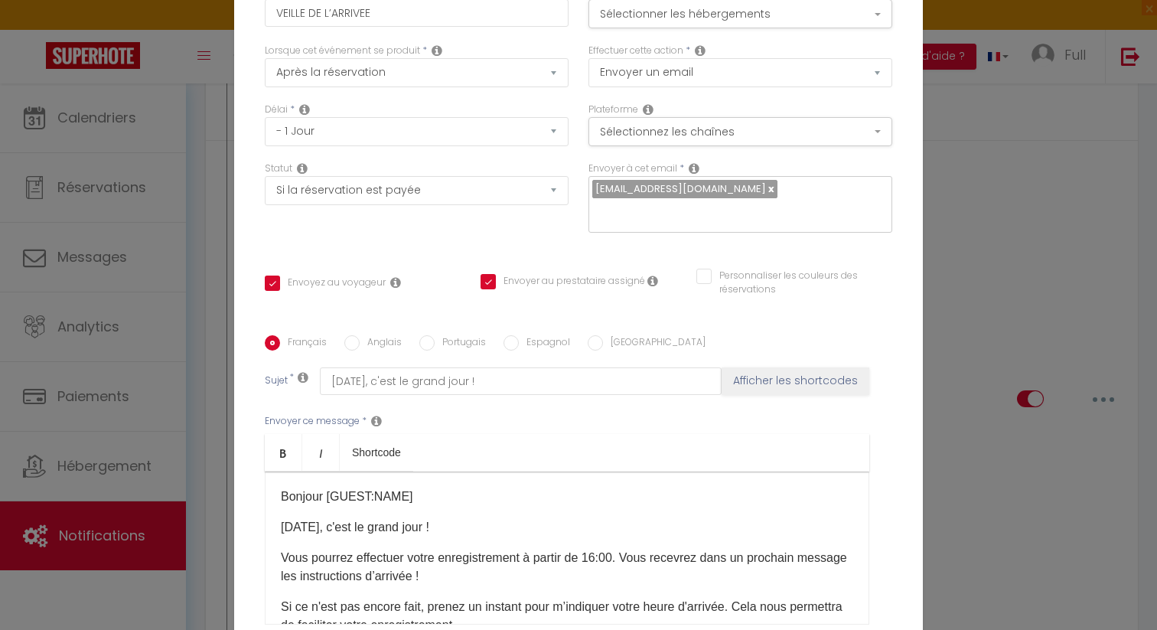
scroll to position [147, 0]
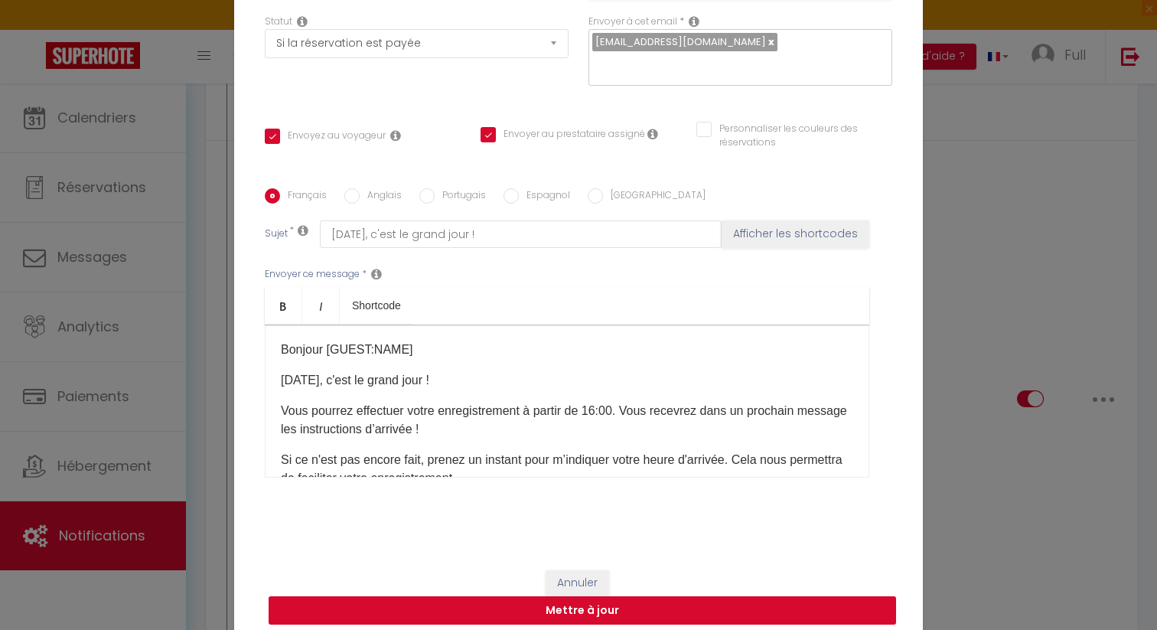
click at [671, 609] on button "Mettre à jour" at bounding box center [582, 610] width 627 height 29
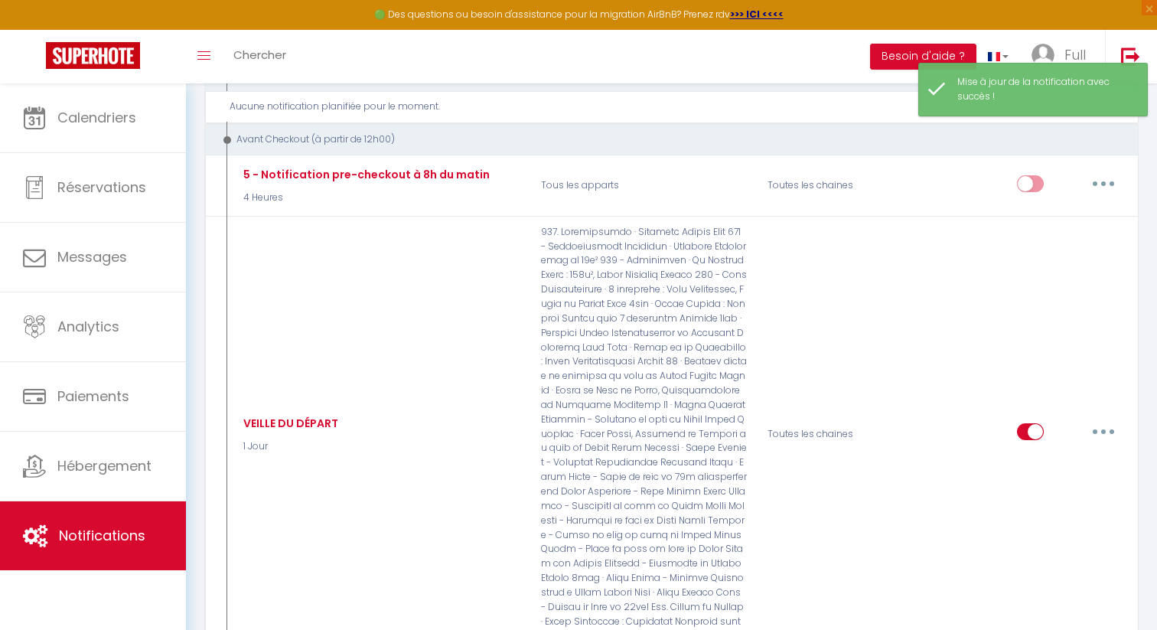
scroll to position [2047, 0]
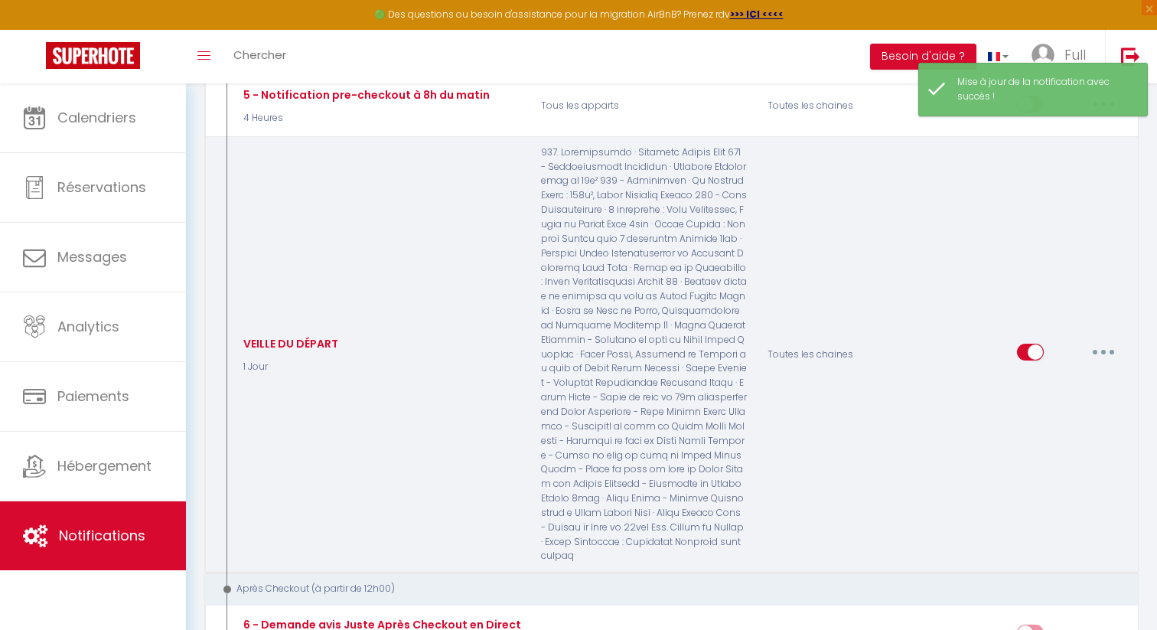
click at [1110, 340] on button "button" at bounding box center [1103, 352] width 43 height 24
click at [1076, 374] on link "Editer" at bounding box center [1063, 387] width 113 height 26
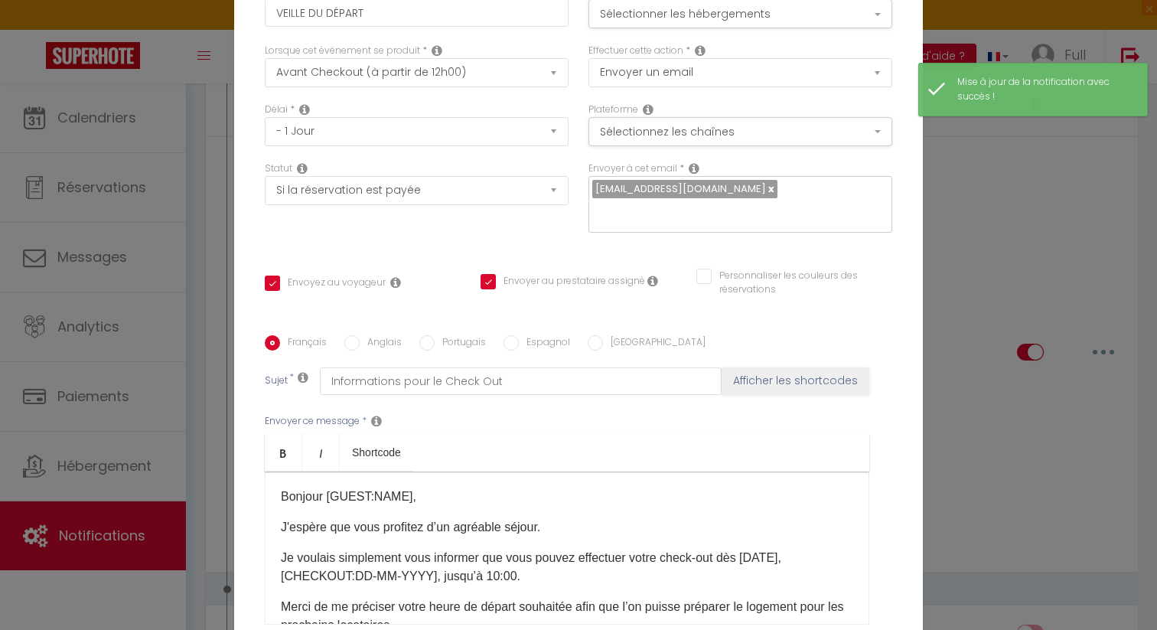
scroll to position [0, 0]
click at [748, 22] on button "Sélectionner les hébergements" at bounding box center [740, 13] width 304 height 29
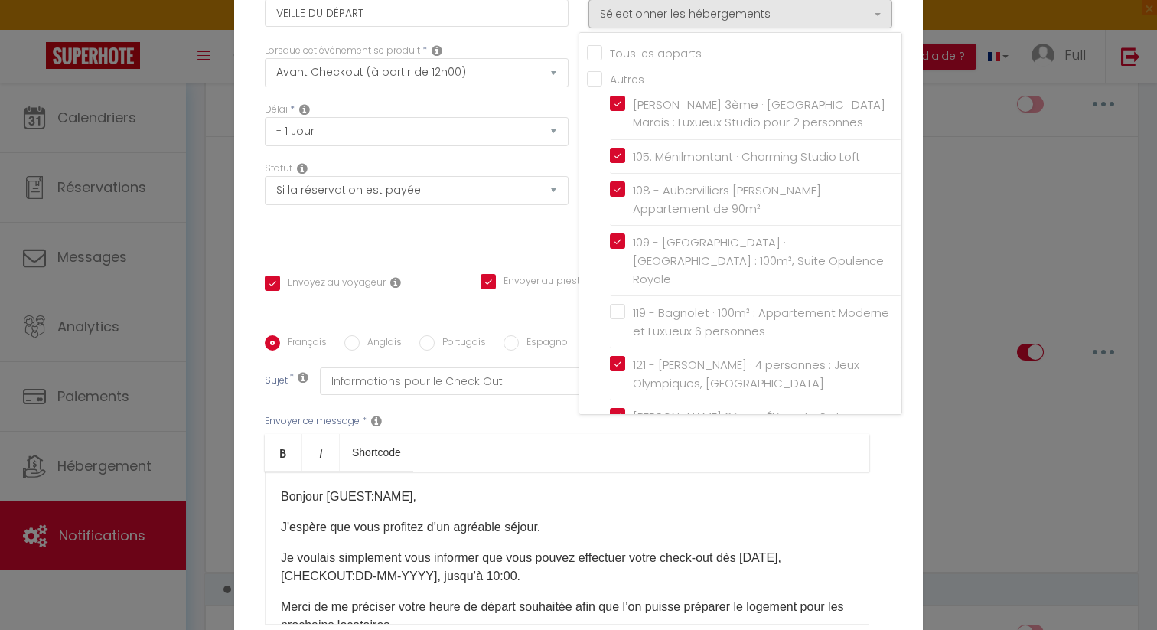
click at [526, 237] on div "Statut Aucun Si la réservation est payée Si réservation non payée Si la caution…" at bounding box center [417, 204] width 324 height 86
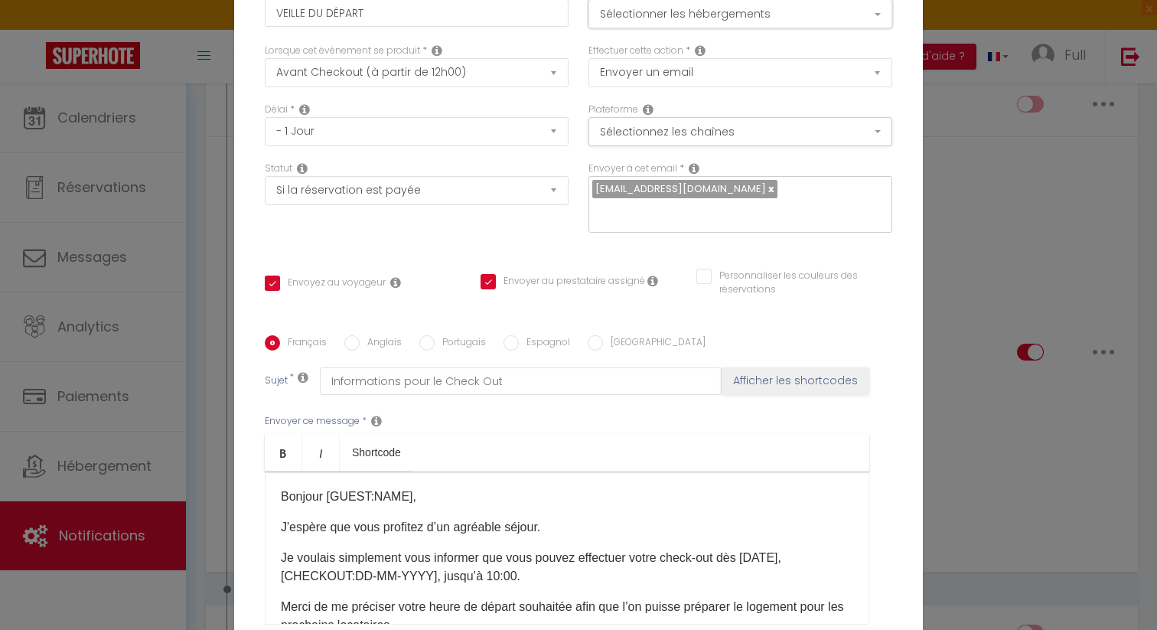
click at [725, 22] on button "Sélectionner les hébergements" at bounding box center [740, 13] width 304 height 29
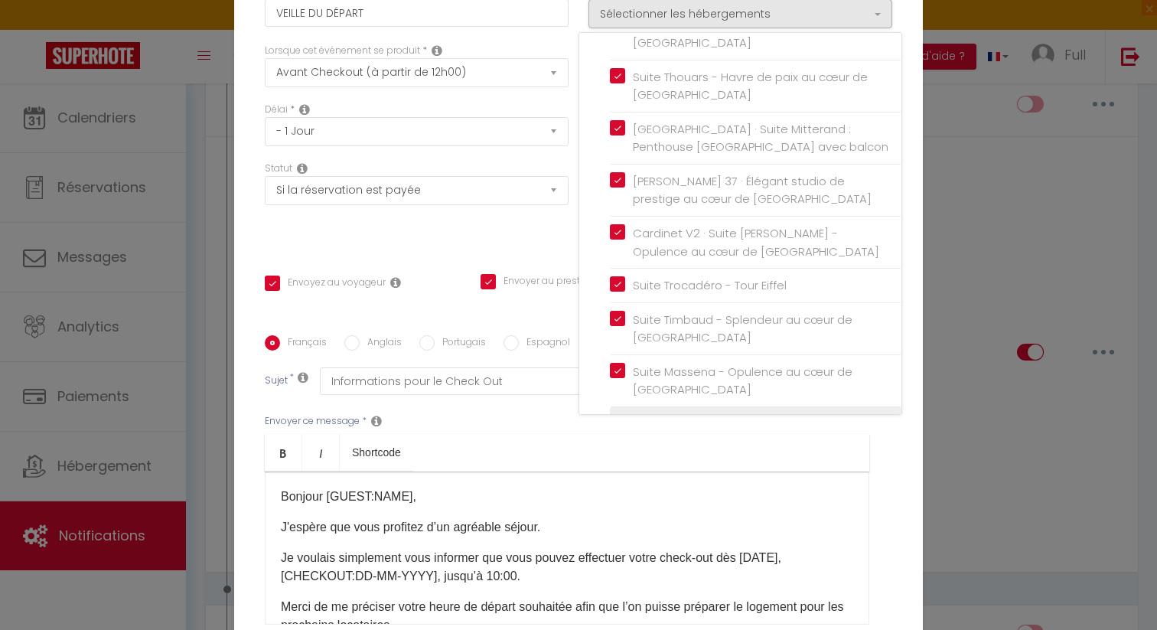
click at [621, 425] on input "Mei · Studio Cocooning Central à Paris – 2 Personnes" at bounding box center [756, 432] width 292 height 15
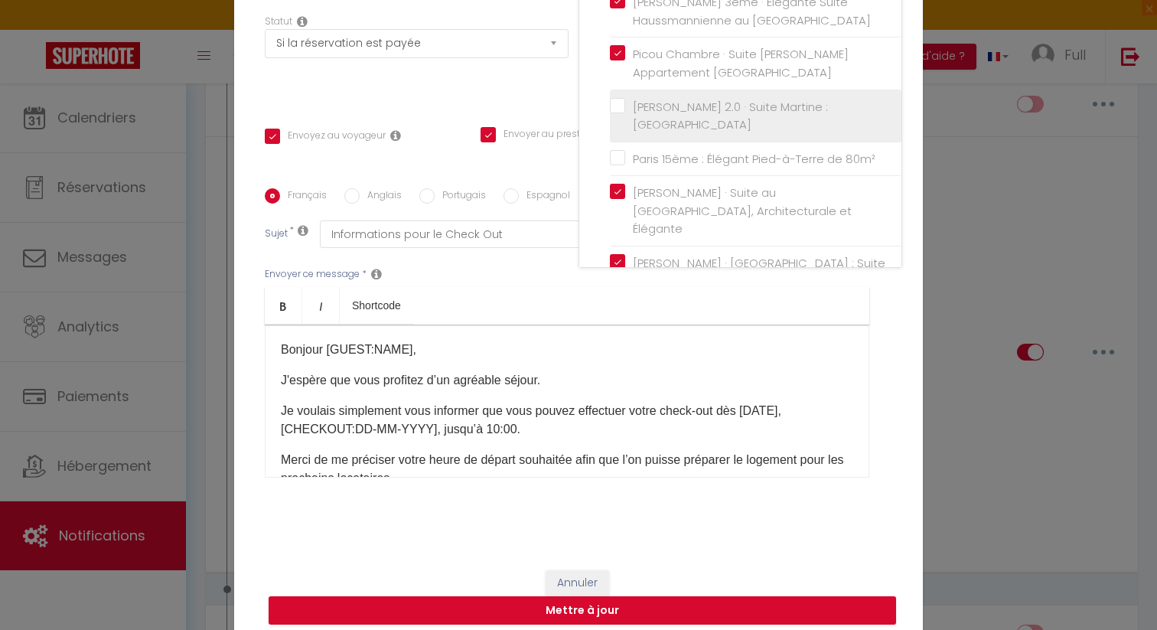
click at [625, 98] on label "Martine 2.0 · Suite Martine : Place de la République" at bounding box center [758, 116] width 266 height 36
click at [614, 108] on input "Martine 2.0 · Suite Martine : Place de la République" at bounding box center [756, 115] width 292 height 15
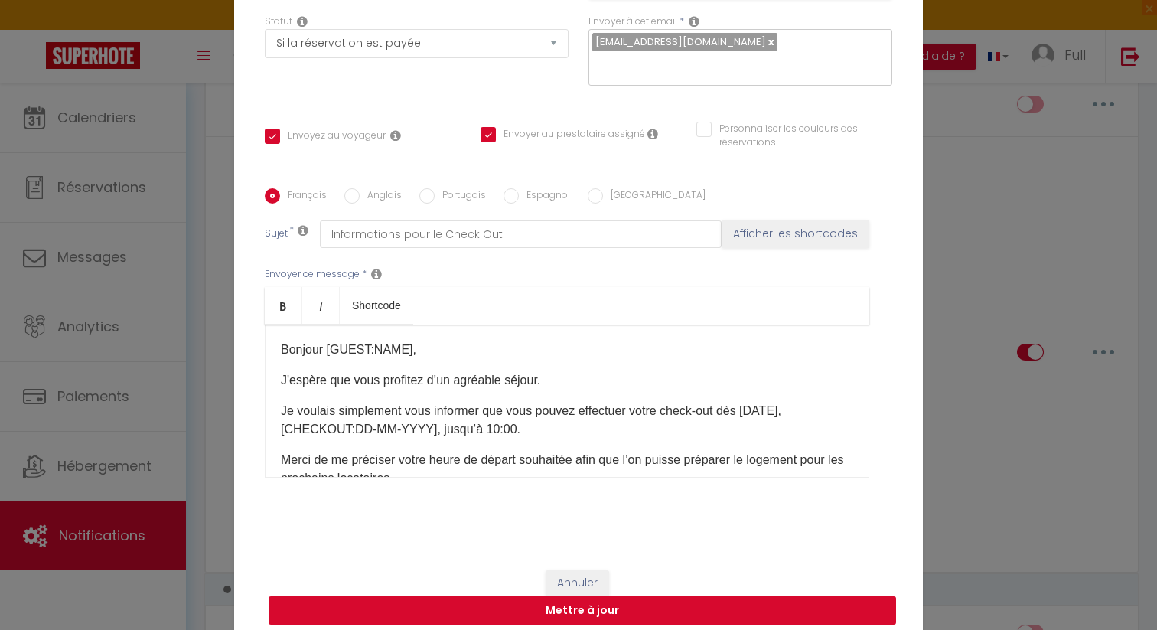
click at [809, 596] on button "Mettre à jour" at bounding box center [582, 610] width 627 height 29
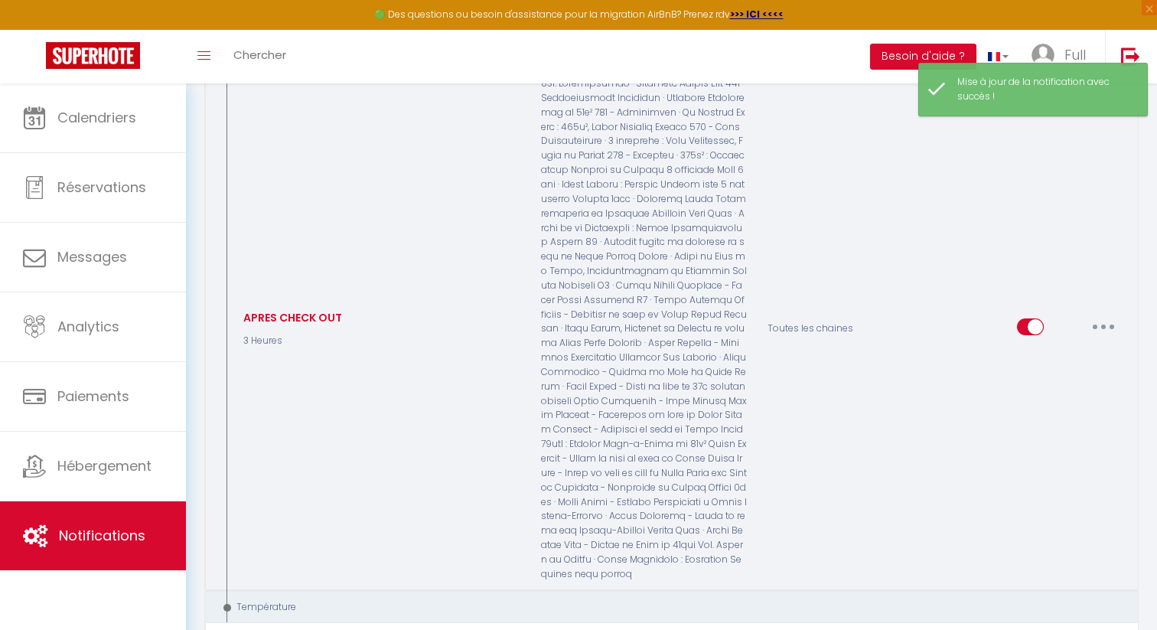
click at [1110, 314] on button "button" at bounding box center [1103, 326] width 43 height 24
click at [1072, 348] on link "Editer" at bounding box center [1063, 361] width 113 height 26
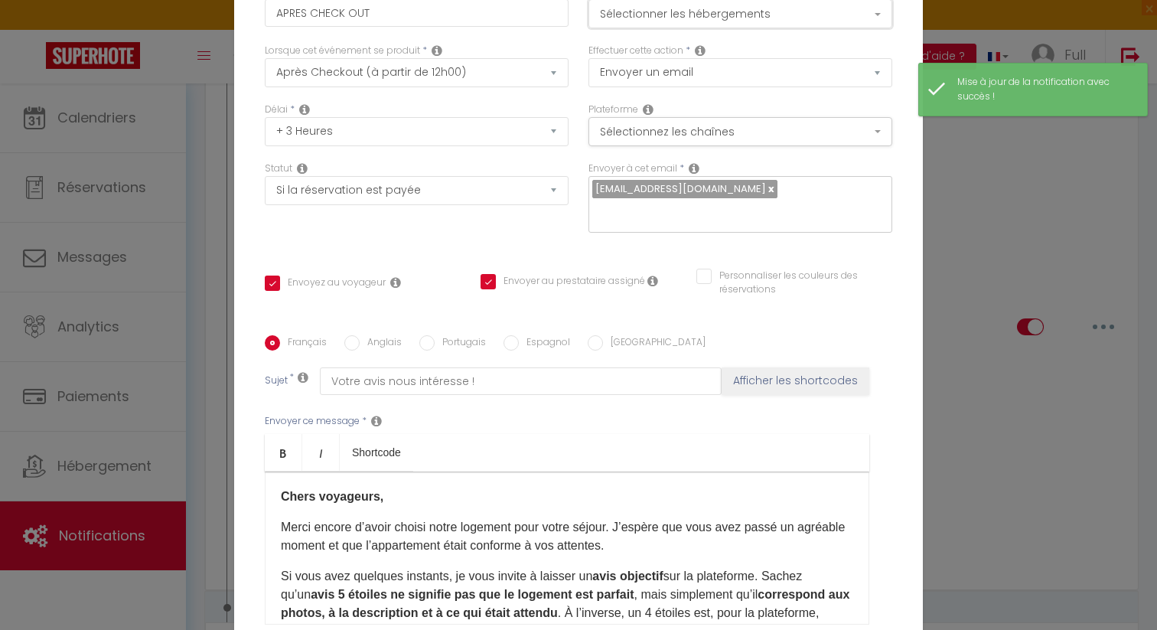
click at [780, 11] on button "Sélectionner les hébergements" at bounding box center [740, 13] width 304 height 29
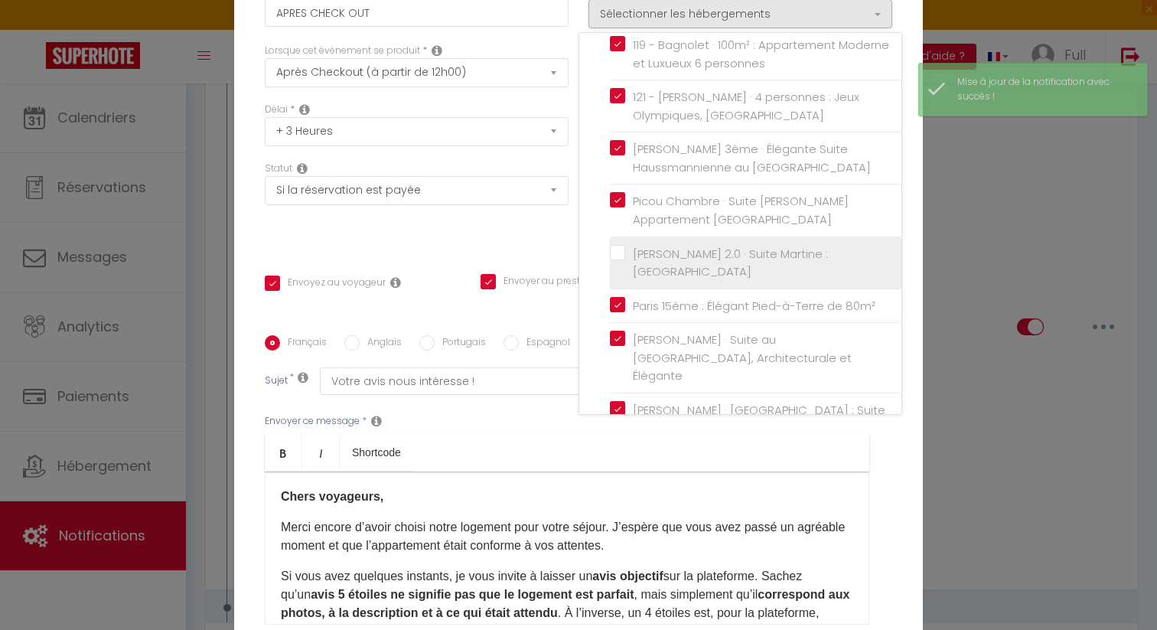
click at [625, 245] on label "Martine 2.0 · Suite Martine : Place de la République" at bounding box center [758, 263] width 266 height 36
click at [618, 255] on input "Martine 2.0 · Suite Martine : Place de la République" at bounding box center [756, 262] width 292 height 15
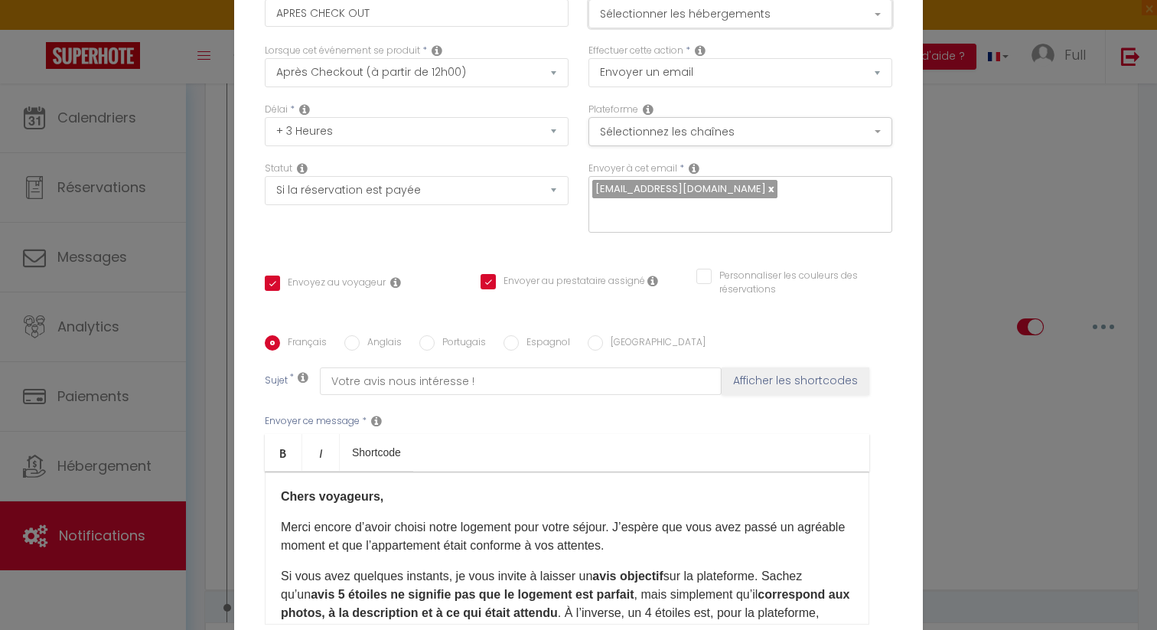
click at [709, 19] on button "Sélectionner les hébergements" at bounding box center [740, 13] width 304 height 29
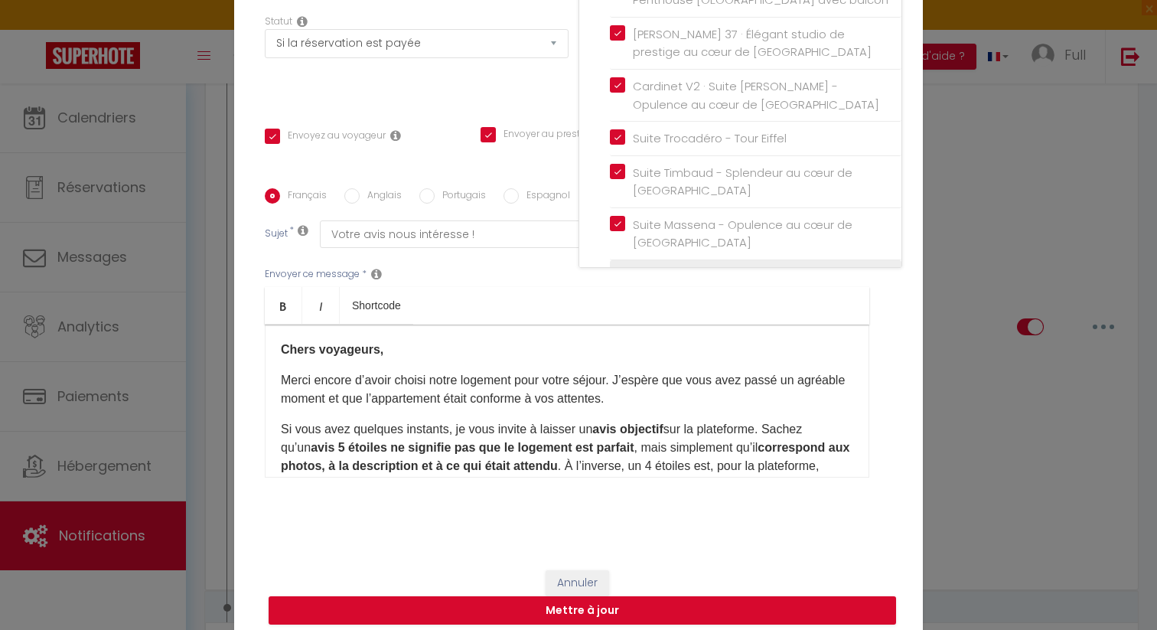
click at [625, 268] on label "Mei · Studio Cocooning Central à Paris – 2 Personnes" at bounding box center [758, 286] width 266 height 36
click at [614, 279] on input "Mei · Studio Cocooning Central à Paris – 2 Personnes" at bounding box center [756, 286] width 292 height 15
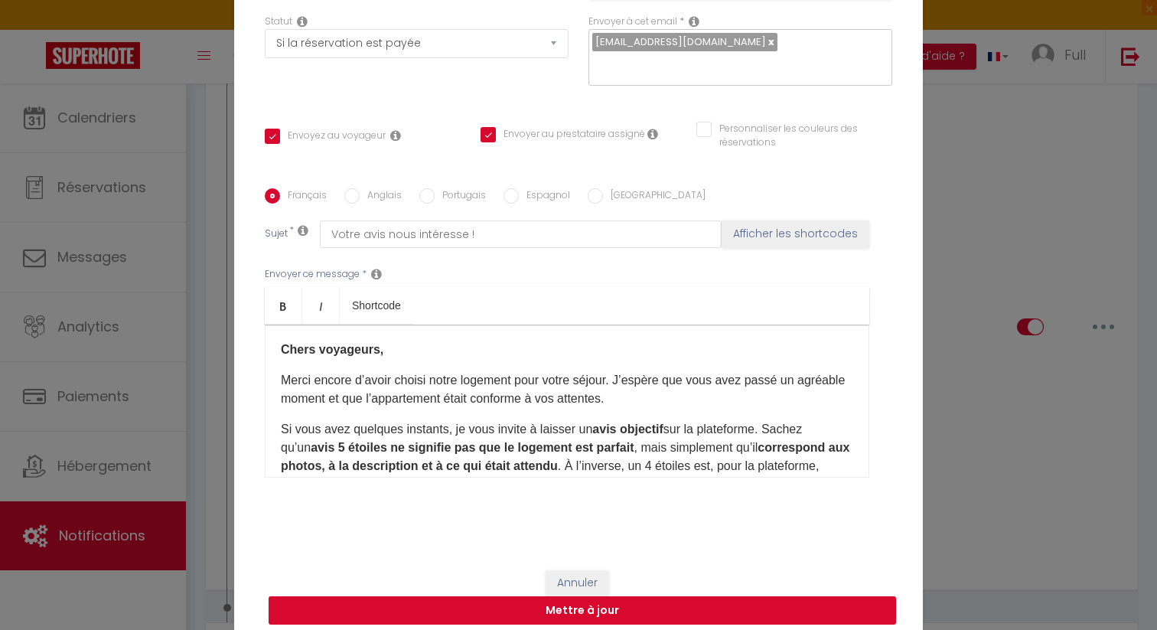
click at [814, 596] on button "Mettre à jour" at bounding box center [582, 610] width 627 height 29
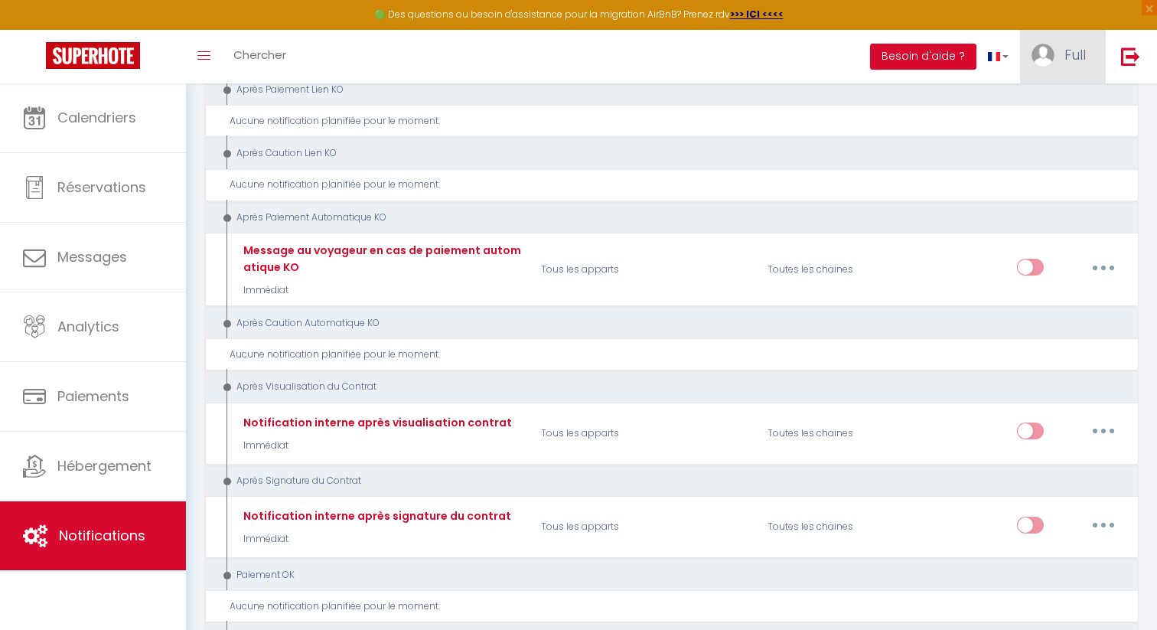
click at [1055, 51] on link "Full" at bounding box center [1062, 57] width 85 height 54
click at [1018, 103] on link "Paramètres" at bounding box center [1043, 106] width 113 height 26
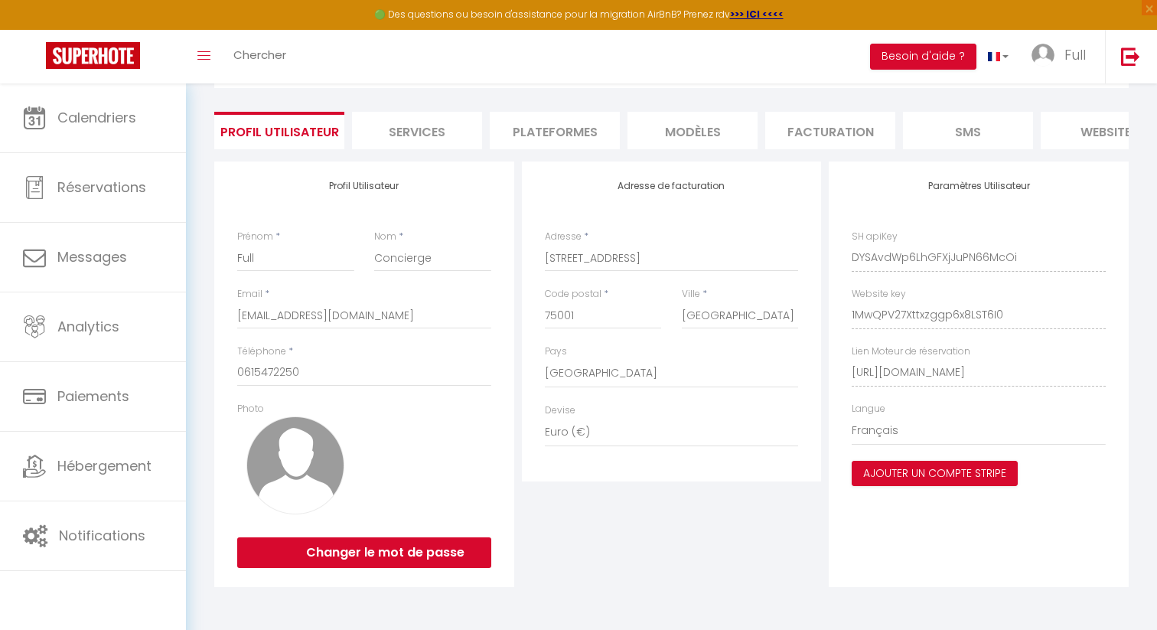
click at [578, 129] on li "Plateformes" at bounding box center [555, 130] width 130 height 37
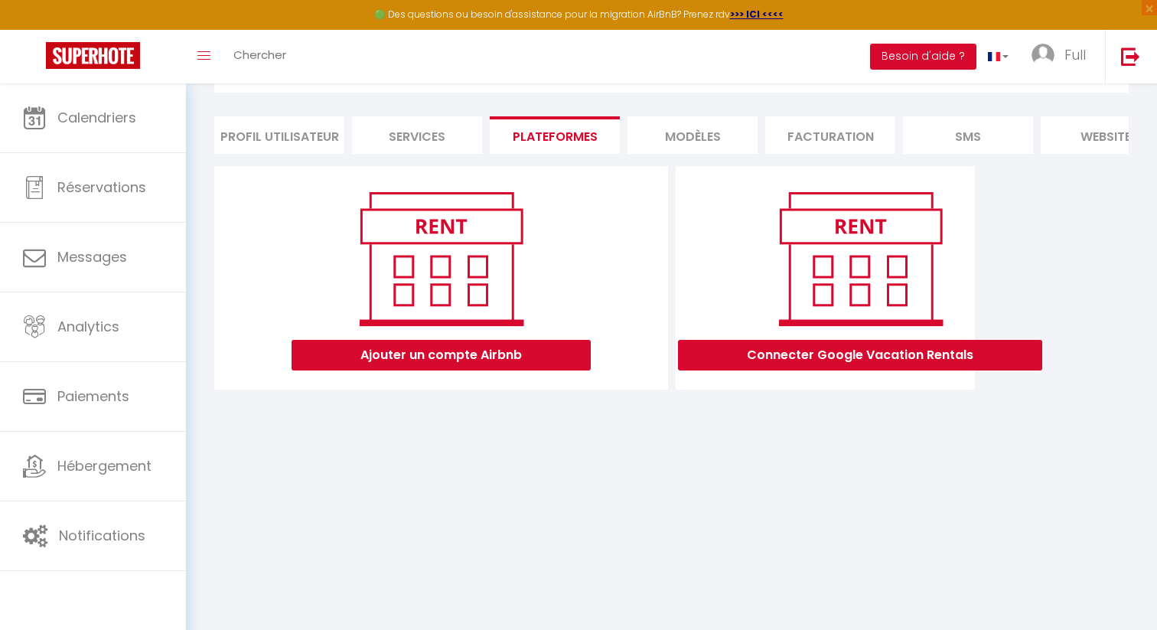
click at [706, 446] on body "🟢 Des questions ou besoin d'assistance pour la migration AirBnB? Prenez rdv >>>…" at bounding box center [578, 315] width 1157 height 630
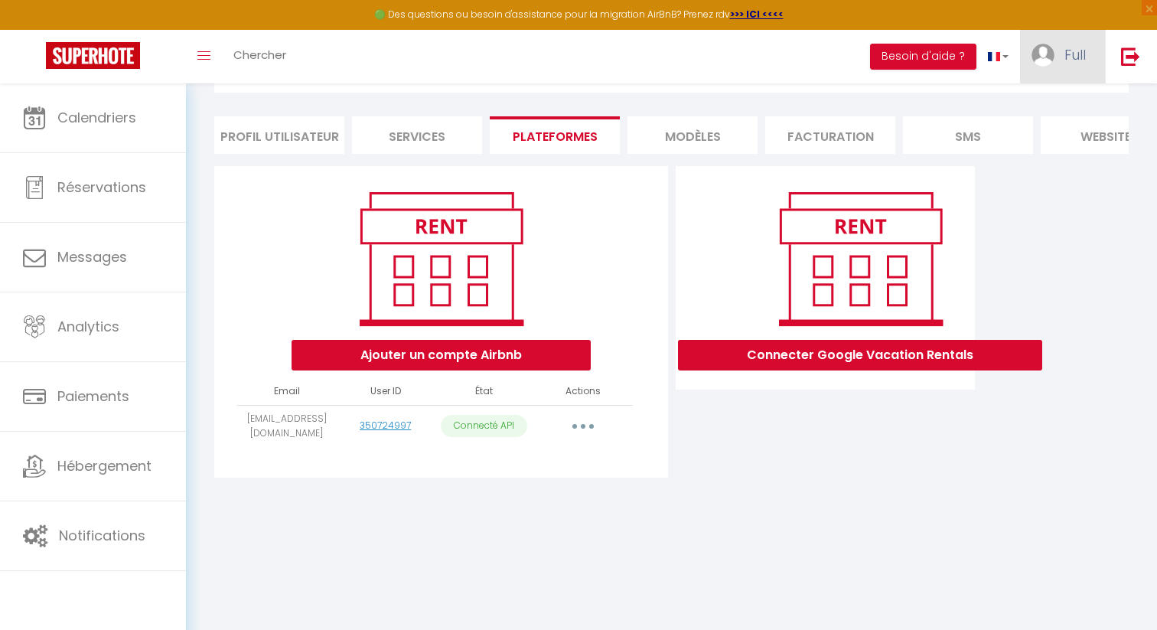
click at [1055, 51] on link "Full" at bounding box center [1062, 57] width 85 height 54
click at [1020, 109] on link "Paramètres" at bounding box center [1043, 106] width 113 height 26
click at [1013, 109] on link "Paramètres" at bounding box center [1043, 106] width 113 height 26
click at [1116, 342] on div "Ajouter un compte Airbnb Email User ID État Actions fullconcierge@outlook.com 3…" at bounding box center [671, 326] width 922 height 321
click at [1058, 48] on link "Full" at bounding box center [1062, 57] width 85 height 54
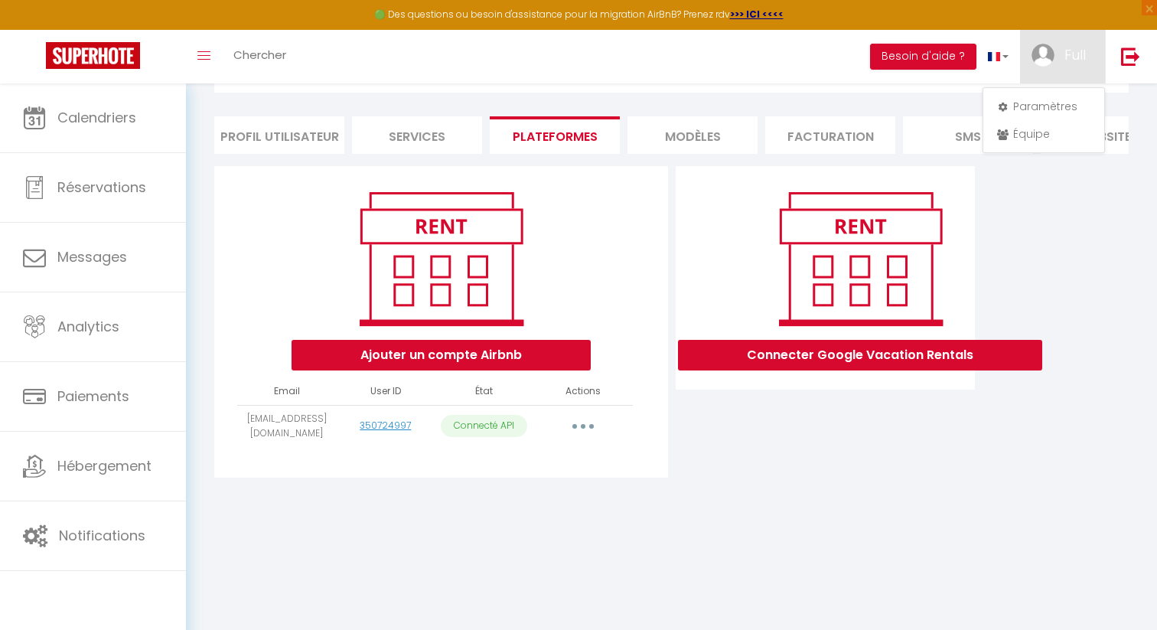
click at [590, 426] on button "button" at bounding box center [583, 426] width 43 height 24
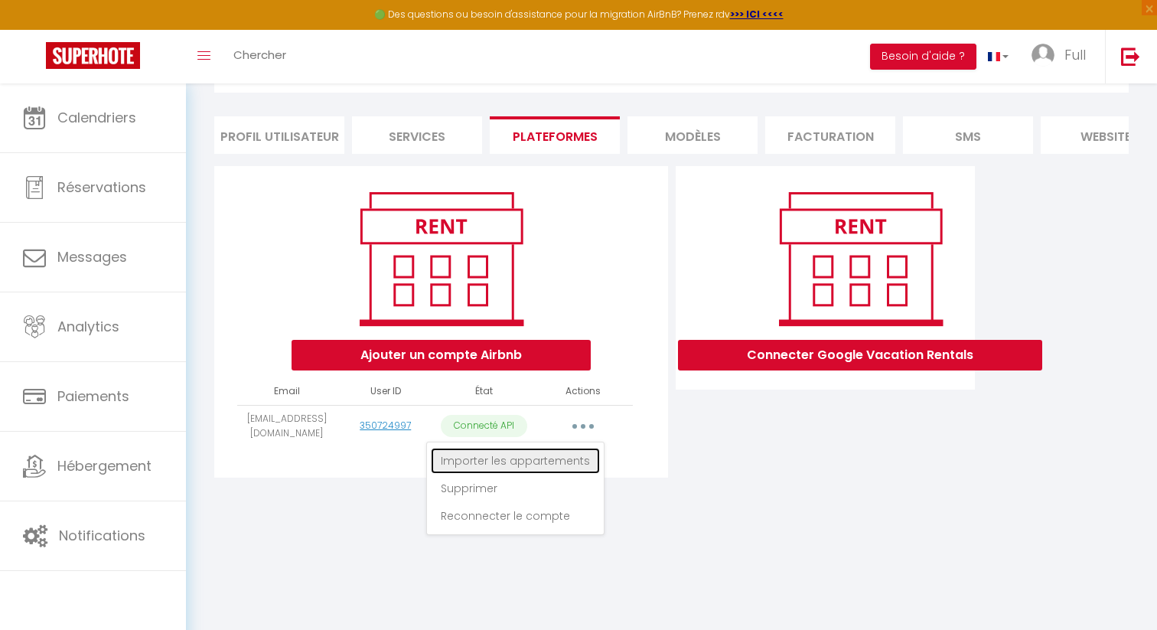
click at [553, 460] on link "Importer les appartements" at bounding box center [515, 461] width 169 height 26
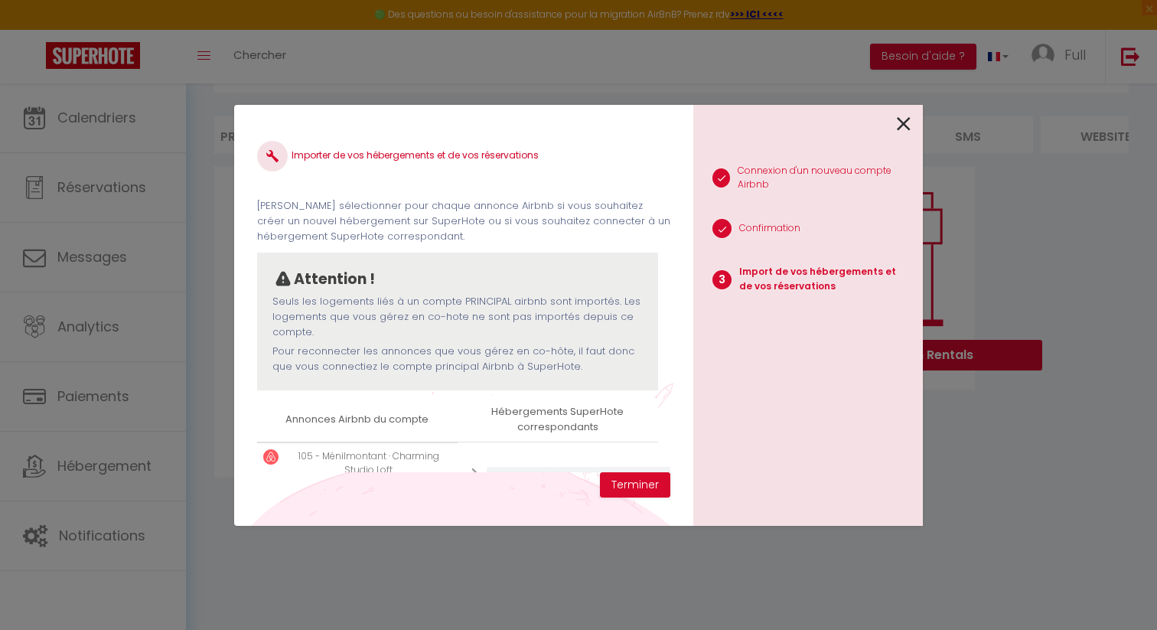
click at [907, 127] on icon at bounding box center [904, 123] width 14 height 23
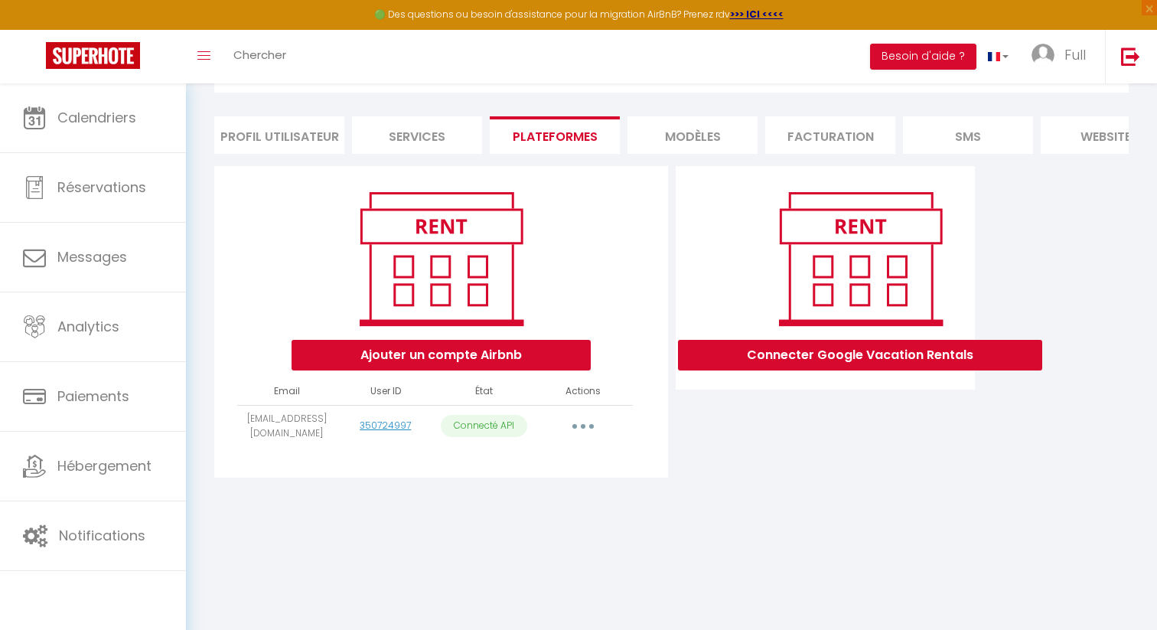
click at [594, 419] on button "button" at bounding box center [583, 426] width 43 height 24
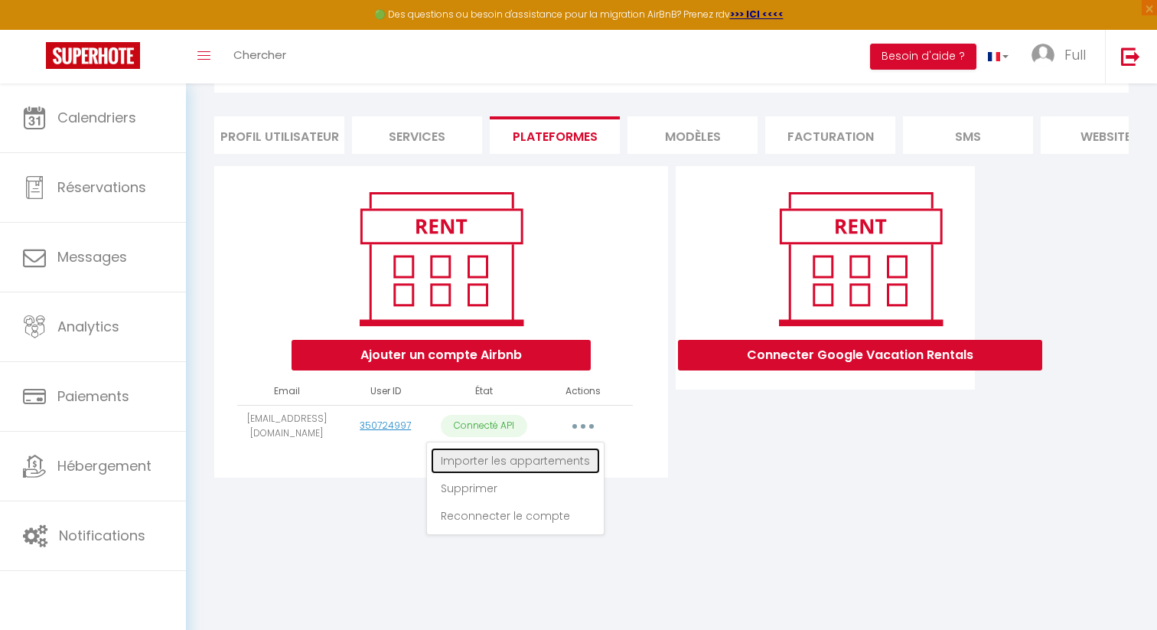
click at [568, 462] on link "Importer les appartements" at bounding box center [515, 461] width 169 height 26
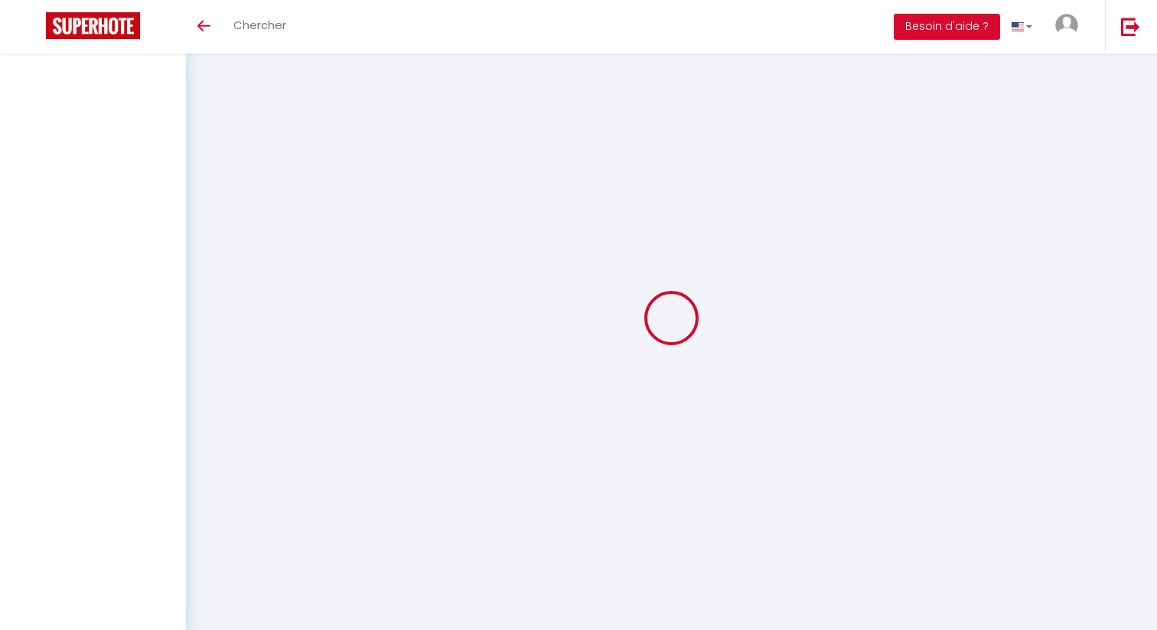
type input "DYSAvdWp6LhGFXjJuPN66McOi"
type input "1MwQPV27Xttxzggp6x8LST6I0"
type input "[URL][DOMAIN_NAME]"
select select "fr"
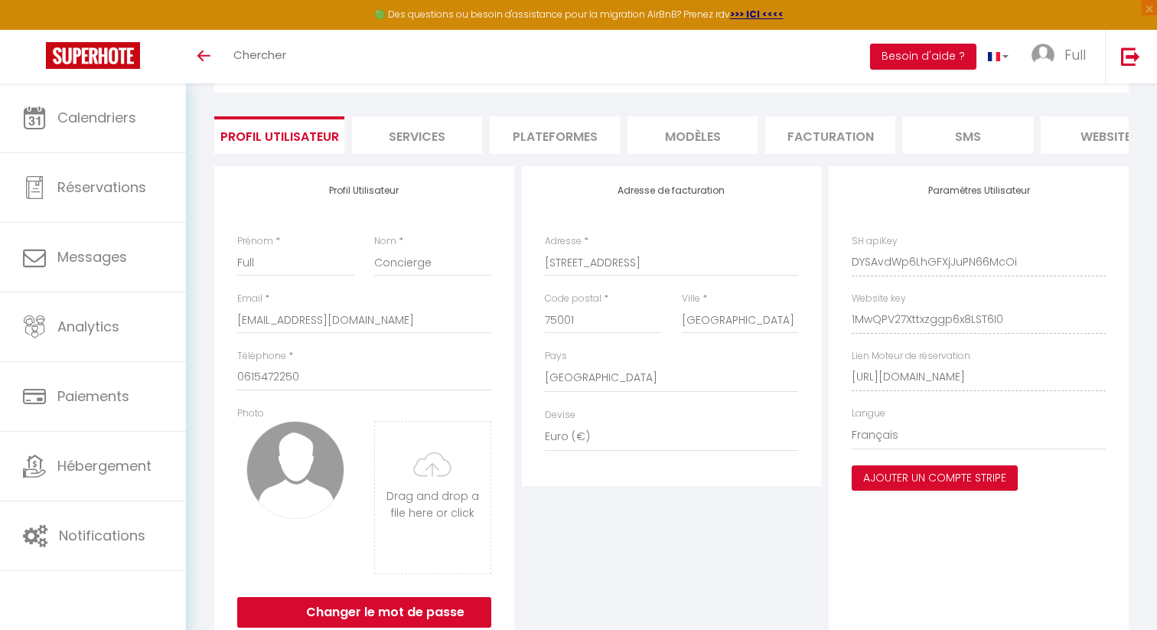
click at [520, 119] on li "Plateformes" at bounding box center [555, 134] width 130 height 37
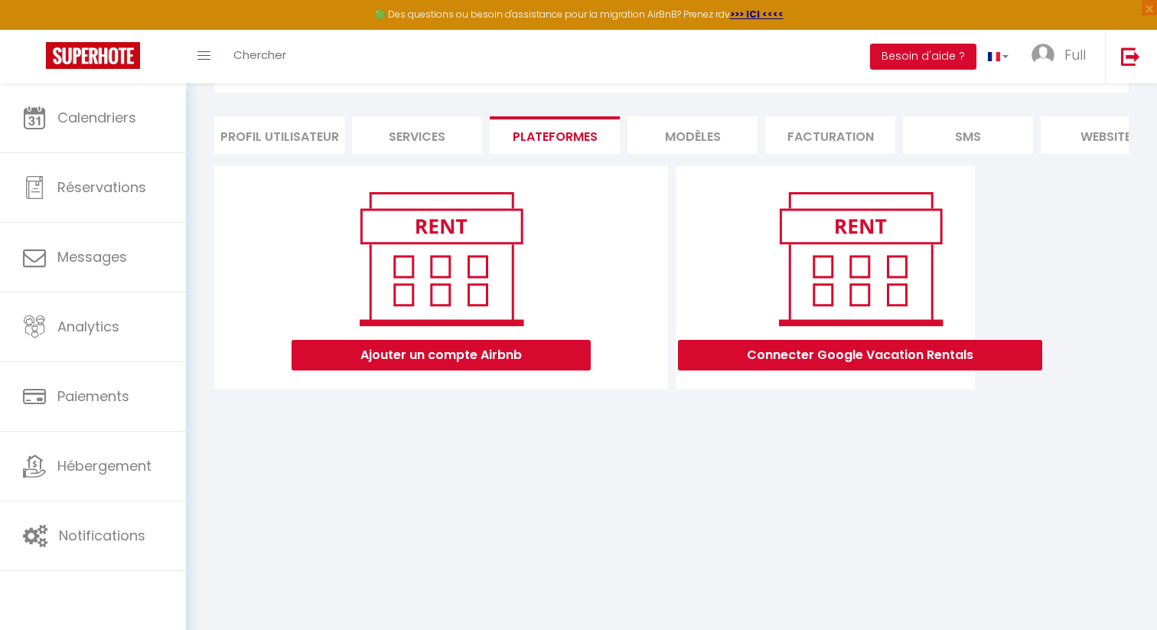
click at [450, 136] on li "Services" at bounding box center [417, 134] width 130 height 37
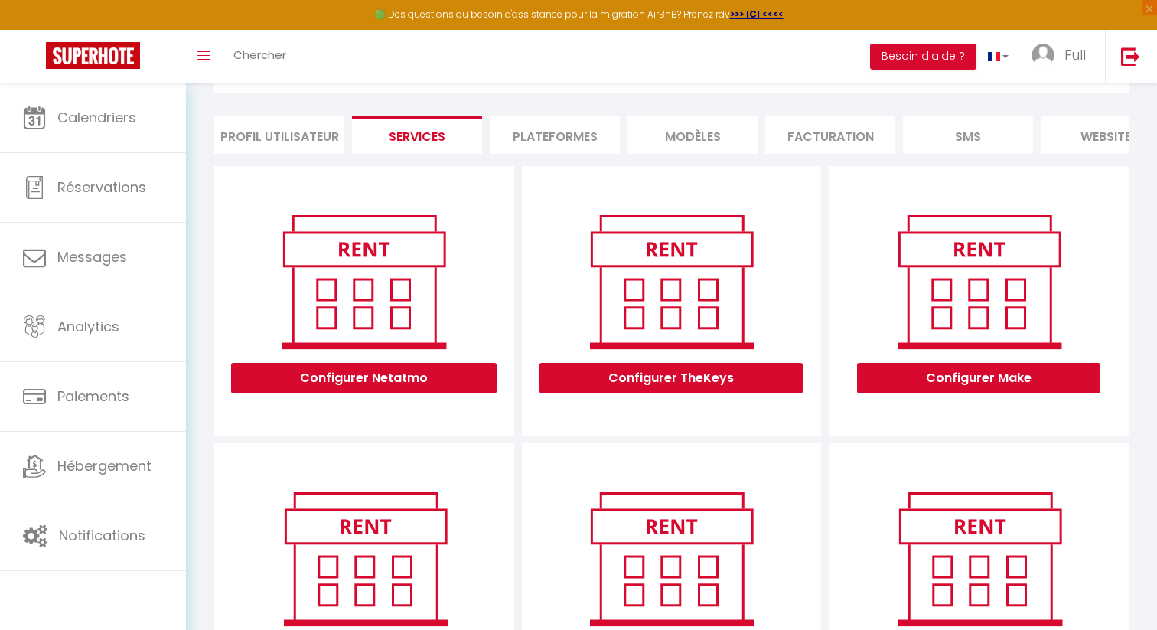
click at [298, 128] on li "Profil Utilisateur" at bounding box center [279, 134] width 130 height 37
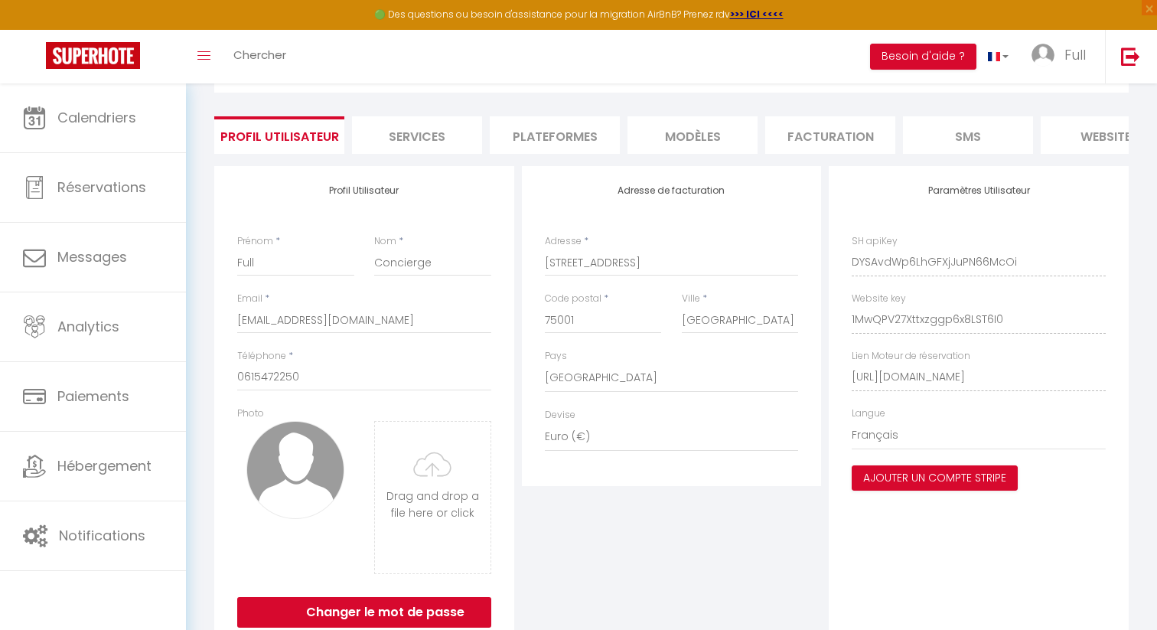
click at [708, 141] on li "MODÈLES" at bounding box center [692, 134] width 130 height 37
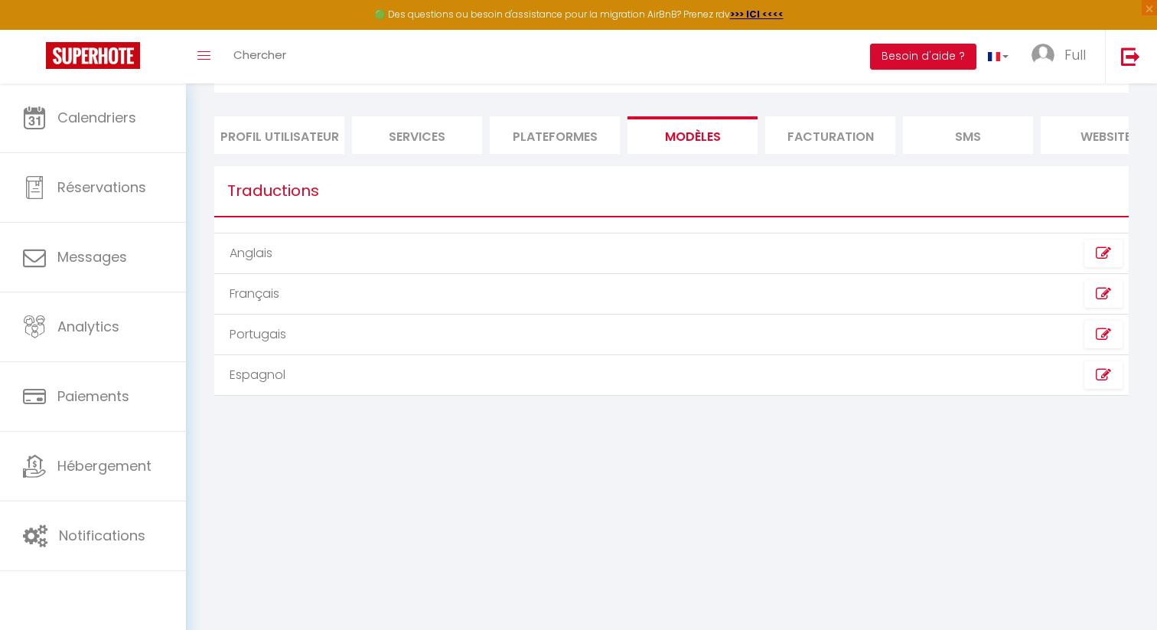
click at [863, 134] on li "Facturation" at bounding box center [830, 134] width 130 height 37
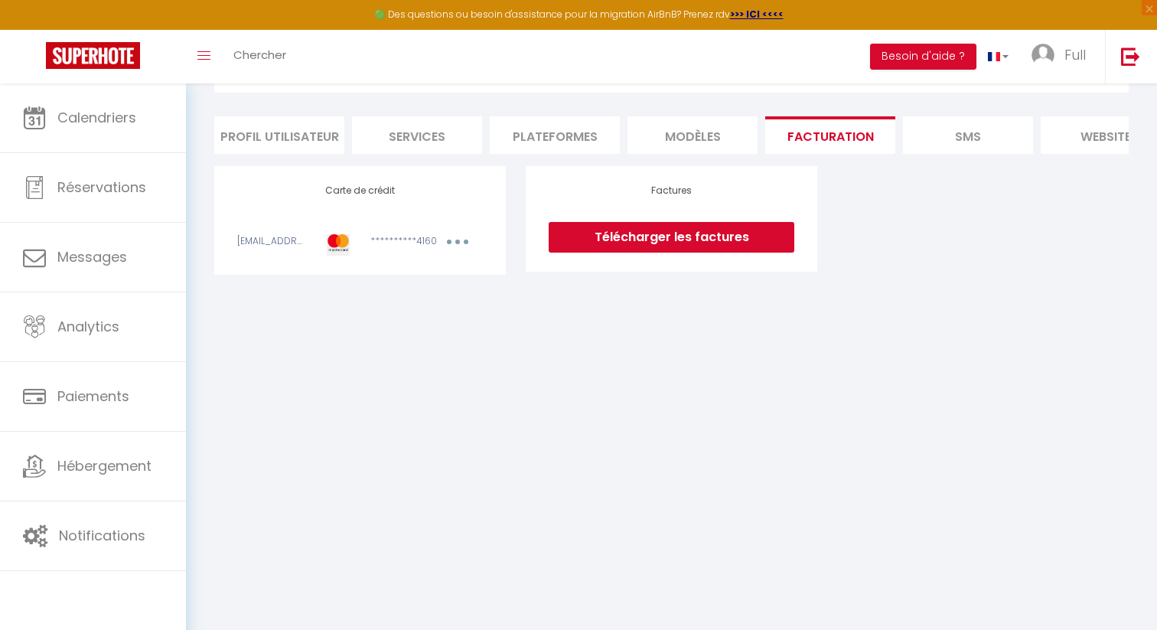
scroll to position [0, 187]
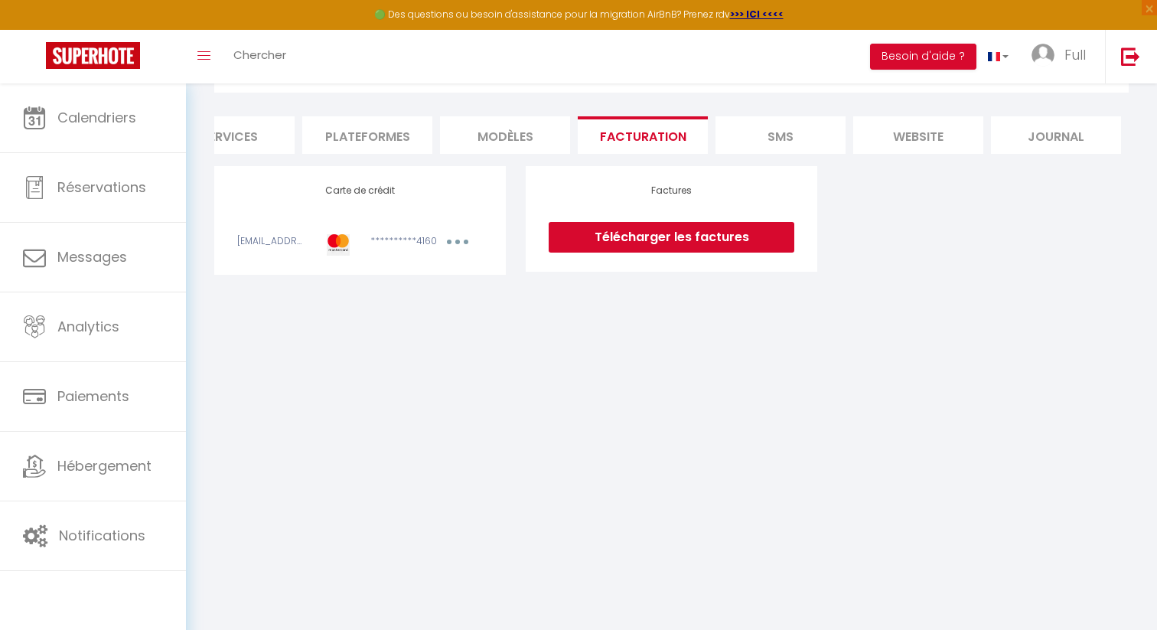
click at [873, 134] on li "website" at bounding box center [918, 134] width 130 height 37
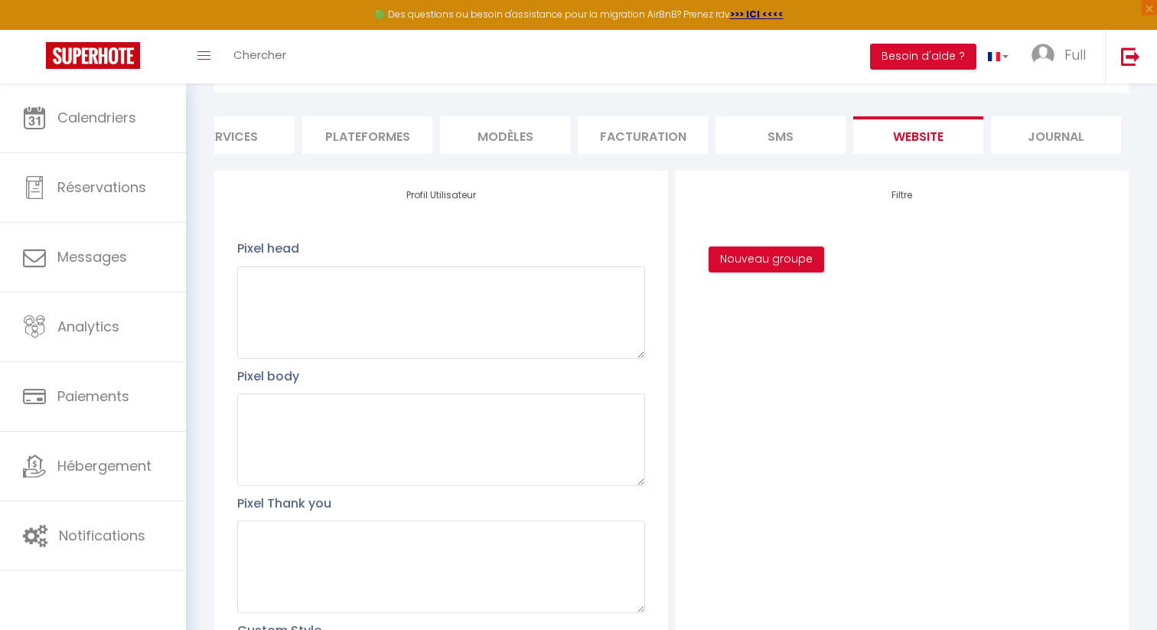
click at [783, 133] on li "SMS" at bounding box center [780, 134] width 130 height 37
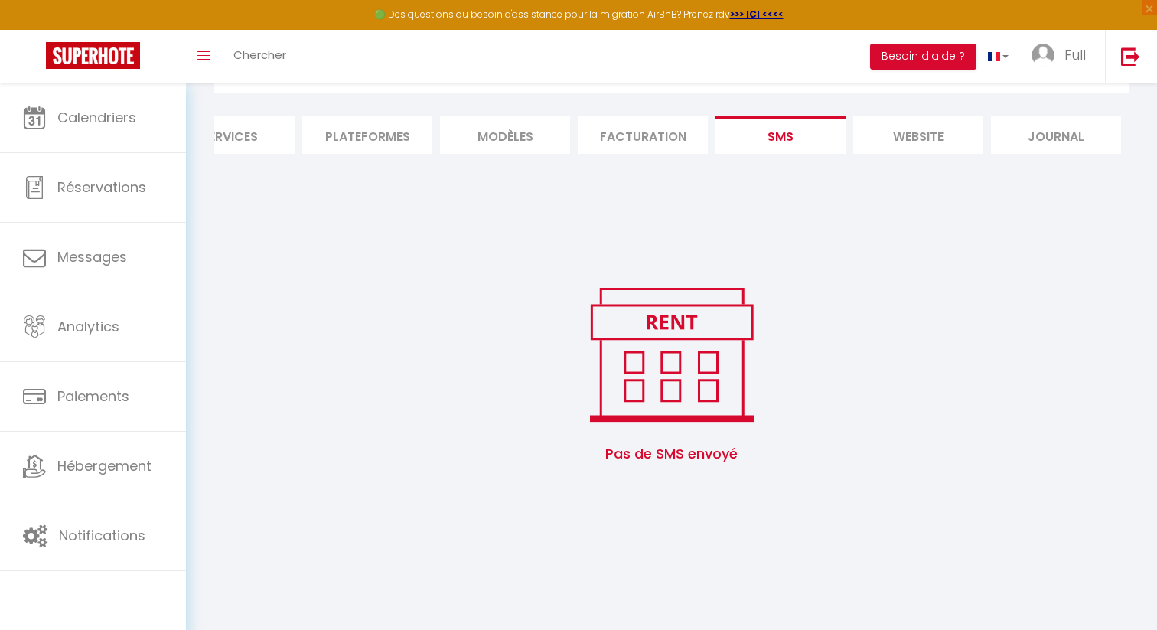
click at [1038, 131] on li "Journal" at bounding box center [1056, 134] width 130 height 37
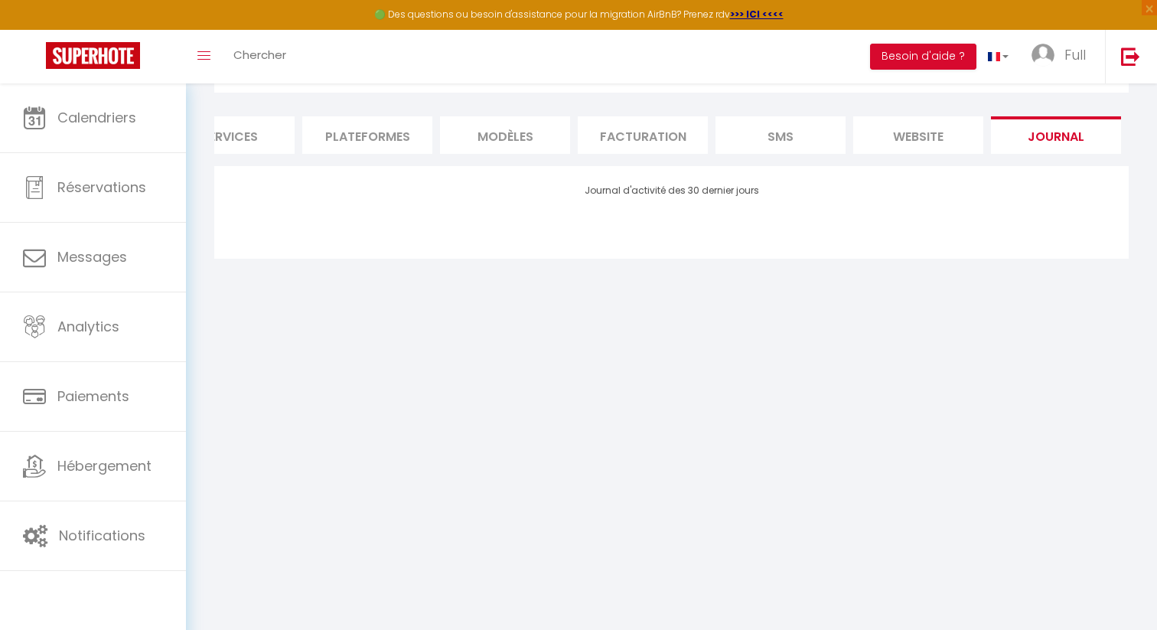
click at [451, 132] on li "MODÈLES" at bounding box center [505, 134] width 130 height 37
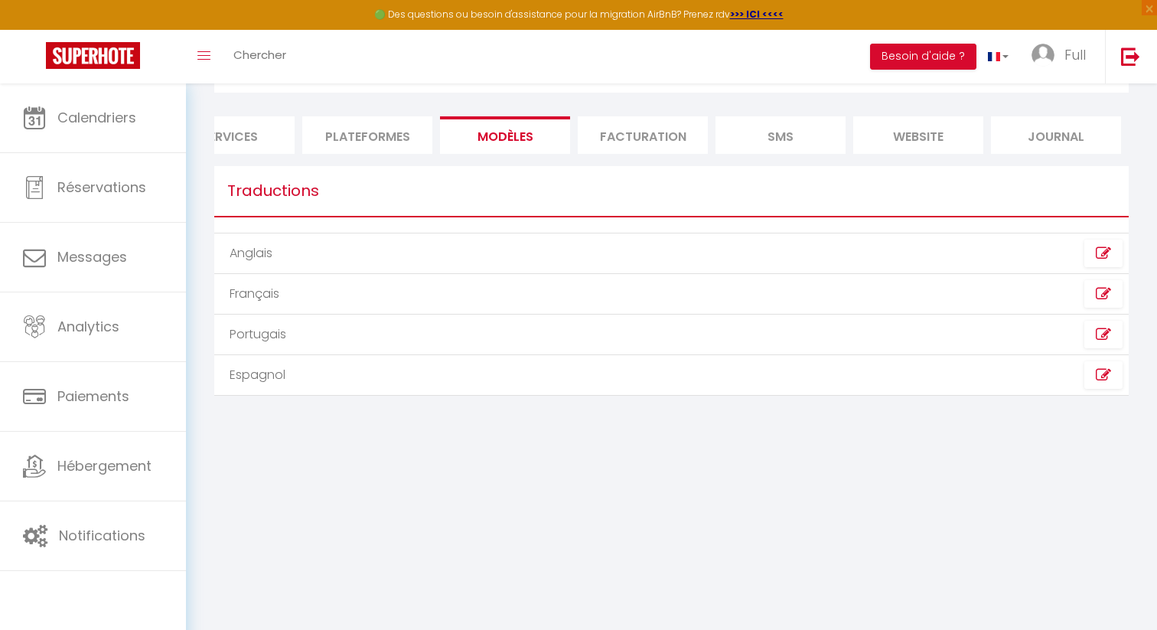
click at [611, 132] on li "Facturation" at bounding box center [643, 134] width 130 height 37
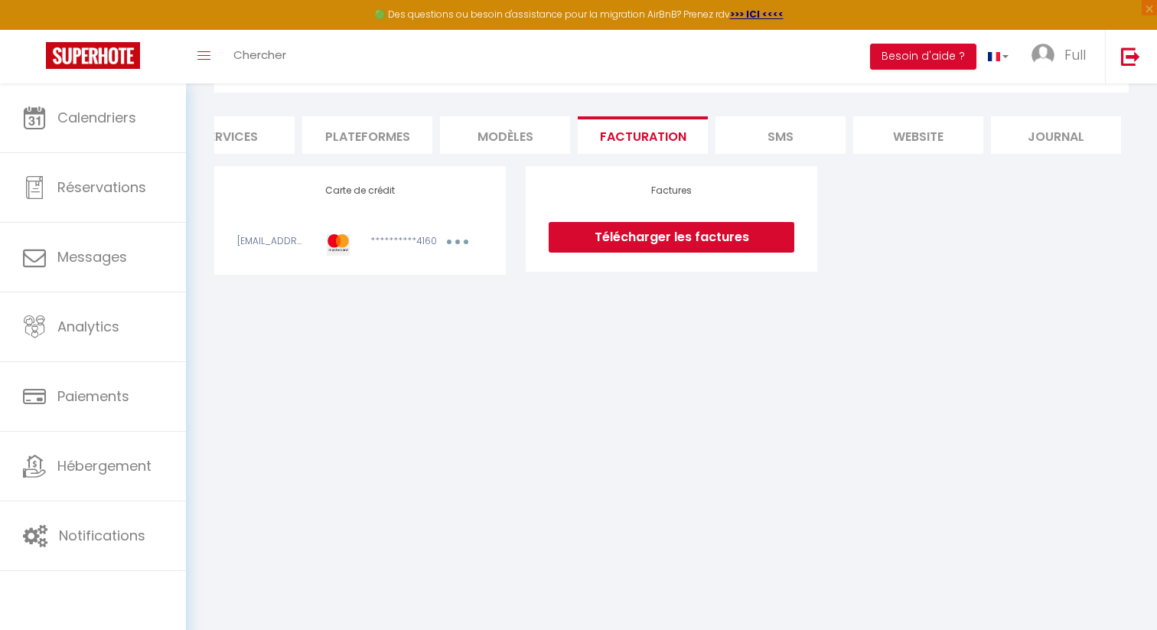
click at [324, 132] on li "Plateformes" at bounding box center [367, 134] width 130 height 37
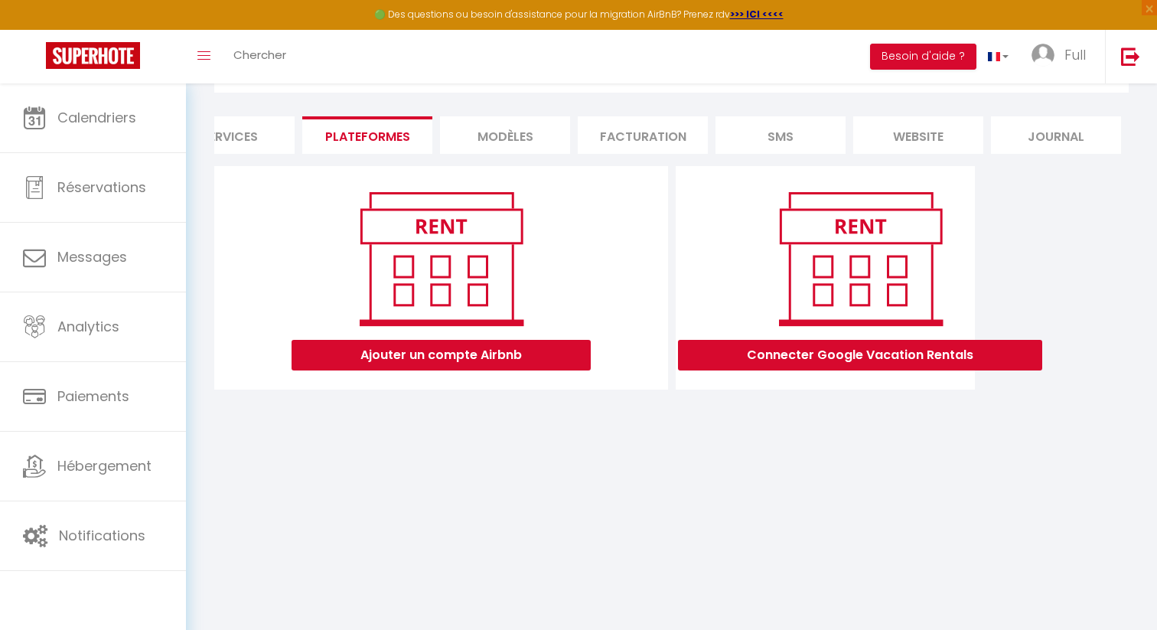
click at [599, 298] on div "Ajouter un compte Airbnb" at bounding box center [441, 277] width 428 height 185
click at [597, 298] on div "Ajouter un compte Airbnb" at bounding box center [441, 277] width 428 height 185
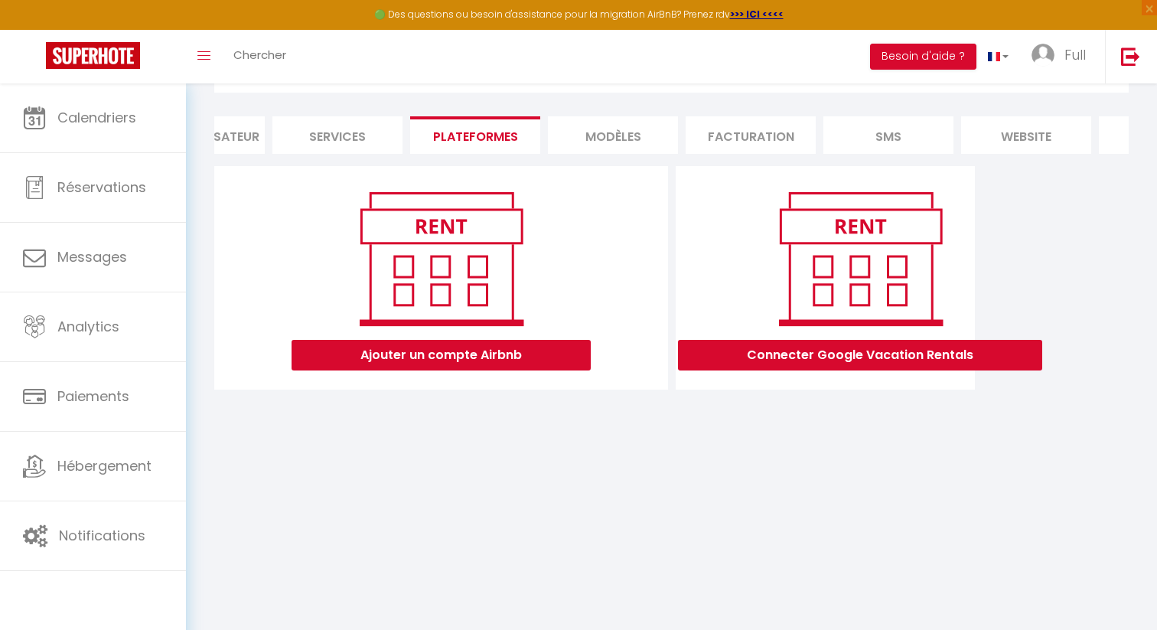
click at [373, 125] on li "Services" at bounding box center [337, 134] width 130 height 37
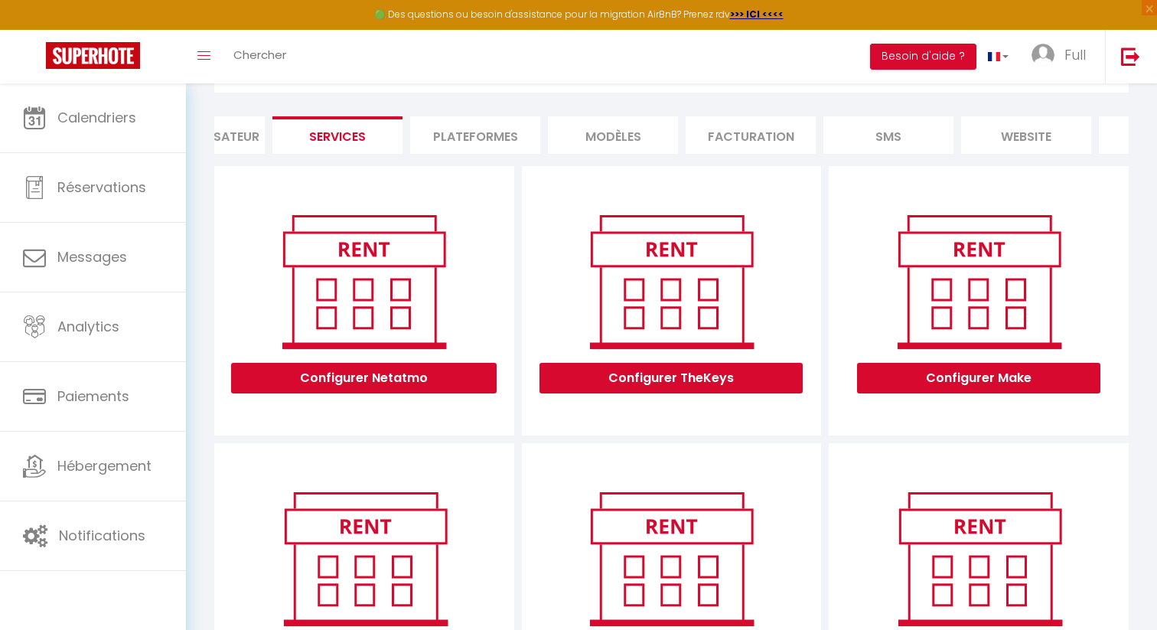
click at [258, 125] on li "Profil Utilisateur" at bounding box center [200, 134] width 130 height 37
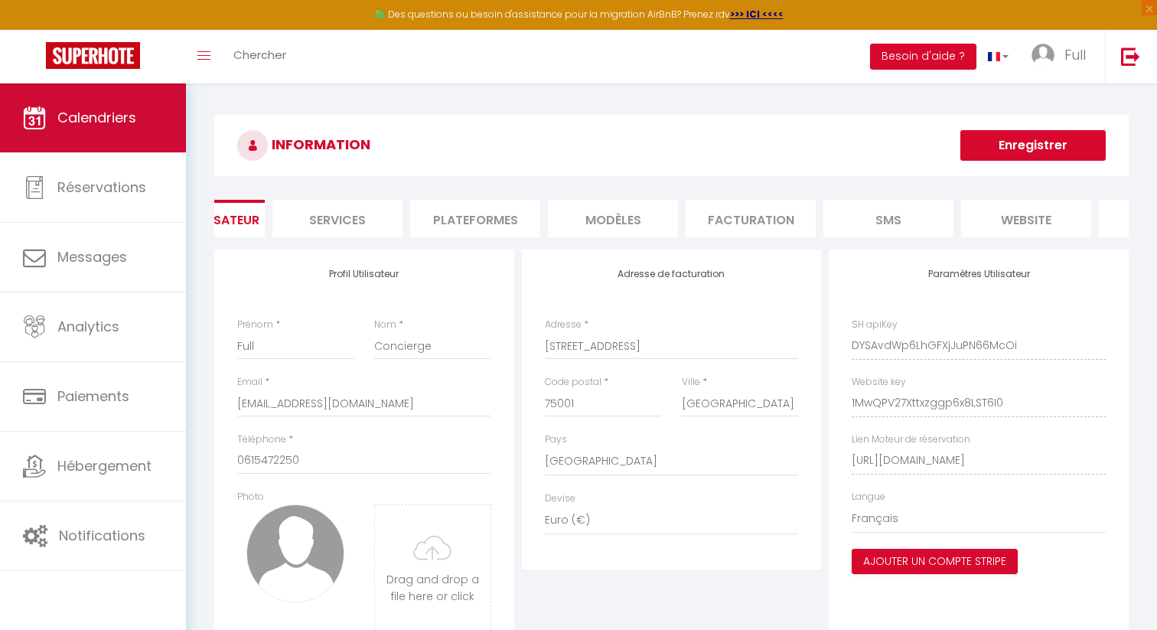
click at [47, 105] on link "Calendriers" at bounding box center [93, 117] width 186 height 69
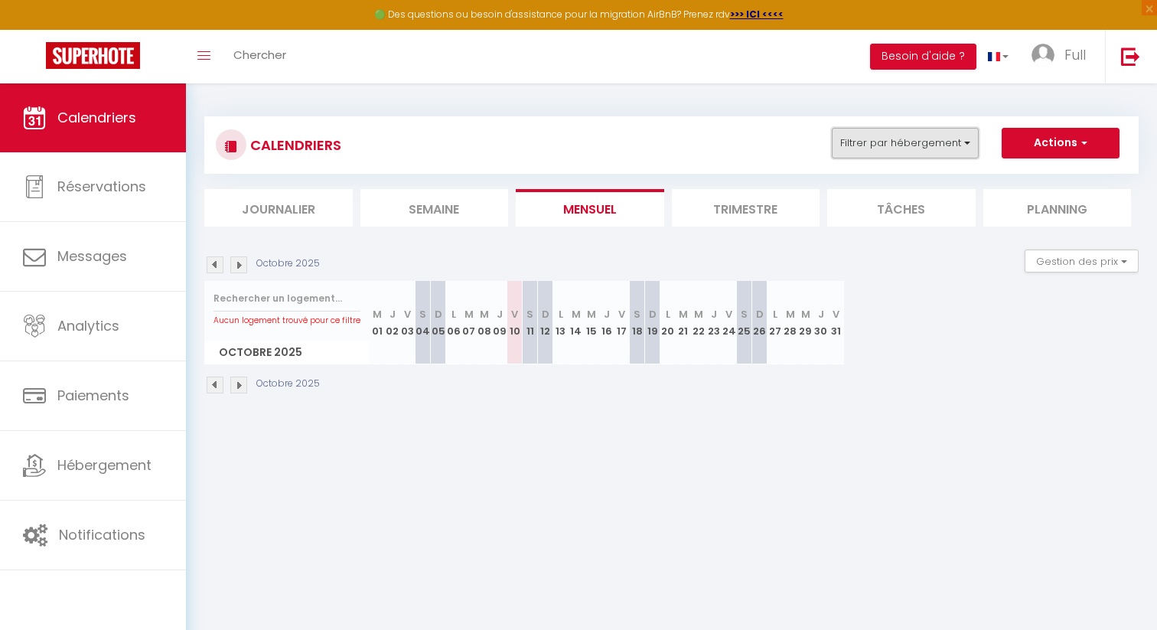
click at [861, 151] on button "Filtrer par hébergement" at bounding box center [905, 143] width 147 height 31
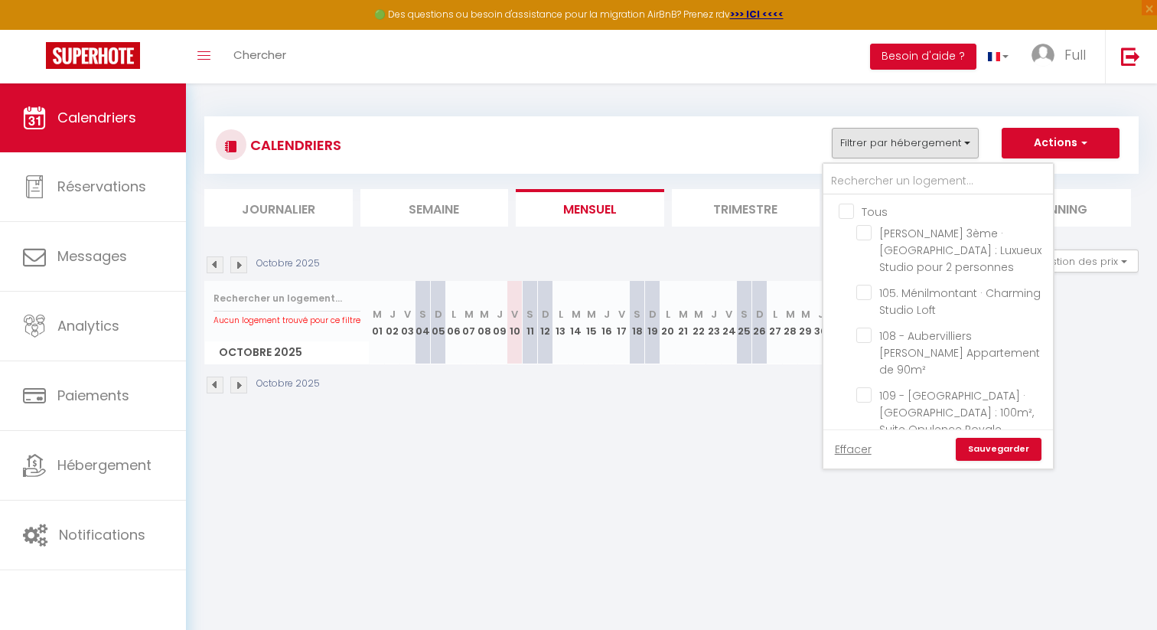
click at [851, 209] on input "Tous" at bounding box center [954, 210] width 230 height 15
checkbox input "true"
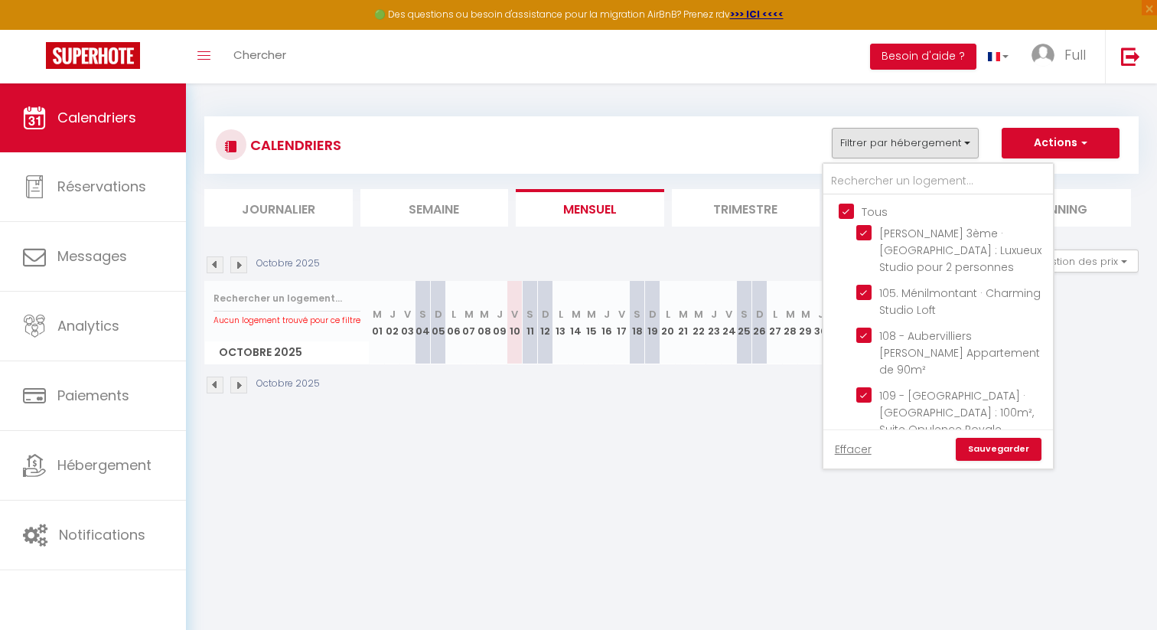
checkbox input "true"
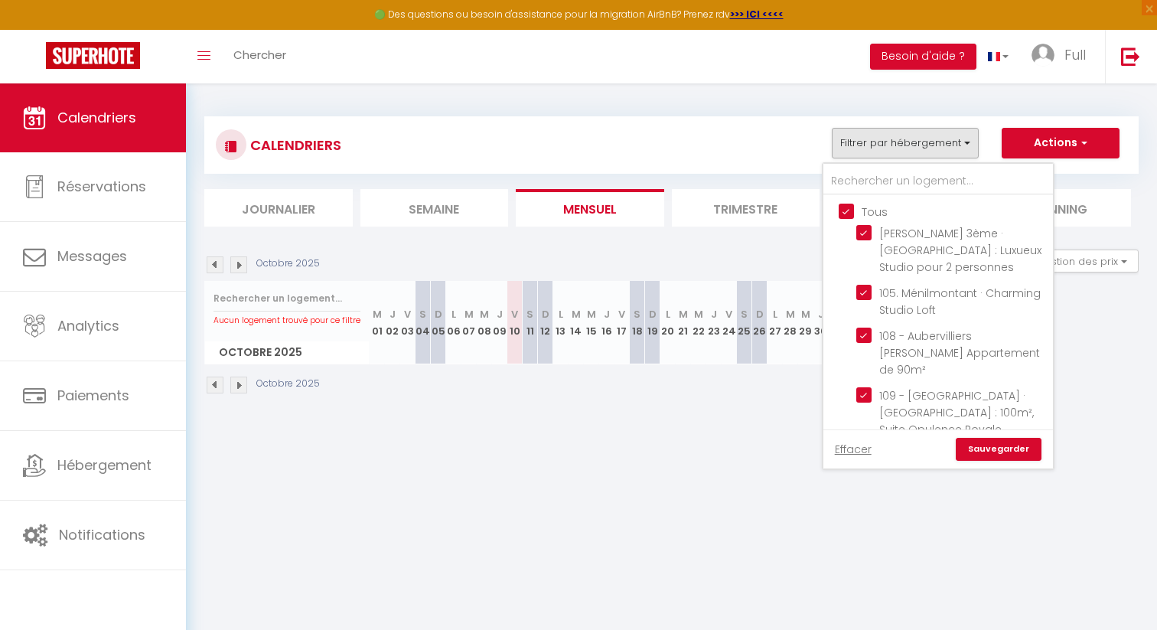
checkbox input "true"
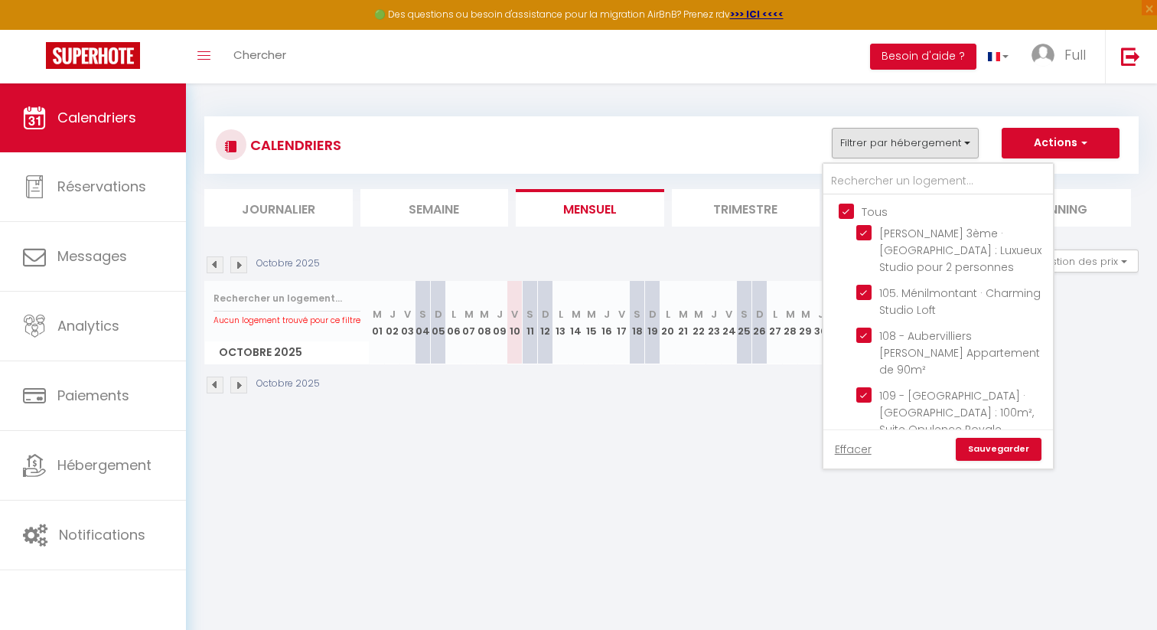
checkbox input "true"
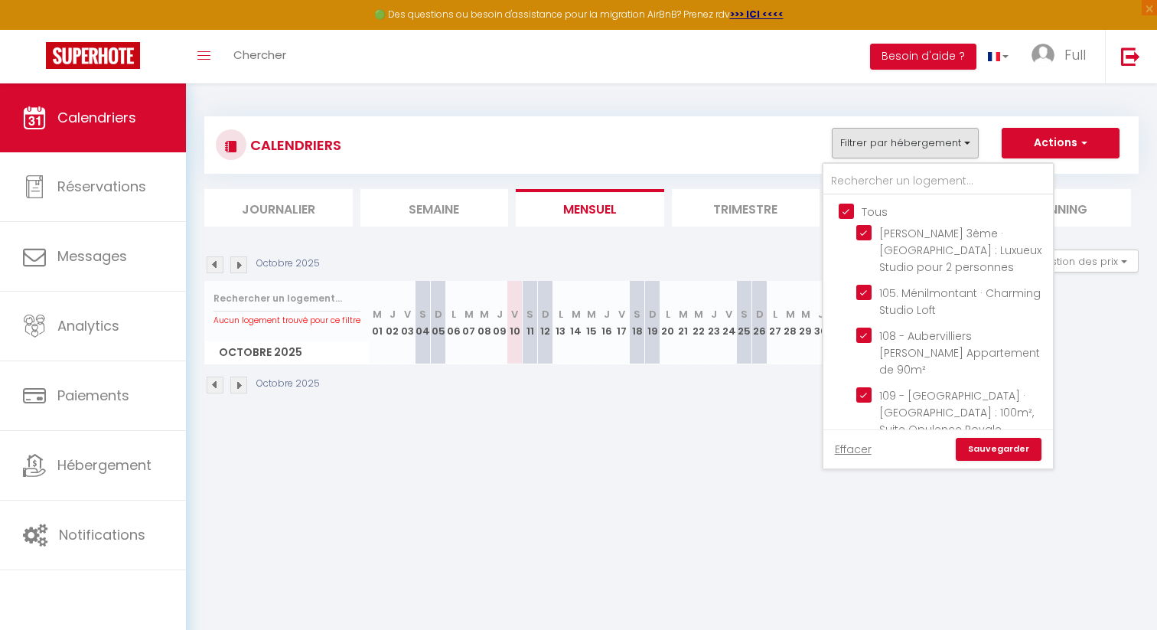
checkbox input "true"
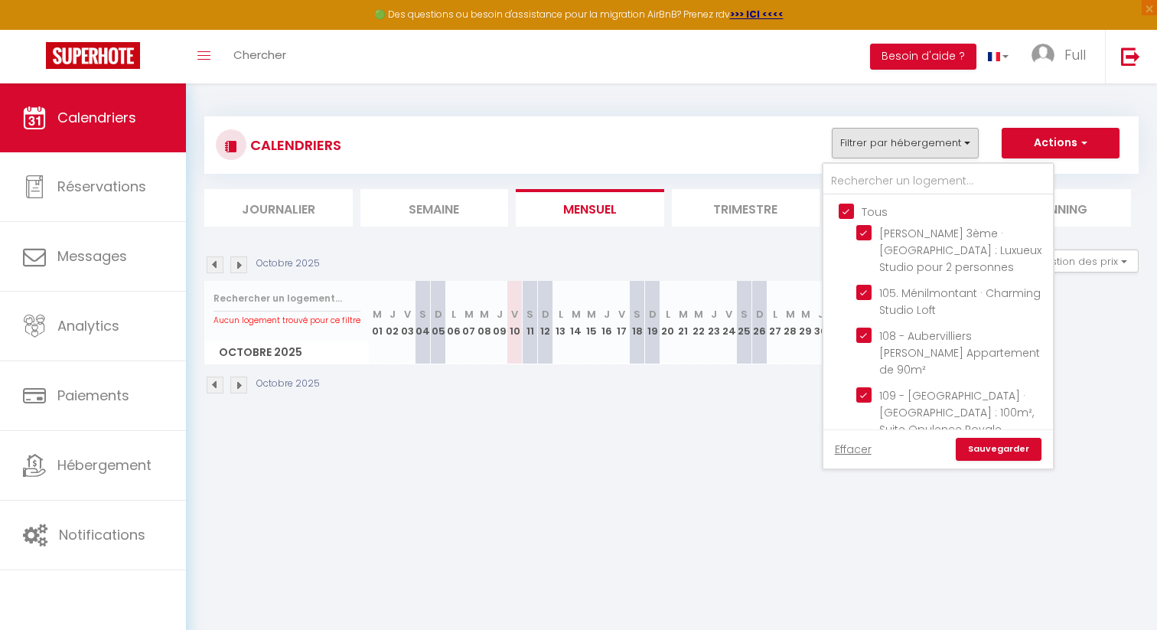
checkbox input "true"
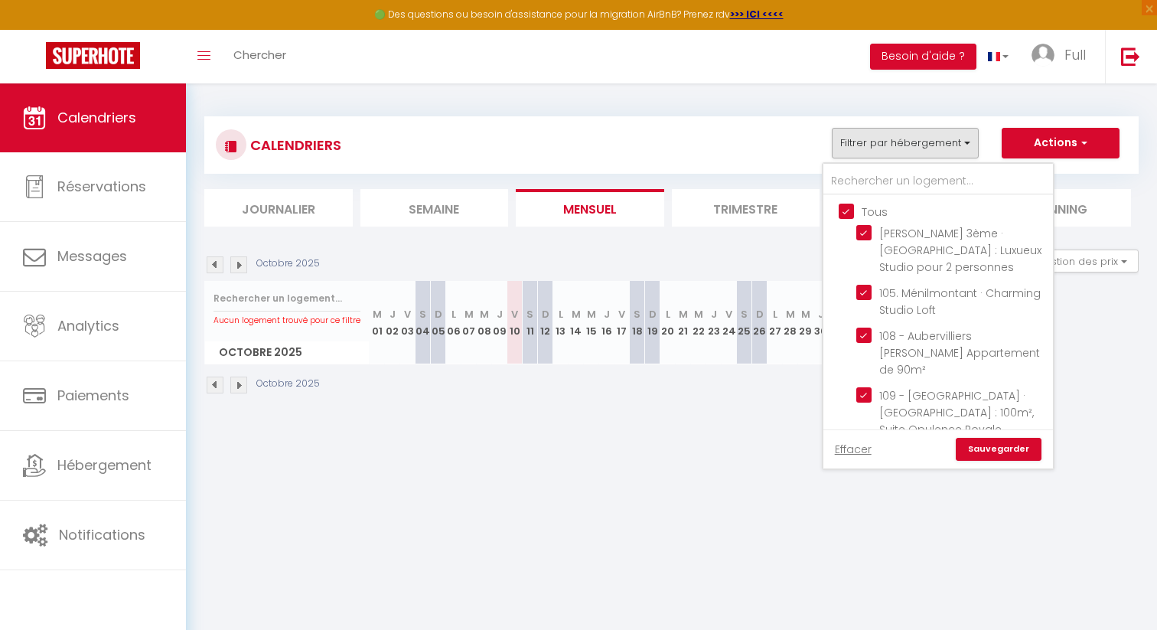
checkbox input "true"
click at [851, 210] on input "Tous" at bounding box center [954, 210] width 230 height 15
checkbox input "false"
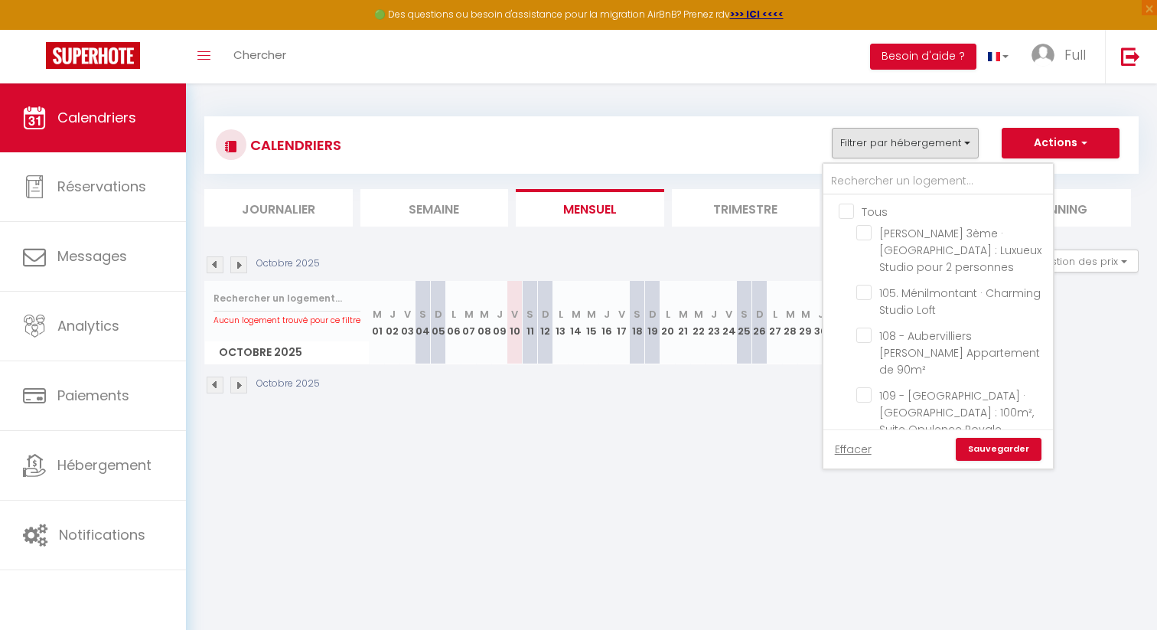
checkbox input "false"
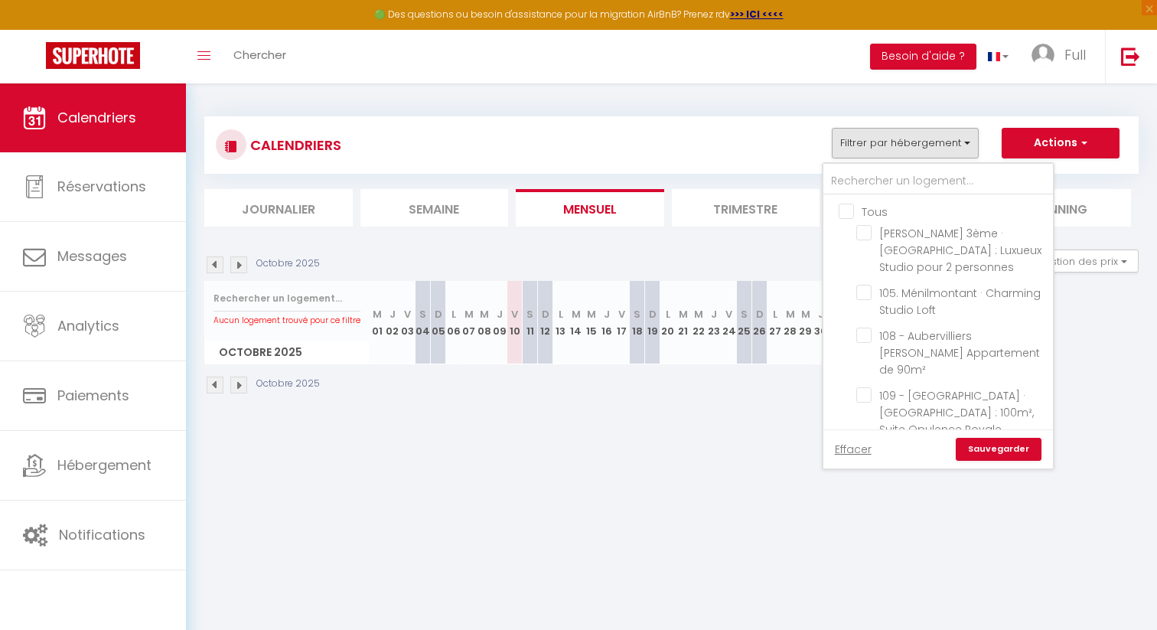
checkbox input "false"
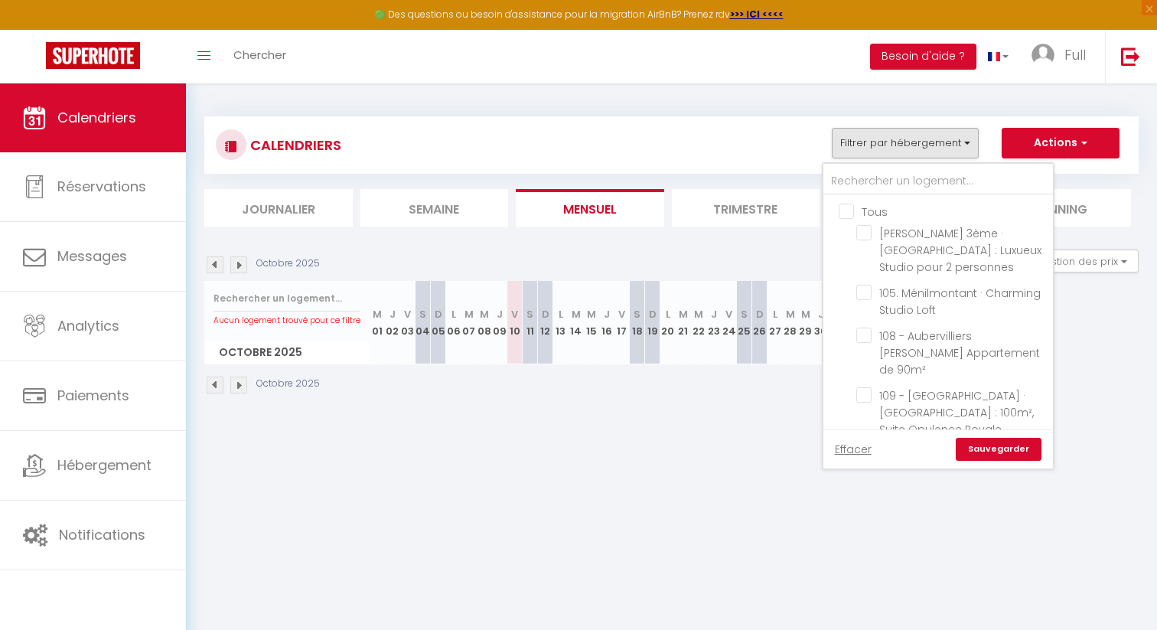
checkbox input "false"
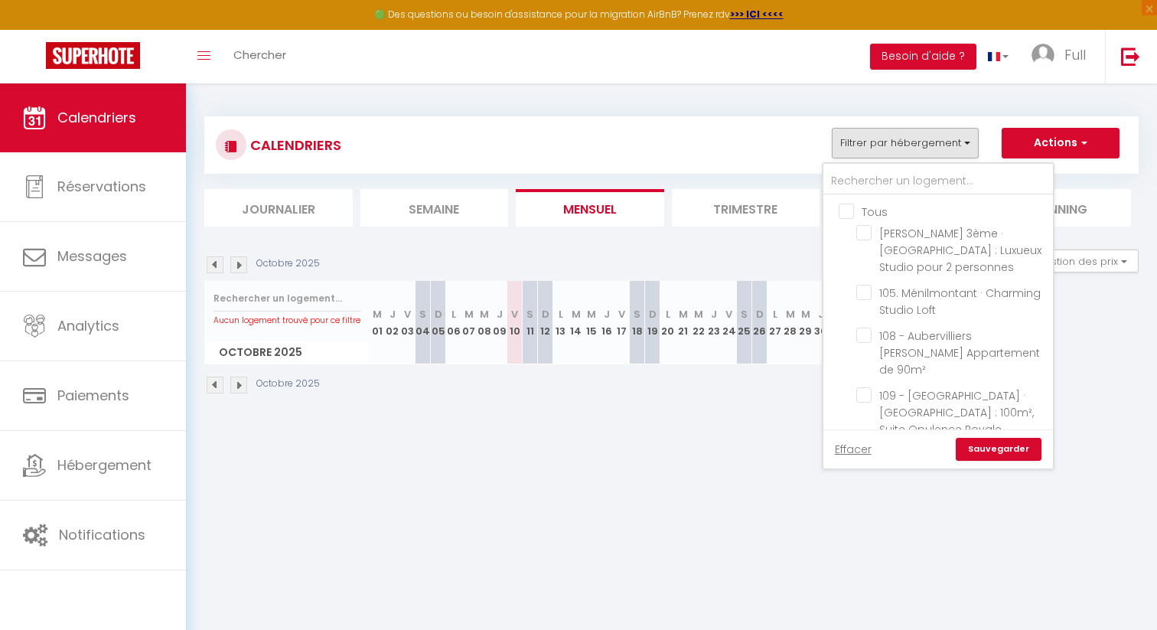
checkbox input "false"
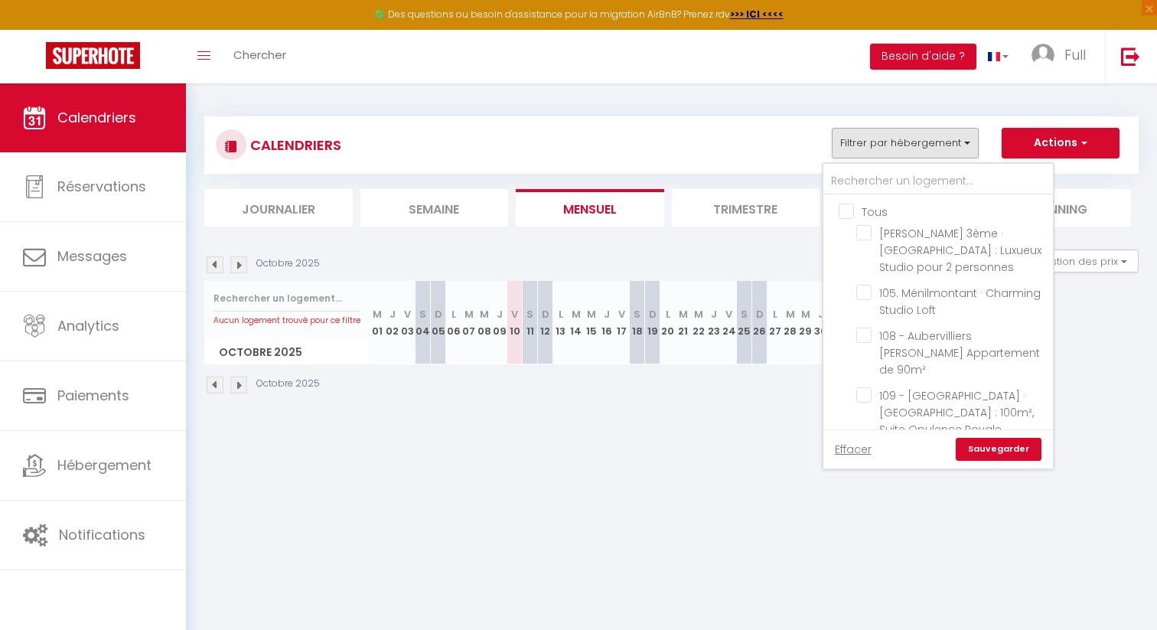
checkbox input "false"
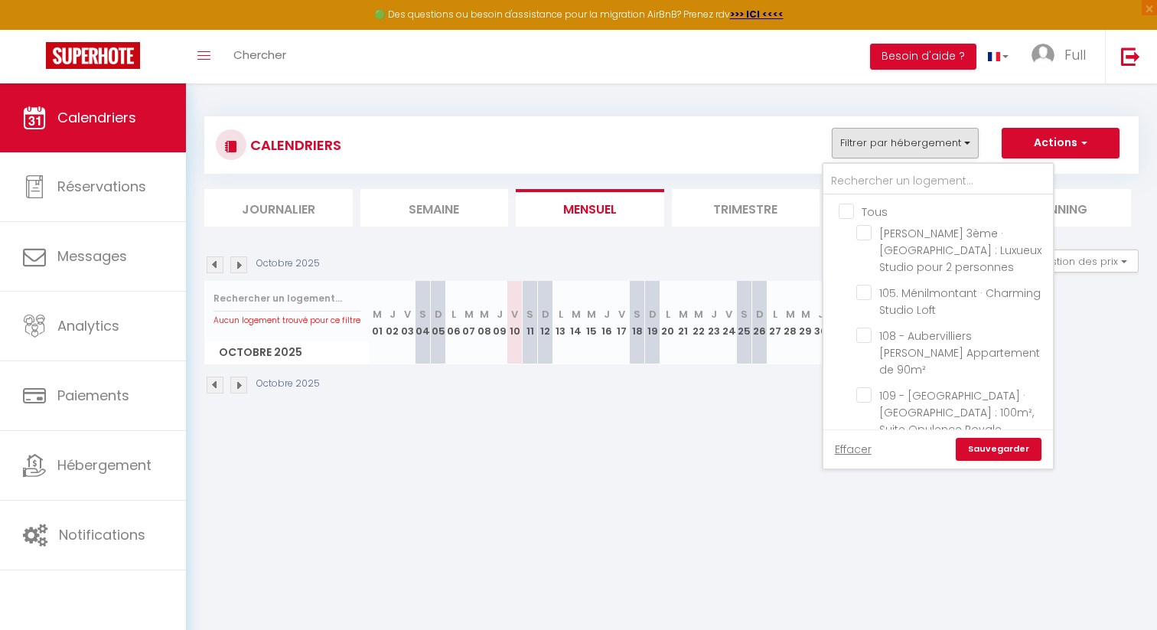
checkbox input "false"
click at [858, 187] on input "text" at bounding box center [938, 182] width 230 height 28
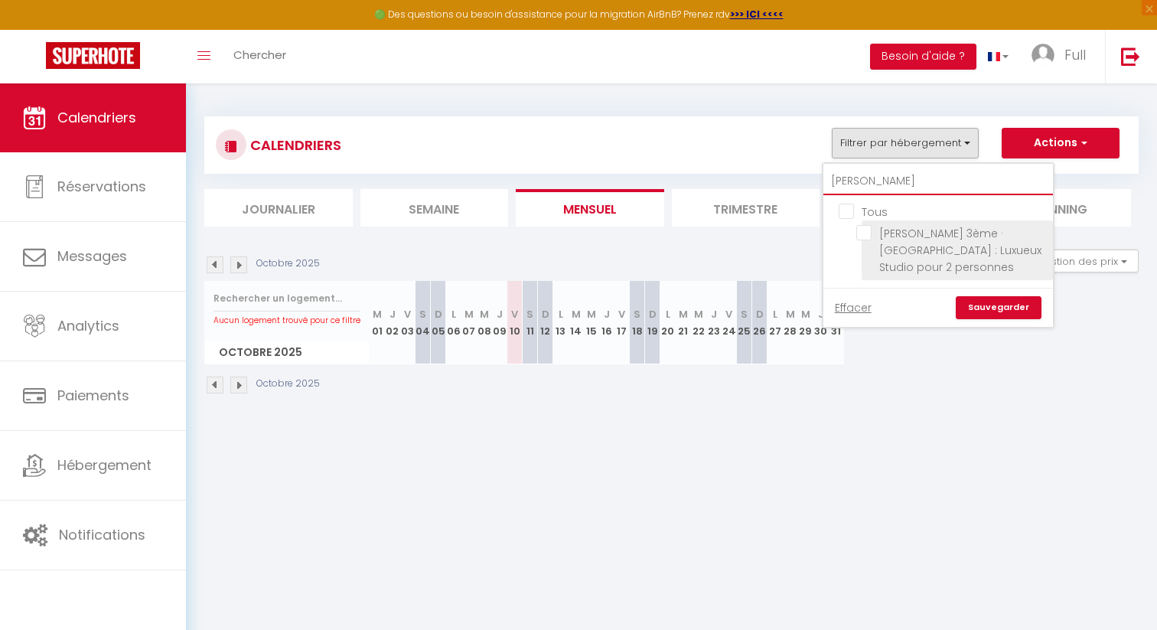
type input "tony"
click at [861, 231] on input "Tony 3ème · Paris Marais : Luxueux Studio pour 2 personnes" at bounding box center [951, 232] width 191 height 15
checkbox input "true"
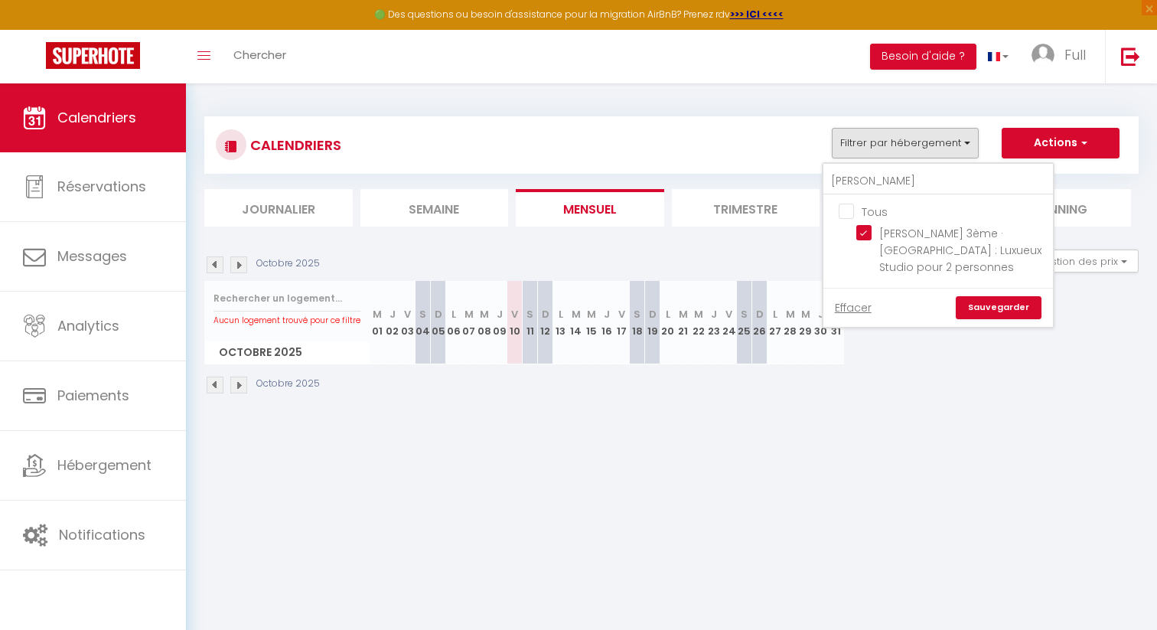
click at [1018, 337] on div "Aucun logement trouvé pour ce filtre Octobre 2025 M 01 J 02 V 03 S 04 D 05 L 06…" at bounding box center [671, 322] width 934 height 83
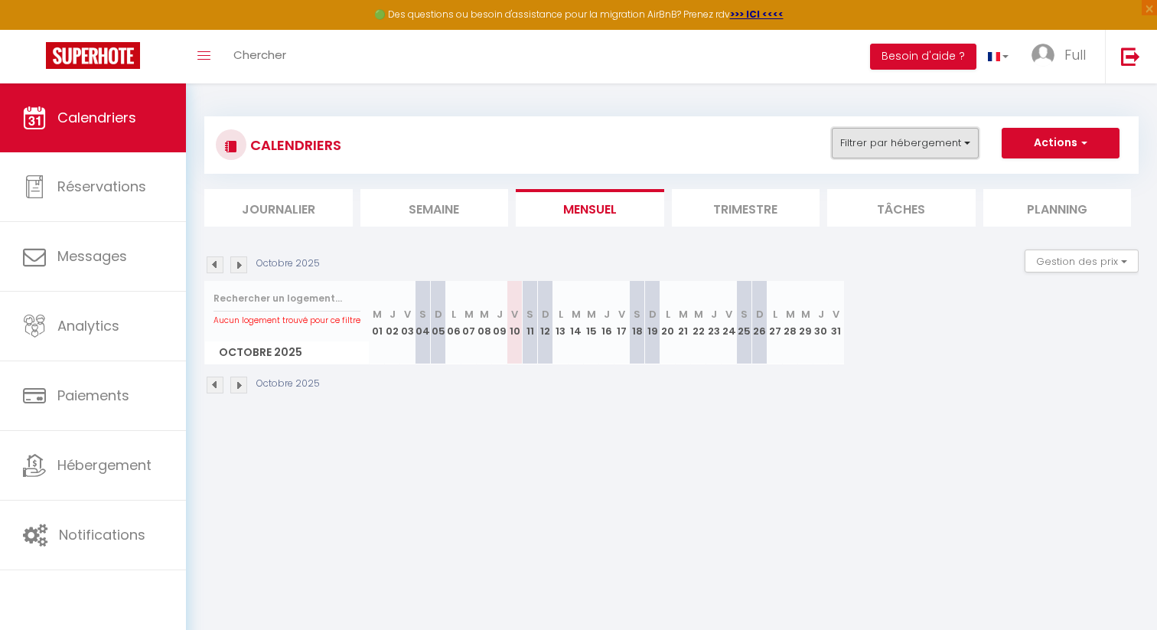
click at [865, 150] on button "Filtrer par hébergement" at bounding box center [905, 143] width 147 height 31
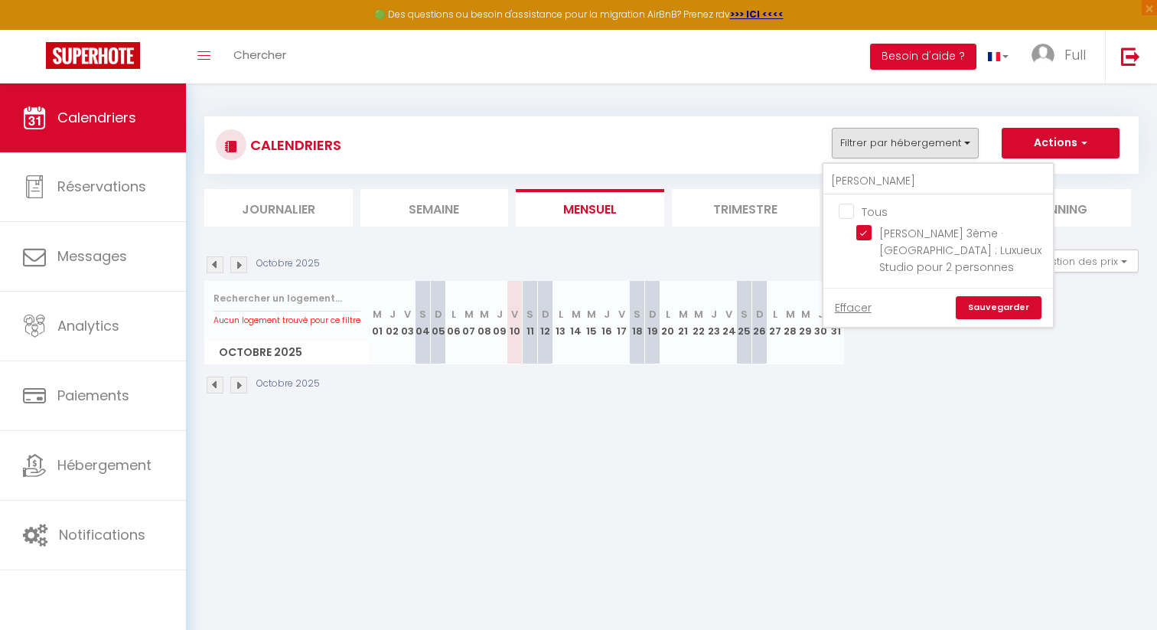
click at [986, 305] on link "Sauvegarder" at bounding box center [999, 307] width 86 height 23
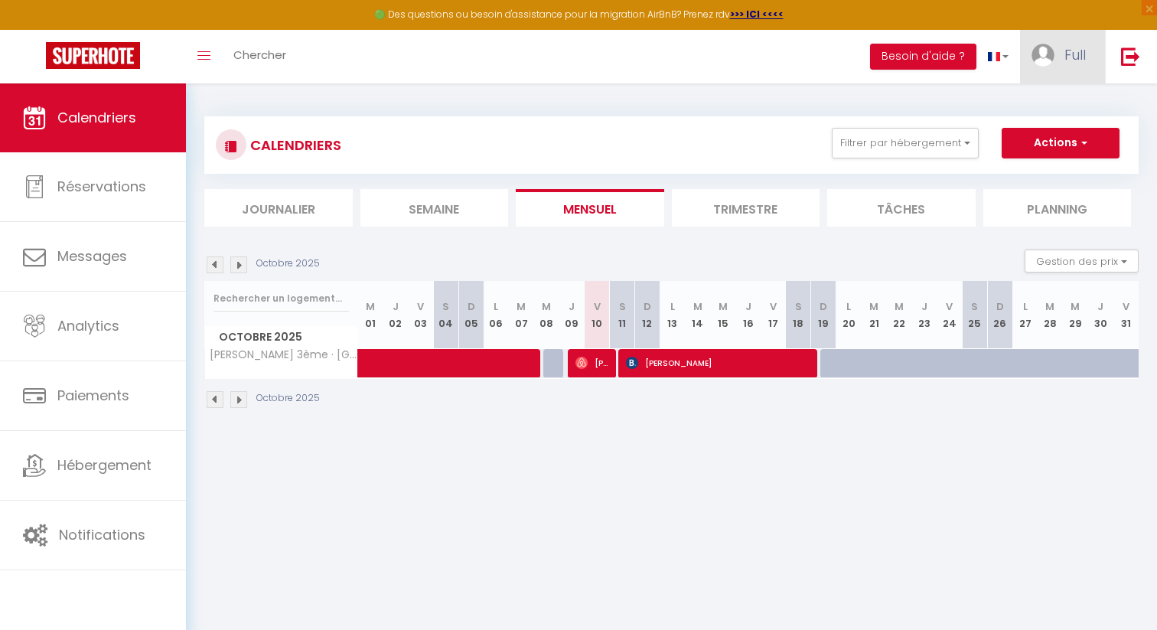
click at [1051, 53] on img at bounding box center [1042, 55] width 23 height 23
click at [1019, 110] on link "Paramètres" at bounding box center [1043, 106] width 113 height 26
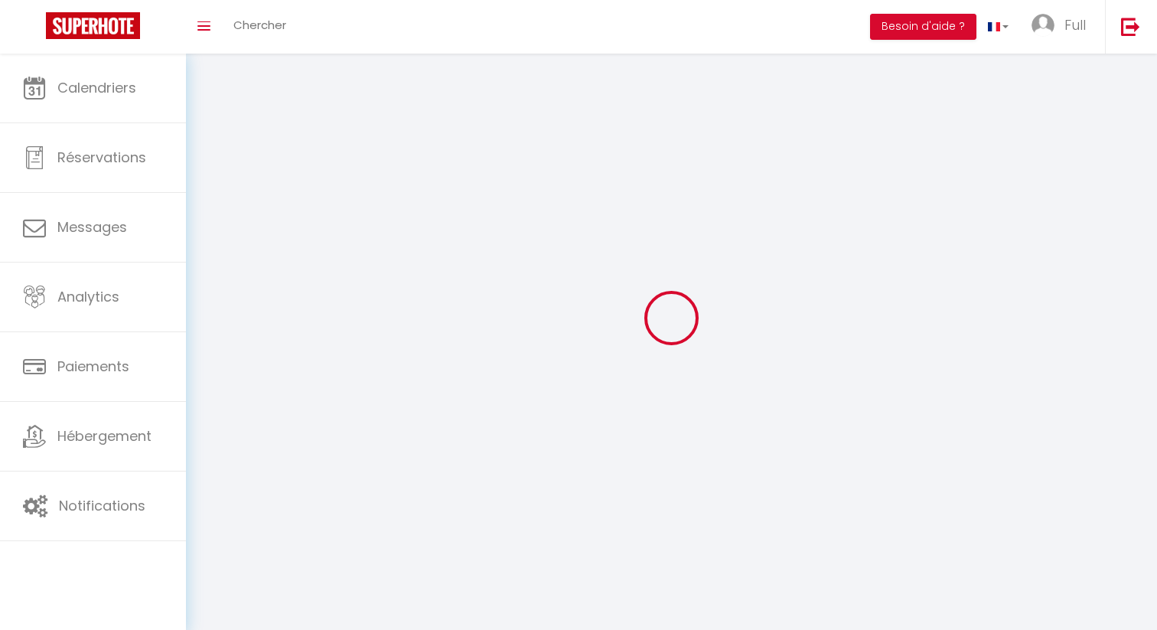
type input "Full"
type input "Concierge"
type input "0615472250"
type input "[STREET_ADDRESS]"
type input "75001"
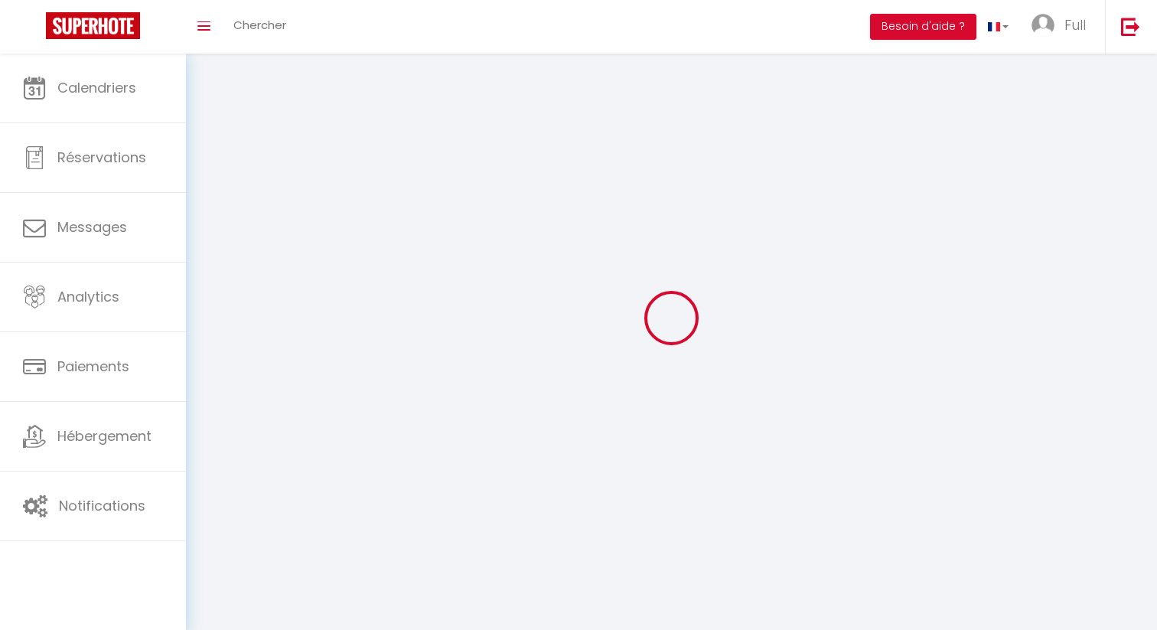
type input "[GEOGRAPHIC_DATA]"
type input "DYSAvdWp6LhGFXjJuPN66McOi"
type input "1MwQPV27Xttxzggp6x8LST6I0"
select select "28"
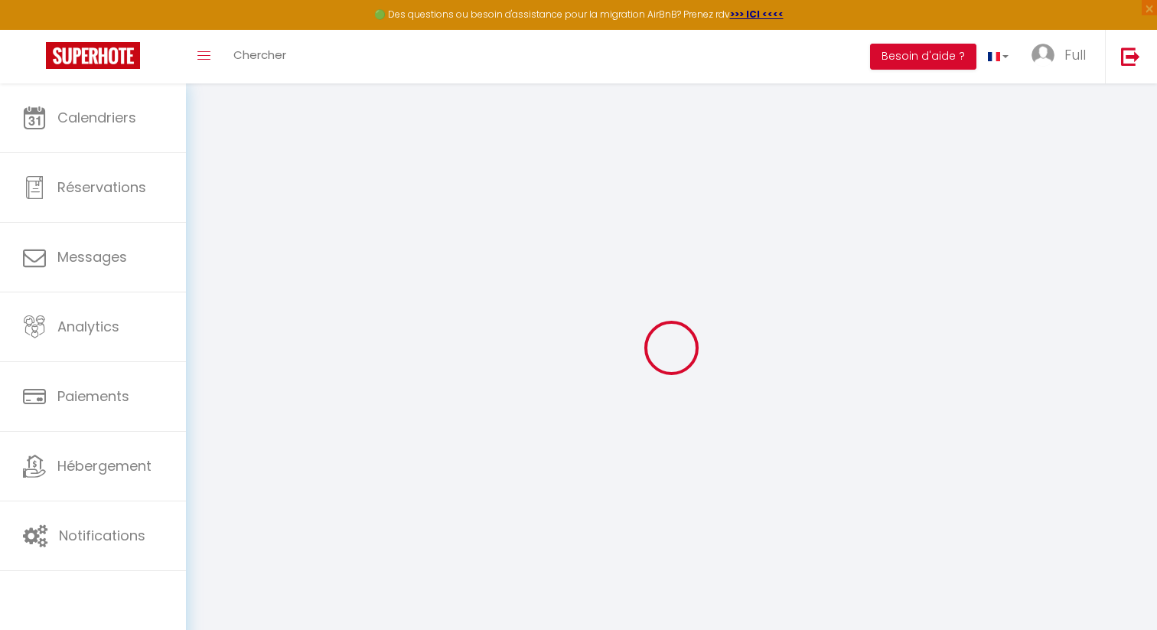
type input "DYSAvdWp6LhGFXjJuPN66McOi"
type input "1MwQPV27Xttxzggp6x8LST6I0"
type input "[URL][DOMAIN_NAME]"
select select "fr"
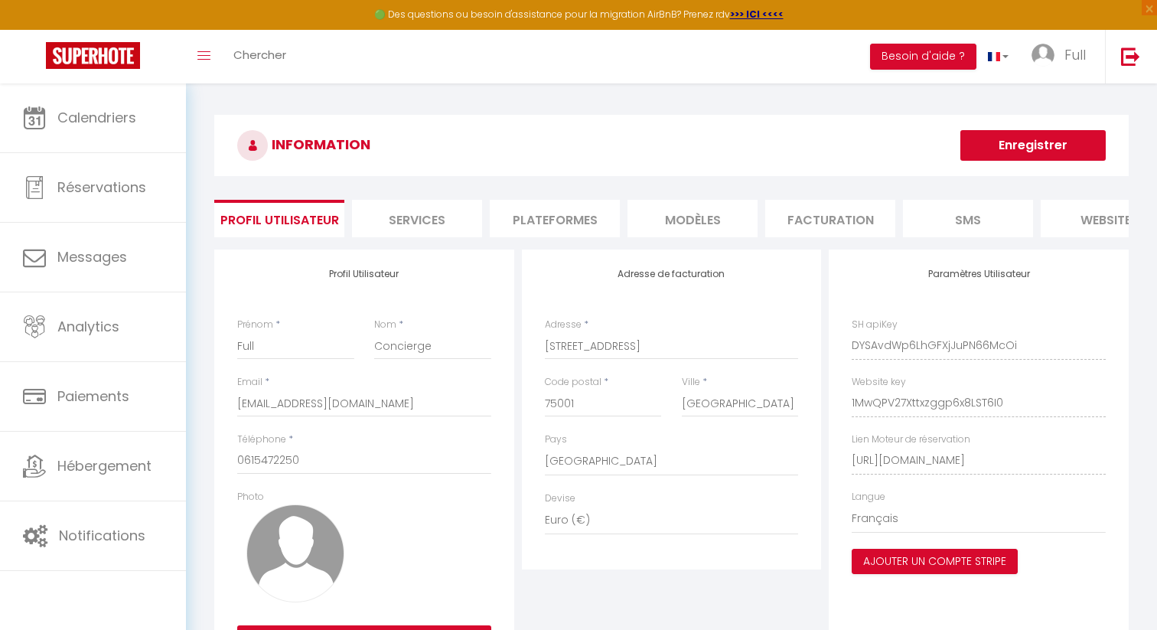
click at [543, 197] on div "INFORMATION Enregistrer Profil Utilisateur Services Plateformes MODÈLES Factura…" at bounding box center [671, 397] width 914 height 565
click at [542, 223] on li "Plateformes" at bounding box center [555, 218] width 130 height 37
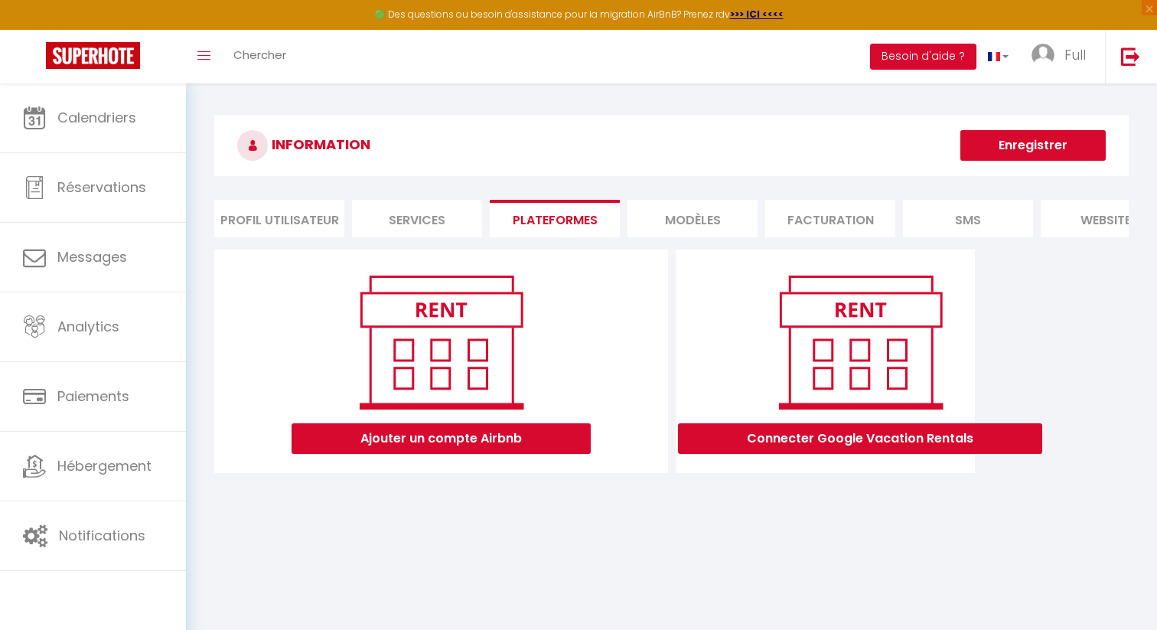
click at [462, 232] on li "Services" at bounding box center [417, 218] width 130 height 37
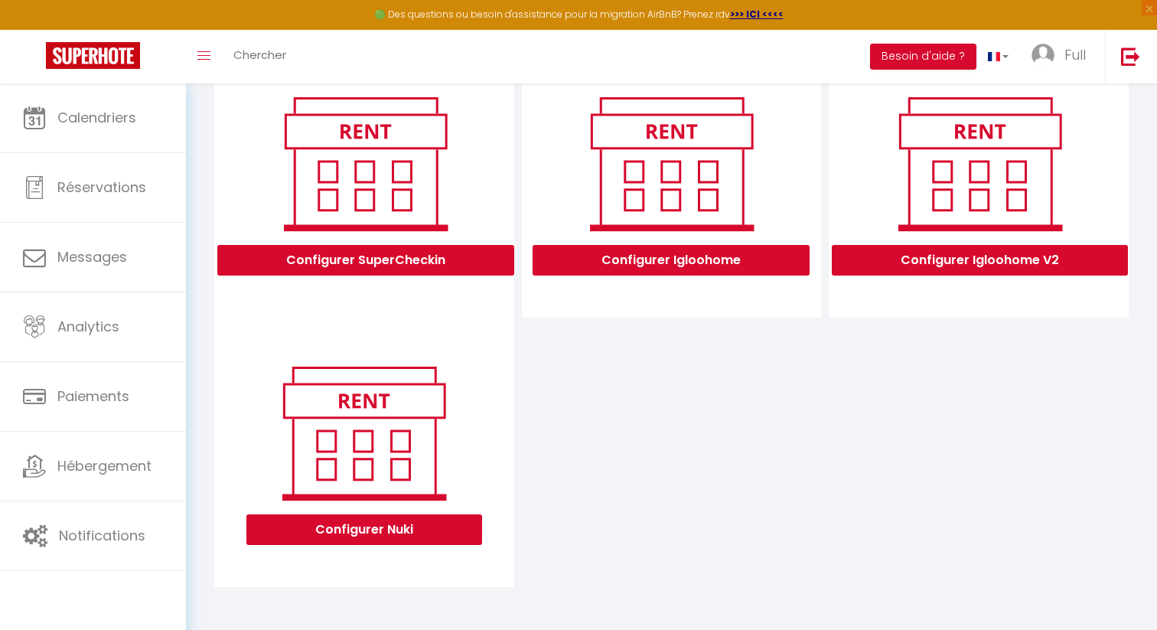
scroll to position [472, 0]
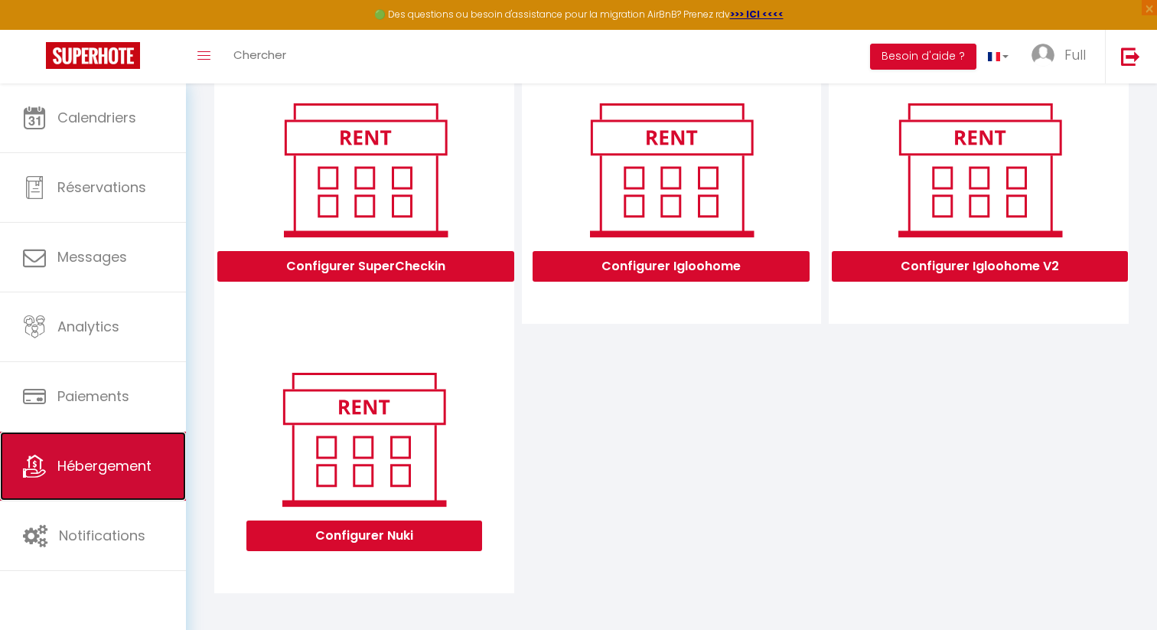
click at [125, 456] on span "Hébergement" at bounding box center [104, 465] width 94 height 19
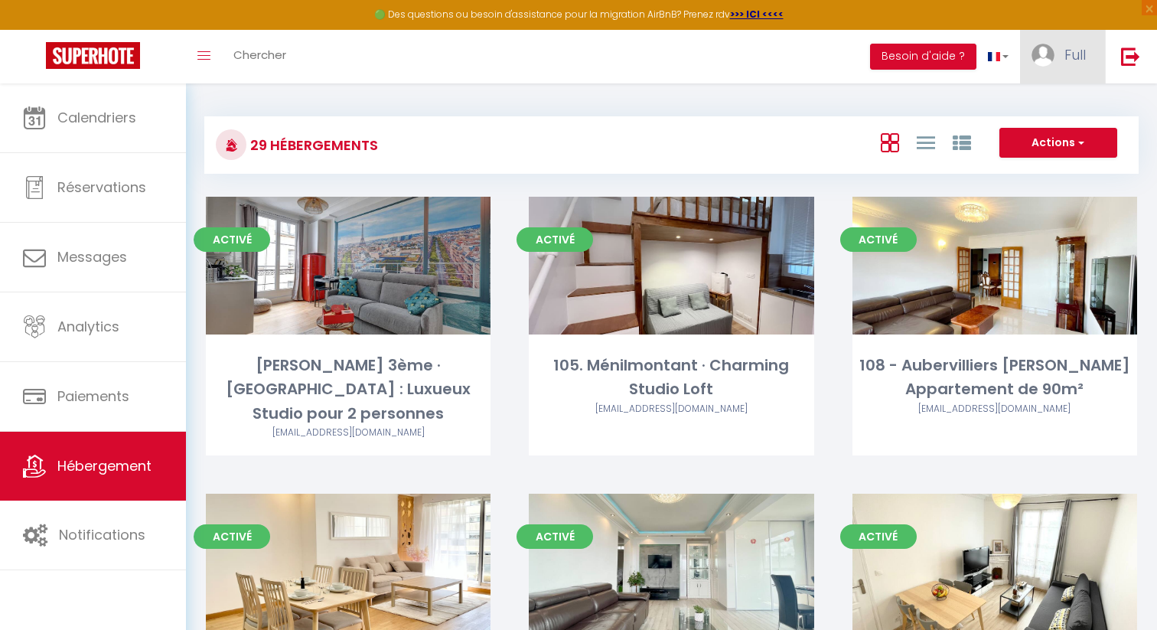
click at [1077, 73] on link "Full" at bounding box center [1062, 57] width 85 height 54
click at [1049, 113] on link "Paramètres" at bounding box center [1043, 106] width 113 height 26
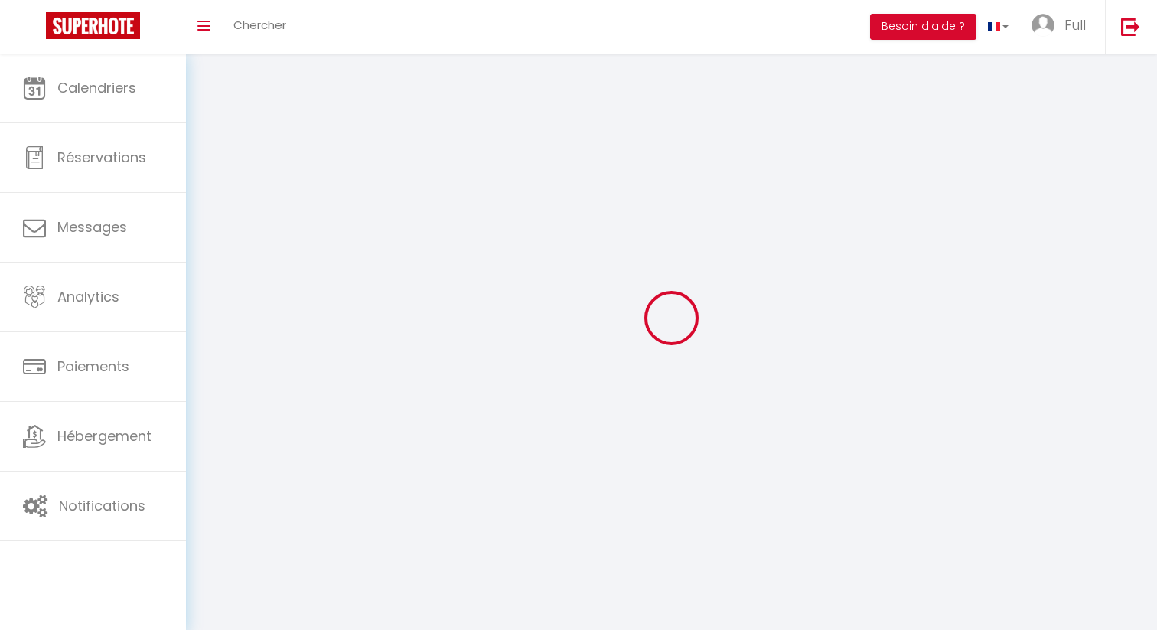
select select "28"
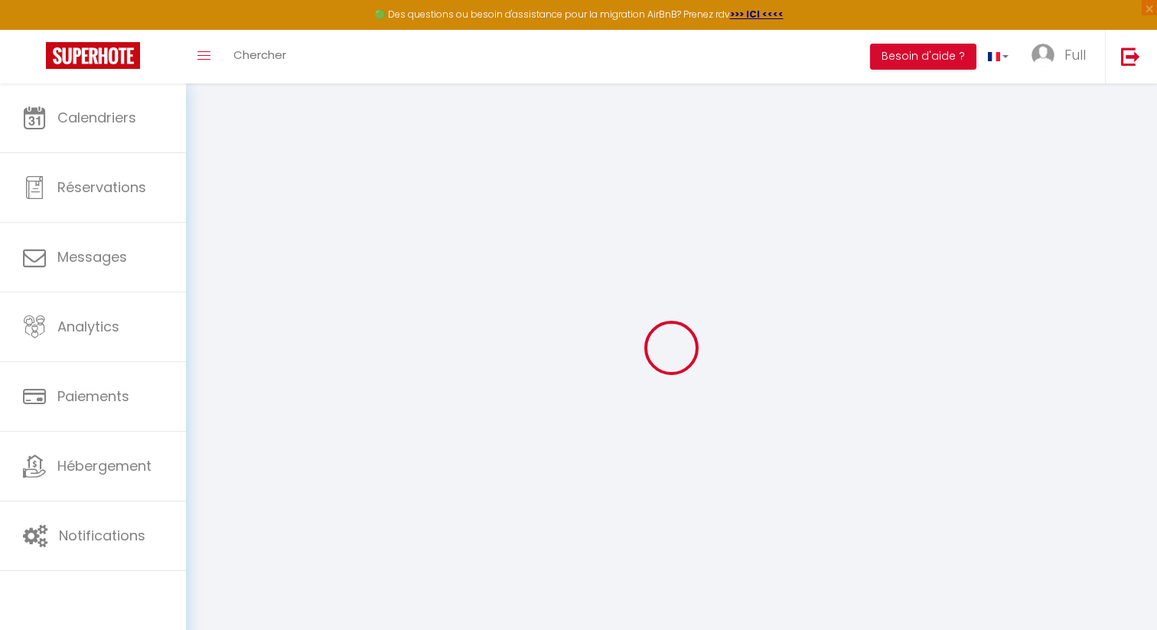
type input "DYSAvdWp6LhGFXjJuPN66McOi"
type input "1MwQPV27Xttxzggp6x8LST6I0"
type input "[URL][DOMAIN_NAME]"
select select "fr"
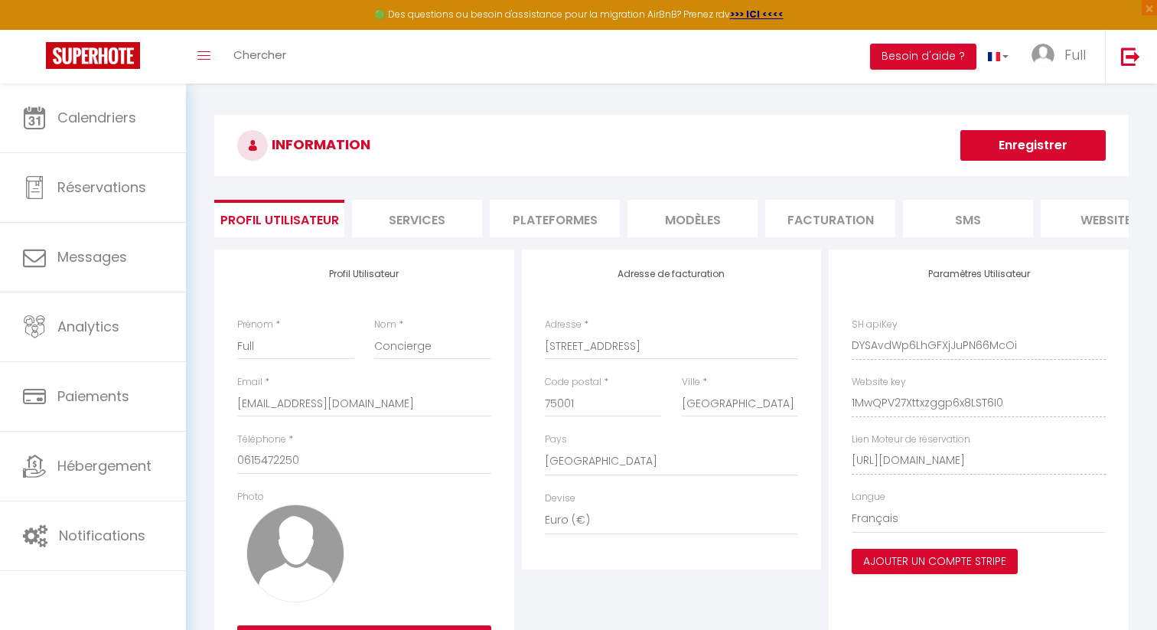
click at [556, 208] on li "Plateformes" at bounding box center [555, 218] width 130 height 37
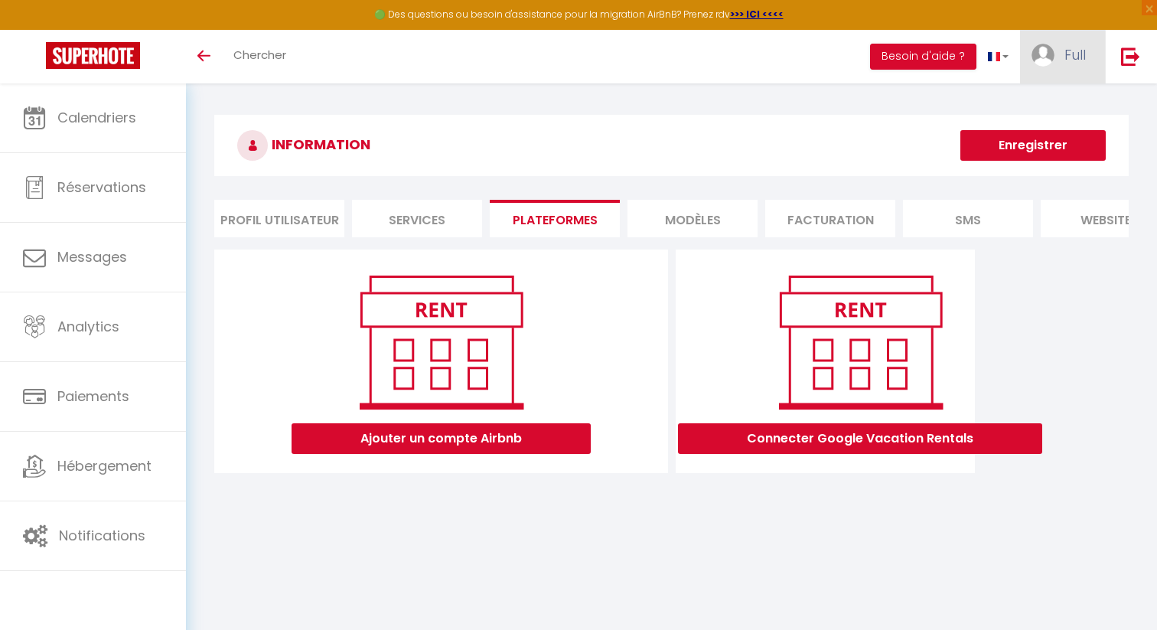
click at [1063, 62] on link "Full" at bounding box center [1062, 57] width 85 height 54
click at [1044, 104] on link "Paramètres" at bounding box center [1043, 106] width 113 height 26
click at [288, 223] on li "Profil Utilisateur" at bounding box center [279, 218] width 130 height 37
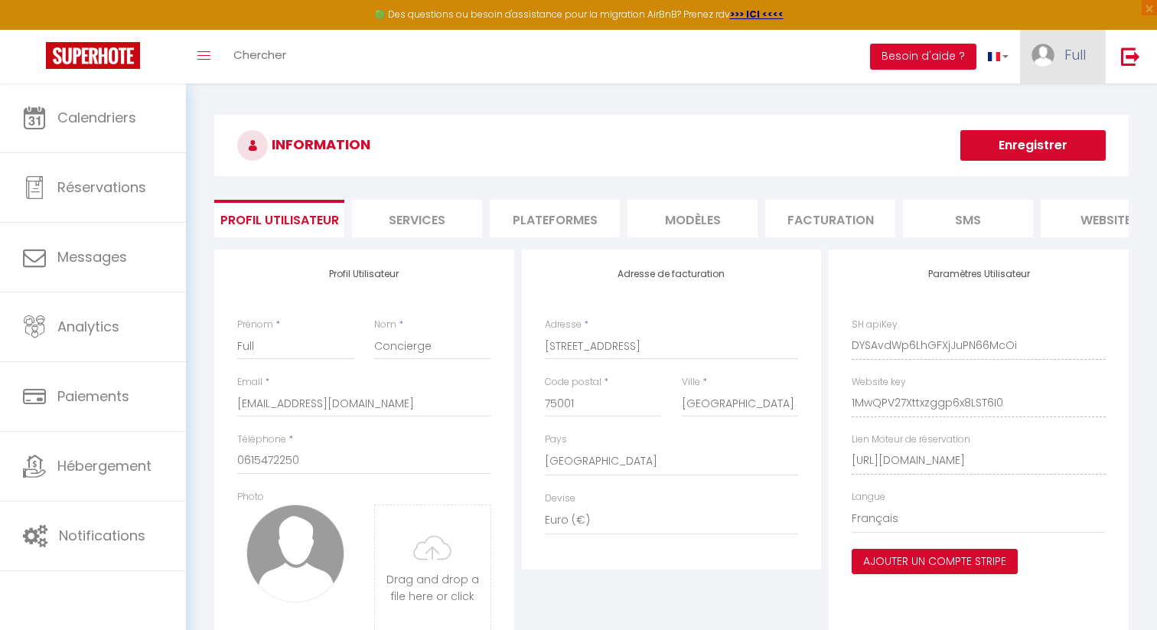
click at [1048, 64] on img at bounding box center [1042, 55] width 23 height 23
click at [1040, 130] on link "Équipe" at bounding box center [1043, 134] width 113 height 26
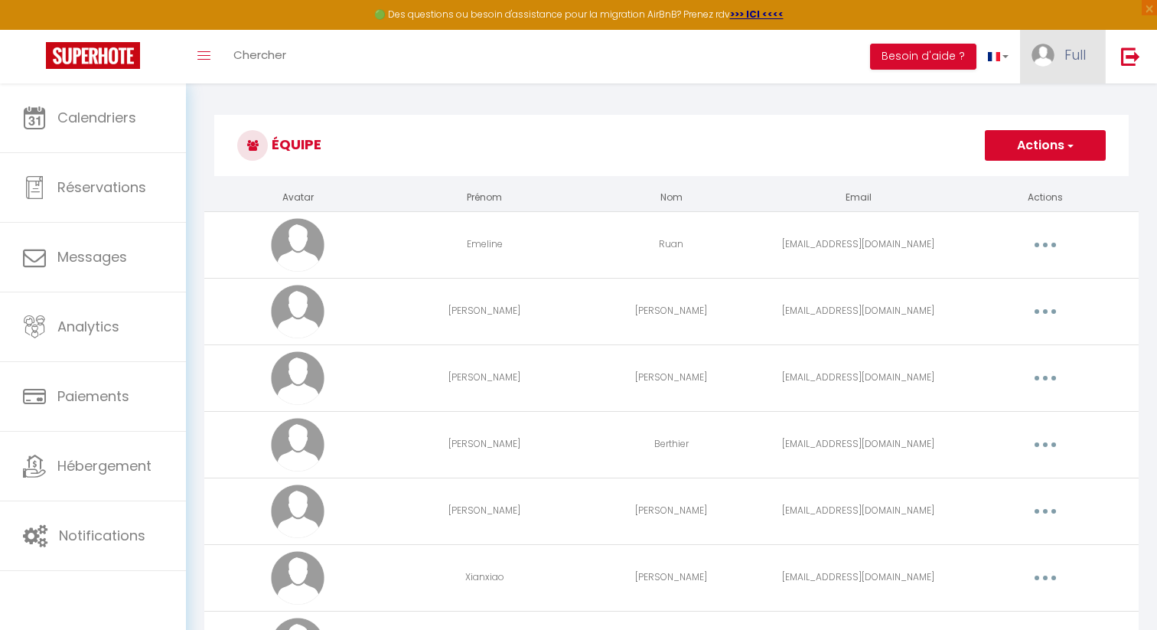
click at [1053, 56] on img at bounding box center [1042, 55] width 23 height 23
click at [1046, 104] on link "Paramètres" at bounding box center [1043, 106] width 113 height 26
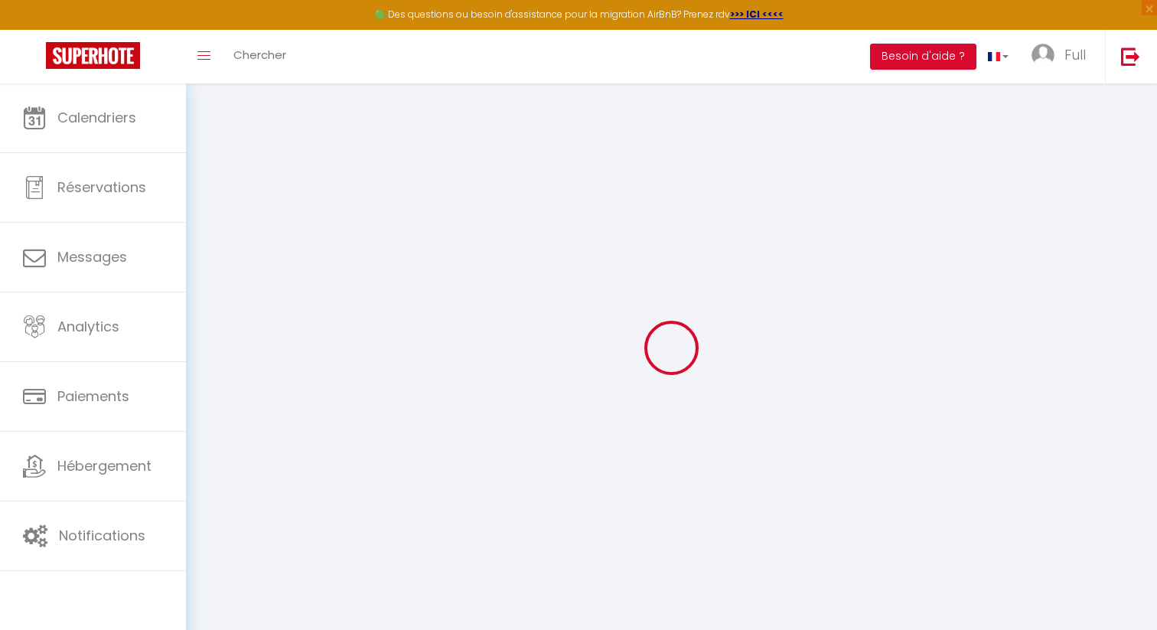
type input "DYSAvdWp6LhGFXjJuPN66McOi"
type input "1MwQPV27Xttxzggp6x8LST6I0"
type input "[URL][DOMAIN_NAME]"
select select "fr"
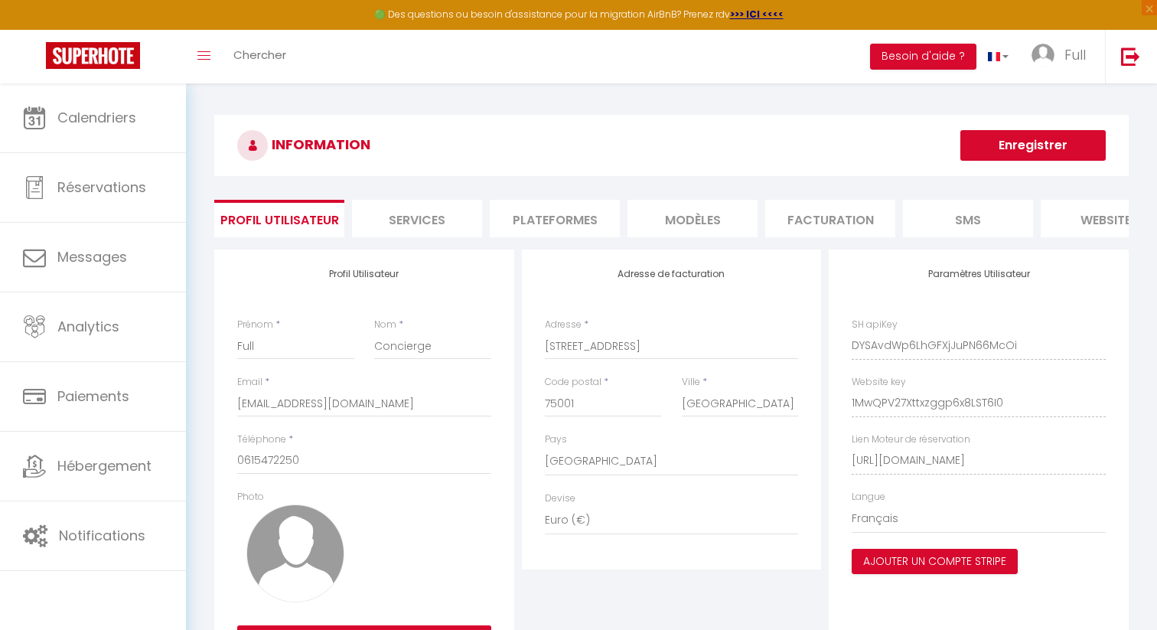
click at [549, 220] on li "Plateformes" at bounding box center [555, 218] width 130 height 37
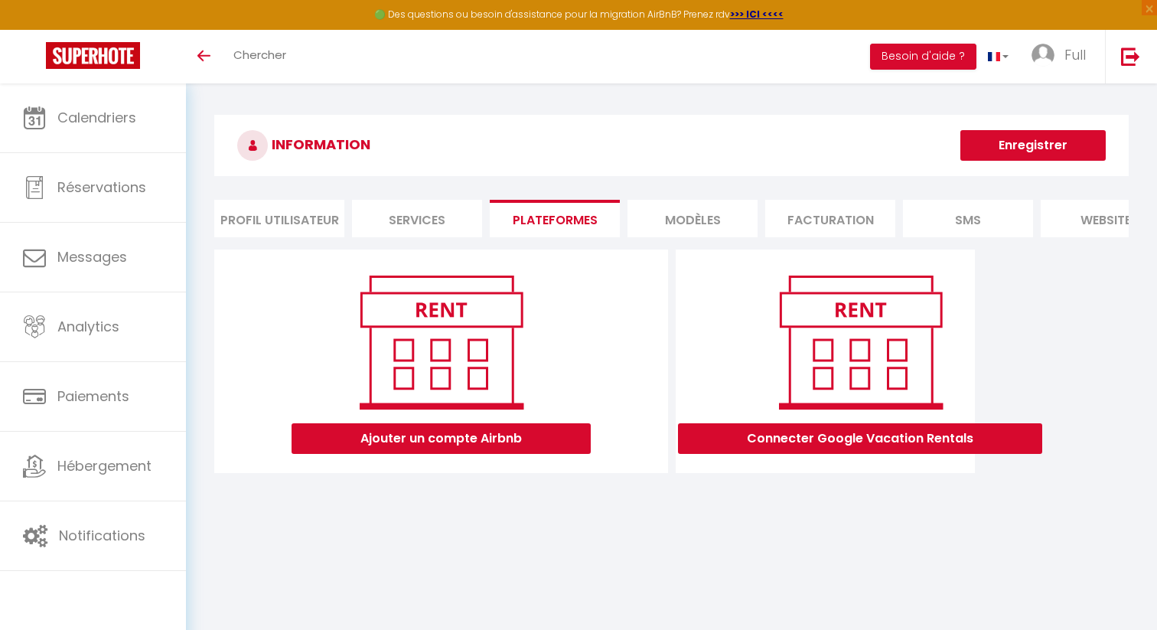
scroll to position [83, 0]
